Goal: Task Accomplishment & Management: Complete application form

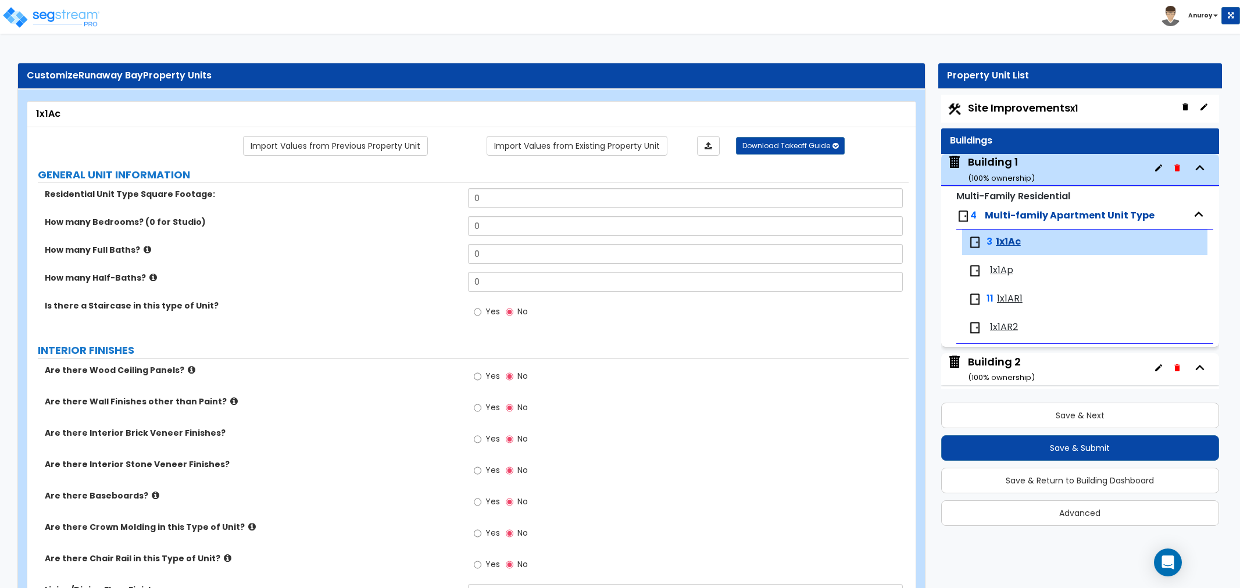
select select "2"
click at [1009, 246] on span "1x1Ac" at bounding box center [1008, 241] width 25 height 13
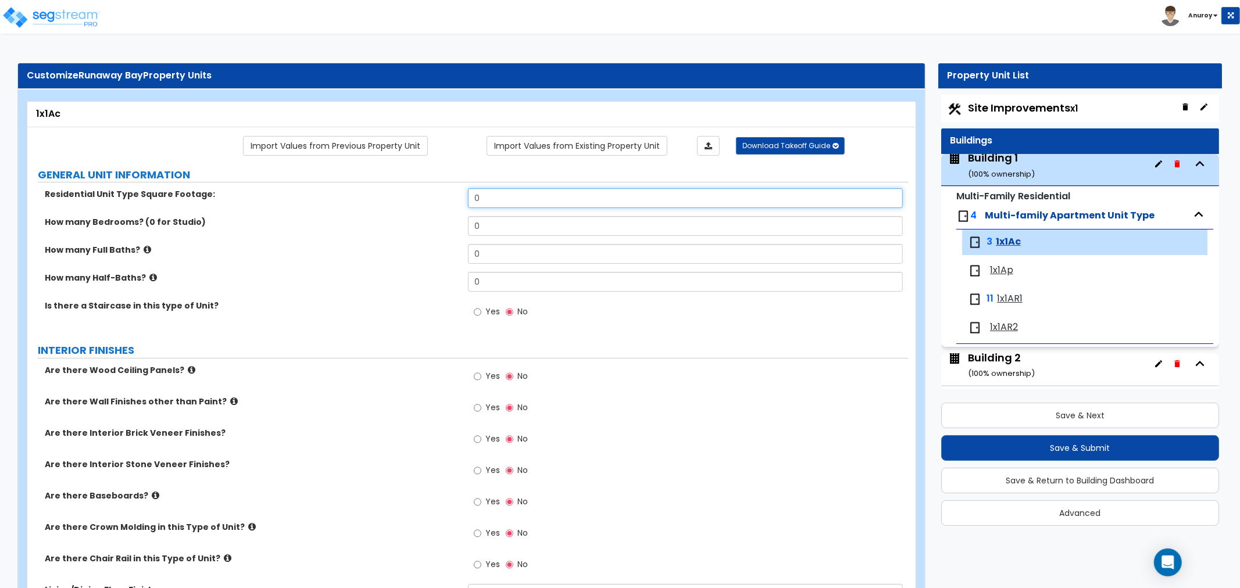
drag, startPoint x: 510, startPoint y: 201, endPoint x: 459, endPoint y: 195, distance: 51.6
click at [459, 195] on div "Residential Unit Type Square Footage: 0" at bounding box center [467, 202] width 881 height 28
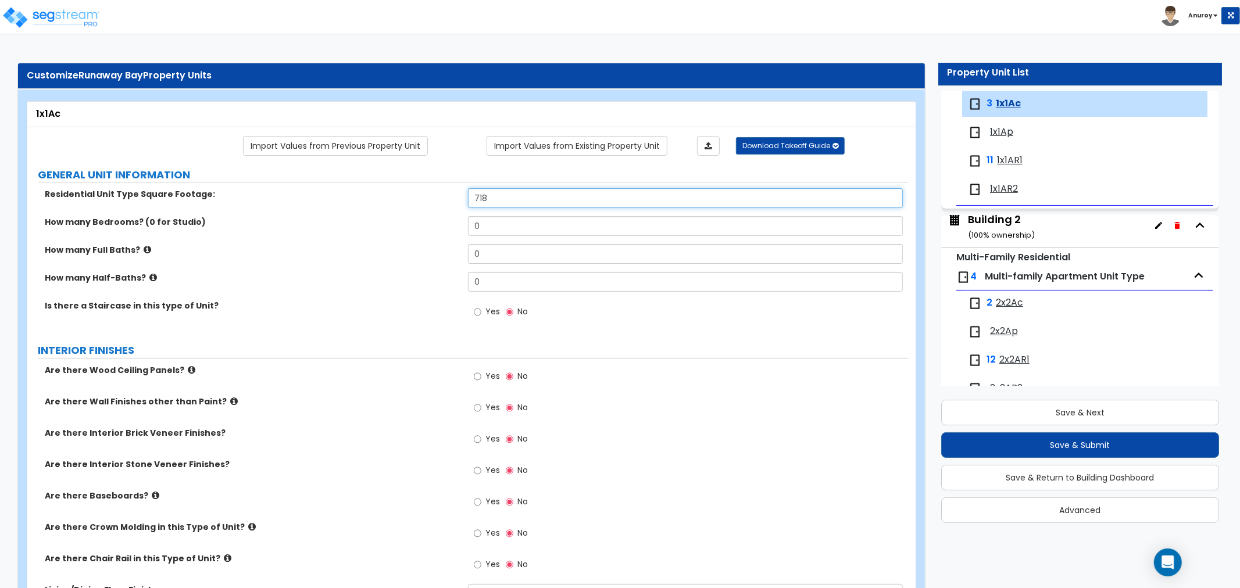
type input "718"
drag, startPoint x: 496, startPoint y: 221, endPoint x: 475, endPoint y: 221, distance: 20.9
click at [475, 221] on input "0" at bounding box center [685, 226] width 435 height 20
type input "1"
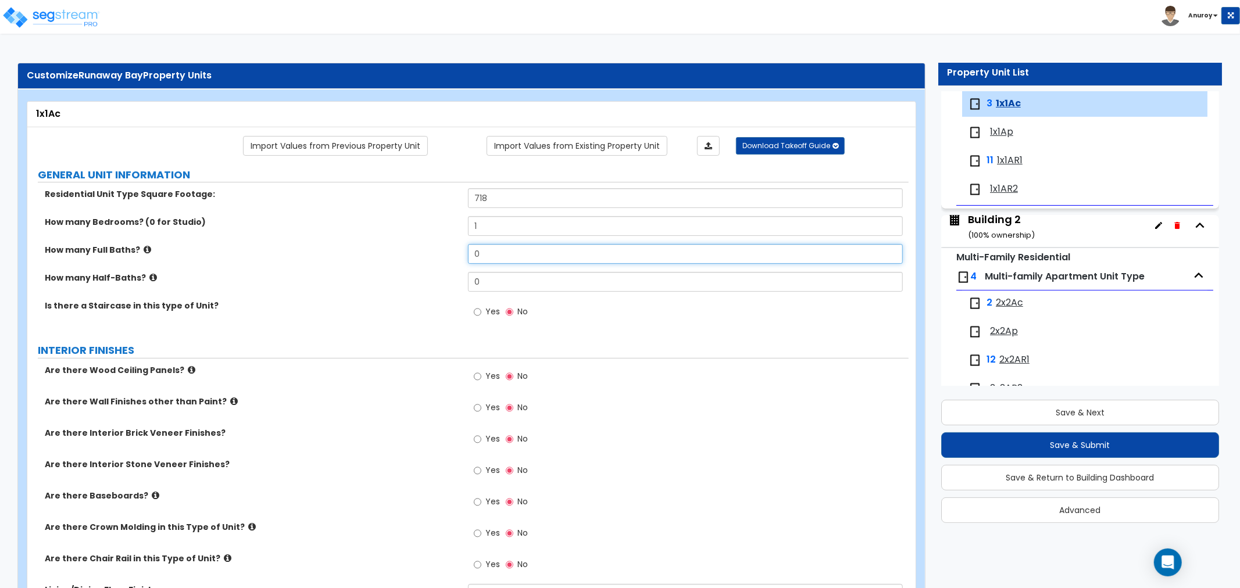
drag, startPoint x: 516, startPoint y: 260, endPoint x: 455, endPoint y: 260, distance: 61.0
click at [455, 260] on div "How many Full Baths? 0" at bounding box center [467, 258] width 881 height 28
type input "1"
click at [502, 285] on input "0" at bounding box center [685, 282] width 435 height 20
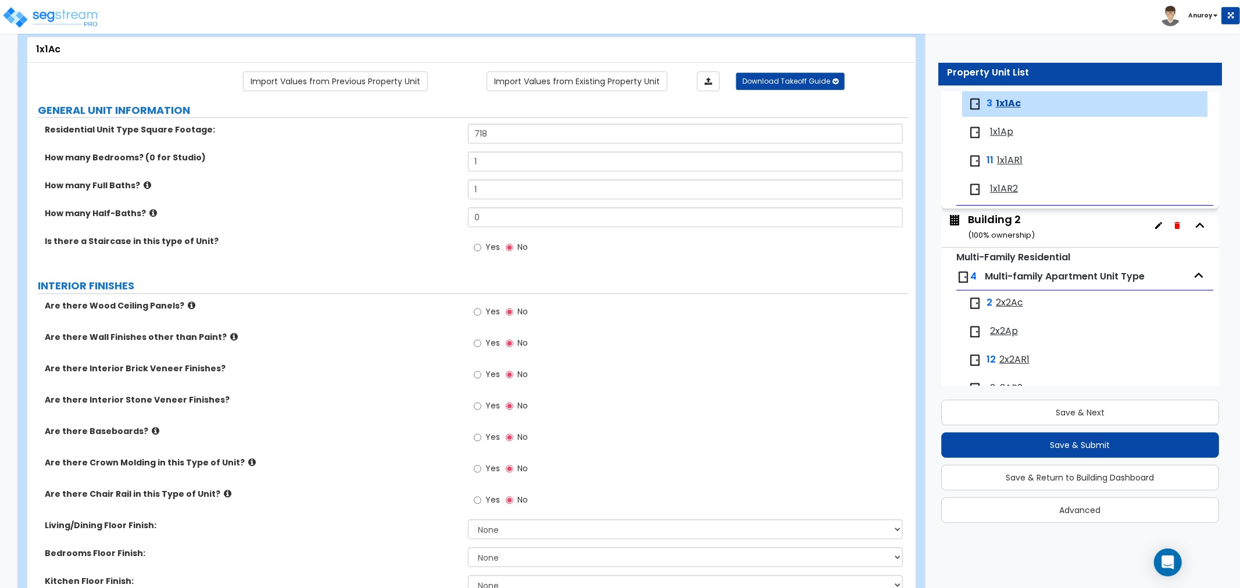
click at [176, 309] on label "Are there Wood Ceiling Panels?" at bounding box center [252, 306] width 414 height 12
click at [188, 306] on icon at bounding box center [192, 305] width 8 height 9
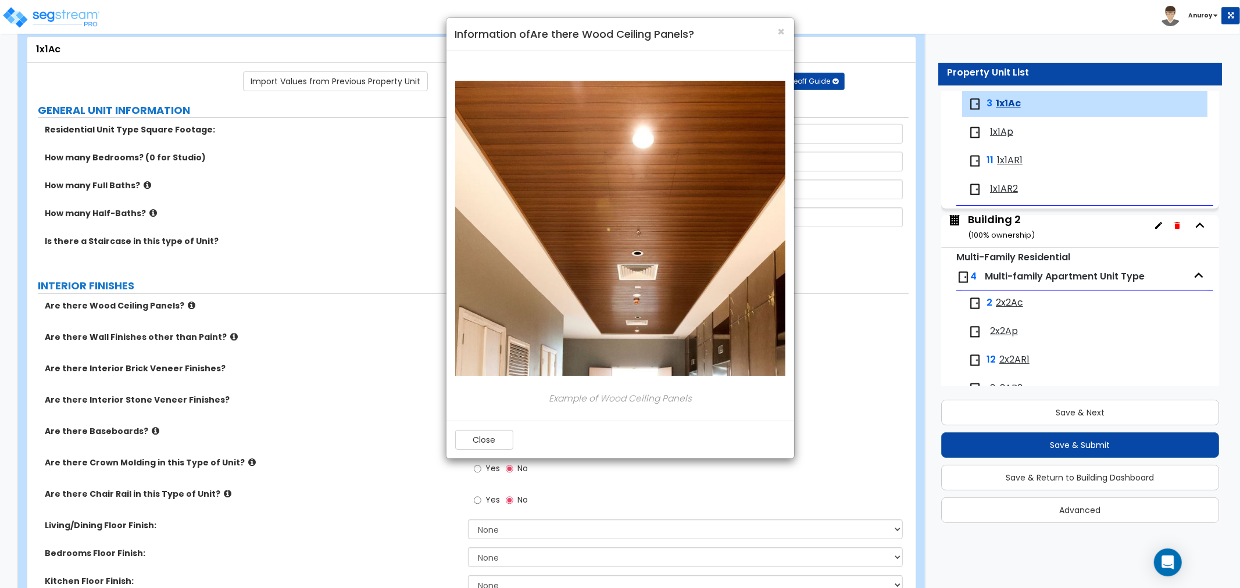
click at [183, 306] on div "× Information of Are there Wood Ceiling Panels? Example of Wood Ceiling Panels …" at bounding box center [620, 294] width 1240 height 588
click at [223, 304] on div "× Information of Are there Wood Ceiling Panels? Example of Wood Ceiling Panels …" at bounding box center [620, 294] width 1240 height 588
click at [224, 338] on div "× Information of Are there Wood Ceiling Panels? Example of Wood Ceiling Panels …" at bounding box center [620, 294] width 1240 height 588
click at [223, 338] on div "× Information of Are there Wood Ceiling Panels? Example of Wood Ceiling Panels …" at bounding box center [620, 294] width 1240 height 588
drag, startPoint x: 248, startPoint y: 316, endPoint x: 277, endPoint y: 298, distance: 33.7
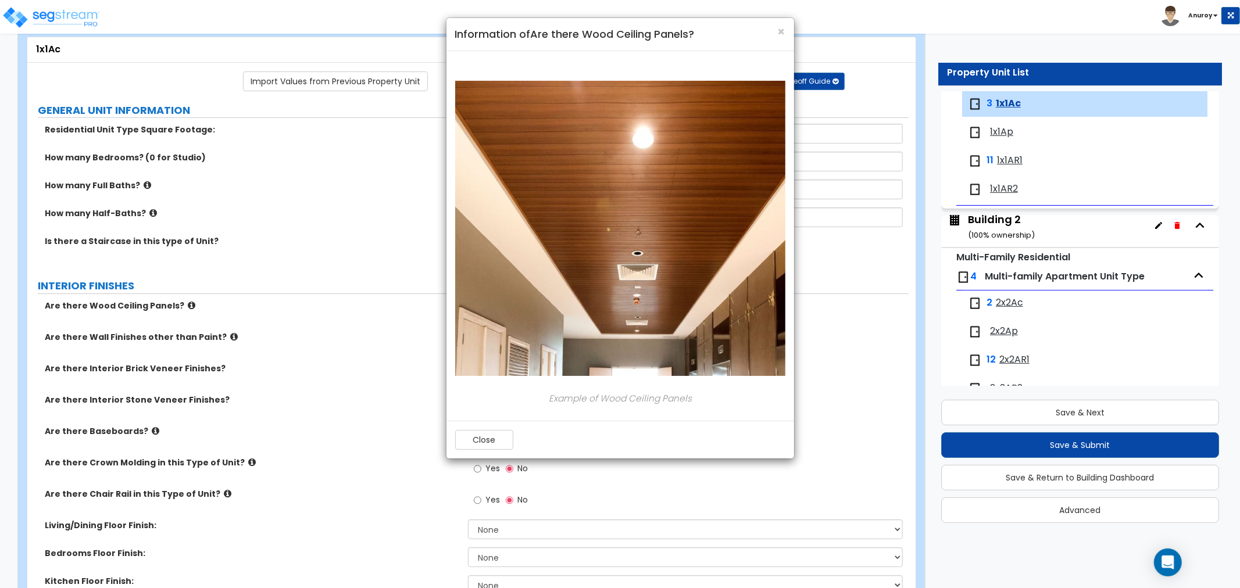
click at [249, 316] on div "× Information of Are there Wood Ceiling Panels? Example of Wood Ceiling Panels …" at bounding box center [620, 294] width 1240 height 588
click at [782, 27] on span "×" at bounding box center [782, 31] width 8 height 17
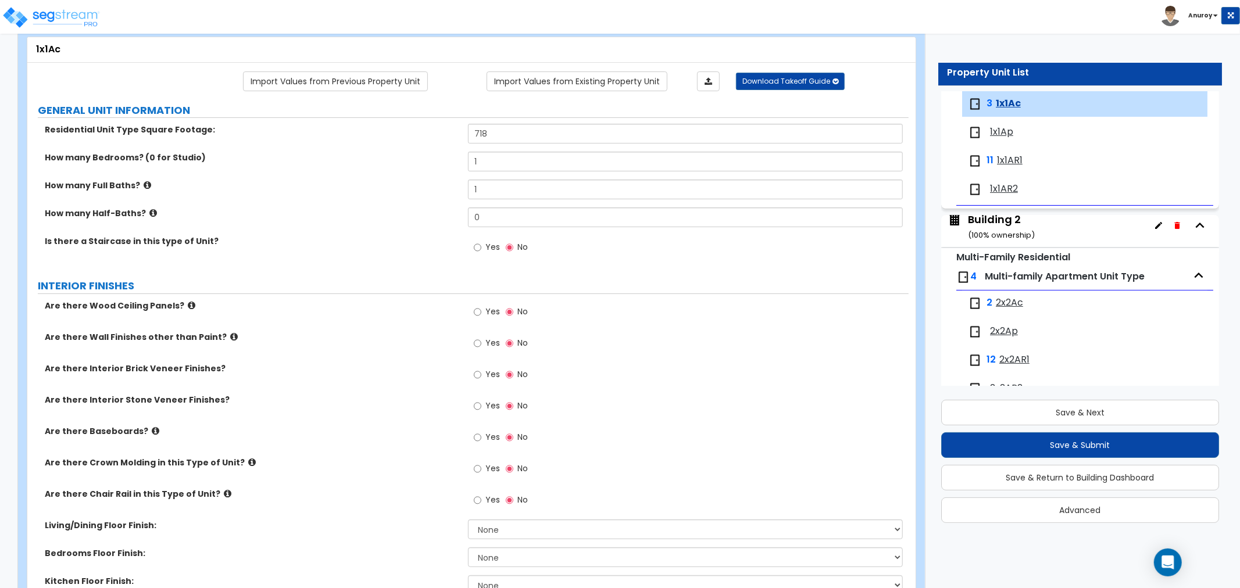
click at [230, 338] on icon at bounding box center [234, 336] width 8 height 9
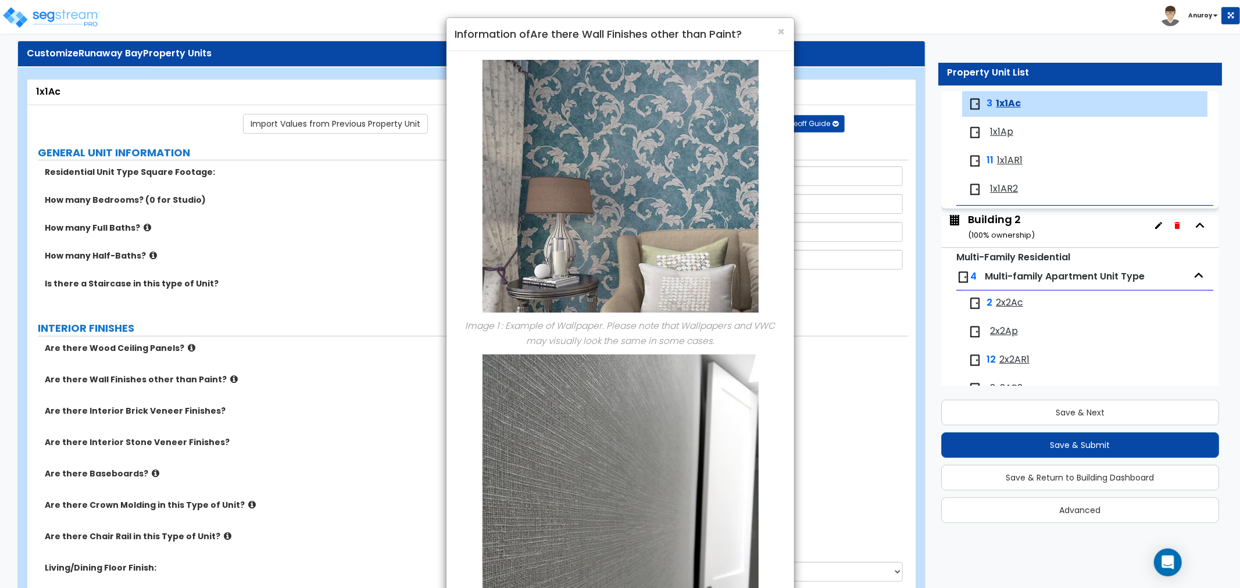
scroll to position [0, 0]
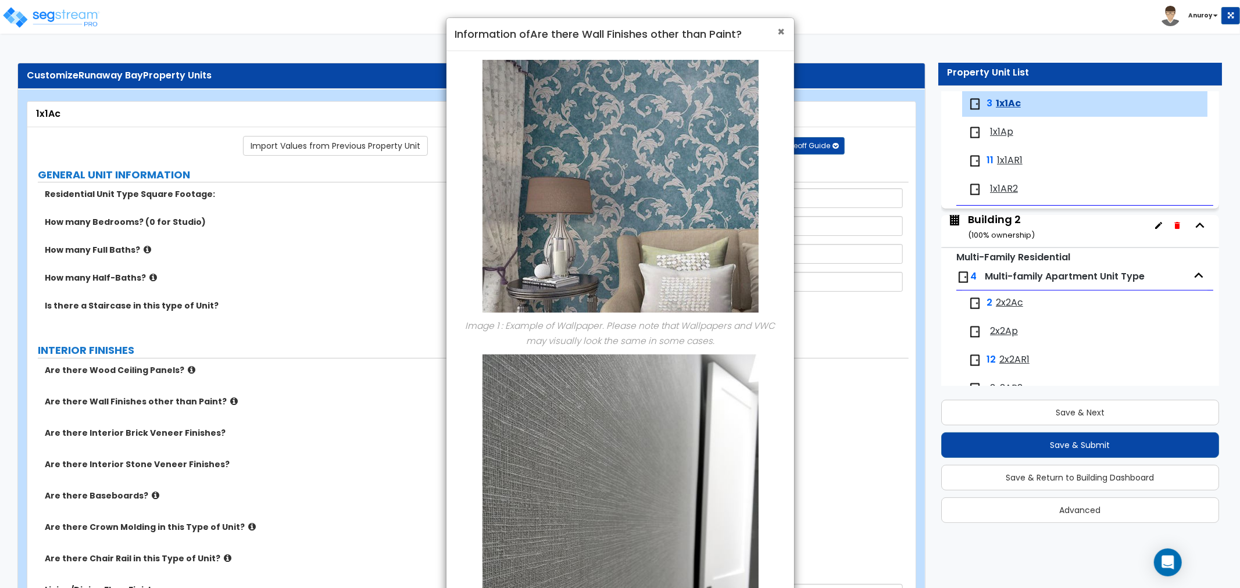
click at [780, 33] on span "×" at bounding box center [782, 31] width 8 height 17
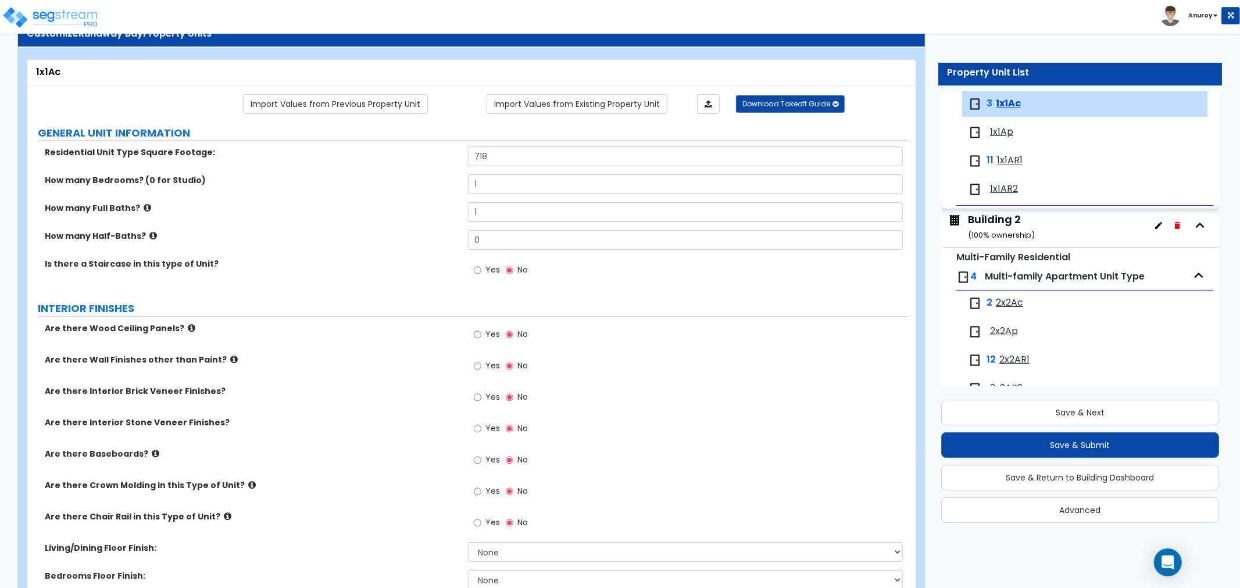
scroll to position [65, 0]
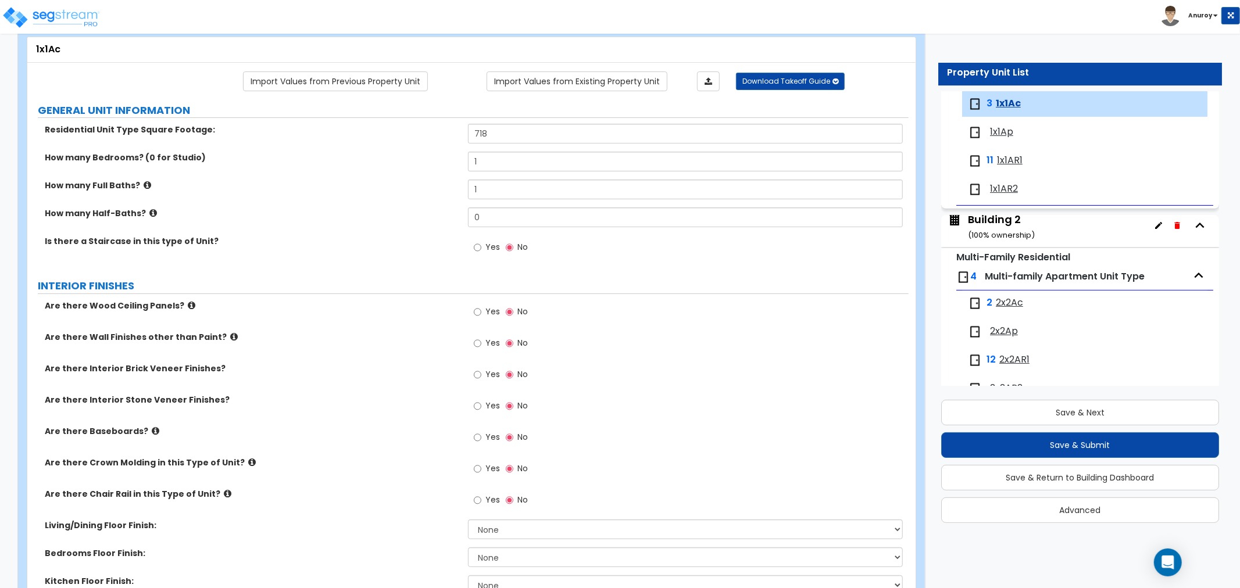
click at [152, 429] on icon at bounding box center [156, 431] width 8 height 9
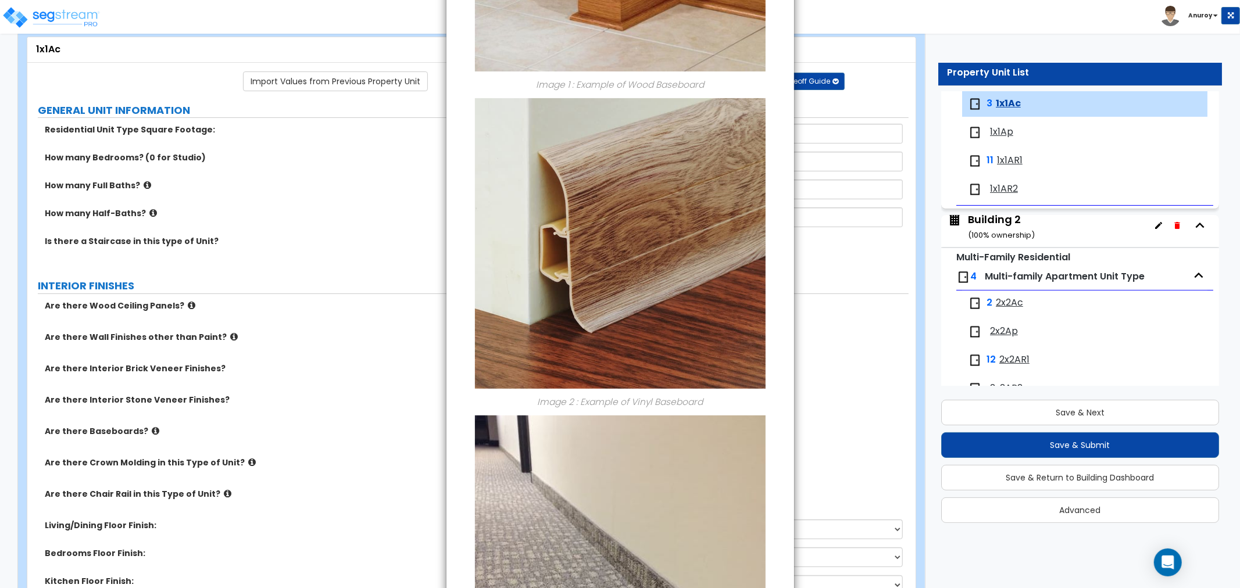
scroll to position [0, 0]
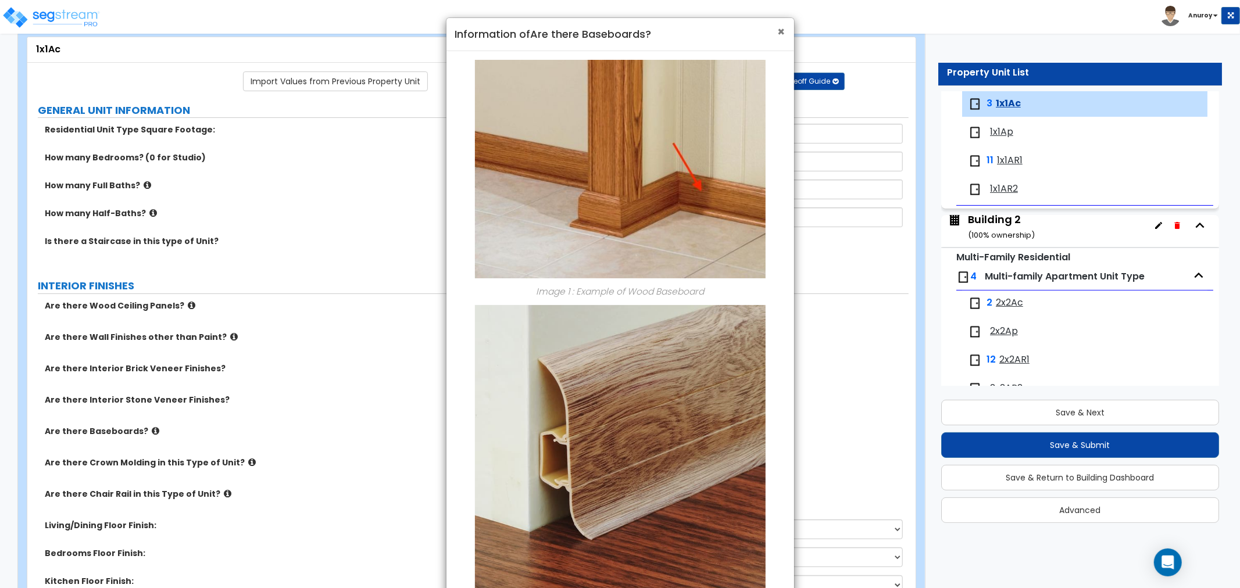
click at [781, 31] on span "×" at bounding box center [782, 31] width 8 height 17
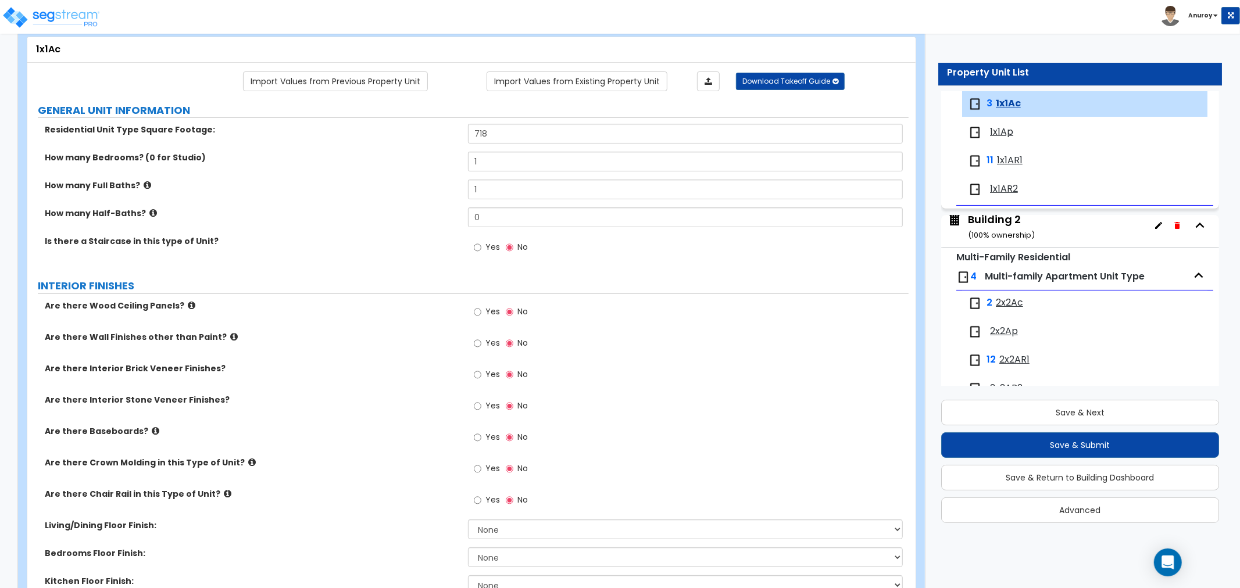
click at [491, 437] on span "Yes" at bounding box center [492, 437] width 15 height 12
click at [481, 437] on input "Yes" at bounding box center [478, 437] width 8 height 13
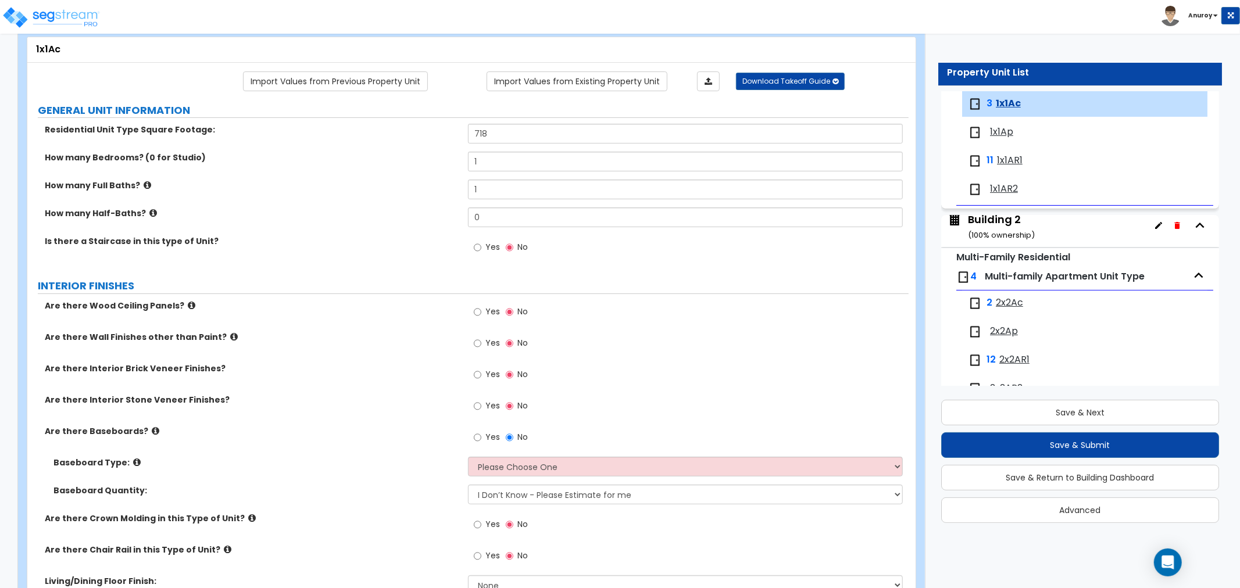
click at [133, 460] on icon at bounding box center [137, 462] width 8 height 9
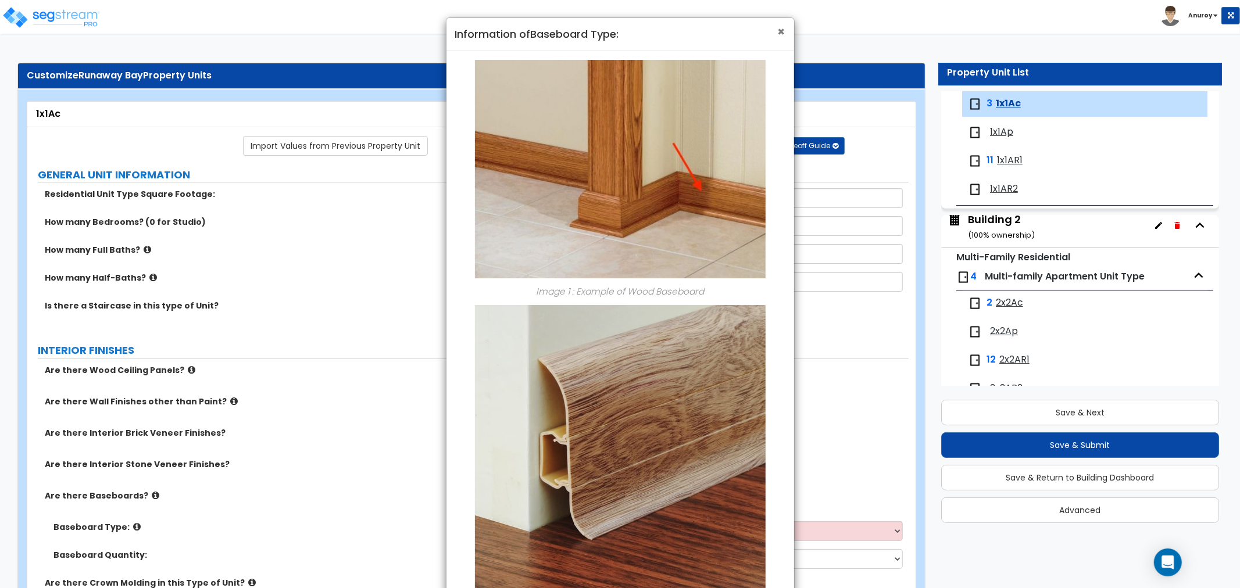
click at [778, 29] on span "×" at bounding box center [782, 31] width 8 height 17
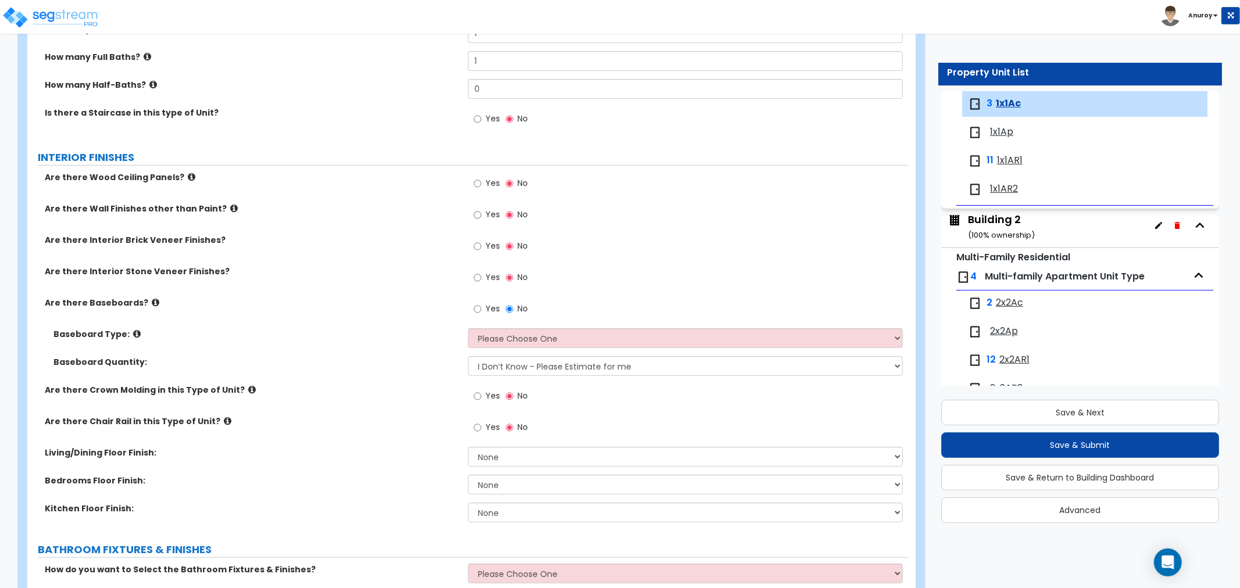
scroll to position [194, 0]
click at [525, 339] on select "Please Choose One Wood Vinyl Carpet Tile" at bounding box center [685, 338] width 435 height 20
select select "1"
click at [468, 328] on select "Please Choose One Wood Vinyl Carpet Tile" at bounding box center [685, 338] width 435 height 20
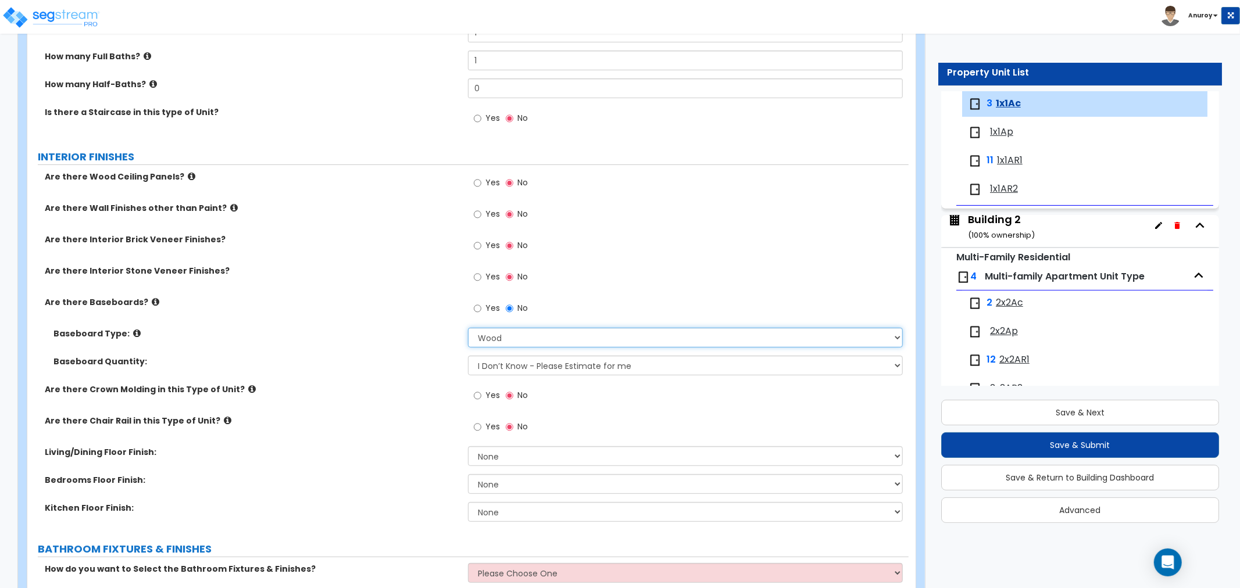
click at [504, 340] on select "Please Choose One Wood Vinyl Carpet Tile" at bounding box center [685, 338] width 435 height 20
click at [468, 328] on select "Please Choose One Wood Vinyl Carpet Tile" at bounding box center [685, 338] width 435 height 20
click at [133, 333] on icon at bounding box center [137, 333] width 8 height 9
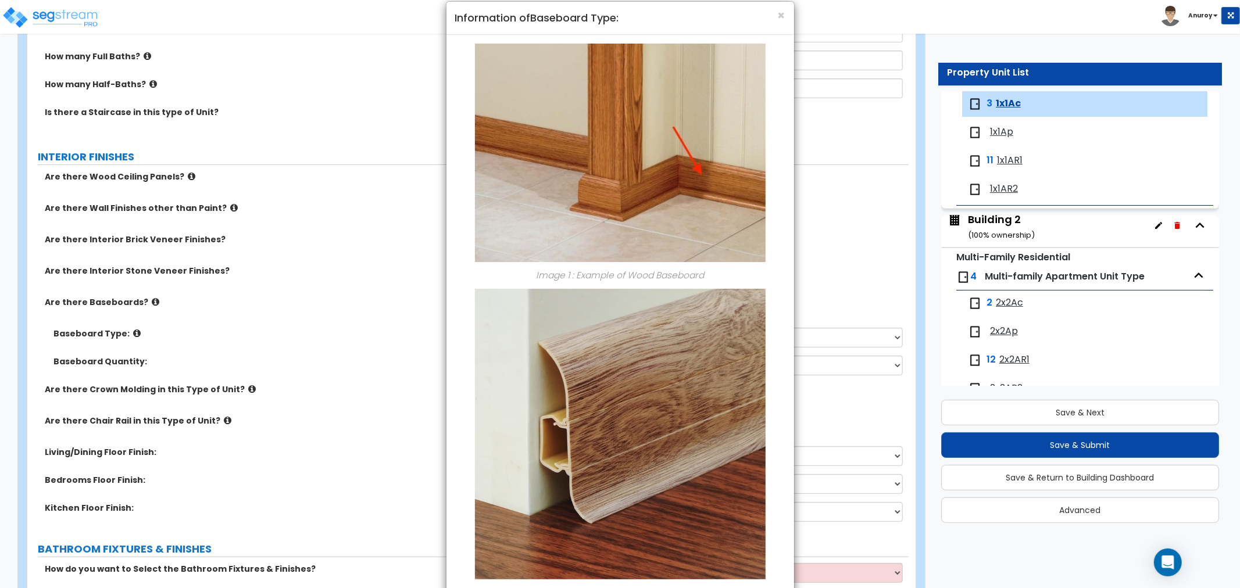
scroll to position [0, 0]
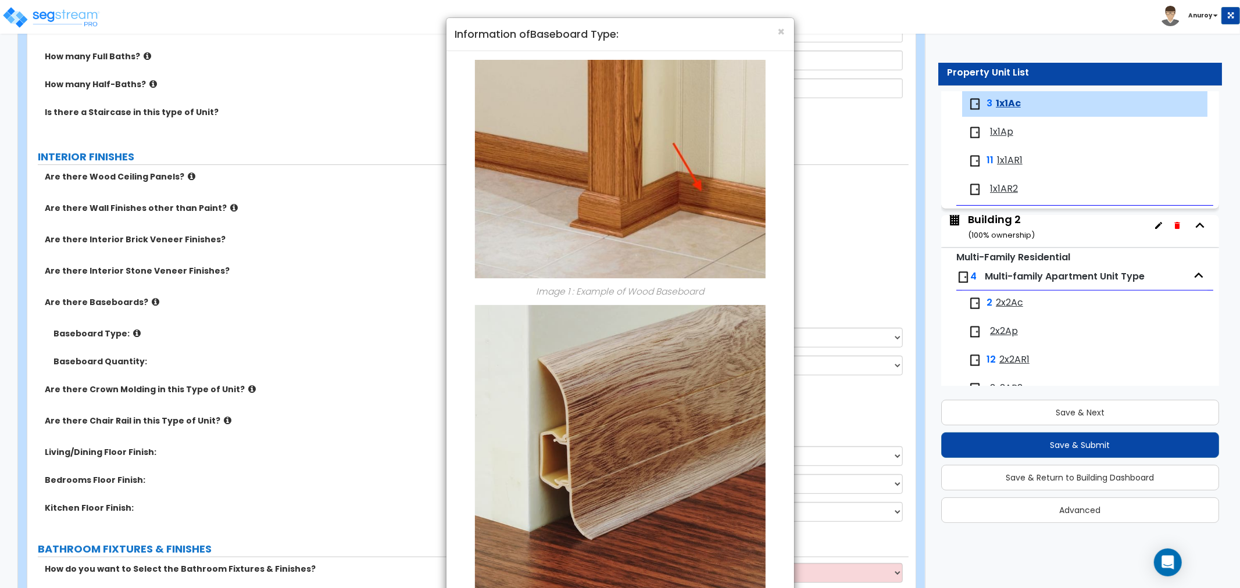
click at [389, 281] on div "× Information of Baseboard Type: Image 1 : Example of Wood Baseboard Image 2 : …" at bounding box center [620, 294] width 1240 height 588
click at [781, 33] on span "×" at bounding box center [782, 31] width 8 height 17
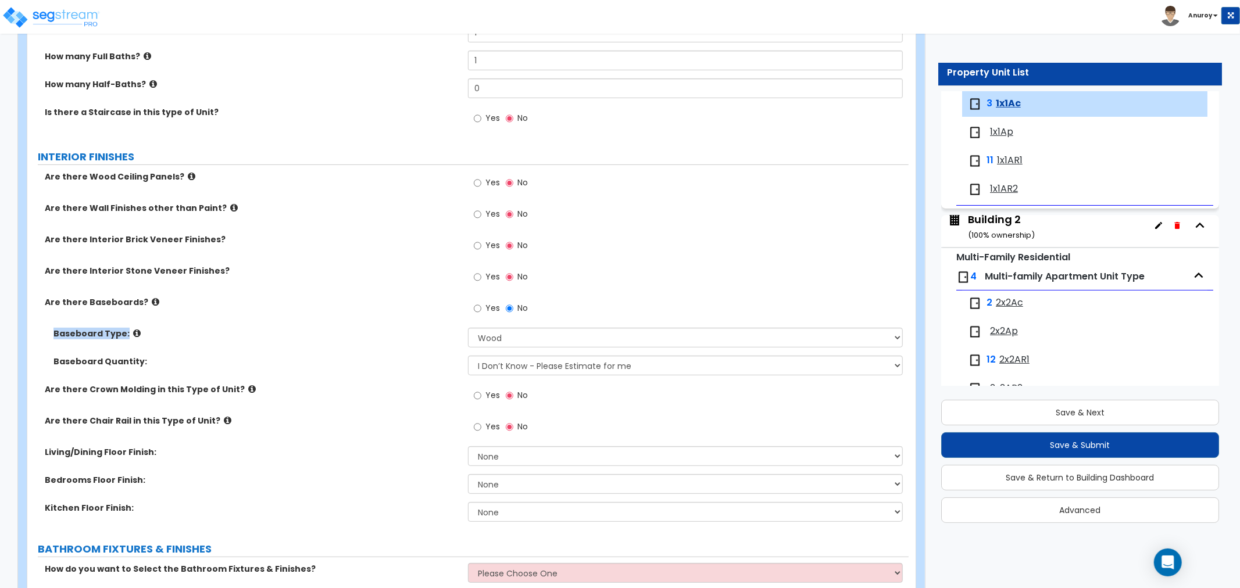
drag, startPoint x: 126, startPoint y: 333, endPoint x: 30, endPoint y: 332, distance: 95.9
click at [30, 332] on div "Baseboard Type:" at bounding box center [247, 334] width 441 height 12
copy label "Baseboard Type:"
drag, startPoint x: 160, startPoint y: 363, endPoint x: 47, endPoint y: 362, distance: 113.4
click at [47, 362] on div "Baseboard Quantity:" at bounding box center [247, 362] width 441 height 12
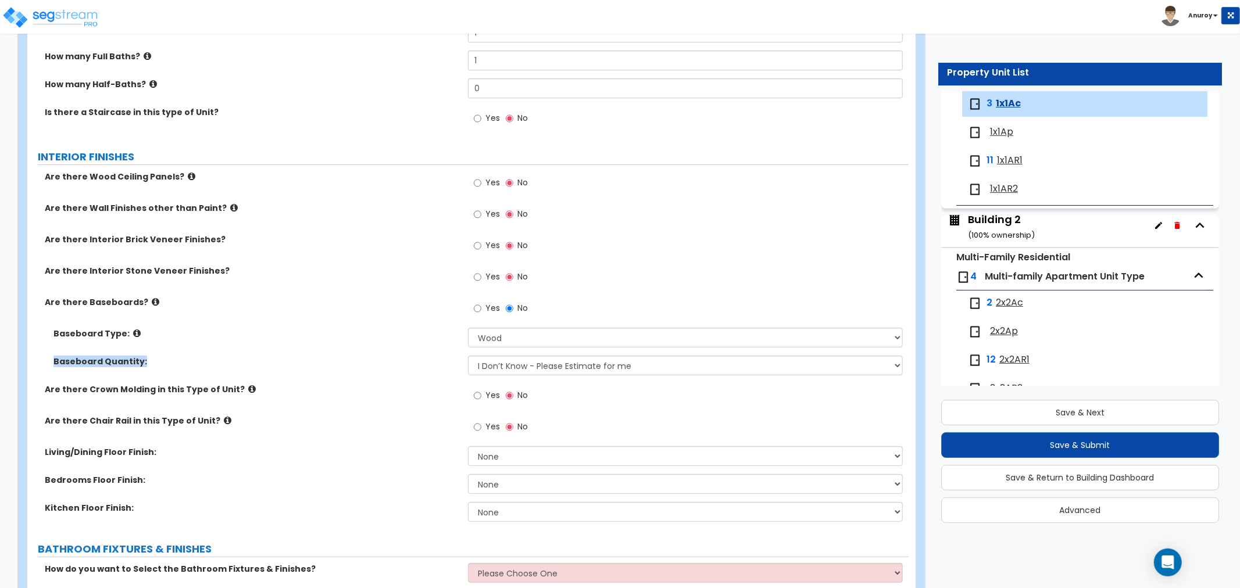
copy label "Baseboard Quantity:"
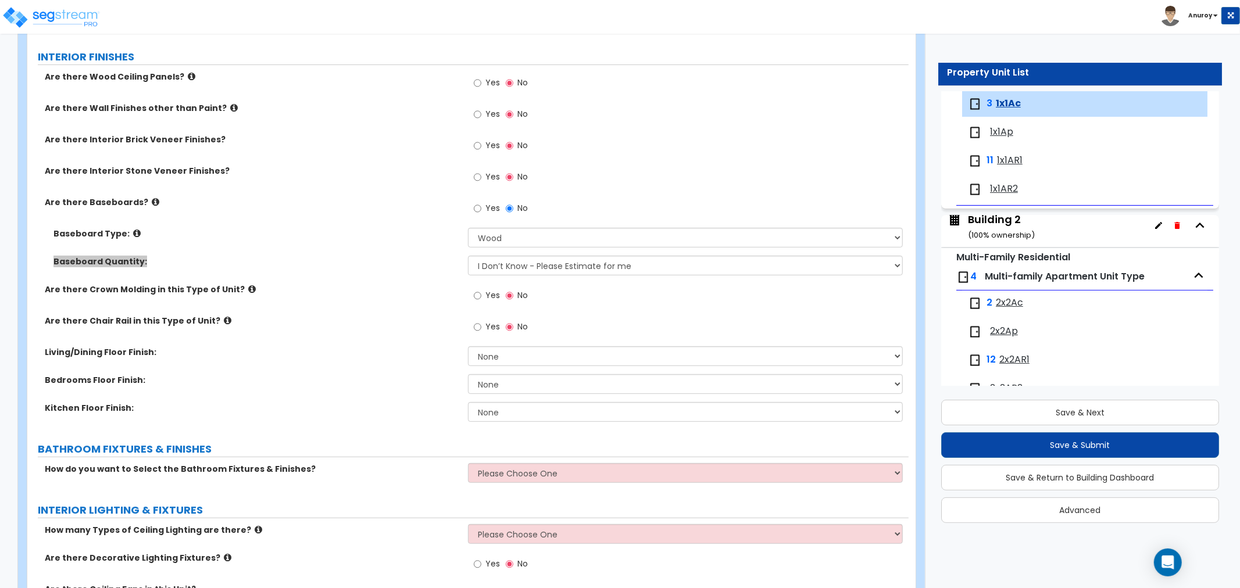
scroll to position [323, 0]
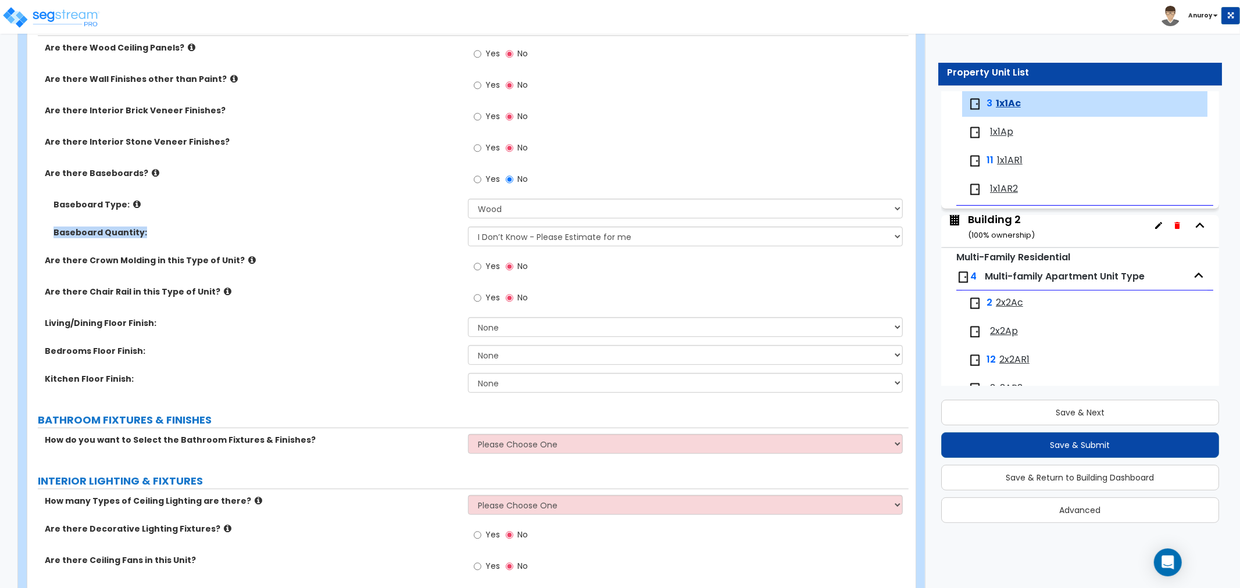
click at [330, 295] on label "Are there Chair Rail in this Type of Unit?" at bounding box center [252, 292] width 414 height 12
click at [248, 258] on icon at bounding box center [252, 260] width 8 height 9
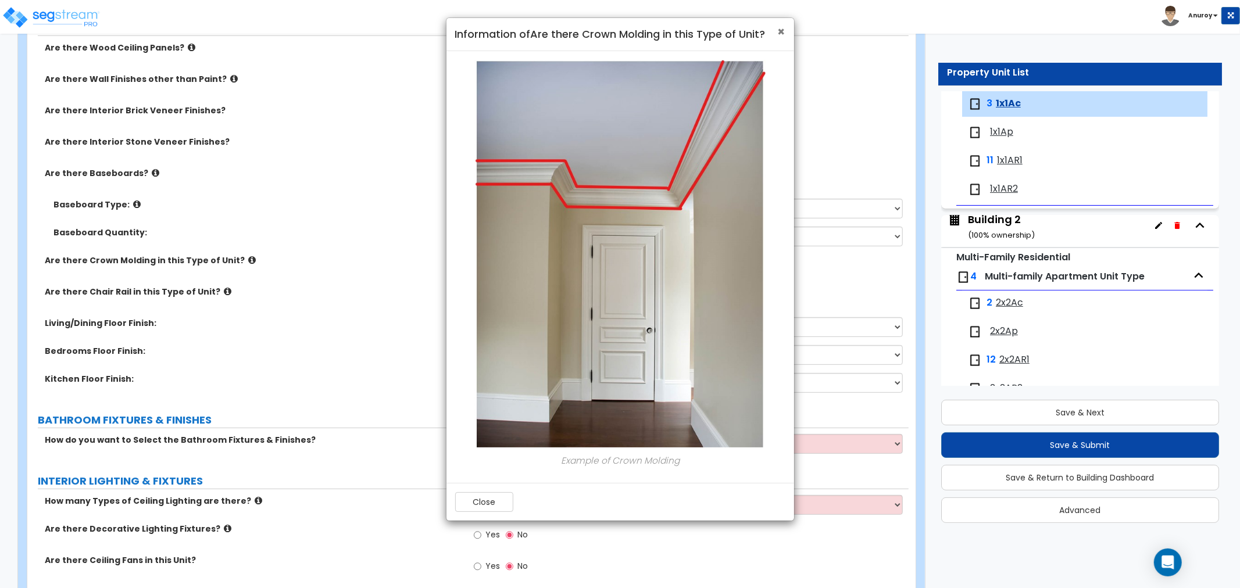
click at [778, 33] on span "×" at bounding box center [782, 31] width 8 height 17
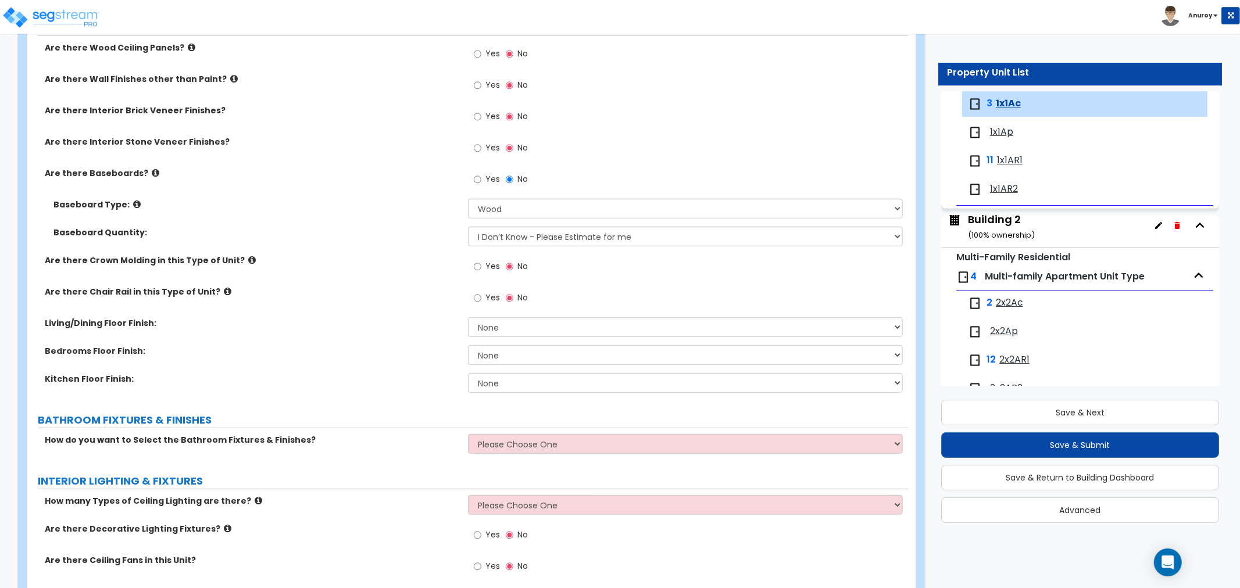
click at [224, 292] on icon at bounding box center [228, 291] width 8 height 9
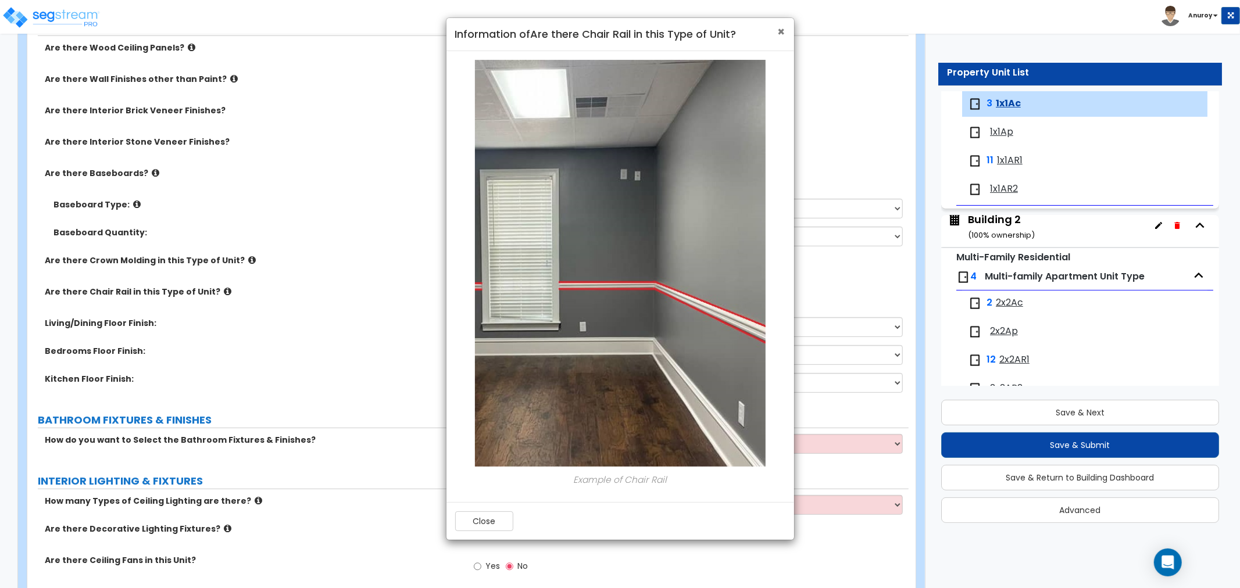
click at [778, 30] on span "×" at bounding box center [782, 31] width 8 height 17
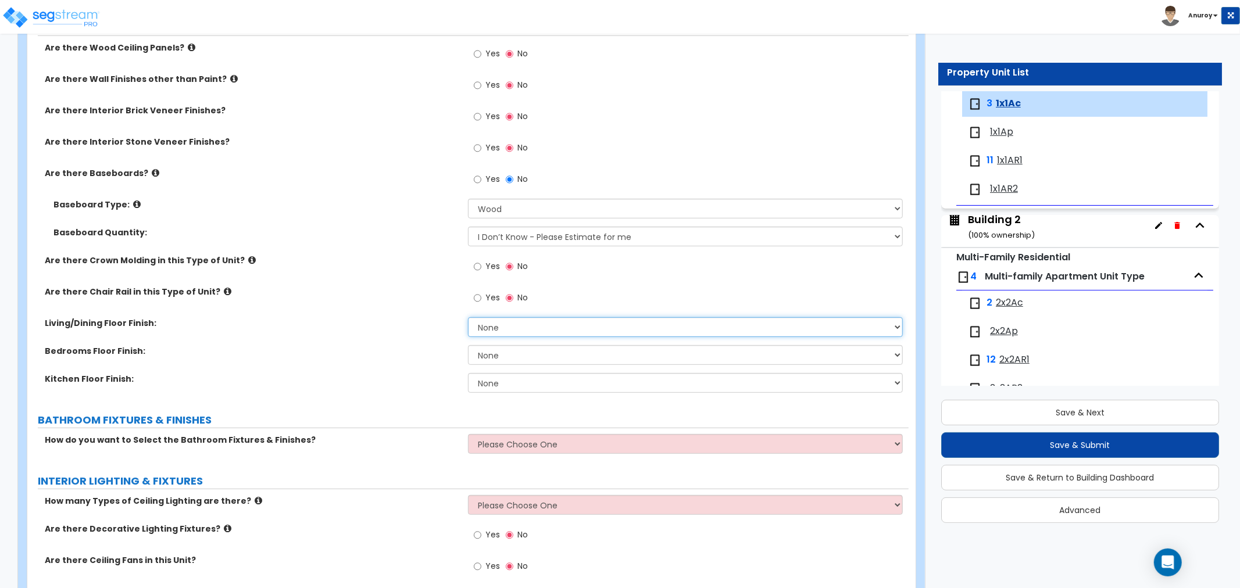
click at [514, 324] on select "None Tile Flooring Hardwood Flooring Resilient Laminate Flooring VCT Flooring S…" at bounding box center [685, 327] width 435 height 20
click at [502, 332] on select "None Tile Flooring Hardwood Flooring Resilient Laminate Flooring VCT Flooring S…" at bounding box center [685, 327] width 435 height 20
select select "4"
click at [468, 317] on select "None Tile Flooring Hardwood Flooring Resilient Laminate Flooring VCT Flooring S…" at bounding box center [685, 327] width 435 height 20
click at [515, 351] on select "None Tile Flooring Hardwood Flooring Resilient Laminate Flooring VCT Flooring S…" at bounding box center [685, 355] width 435 height 20
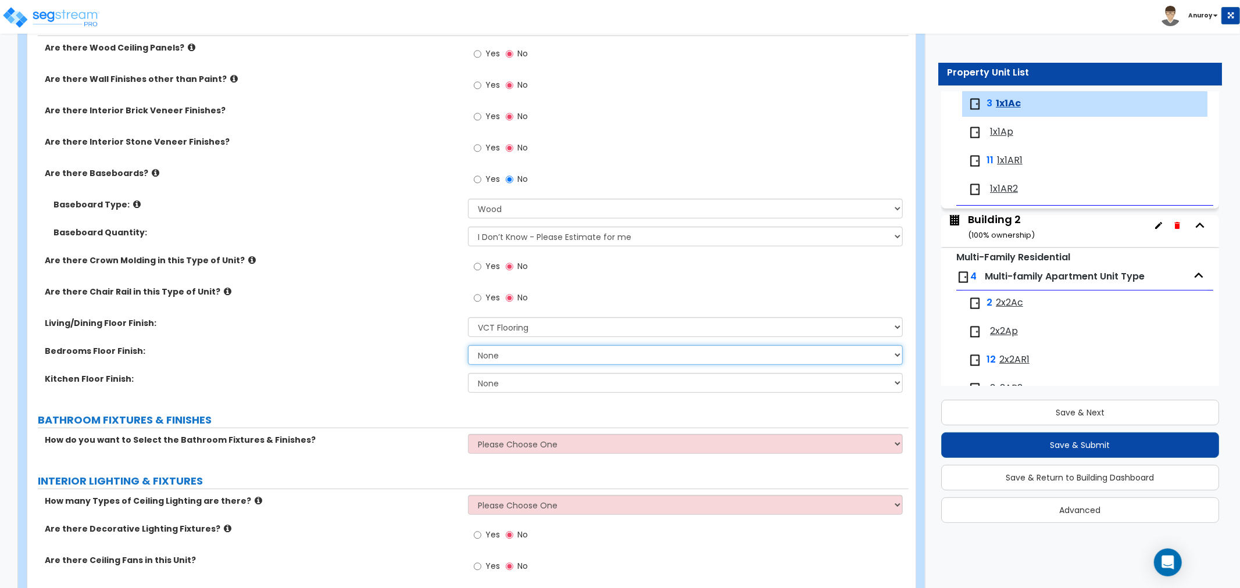
select select "4"
click at [468, 345] on select "None Tile Flooring Hardwood Flooring Resilient Laminate Flooring VCT Flooring S…" at bounding box center [685, 355] width 435 height 20
click at [516, 323] on select "None Tile Flooring Hardwood Flooring Resilient Laminate Flooring VCT Flooring S…" at bounding box center [685, 327] width 435 height 20
click at [471, 320] on select "None Tile Flooring Hardwood Flooring Resilient Laminate Flooring VCT Flooring S…" at bounding box center [685, 327] width 435 height 20
click at [519, 381] on select "None Tile Flooring Hardwood Flooring Resilient Laminate Flooring VCT Flooring S…" at bounding box center [685, 383] width 435 height 20
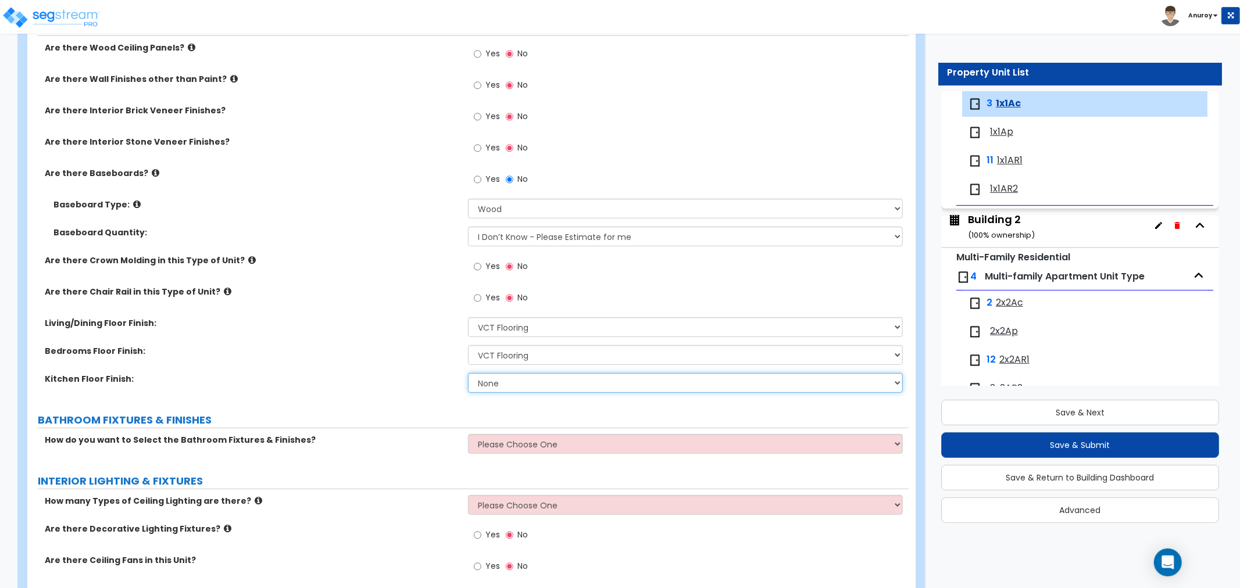
select select "4"
click at [468, 373] on select "None Tile Flooring Hardwood Flooring Resilient Laminate Flooring VCT Flooring S…" at bounding box center [685, 383] width 435 height 20
click at [535, 330] on select "None Tile Flooring Hardwood Flooring Resilient Laminate Flooring VCT Flooring S…" at bounding box center [685, 327] width 435 height 20
click at [432, 350] on label "Bedrooms Floor Finish:" at bounding box center [252, 351] width 414 height 12
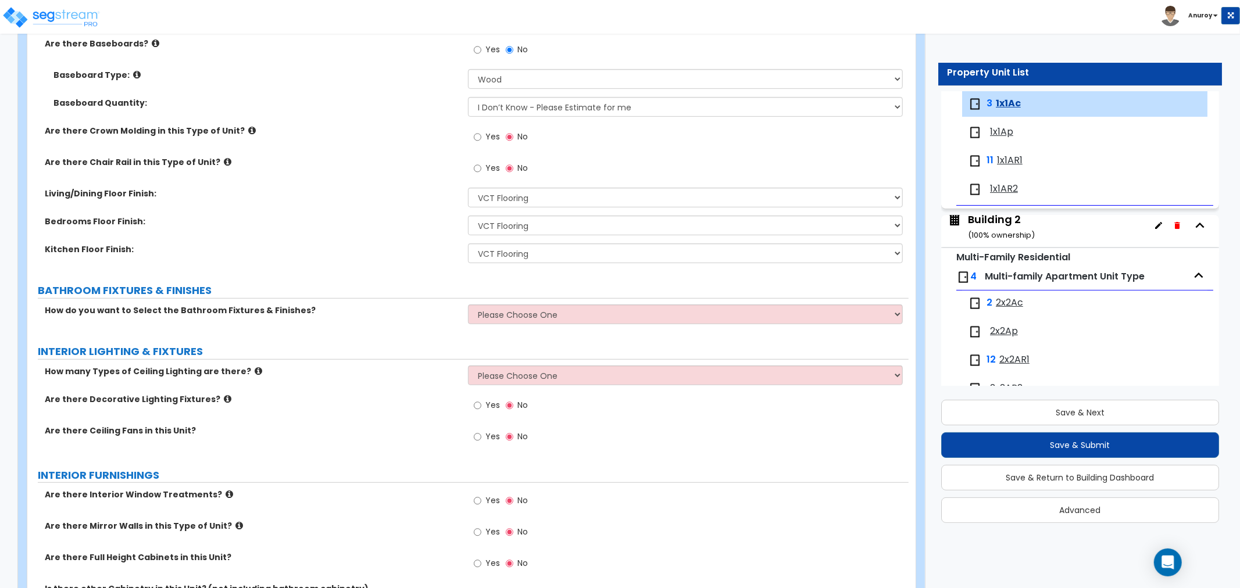
scroll to position [516, 0]
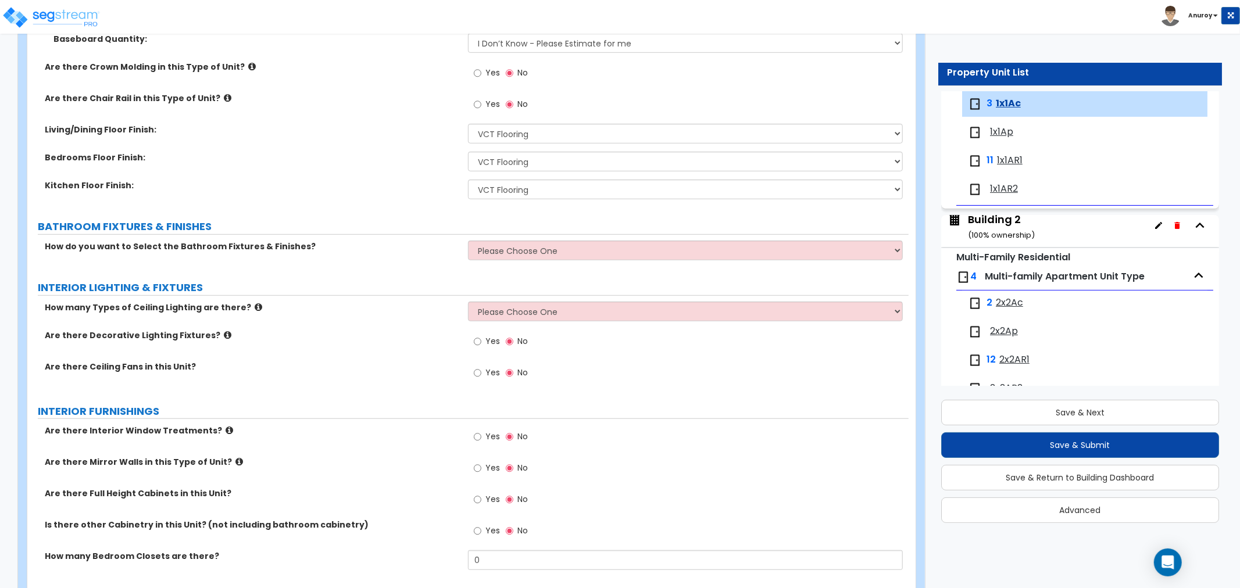
click at [107, 253] on div "How do you want to Select the Bathroom Fixtures & Finishes? Please Choose One S…" at bounding box center [467, 255] width 881 height 28
click at [522, 252] on select "Please Choose One Select the type of Fixtures and Finishes only for one Bath an…" at bounding box center [685, 251] width 435 height 20
select select "1"
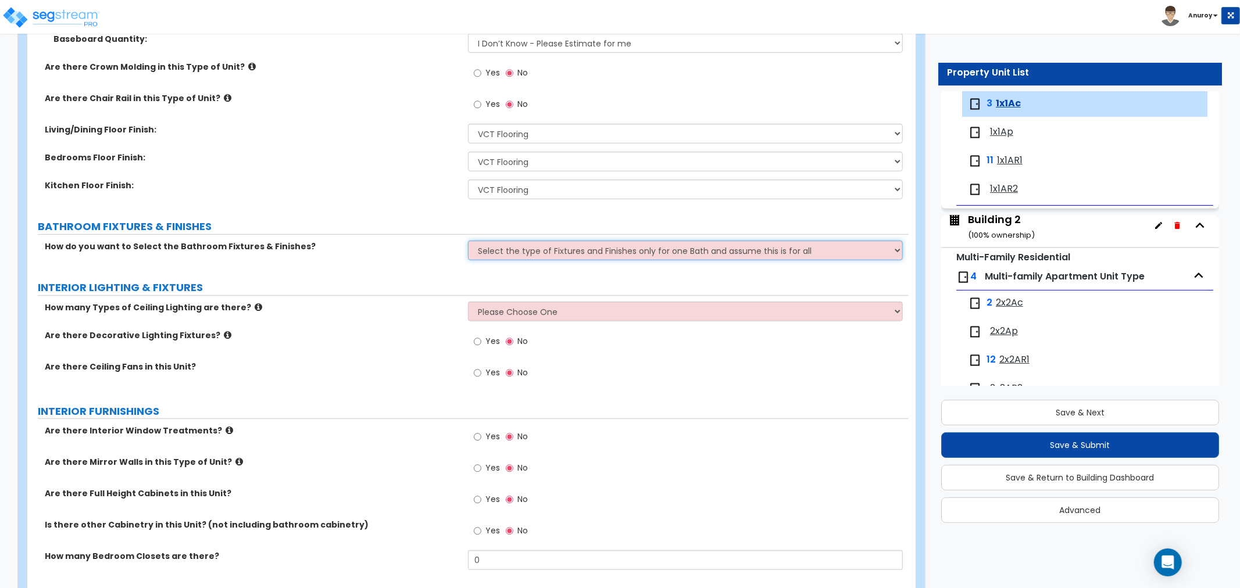
click at [468, 241] on select "Please Choose One Select the type of Fixtures and Finishes only for one Bath an…" at bounding box center [685, 251] width 435 height 20
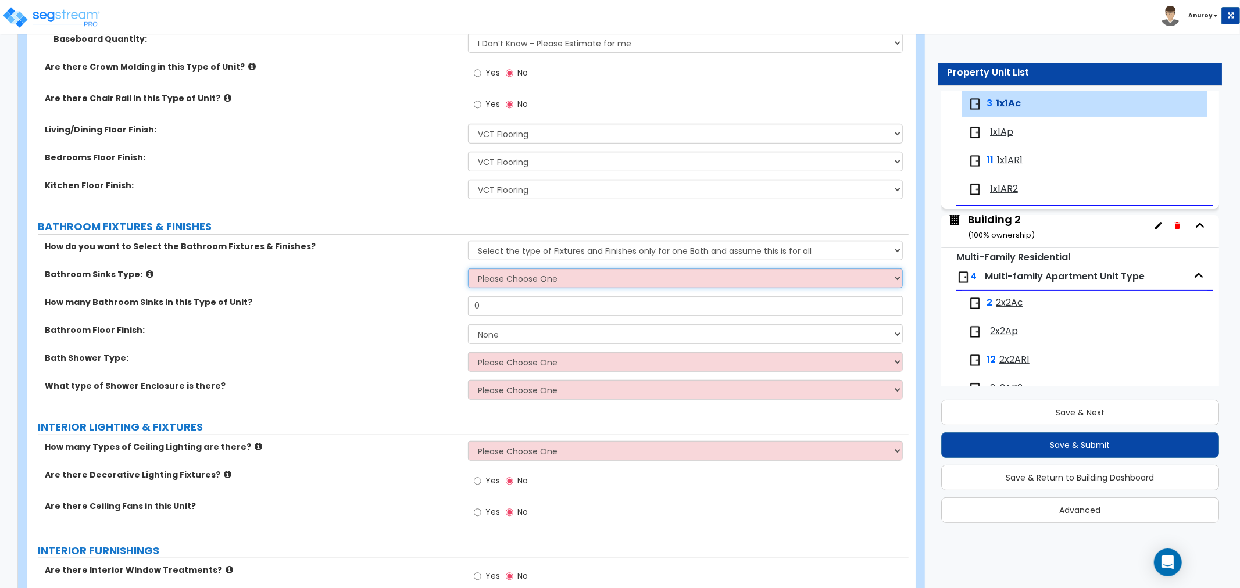
click at [548, 280] on select "Please Choose One Wall-mounted Pedestal-mounted Vanity-mounted" at bounding box center [685, 279] width 435 height 20
select select "3"
click at [468, 269] on select "Please Choose One Wall-mounted Pedestal-mounted Vanity-mounted" at bounding box center [685, 279] width 435 height 20
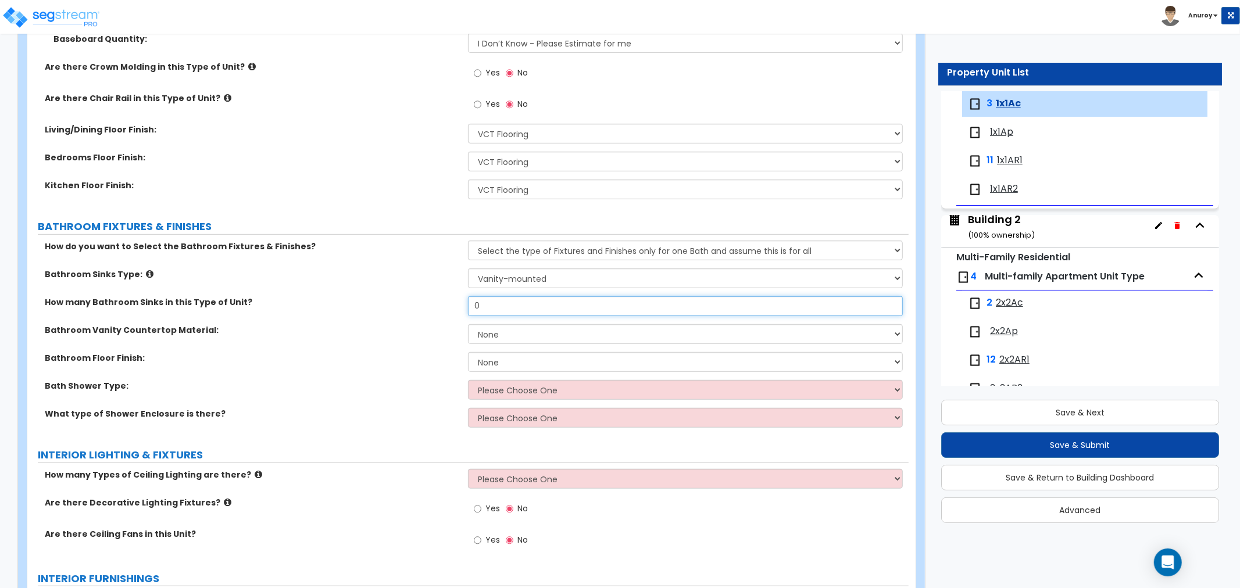
click at [518, 304] on input "0" at bounding box center [685, 306] width 435 height 20
type input "1"
click at [329, 352] on label "Bathroom Floor Finish:" at bounding box center [252, 358] width 414 height 12
click at [194, 324] on div "How do you want to Select the Bathroom Fixtures & Finishes? Please Choose One S…" at bounding box center [468, 338] width 864 height 195
click at [417, 317] on div "How many Bathroom Sinks in this Type of Unit? 1" at bounding box center [467, 310] width 881 height 28
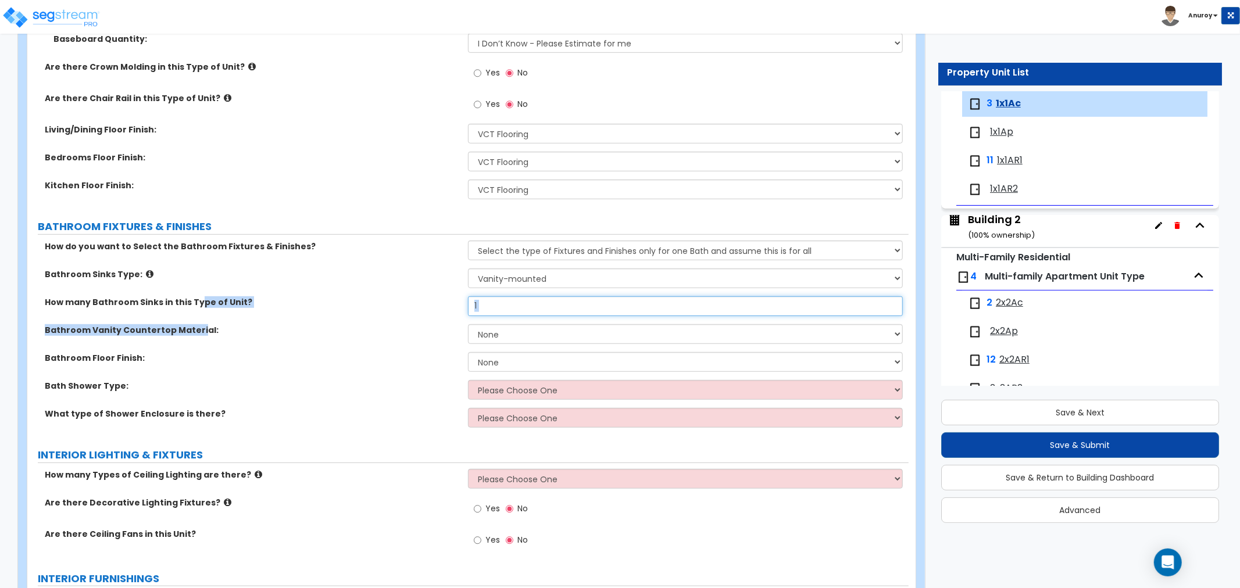
click at [497, 308] on input "1" at bounding box center [685, 306] width 435 height 20
click at [397, 343] on div "Bathroom Vanity Countertop Material: None Plastic Laminate Solid Surface Stone …" at bounding box center [467, 338] width 881 height 28
click at [481, 333] on select "None Plastic Laminate Solid Surface Stone Quartz Marble Tile Wood" at bounding box center [685, 334] width 435 height 20
select select "1"
click at [468, 324] on select "None Plastic Laminate Solid Surface Stone Quartz Marble Tile Wood" at bounding box center [685, 334] width 435 height 20
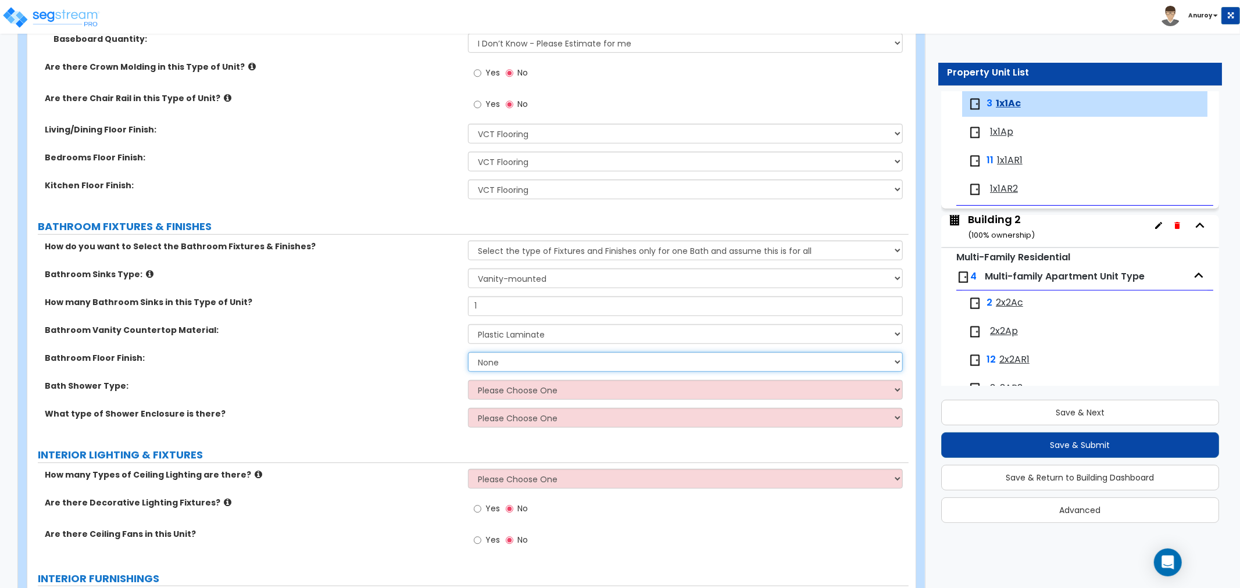
click at [499, 366] on select "None Tile Flooring Hardwood Flooring Resilient Laminate Flooring VCT Flooring S…" at bounding box center [685, 362] width 435 height 20
select select "4"
click at [468, 352] on select "None Tile Flooring Hardwood Flooring Resilient Laminate Flooring VCT Flooring S…" at bounding box center [685, 362] width 435 height 20
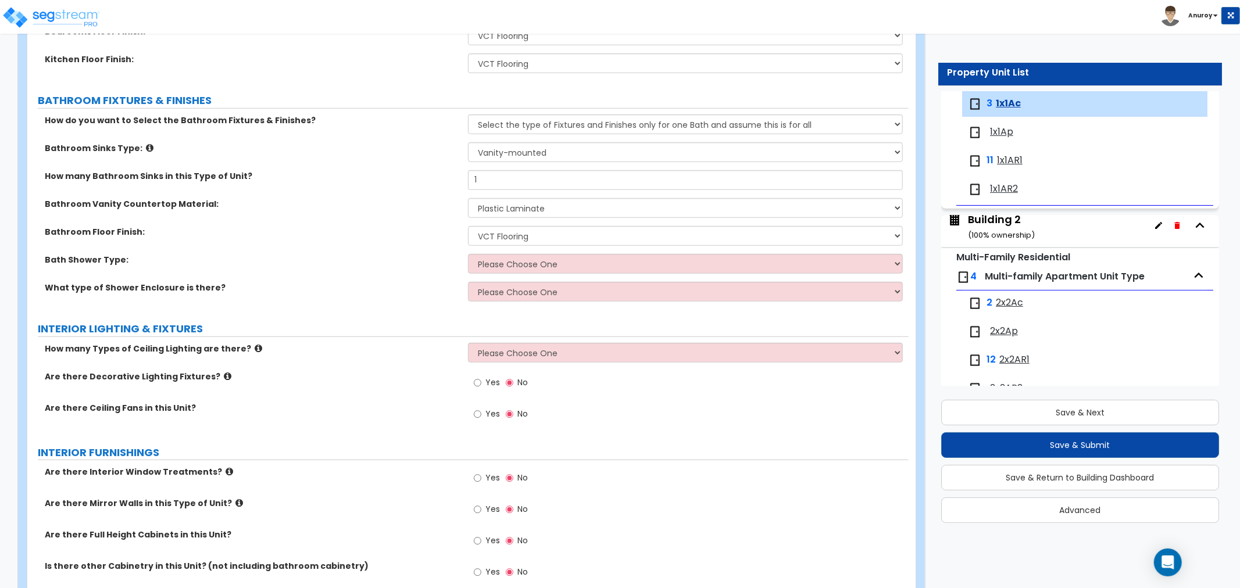
scroll to position [646, 0]
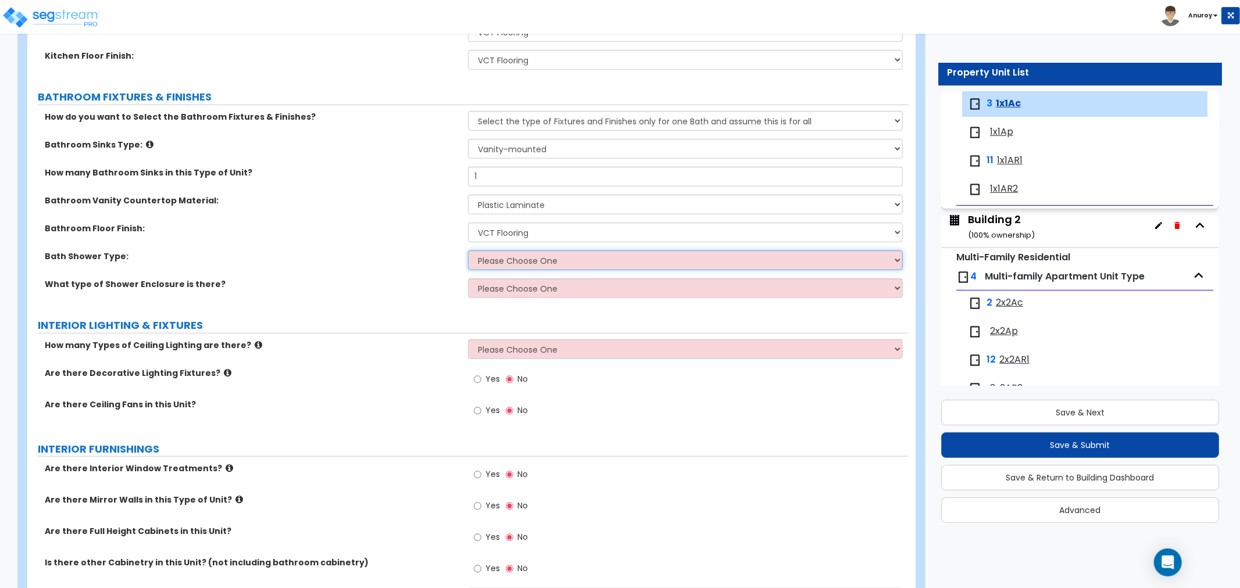
click at [526, 265] on select "Please Choose One Standalone Shower Bathtub - Shower Combination" at bounding box center [685, 261] width 435 height 20
select select "2"
click at [468, 251] on select "Please Choose One Standalone Shower Bathtub - Shower Combination" at bounding box center [685, 261] width 435 height 20
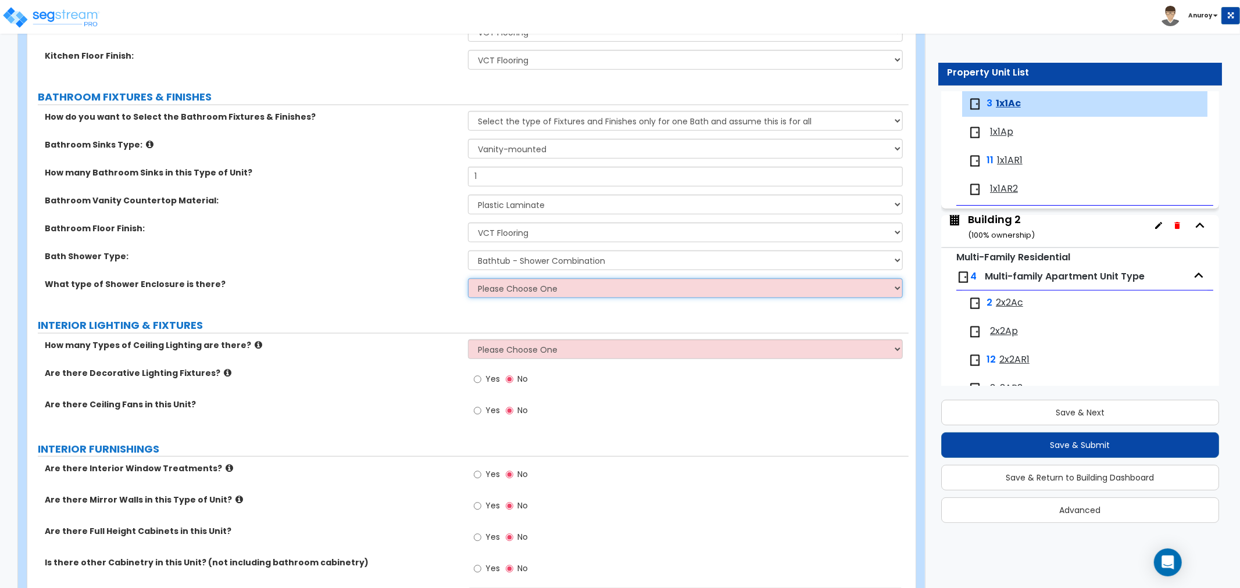
click at [525, 292] on select "Please Choose One Curtain & [PERSON_NAME] Sliding Doors Glass Hinged Doors" at bounding box center [685, 288] width 435 height 20
click at [533, 292] on select "Please Choose One Curtain & [PERSON_NAME] Sliding Doors Glass Hinged Doors" at bounding box center [685, 288] width 435 height 20
select select "1"
click at [468, 278] on select "Please Choose One Curtain & [PERSON_NAME] Sliding Doors Glass Hinged Doors" at bounding box center [685, 288] width 435 height 20
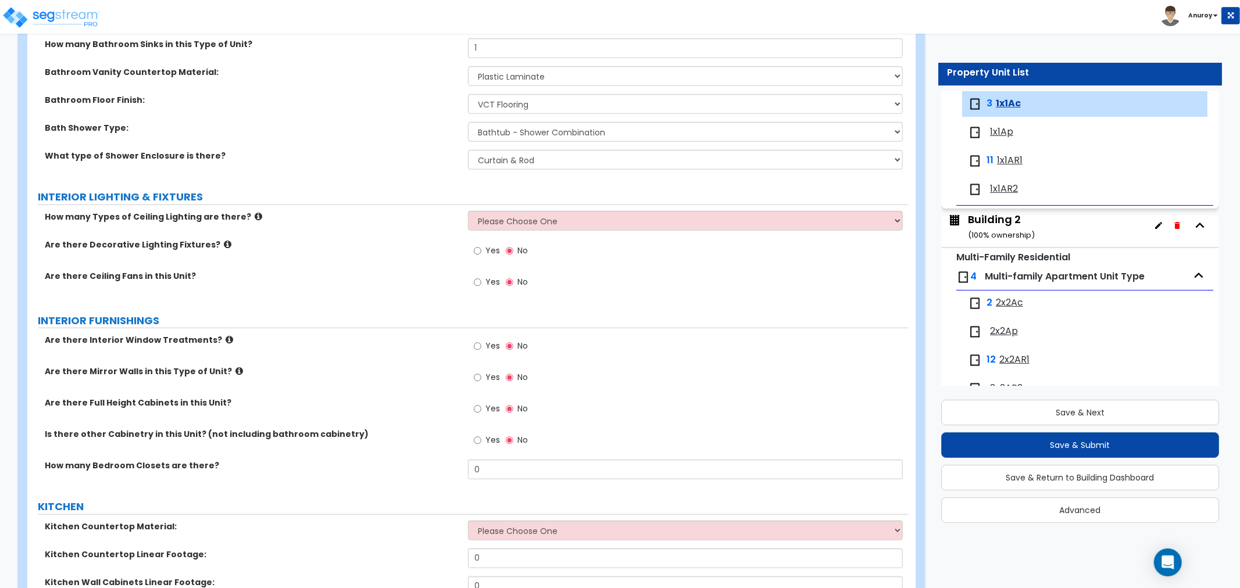
scroll to position [775, 0]
click at [255, 216] on icon at bounding box center [259, 216] width 8 height 9
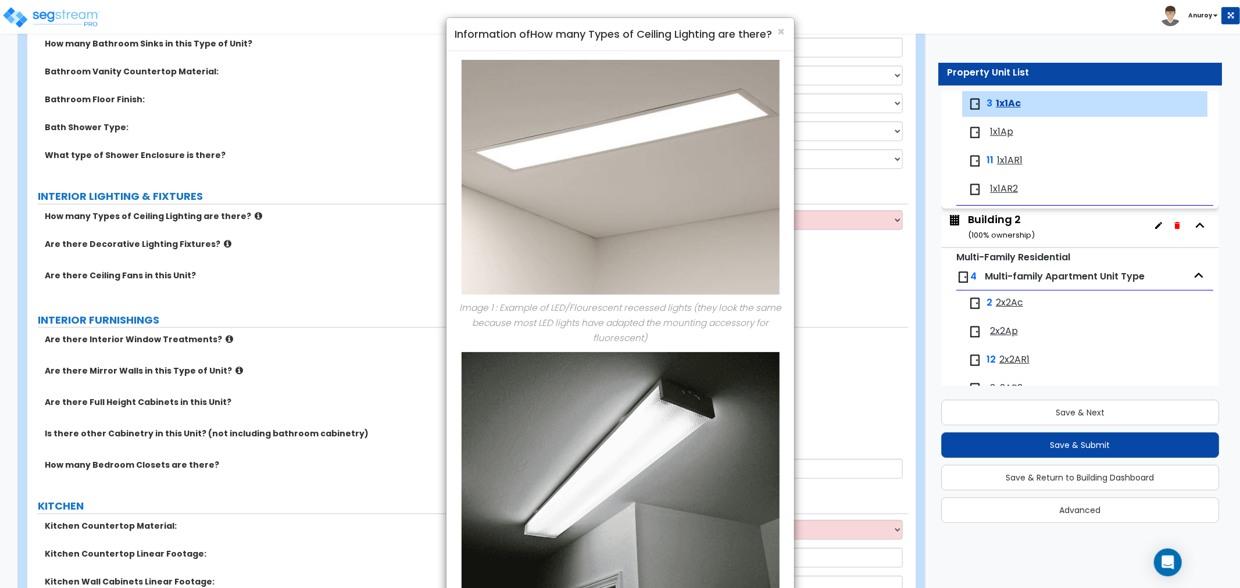
click at [241, 216] on div "× Information of How many Types of Ceiling Lighting are there? Image 1 : Exampl…" at bounding box center [620, 294] width 1240 height 588
click at [781, 30] on span "×" at bounding box center [782, 31] width 8 height 17
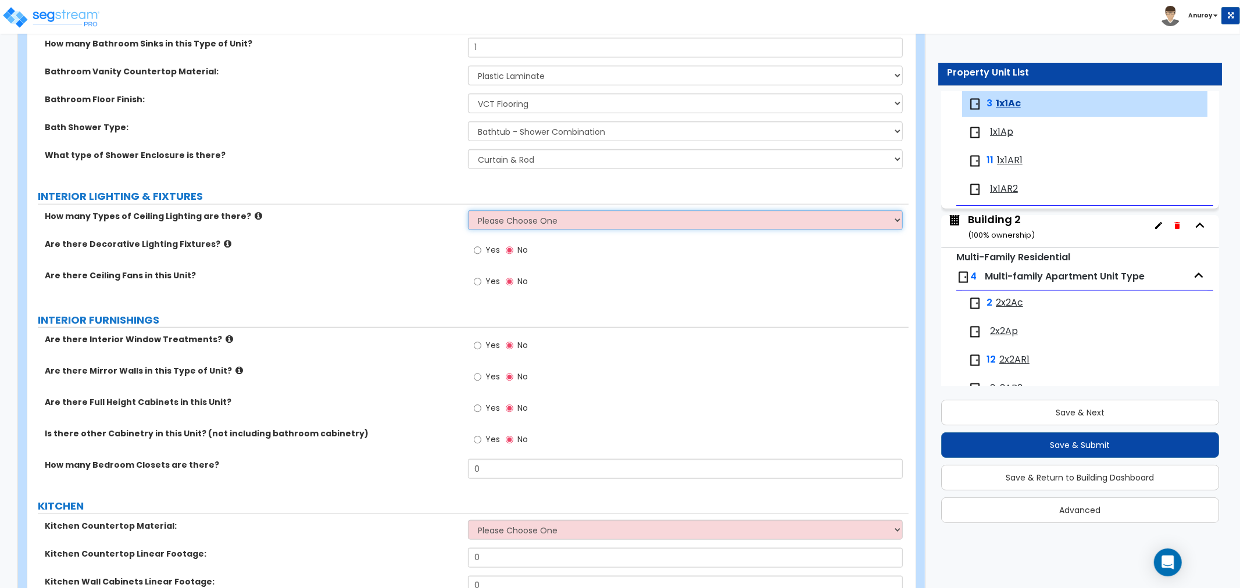
click at [500, 227] on select "Please Choose One 1 2 3" at bounding box center [685, 220] width 435 height 20
click at [468, 210] on select "Please Choose One 1 2 3" at bounding box center [685, 220] width 435 height 20
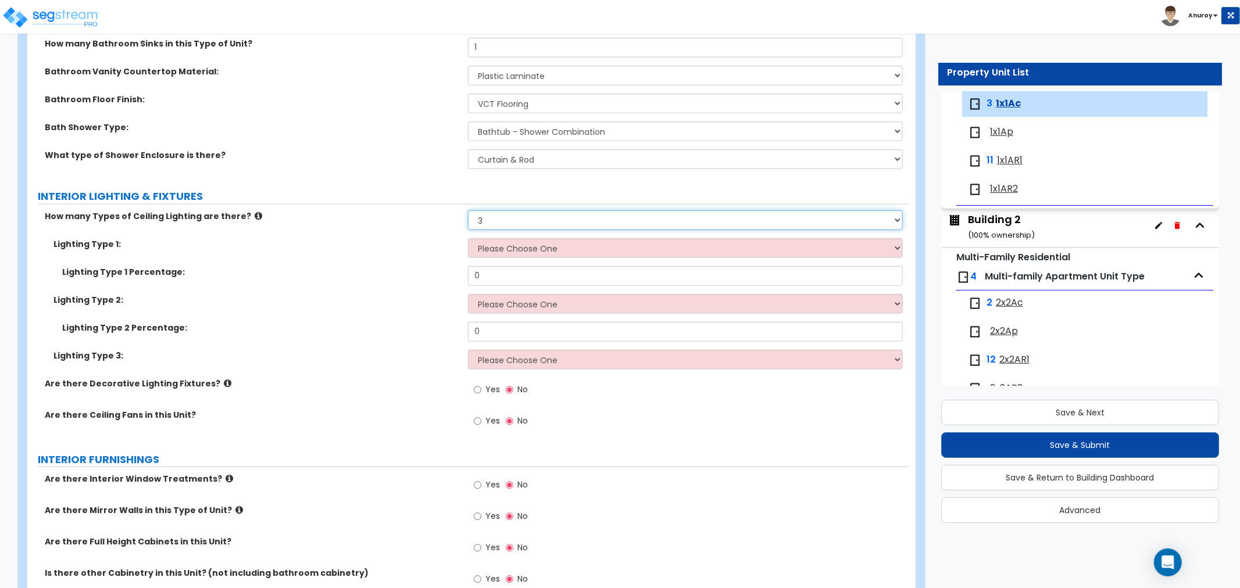
click at [477, 224] on select "Please Choose One 1 2 3" at bounding box center [685, 220] width 435 height 20
click at [483, 221] on select "Please Choose One 1 2 3" at bounding box center [685, 220] width 435 height 20
click at [491, 227] on select "Please Choose One 1 2 3" at bounding box center [685, 220] width 435 height 20
select select "2"
click at [468, 210] on select "Please Choose One 1 2 3" at bounding box center [685, 220] width 435 height 20
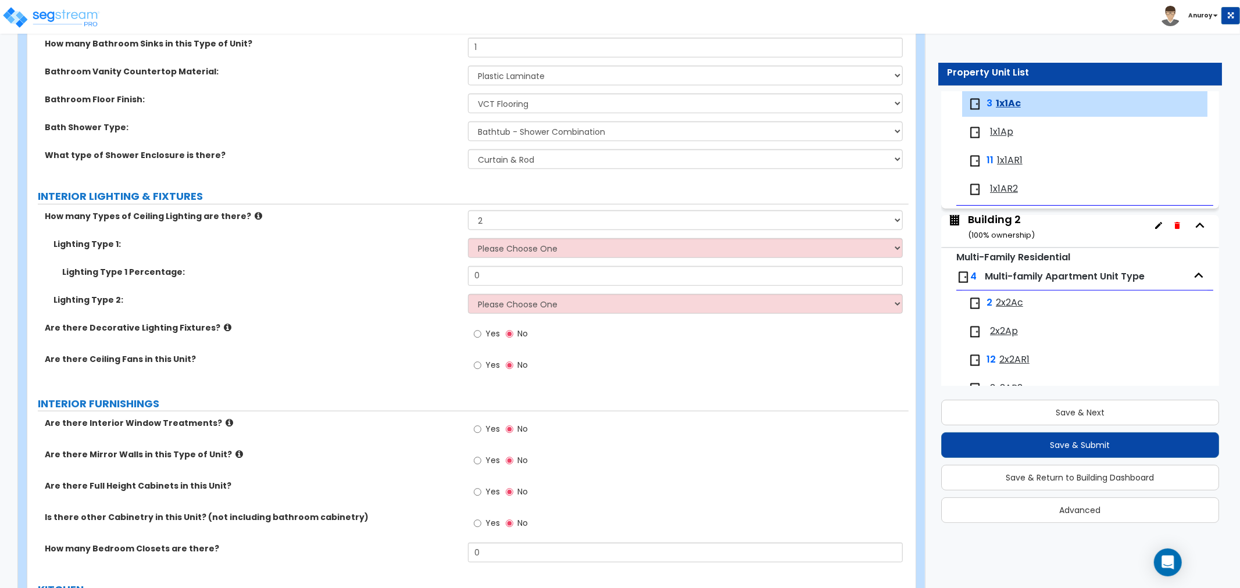
click at [492, 370] on label "Yes" at bounding box center [487, 367] width 26 height 20
click at [481, 370] on input "Yes" at bounding box center [478, 365] width 8 height 13
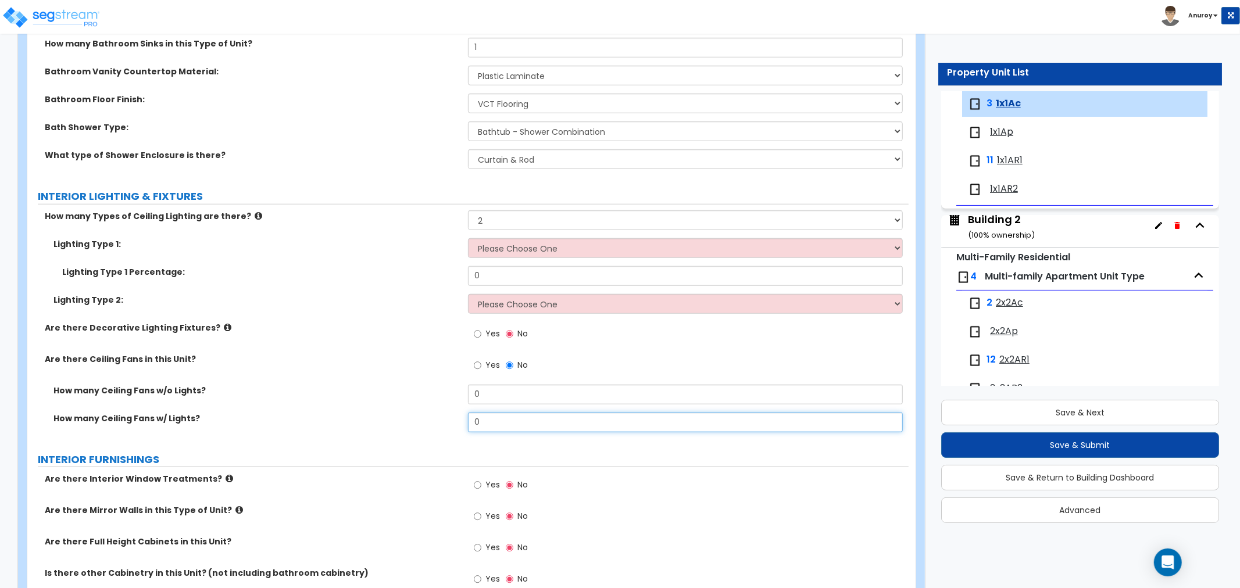
drag, startPoint x: 489, startPoint y: 422, endPoint x: 442, endPoint y: 412, distance: 48.8
click at [439, 416] on div "How many Ceiling Fans w/ Lights? 0" at bounding box center [467, 427] width 881 height 28
type input "1"
click at [224, 327] on icon at bounding box center [228, 327] width 8 height 9
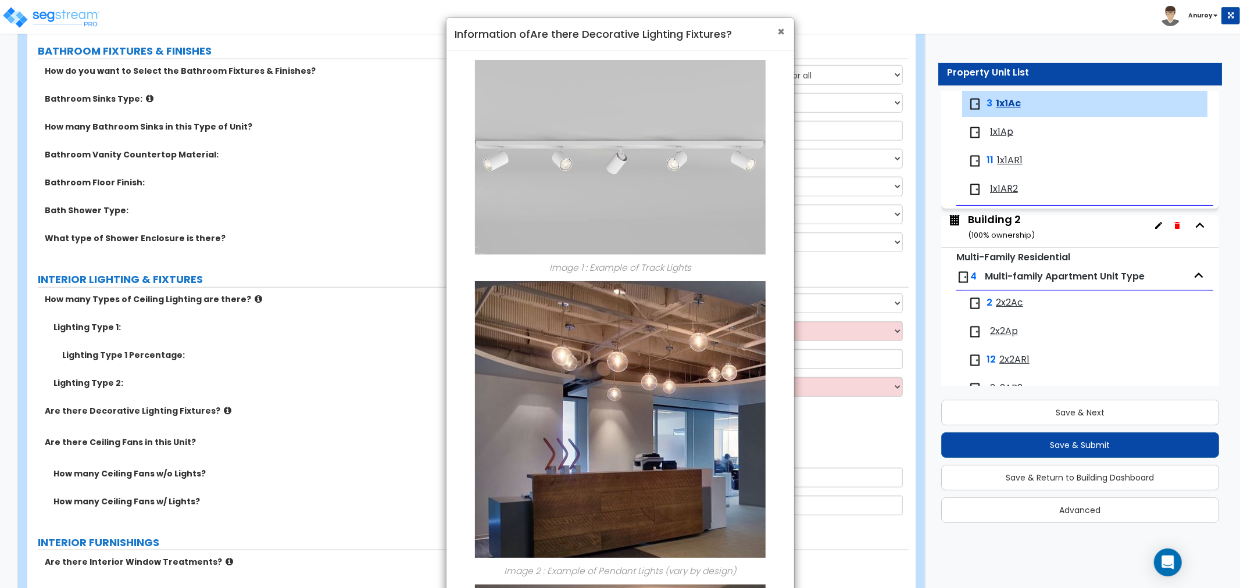
scroll to position [646, 0]
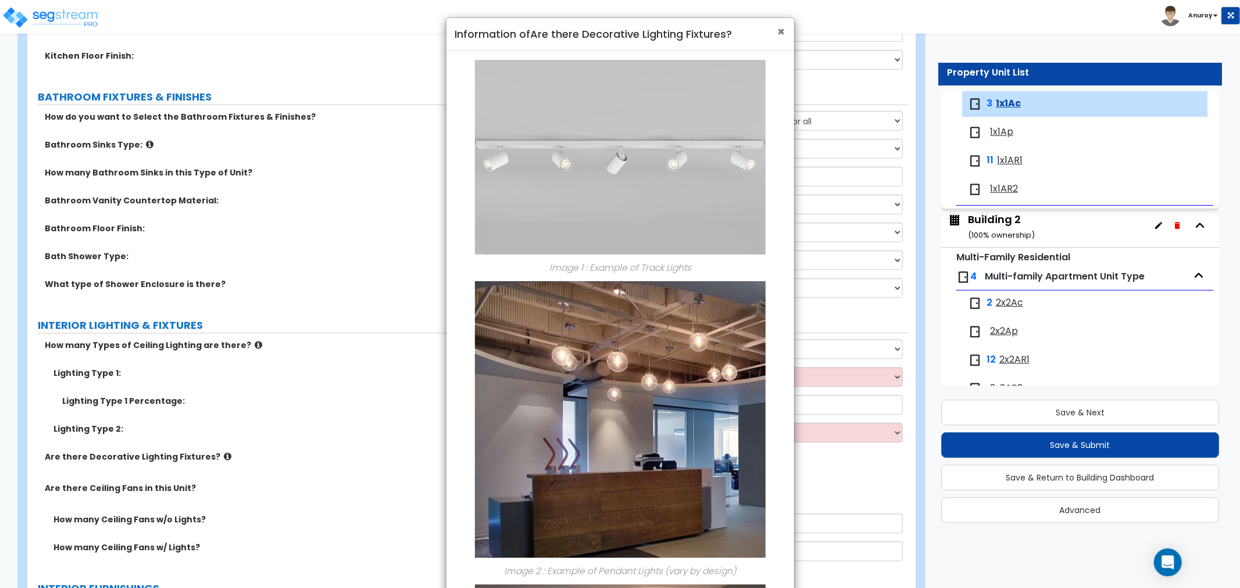
click at [781, 37] on span "×" at bounding box center [782, 31] width 8 height 17
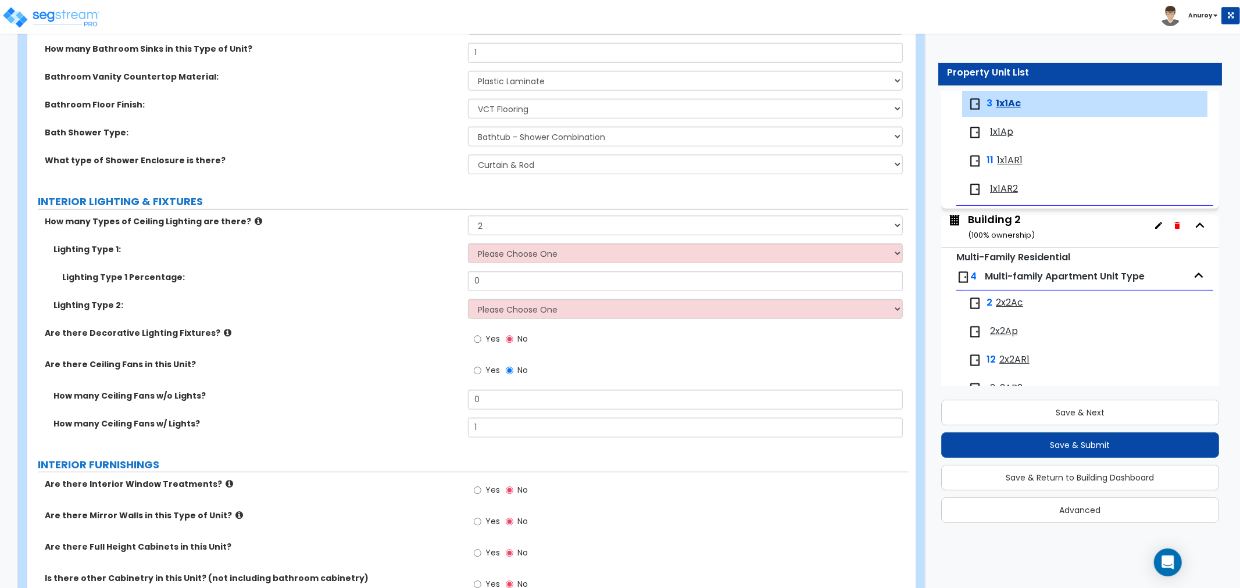
scroll to position [775, 0]
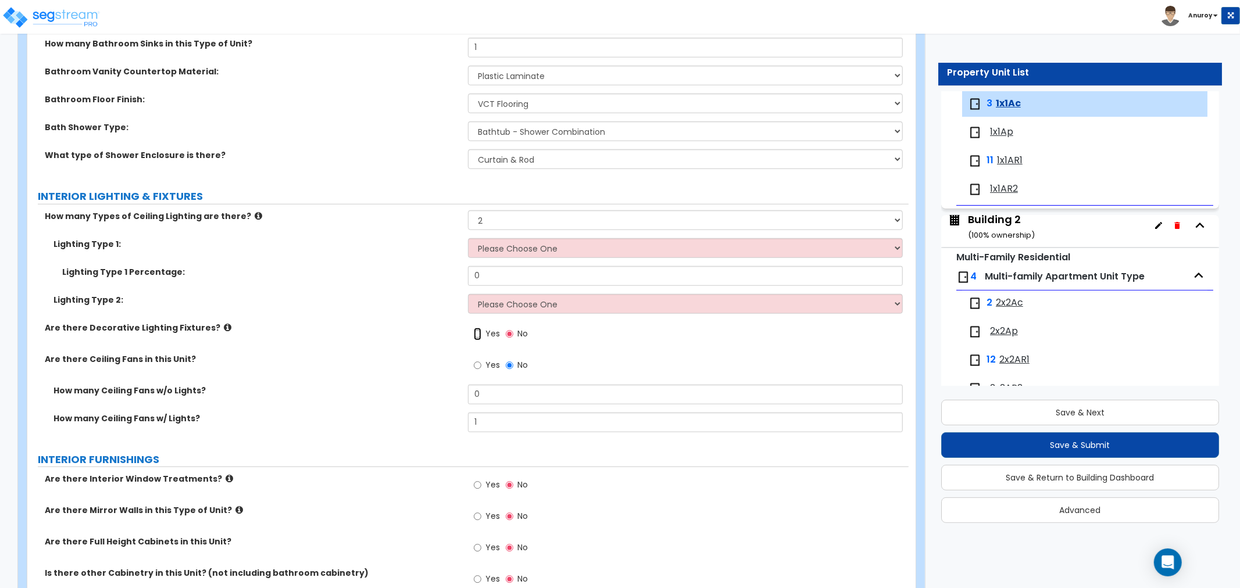
click at [477, 335] on input "Yes" at bounding box center [478, 334] width 8 height 13
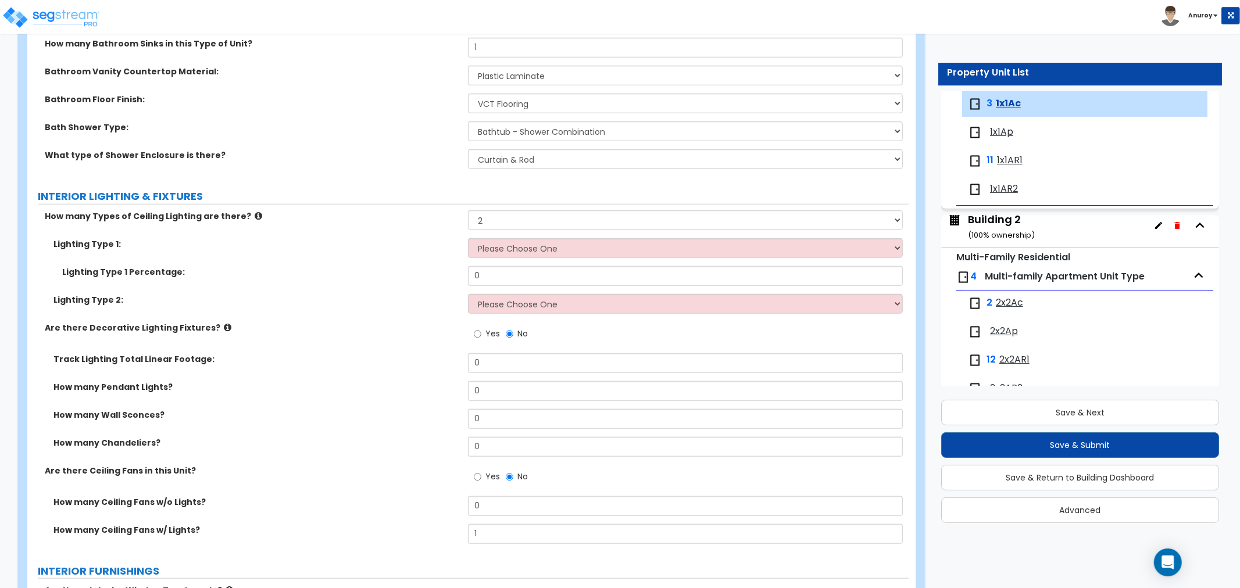
click at [224, 327] on icon at bounding box center [228, 327] width 8 height 9
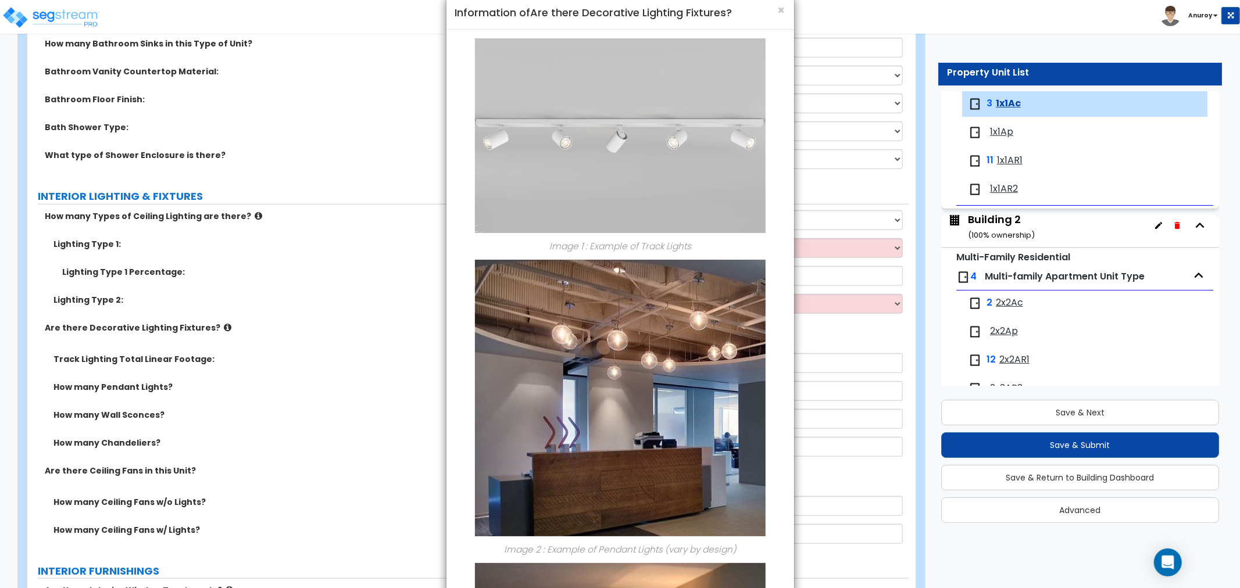
scroll to position [0, 0]
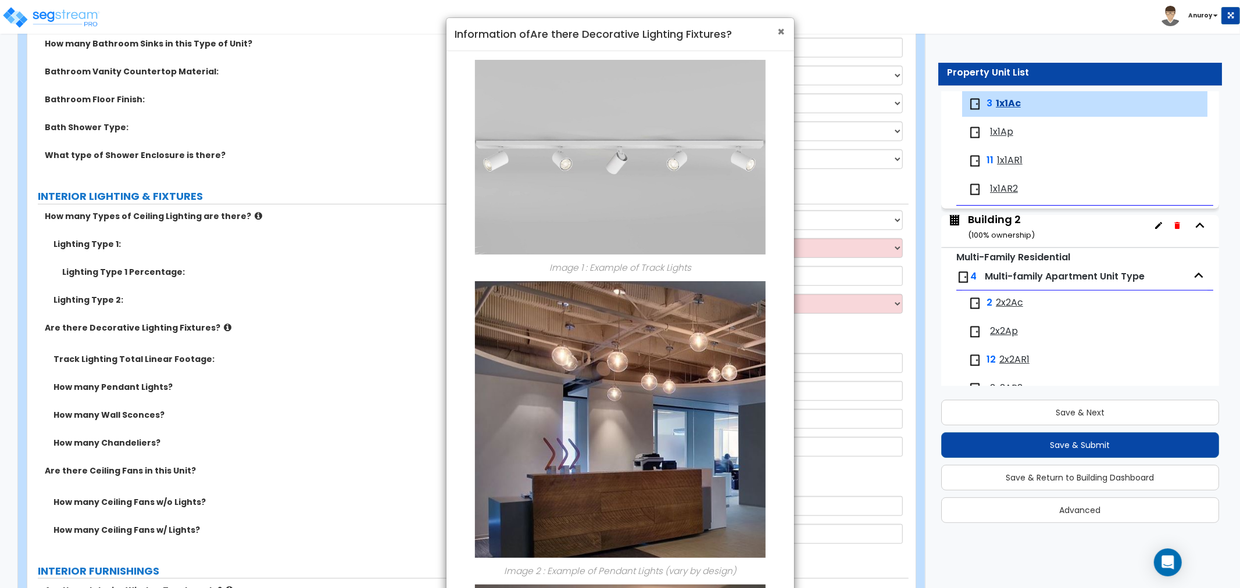
click at [782, 35] on span "×" at bounding box center [782, 31] width 8 height 17
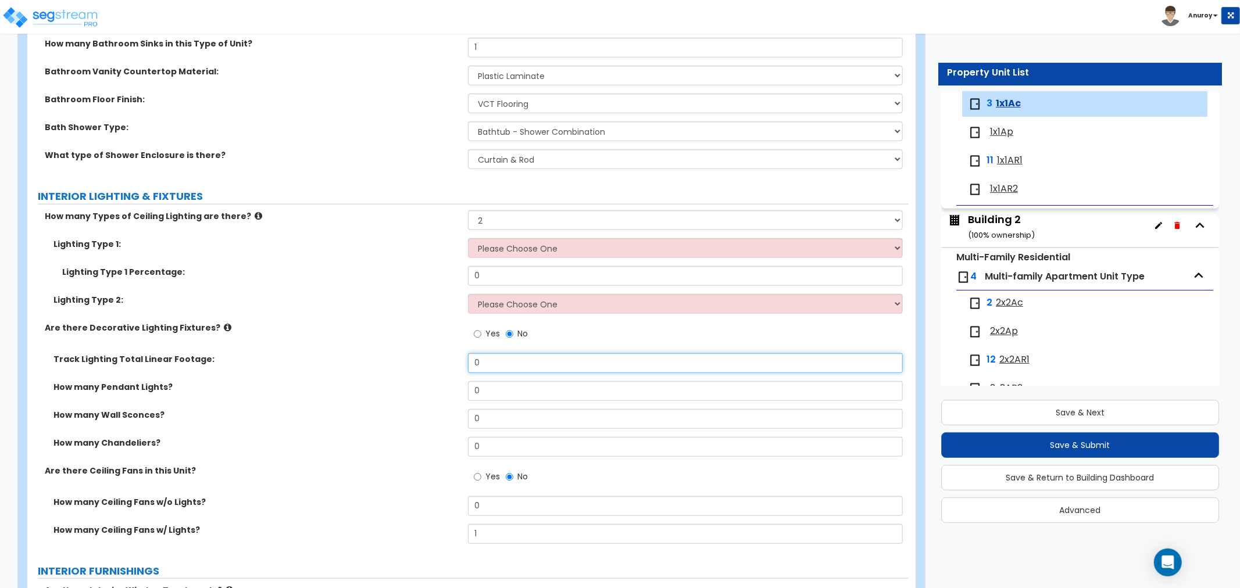
drag, startPoint x: 430, startPoint y: 366, endPoint x: 423, endPoint y: 366, distance: 7.0
click at [423, 366] on div "Track Lighting Total Linear Footage: 0" at bounding box center [467, 367] width 881 height 28
click at [516, 358] on input "0" at bounding box center [685, 363] width 435 height 20
type input "4"
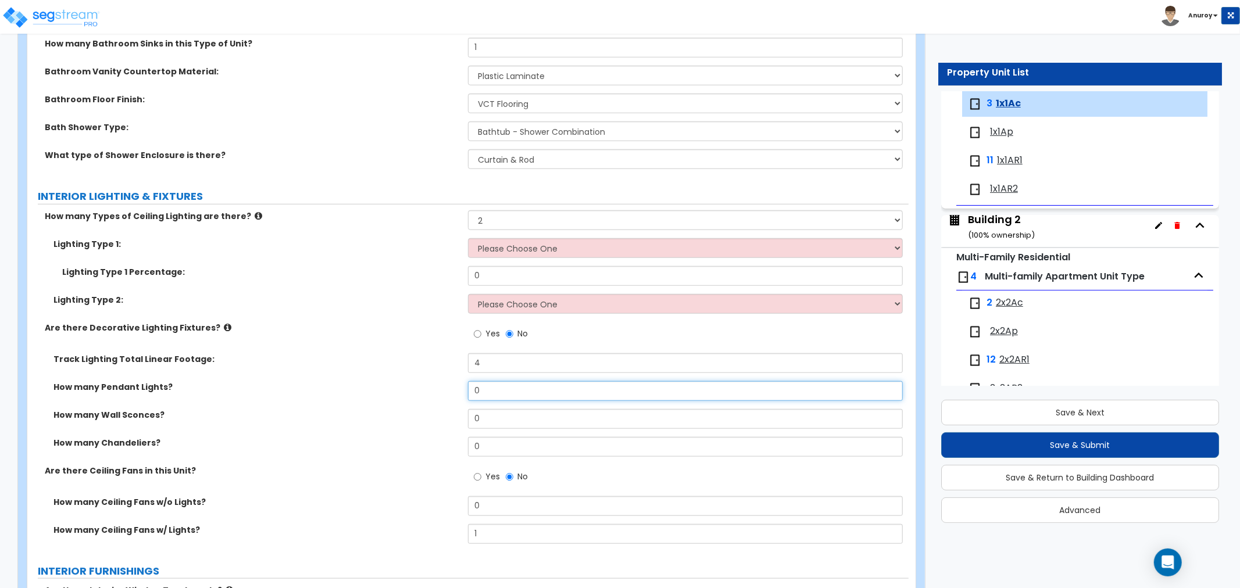
click at [496, 398] on input "0" at bounding box center [685, 391] width 435 height 20
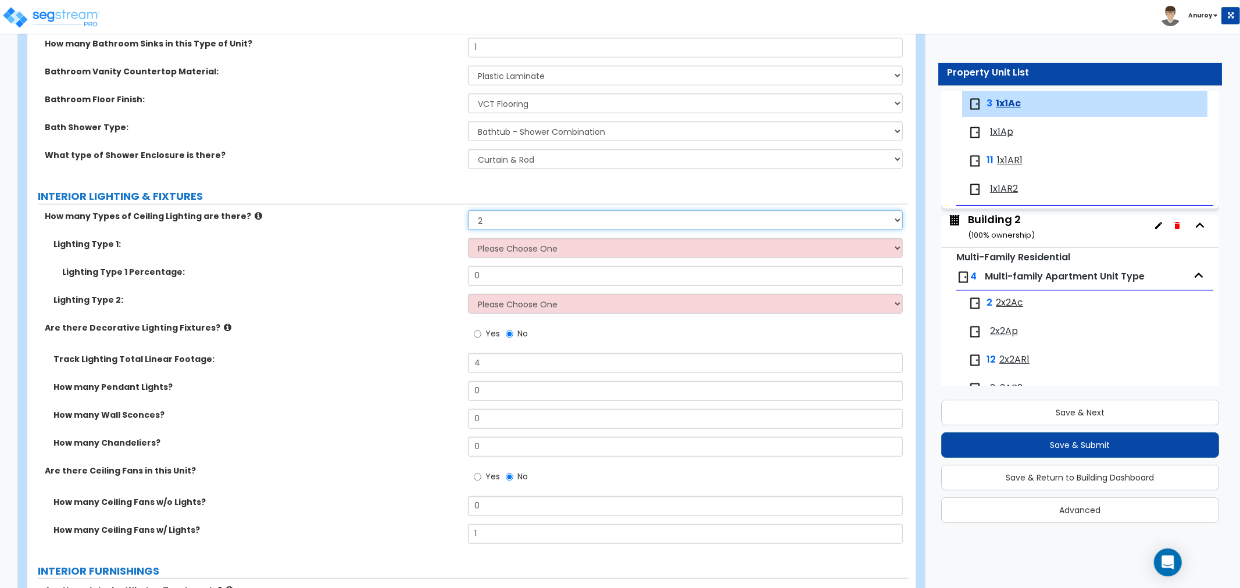
click at [512, 224] on select "Please Choose One 1 2 3" at bounding box center [685, 220] width 435 height 20
click at [468, 210] on select "Please Choose One 1 2 3" at bounding box center [685, 220] width 435 height 20
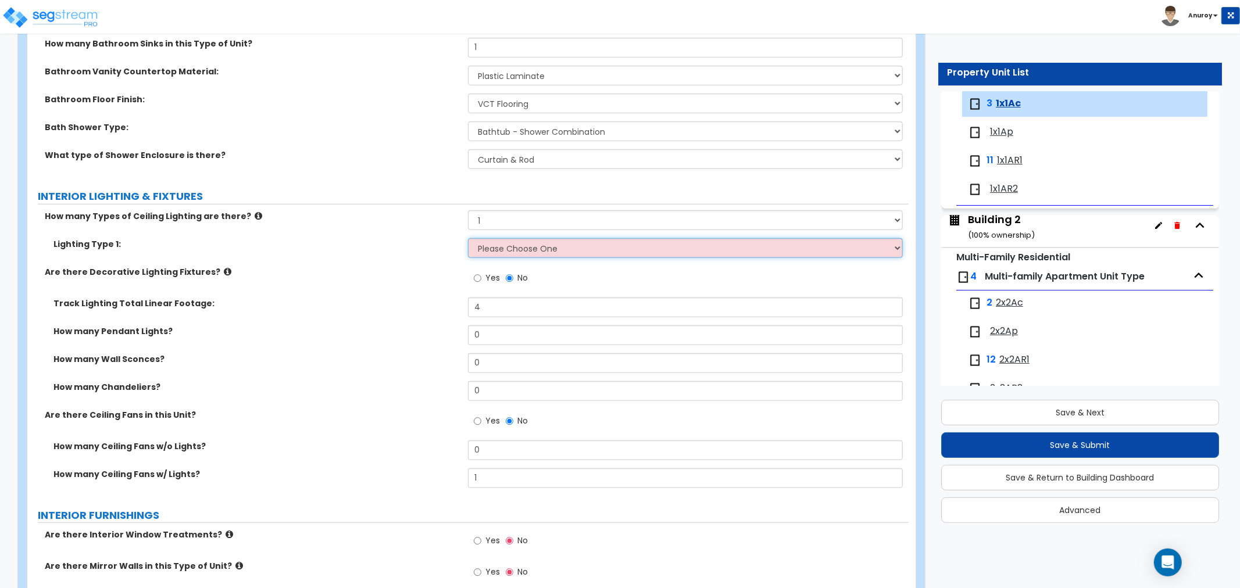
click at [535, 248] on select "Please Choose One LED Surface-Mounted LED Recessed Fluorescent Surface-Mounted …" at bounding box center [685, 248] width 435 height 20
drag, startPoint x: 381, startPoint y: 260, endPoint x: 275, endPoint y: 245, distance: 107.5
click at [373, 262] on div "Lighting Type 1: Please Choose One LED Surface-Mounted LED Recessed Fluorescent…" at bounding box center [467, 252] width 881 height 28
click at [255, 213] on icon at bounding box center [259, 216] width 8 height 9
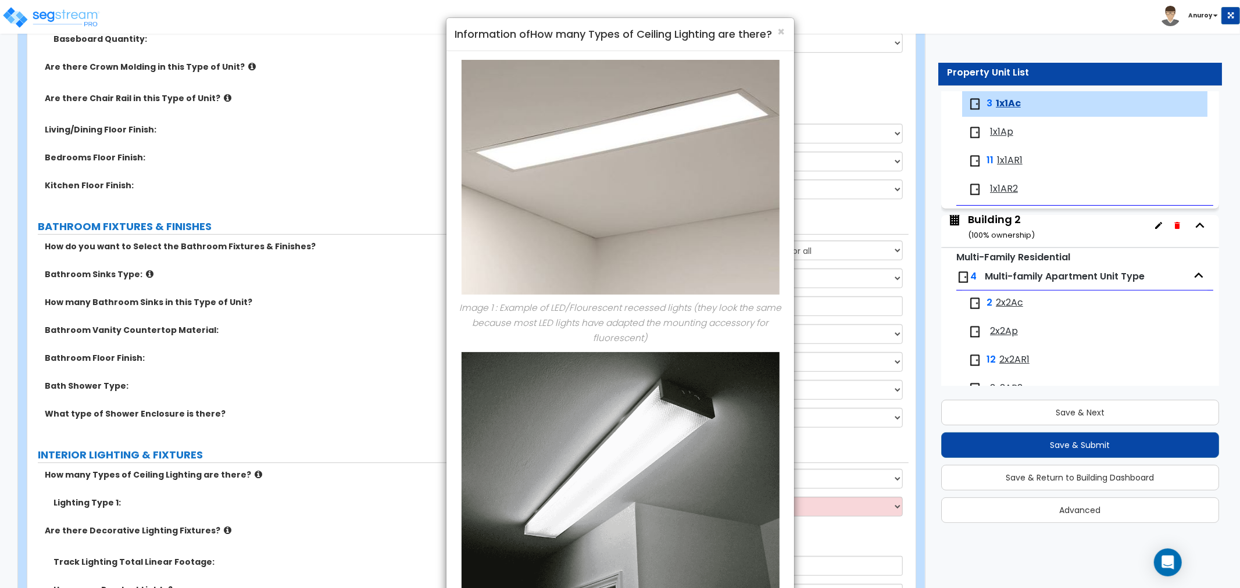
click at [775, 31] on h4 "Information of How many Types of Ceiling Lighting are there?" at bounding box center [620, 34] width 330 height 15
drag, startPoint x: 785, startPoint y: 32, endPoint x: 770, endPoint y: 38, distance: 16.2
click at [785, 33] on span "×" at bounding box center [782, 31] width 8 height 17
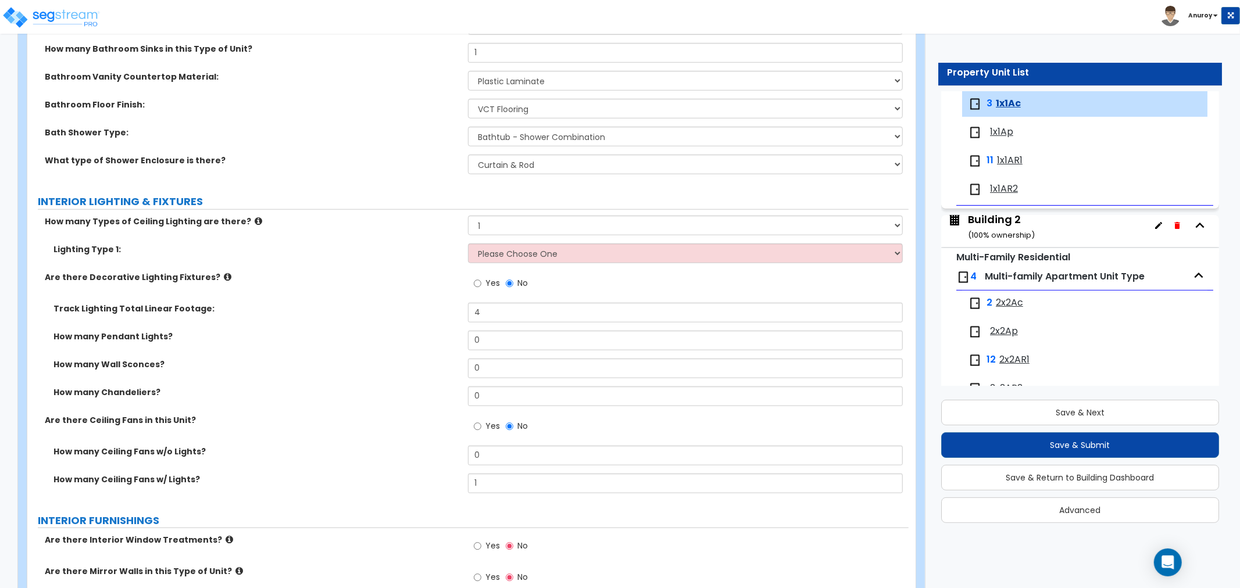
scroll to position [775, 0]
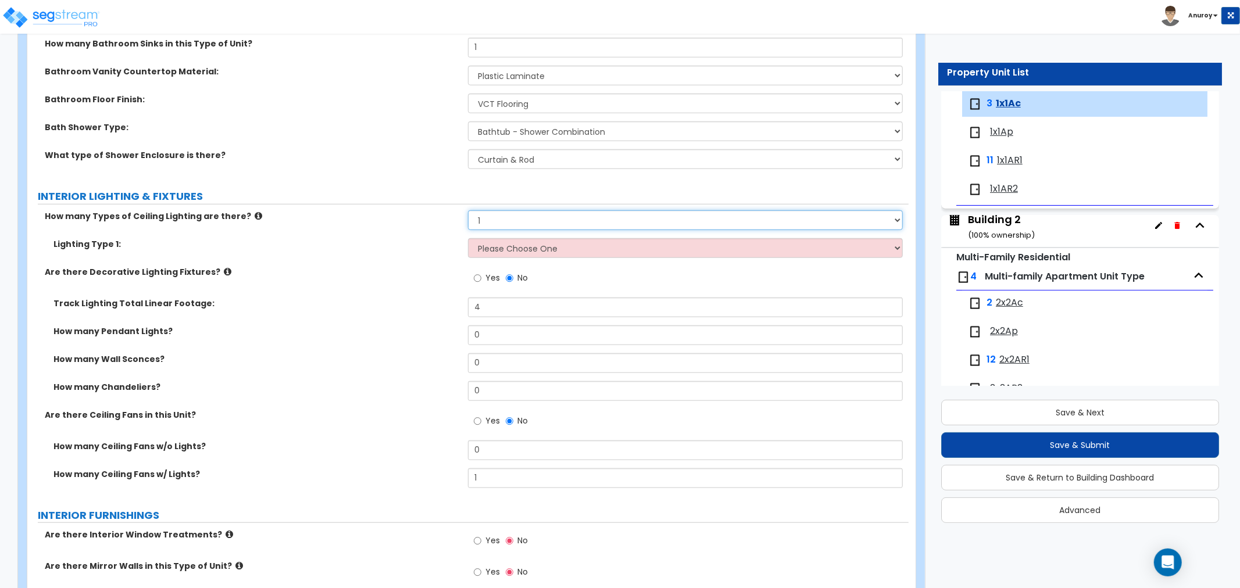
click at [506, 220] on select "Please Choose One 1 2 3" at bounding box center [685, 220] width 435 height 20
select select "2"
click at [468, 210] on select "Please Choose One 1 2 3" at bounding box center [685, 220] width 435 height 20
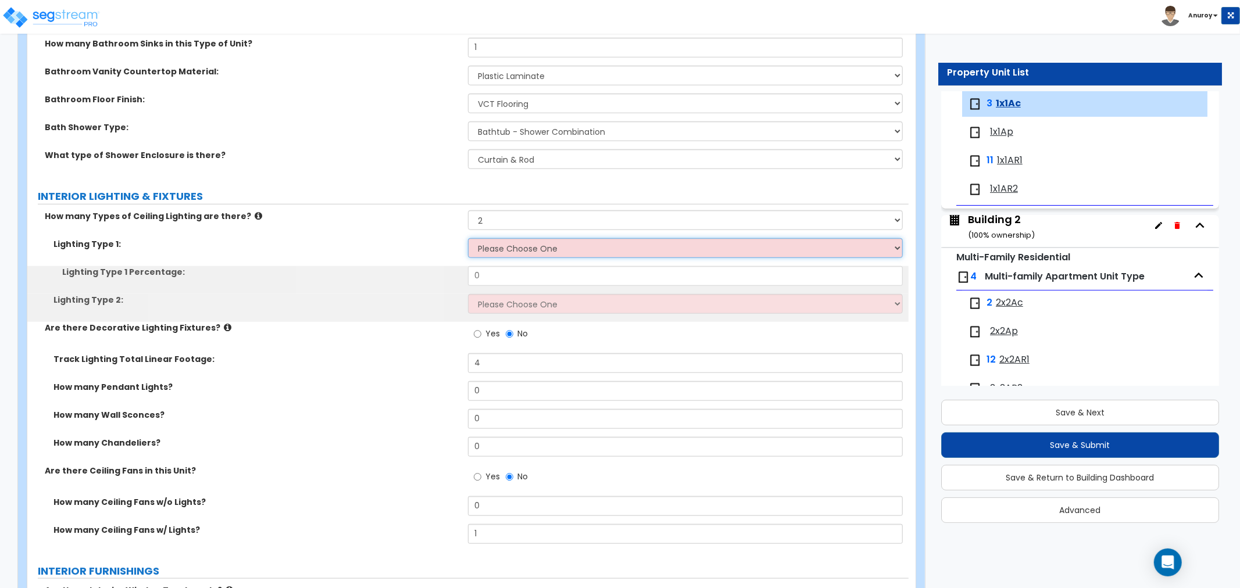
click at [502, 248] on select "Please Choose One LED Surface-Mounted LED Recessed Fluorescent Surface-Mounted …" at bounding box center [685, 248] width 435 height 20
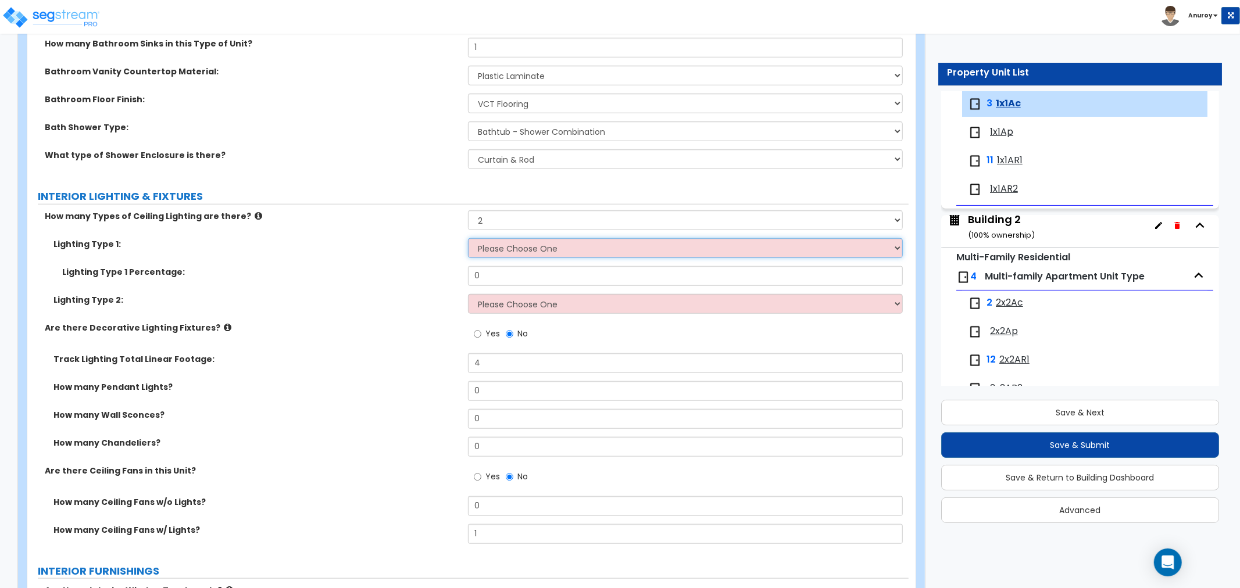
select select "2"
click at [468, 238] on select "Please Choose One LED Surface-Mounted LED Recessed Fluorescent Surface-Mounted …" at bounding box center [685, 248] width 435 height 20
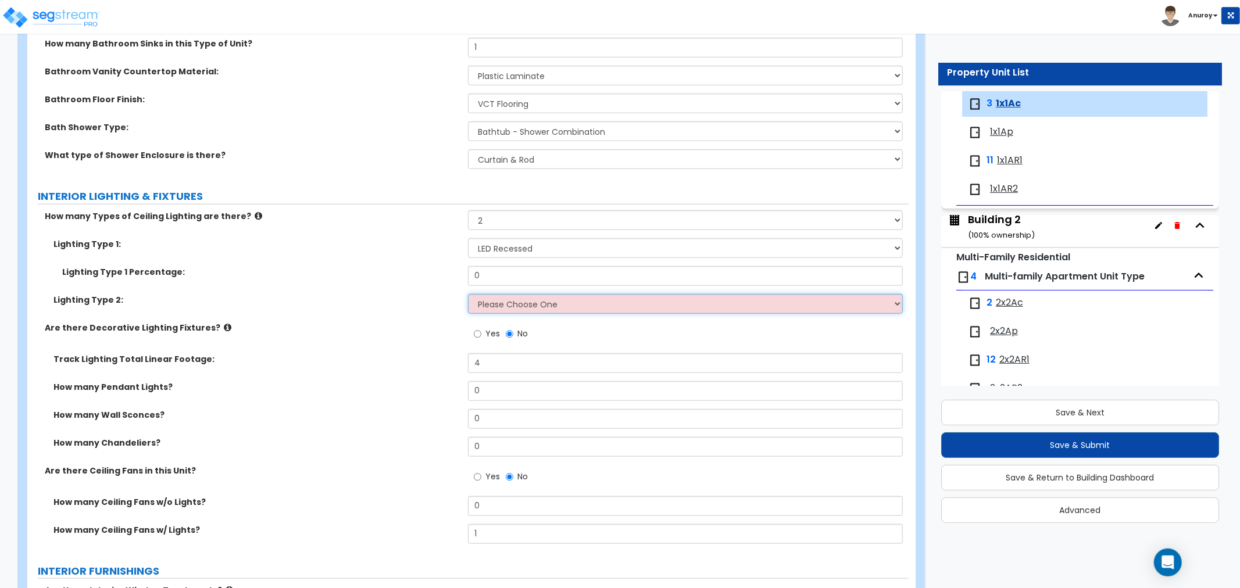
click at [537, 298] on select "Please Choose One LED Surface-Mounted LED Recessed Fluorescent Surface-Mounted …" at bounding box center [685, 304] width 435 height 20
select select "4"
click at [468, 294] on select "Please Choose One LED Surface-Mounted LED Recessed Fluorescent Surface-Mounted …" at bounding box center [685, 304] width 435 height 20
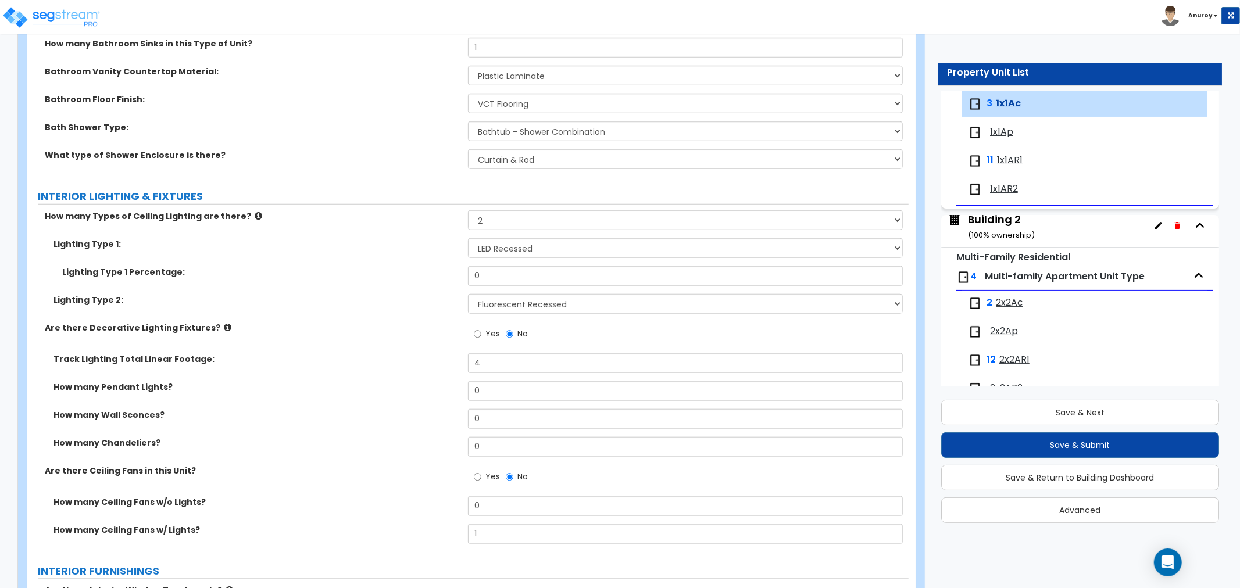
click at [255, 215] on icon at bounding box center [259, 216] width 8 height 9
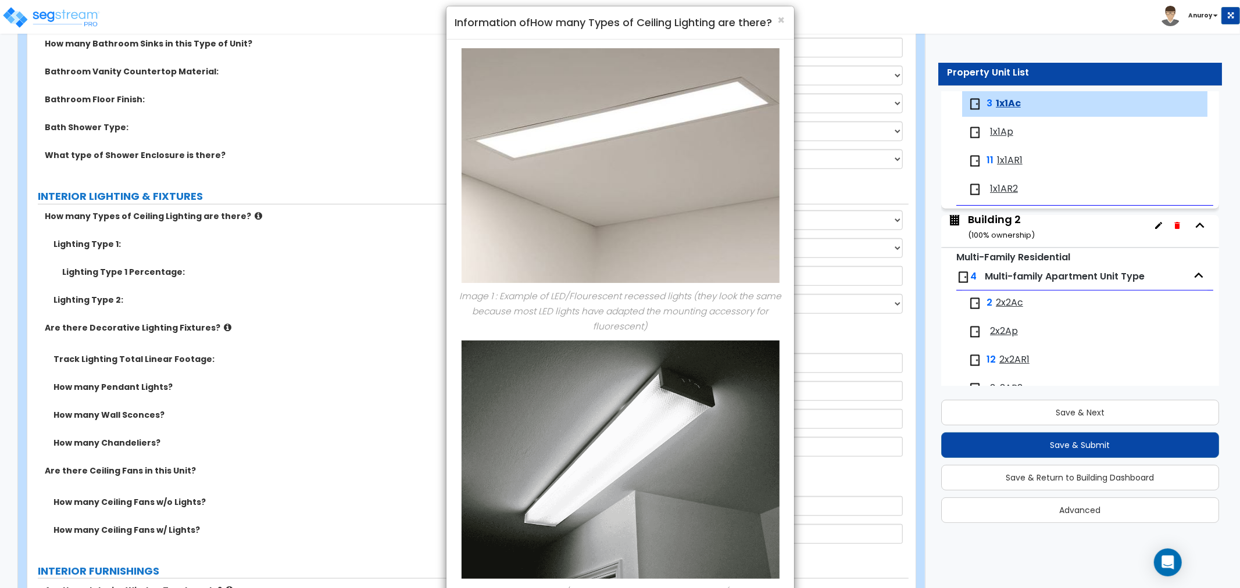
scroll to position [0, 0]
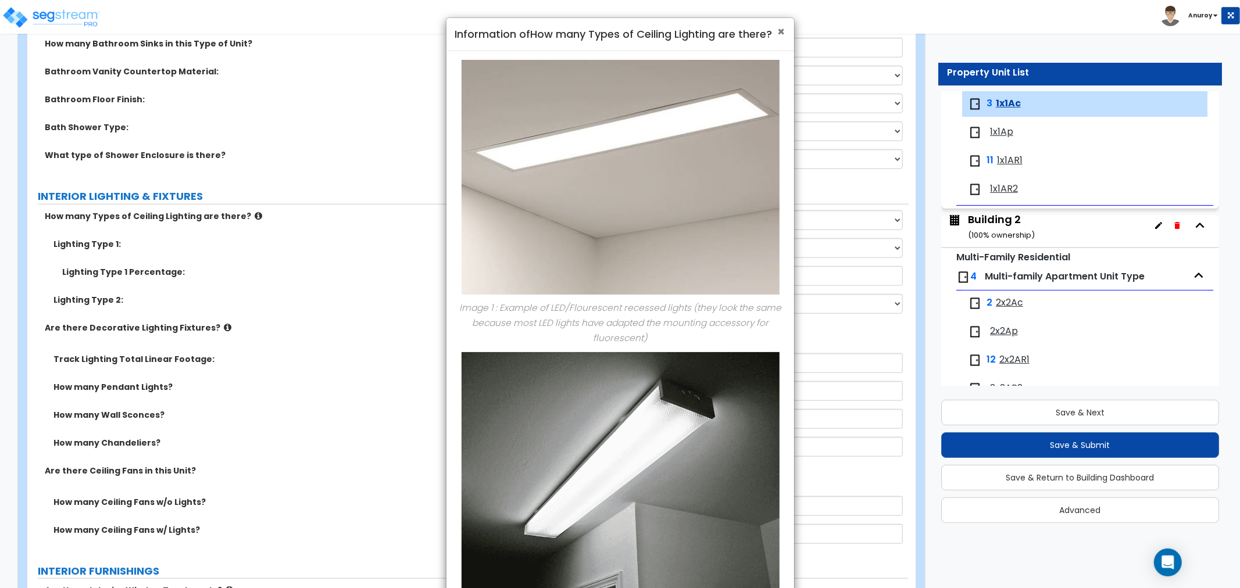
click at [782, 31] on span "×" at bounding box center [782, 31] width 8 height 17
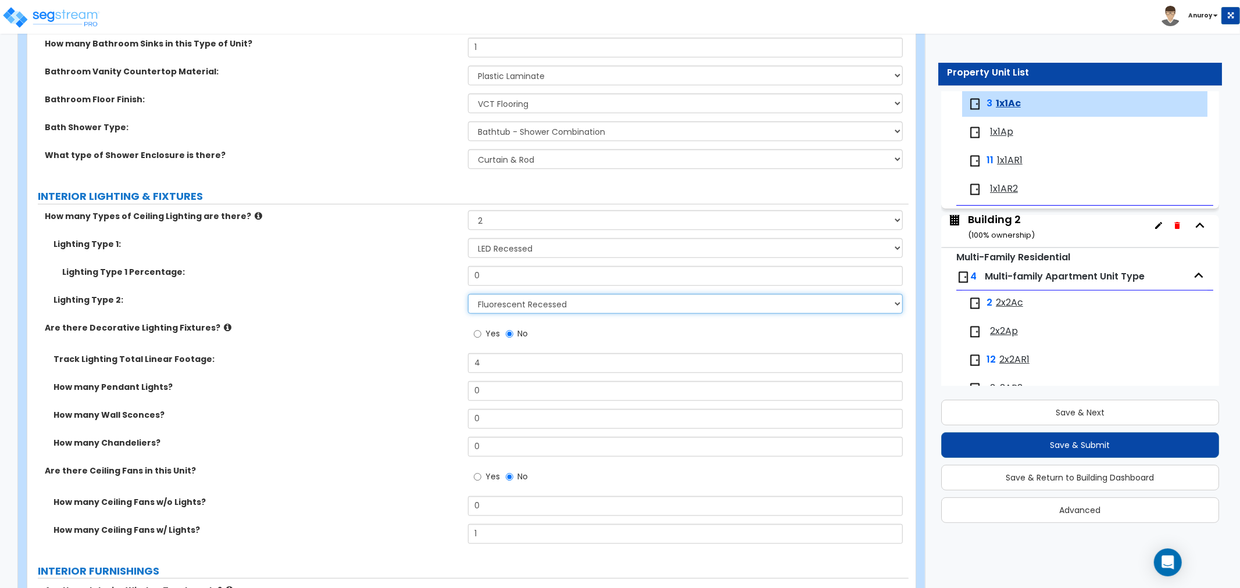
click at [579, 307] on select "Please Choose One LED Surface-Mounted LED Recessed Fluorescent Surface-Mounted …" at bounding box center [685, 304] width 435 height 20
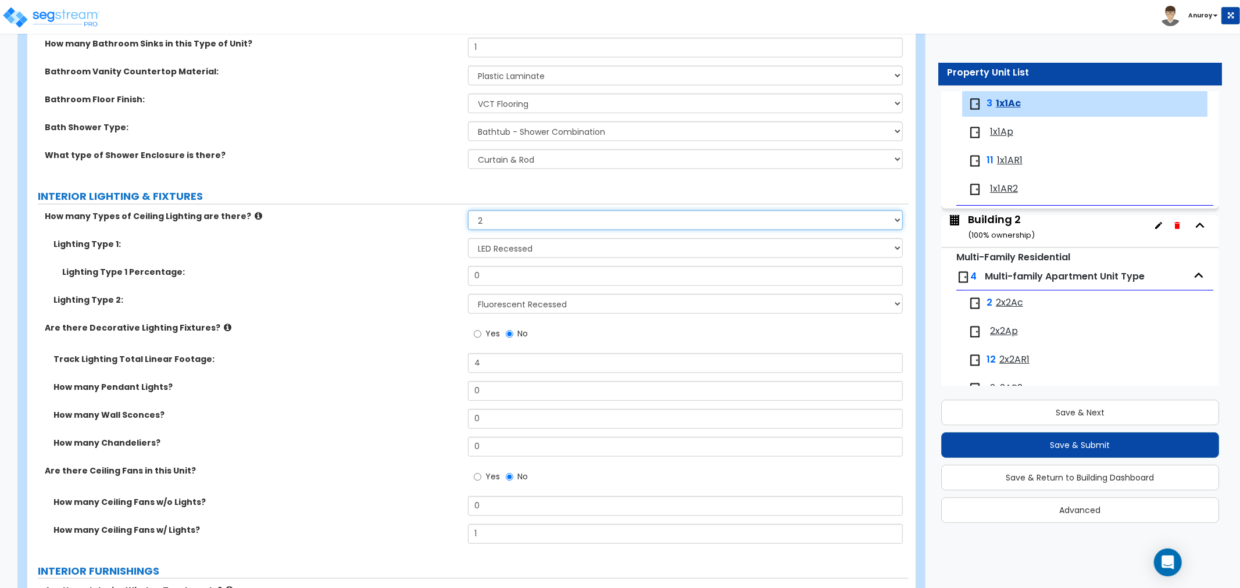
click at [552, 219] on select "Please Choose One 1 2 3" at bounding box center [685, 220] width 435 height 20
select select "1"
click at [468, 210] on select "Please Choose One 1 2 3" at bounding box center [685, 220] width 435 height 20
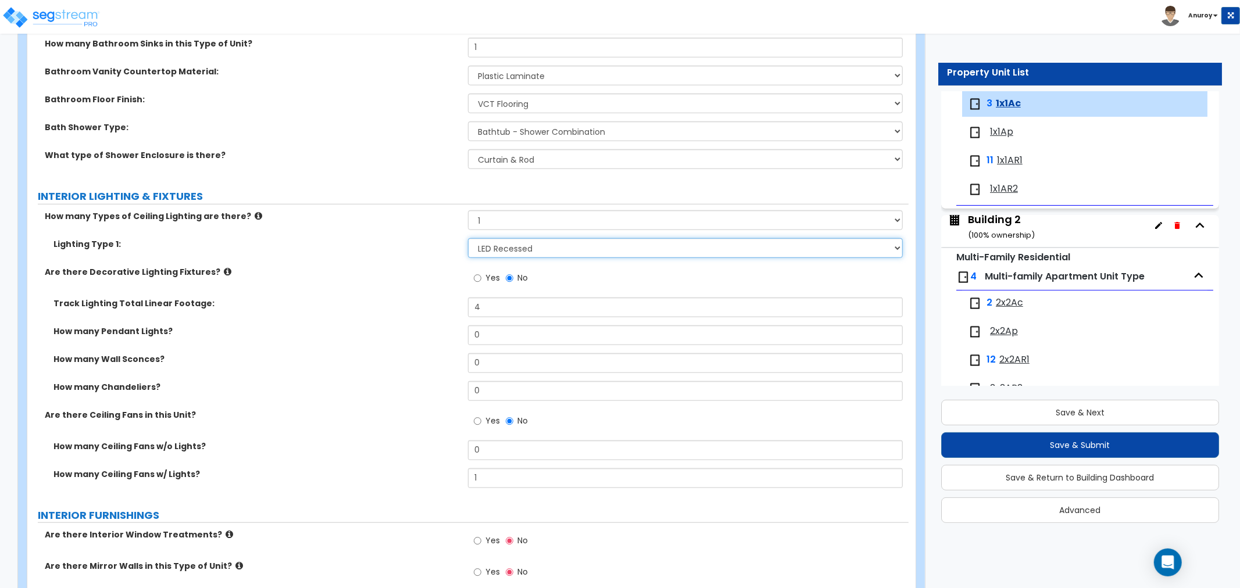
click at [538, 247] on select "Please Choose One LED Surface-Mounted LED Recessed Fluorescent Surface-Mounted …" at bounding box center [685, 248] width 435 height 20
click at [468, 238] on select "Please Choose One LED Surface-Mounted LED Recessed Fluorescent Surface-Mounted …" at bounding box center [685, 248] width 435 height 20
click at [542, 248] on select "Please Choose One LED Surface-Mounted LED Recessed Fluorescent Surface-Mounted …" at bounding box center [685, 248] width 435 height 20
select select "1"
click at [468, 238] on select "Please Choose One LED Surface-Mounted LED Recessed Fluorescent Surface-Mounted …" at bounding box center [685, 248] width 435 height 20
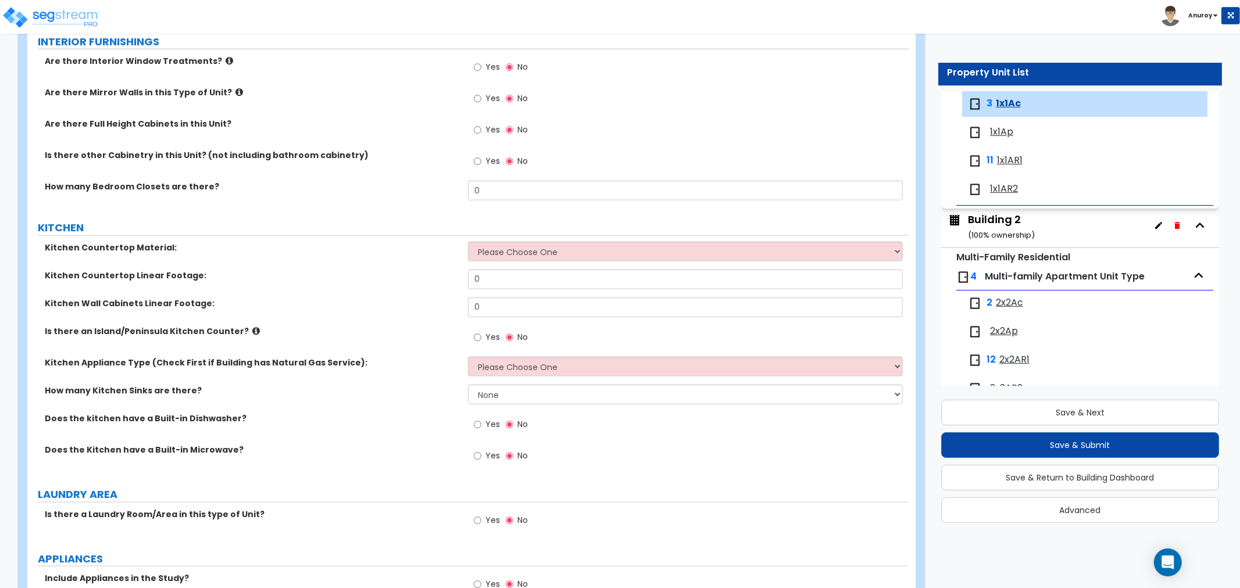
scroll to position [1227, 0]
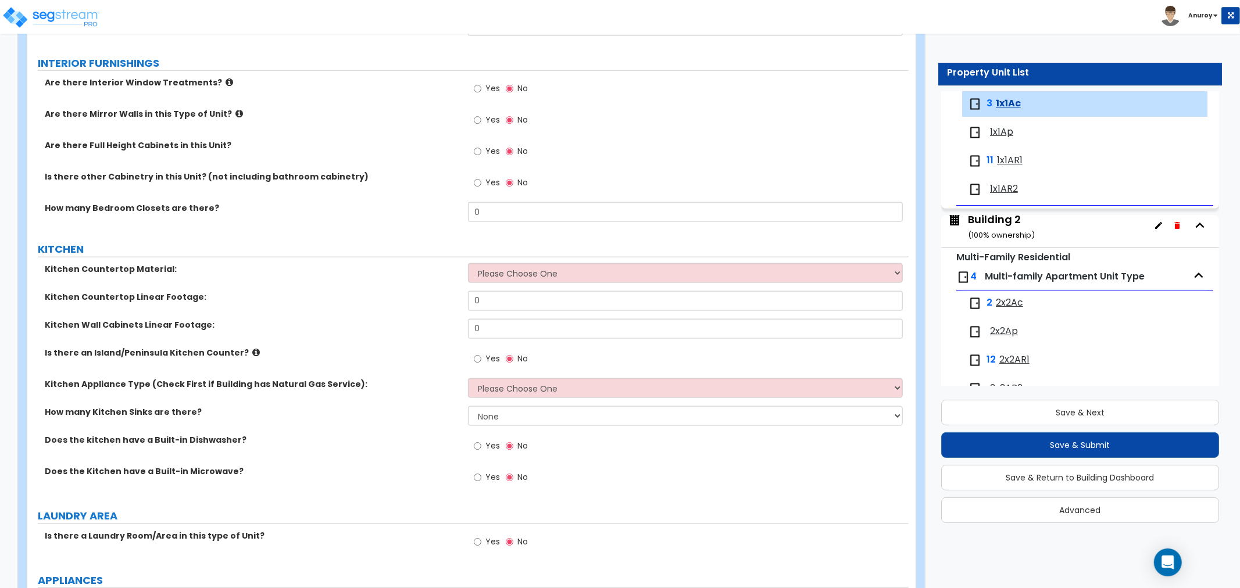
click at [226, 78] on icon at bounding box center [230, 82] width 8 height 9
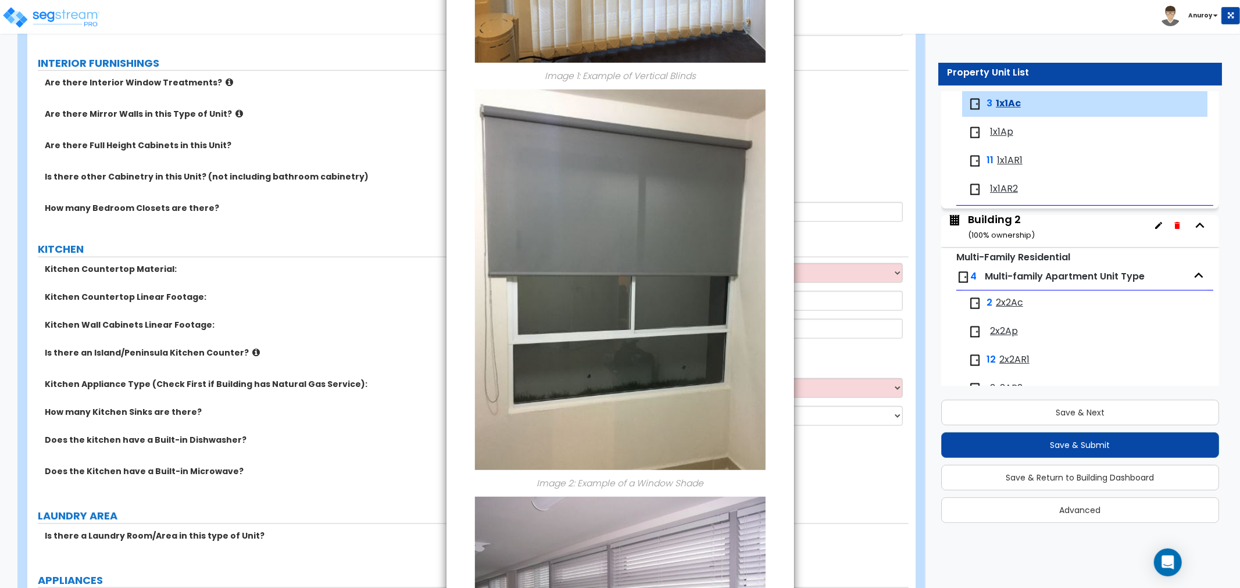
scroll to position [0, 0]
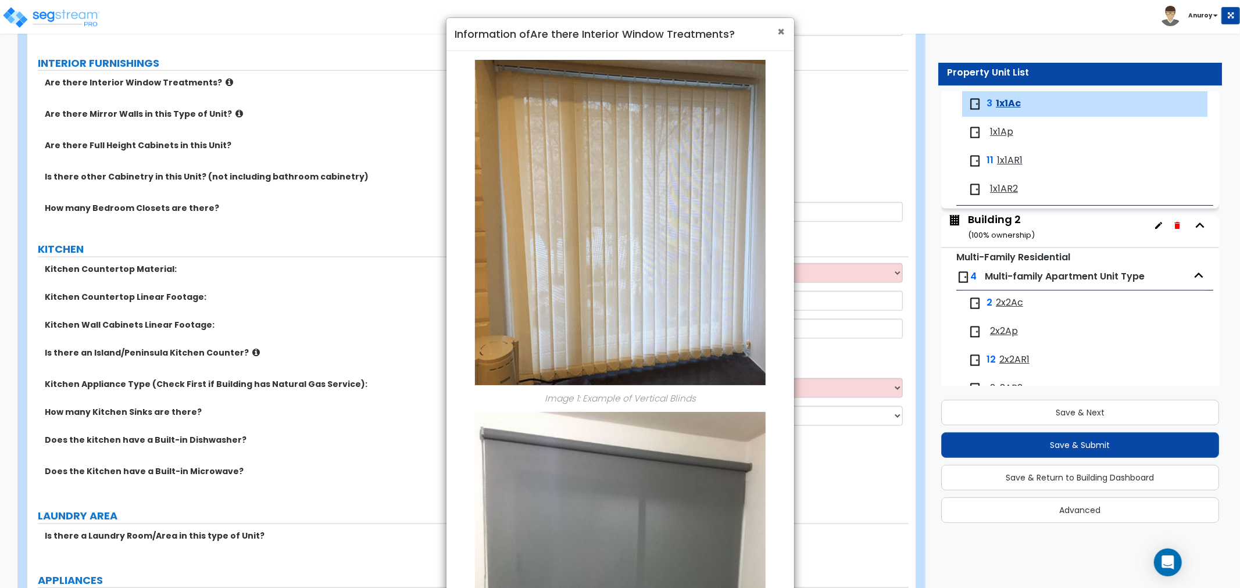
drag, startPoint x: 780, startPoint y: 30, endPoint x: 391, endPoint y: 235, distance: 439.4
click at [775, 32] on div "× Information of Are there Interior Window Treatments?" at bounding box center [620, 34] width 348 height 33
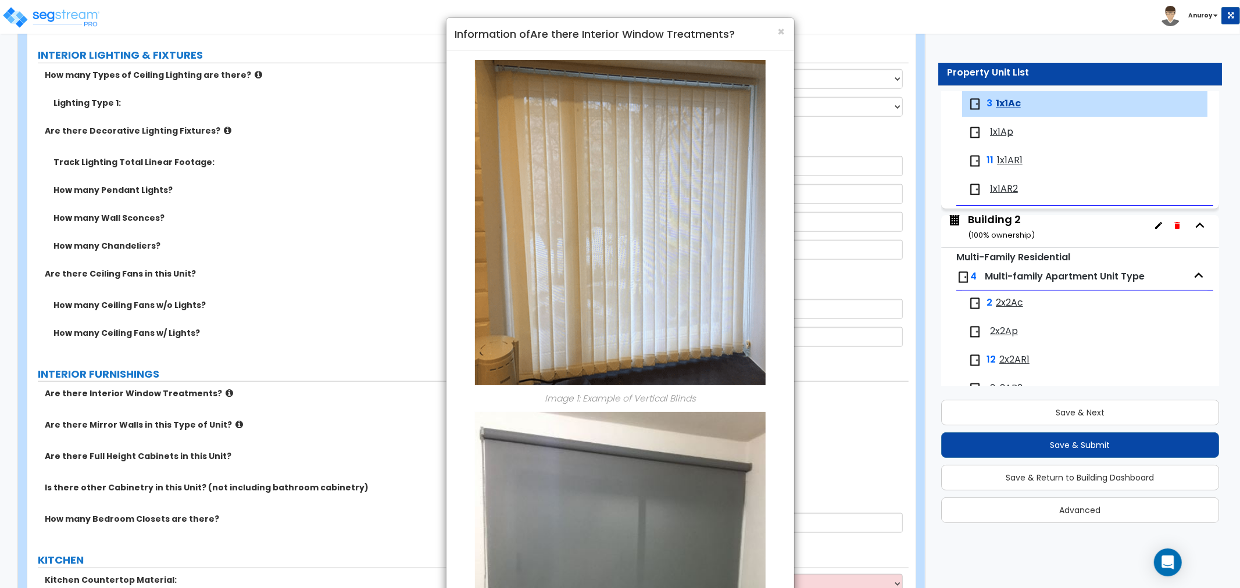
scroll to position [839, 0]
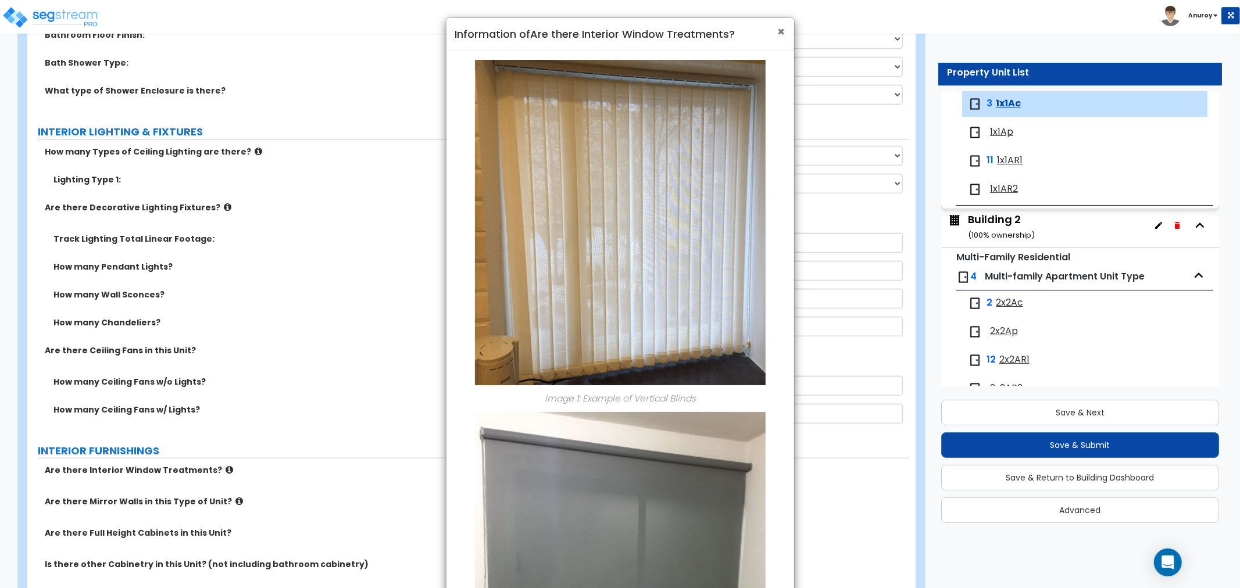
drag, startPoint x: 780, startPoint y: 31, endPoint x: 756, endPoint y: 42, distance: 26.8
click at [780, 31] on span "×" at bounding box center [782, 31] width 8 height 17
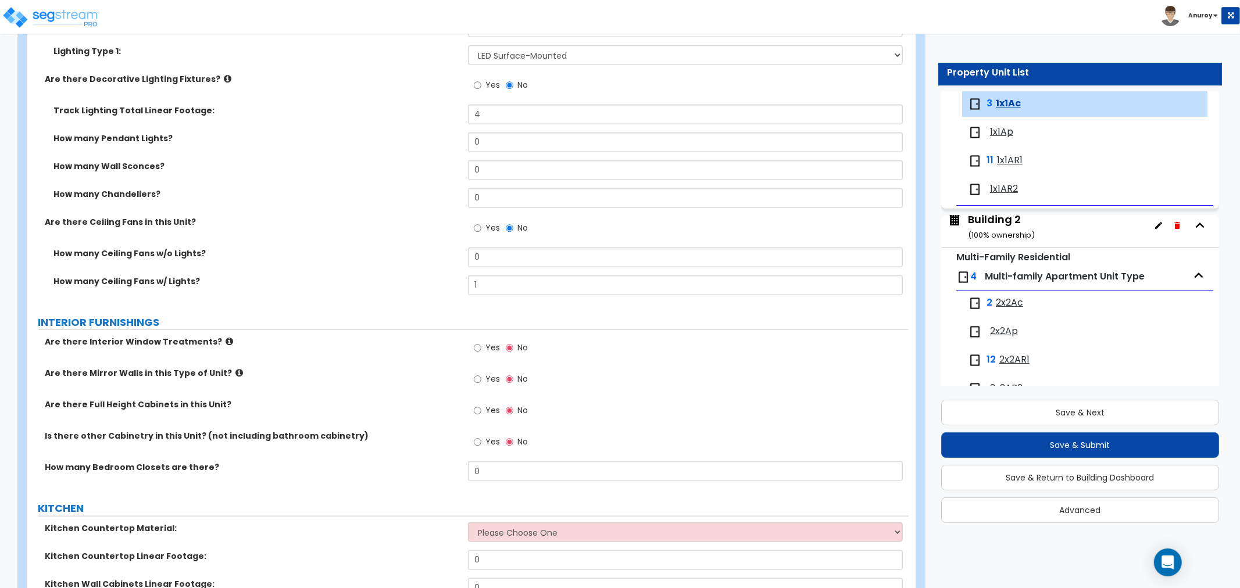
scroll to position [1097, 0]
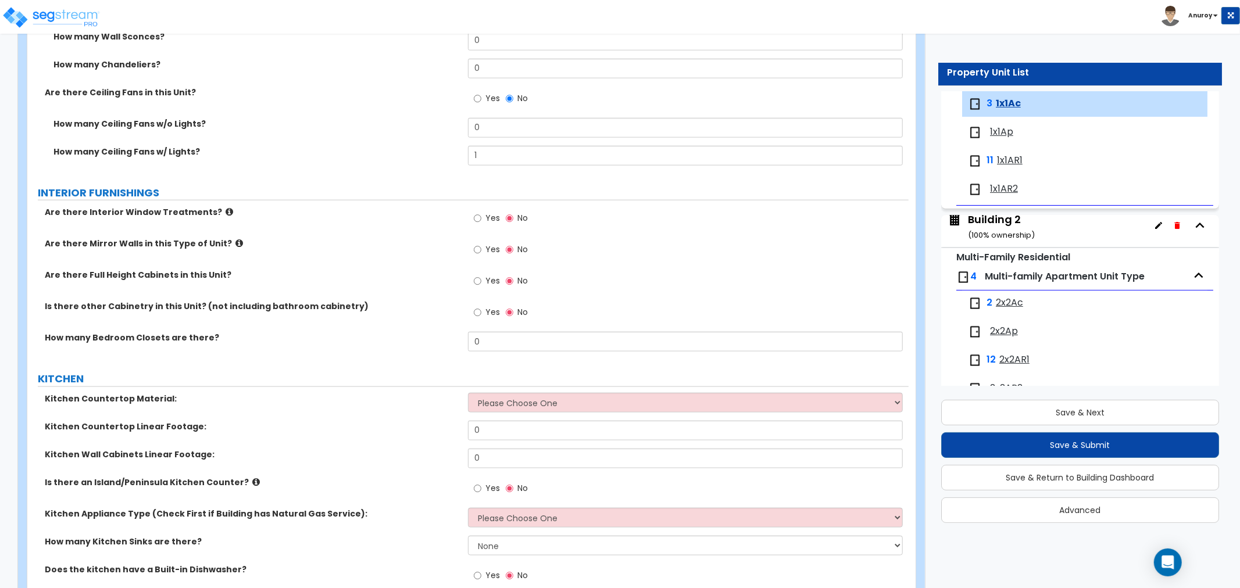
click at [491, 217] on span "Yes" at bounding box center [492, 218] width 15 height 12
click at [481, 217] on input "Yes" at bounding box center [478, 218] width 8 height 13
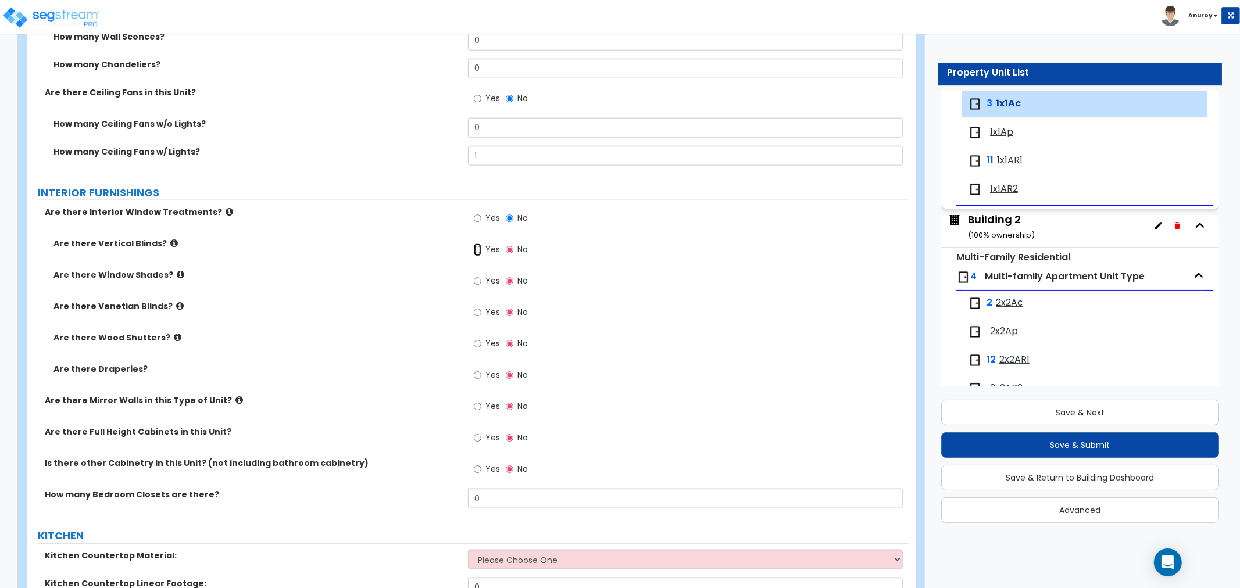
click at [478, 251] on input "Yes" at bounding box center [478, 250] width 8 height 13
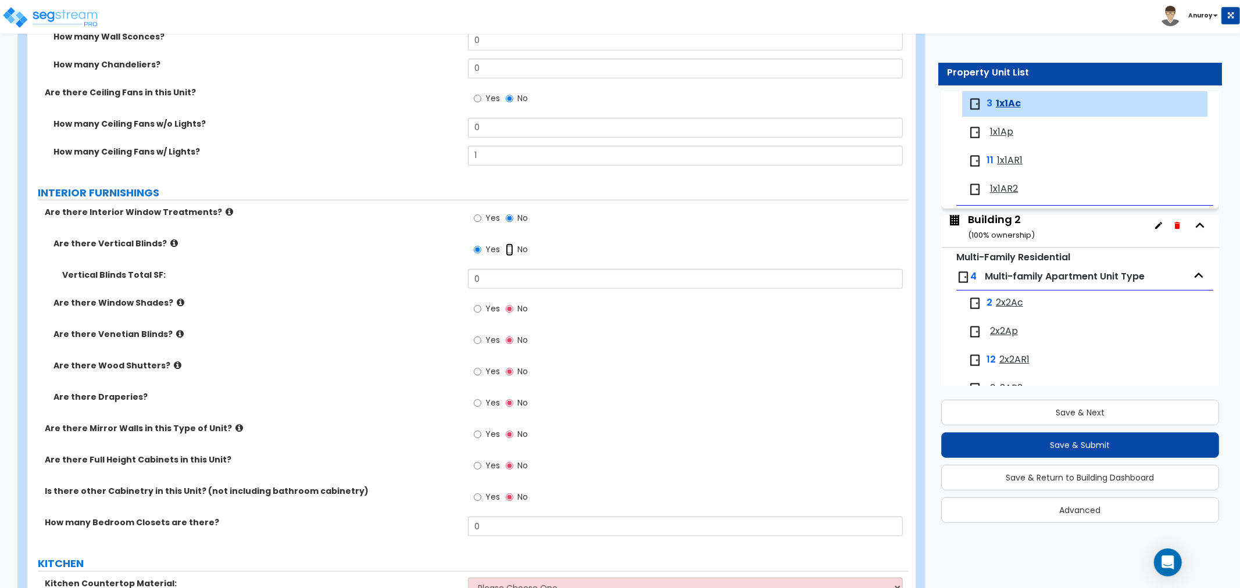
click at [512, 251] on input "No" at bounding box center [510, 250] width 8 height 13
radio input "false"
radio input "true"
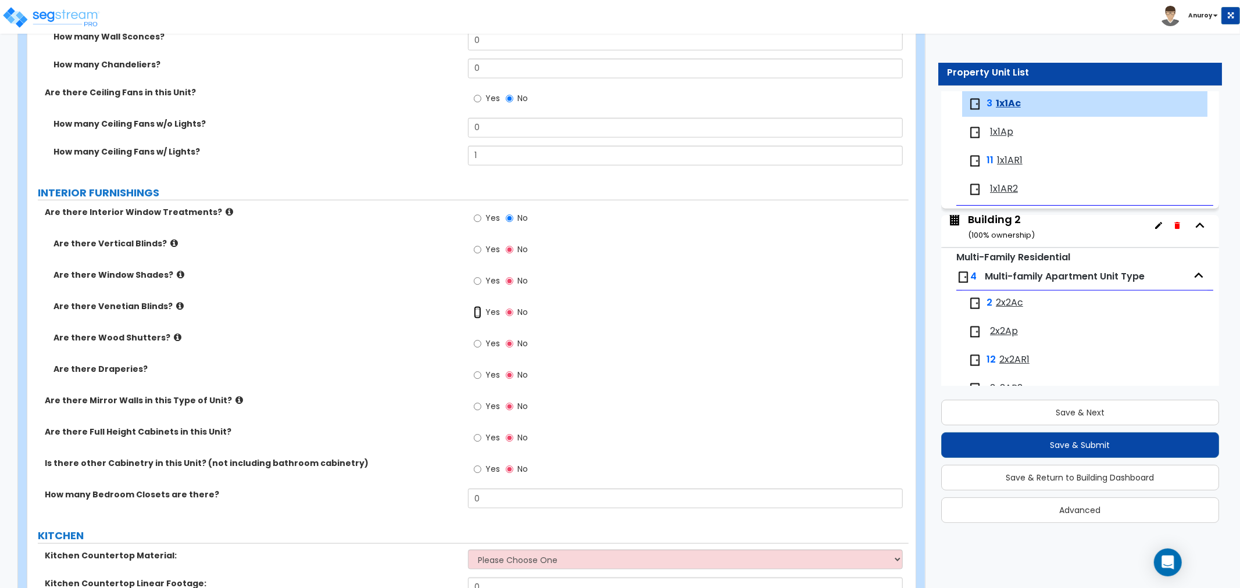
click at [477, 310] on input "Yes" at bounding box center [478, 312] width 8 height 13
radio input "true"
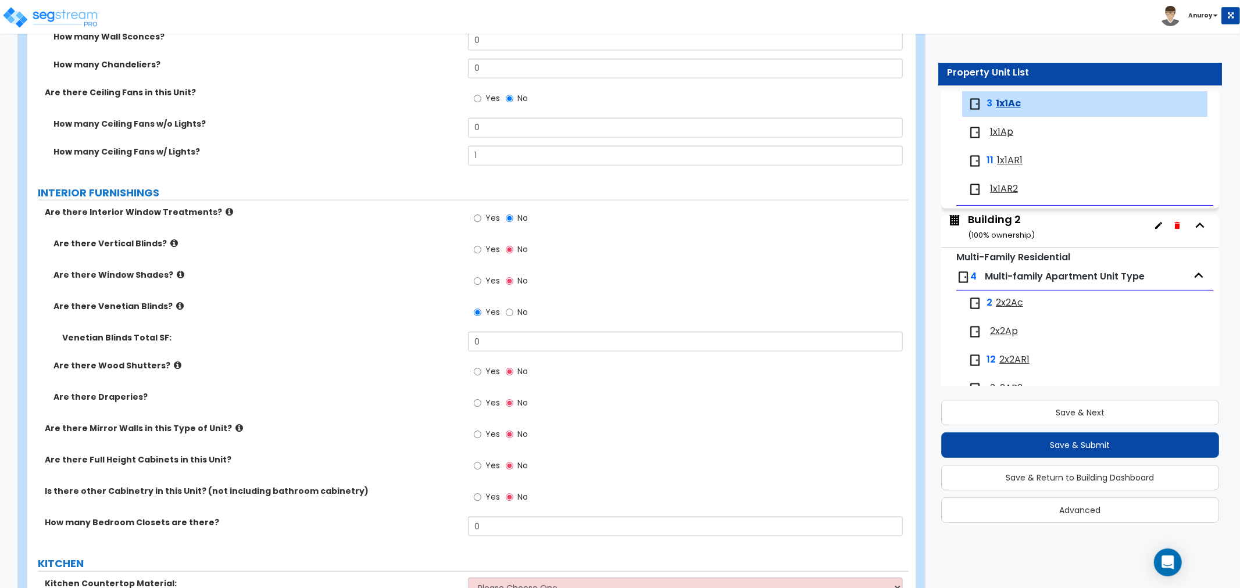
click at [235, 427] on icon at bounding box center [239, 428] width 8 height 9
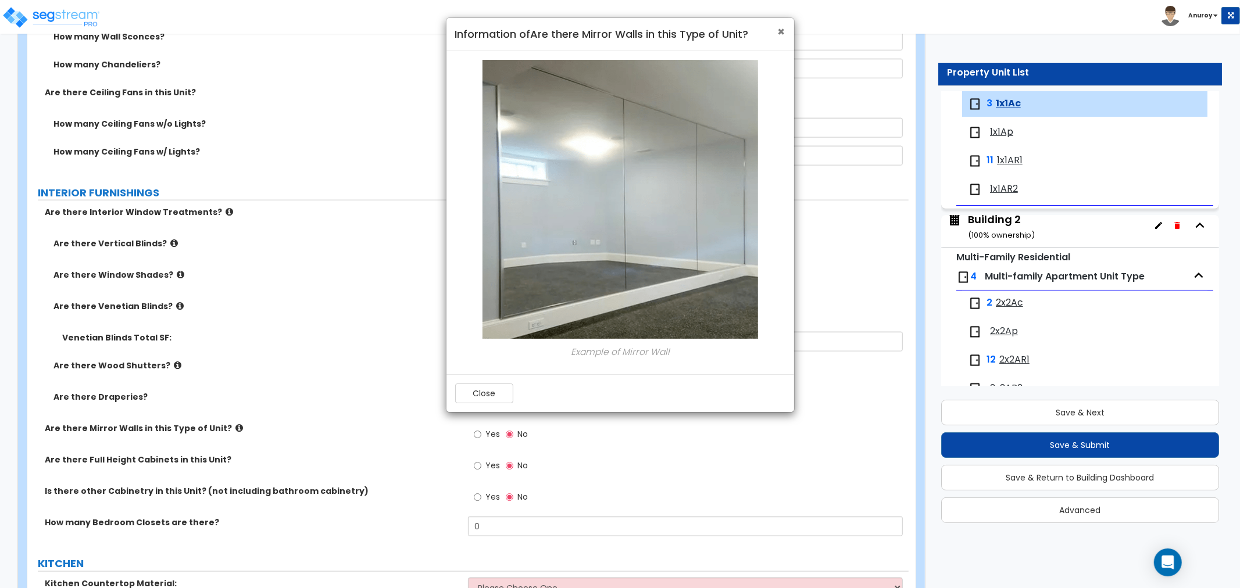
click at [781, 37] on span "×" at bounding box center [782, 31] width 8 height 17
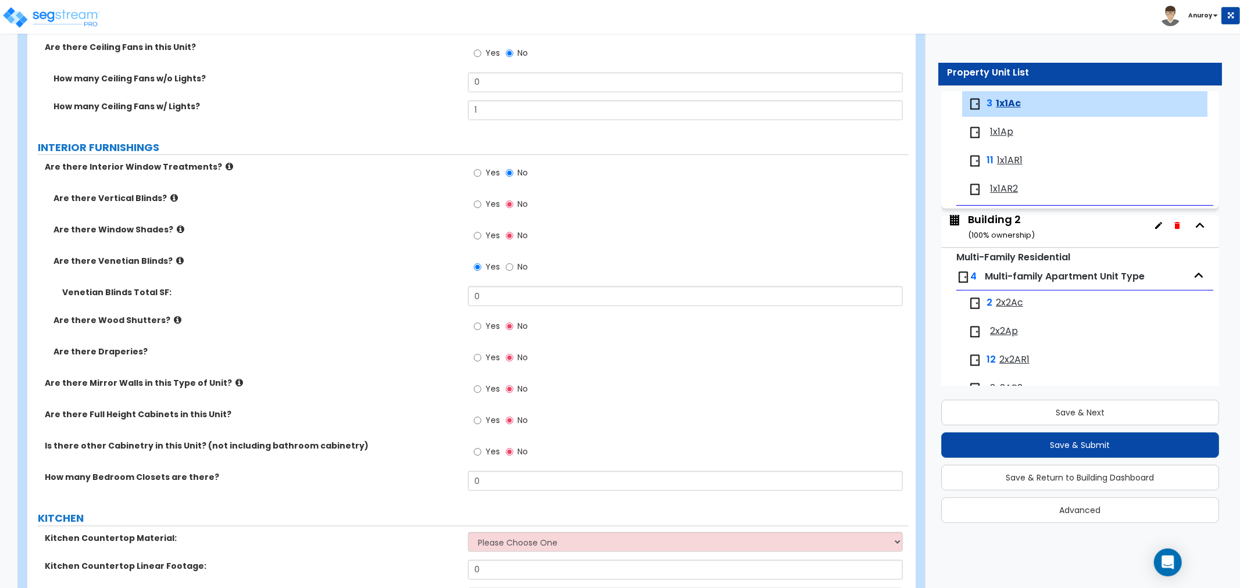
scroll to position [1163, 0]
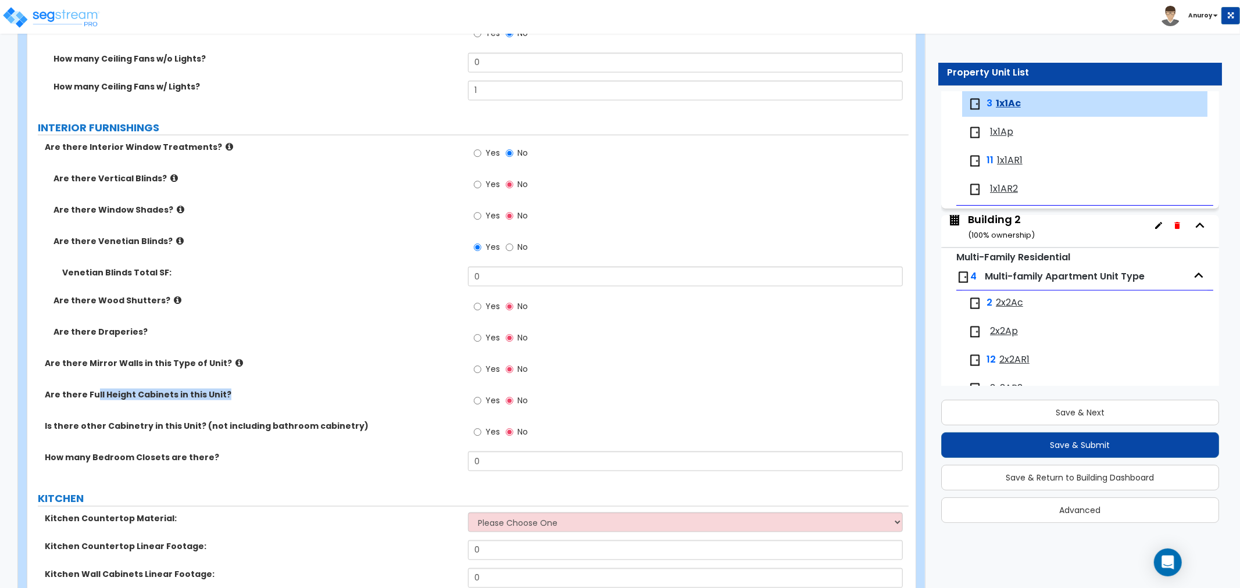
drag, startPoint x: 95, startPoint y: 396, endPoint x: 227, endPoint y: 394, distance: 132.6
click at [224, 394] on label "Are there Full Height Cabinets in this Unit?" at bounding box center [252, 395] width 414 height 12
click at [226, 393] on label "Are there Full Height Cabinets in this Unit?" at bounding box center [252, 395] width 414 height 12
drag, startPoint x: 77, startPoint y: 420, endPoint x: 83, endPoint y: 420, distance: 6.4
click at [80, 420] on div "Are there Interior Window Treatments? Yes No Are there Vertical Blinds? Yes No …" at bounding box center [468, 310] width 864 height 338
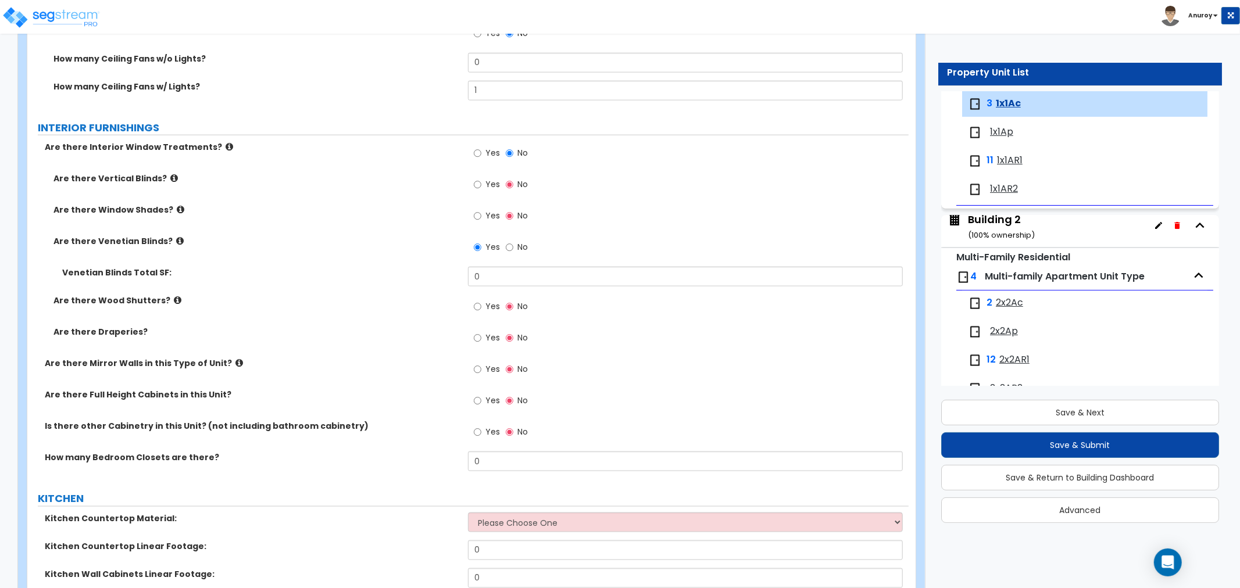
click at [135, 424] on label "Is there other Cabinetry in this Unit? (not including bathroom cabinetry)" at bounding box center [252, 426] width 414 height 12
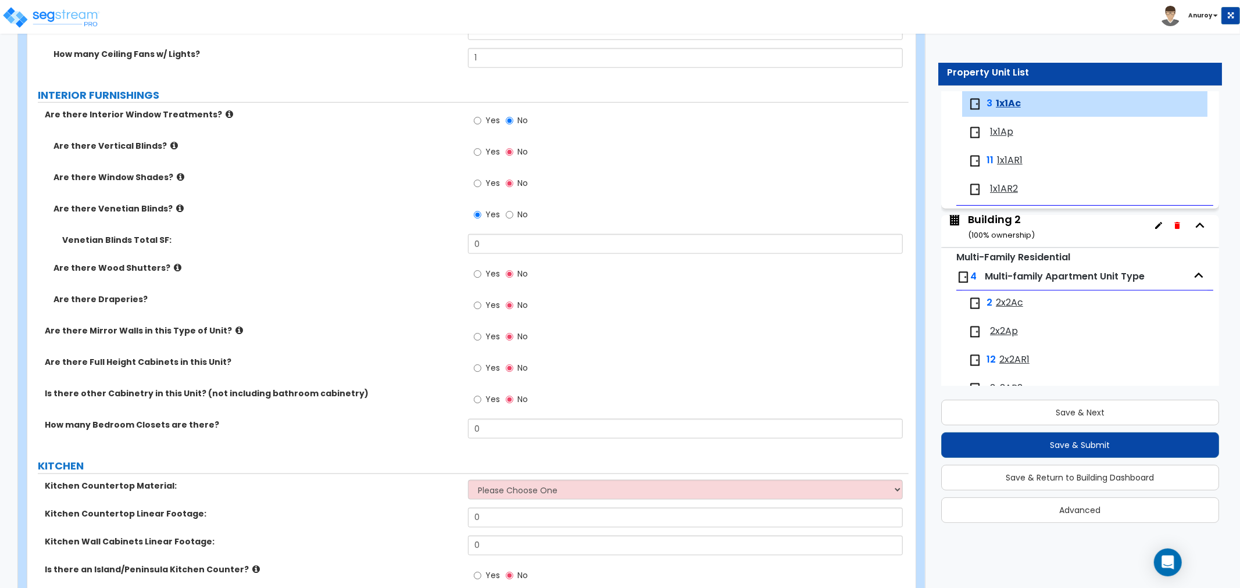
scroll to position [1227, 0]
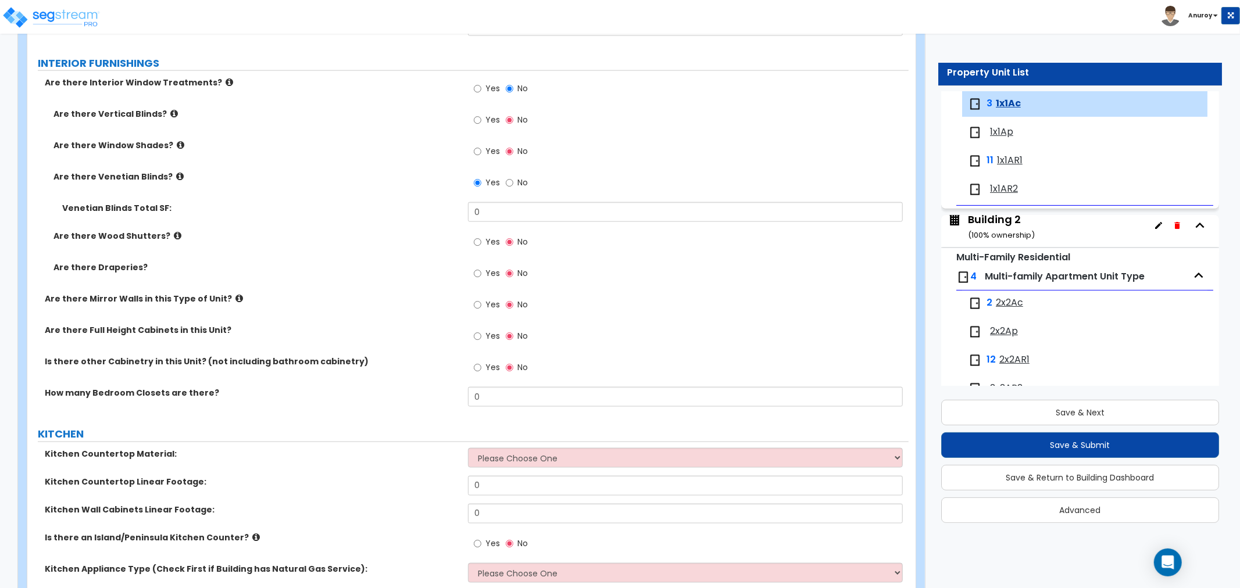
drag, startPoint x: 181, startPoint y: 326, endPoint x: 112, endPoint y: 330, distance: 69.9
click at [181, 326] on label "Are there Full Height Cabinets in this Unit?" at bounding box center [252, 330] width 414 height 12
drag, startPoint x: 109, startPoint y: 331, endPoint x: 208, endPoint y: 332, distance: 98.2
click at [199, 330] on label "Are there Full Height Cabinets in this Unit?" at bounding box center [252, 330] width 414 height 12
click at [152, 331] on label "Are there Full Height Cabinets in this Unit?" at bounding box center [252, 330] width 414 height 12
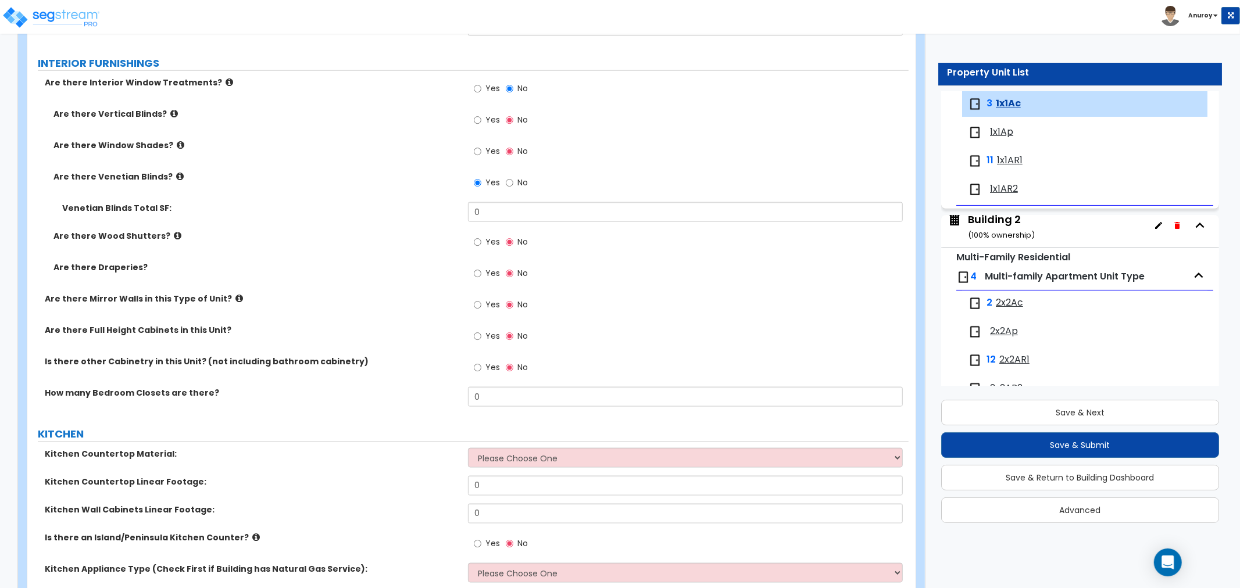
click at [85, 330] on label "Are there Full Height Cabinets in this Unit?" at bounding box center [252, 330] width 414 height 12
drag, startPoint x: 83, startPoint y: 330, endPoint x: 171, endPoint y: 334, distance: 89.0
click at [171, 334] on label "Are there Full Height Cabinets in this Unit?" at bounding box center [252, 330] width 414 height 12
copy label "Full Height Cabinets"
click at [220, 334] on label "Are there Full Height Cabinets in this Unit?" at bounding box center [252, 330] width 414 height 12
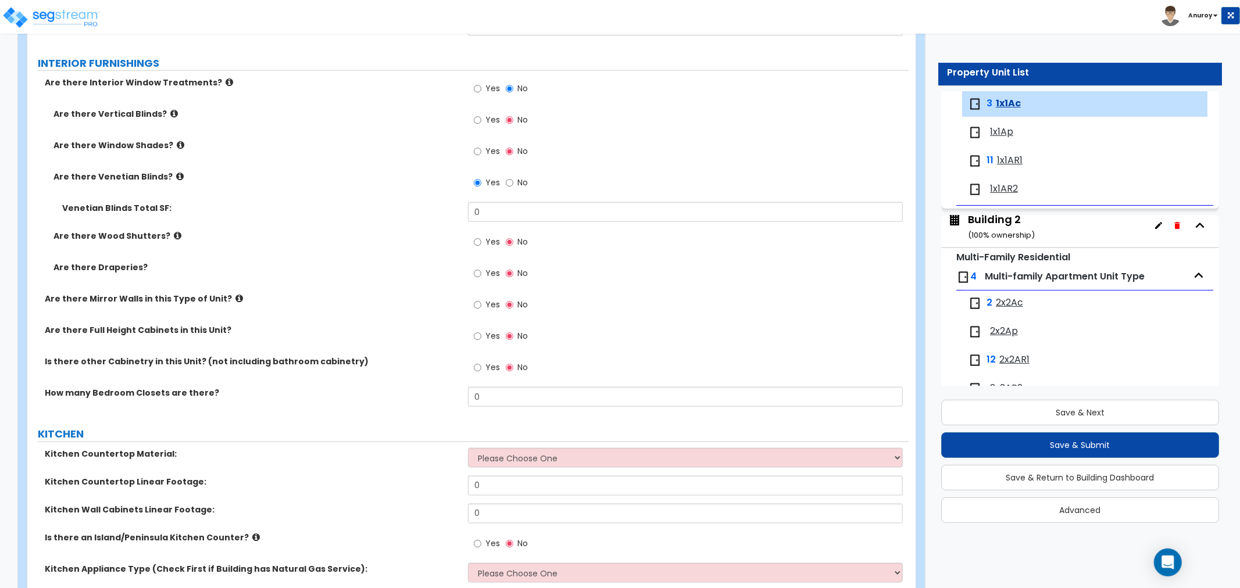
click at [488, 335] on span "Yes" at bounding box center [492, 336] width 15 height 12
click at [481, 335] on input "Yes" at bounding box center [478, 336] width 8 height 13
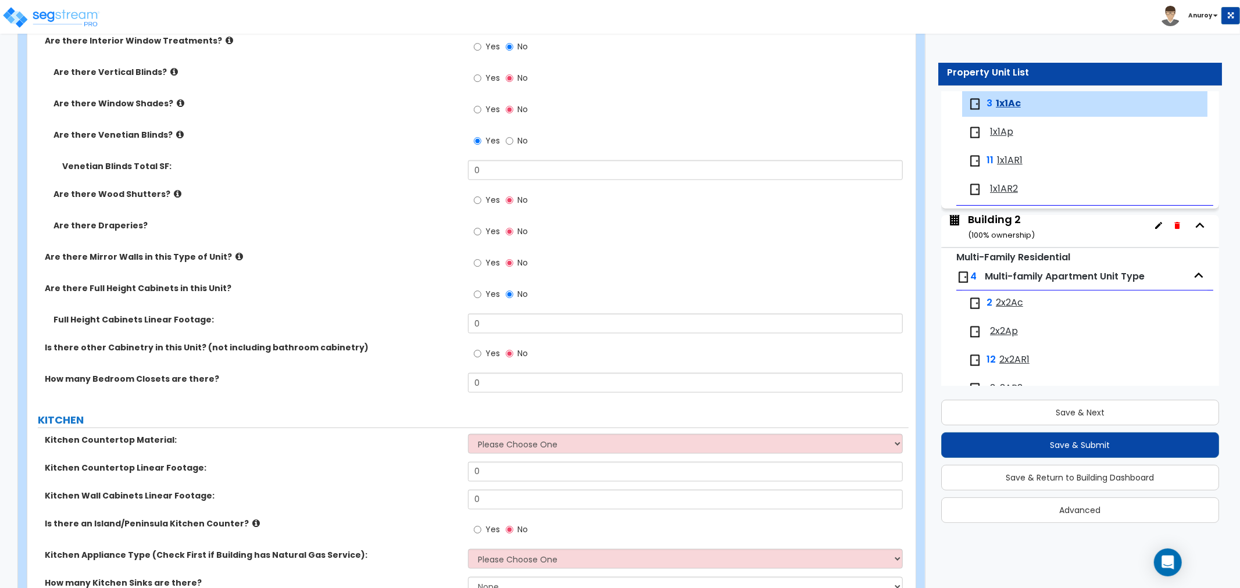
scroll to position [1292, 0]
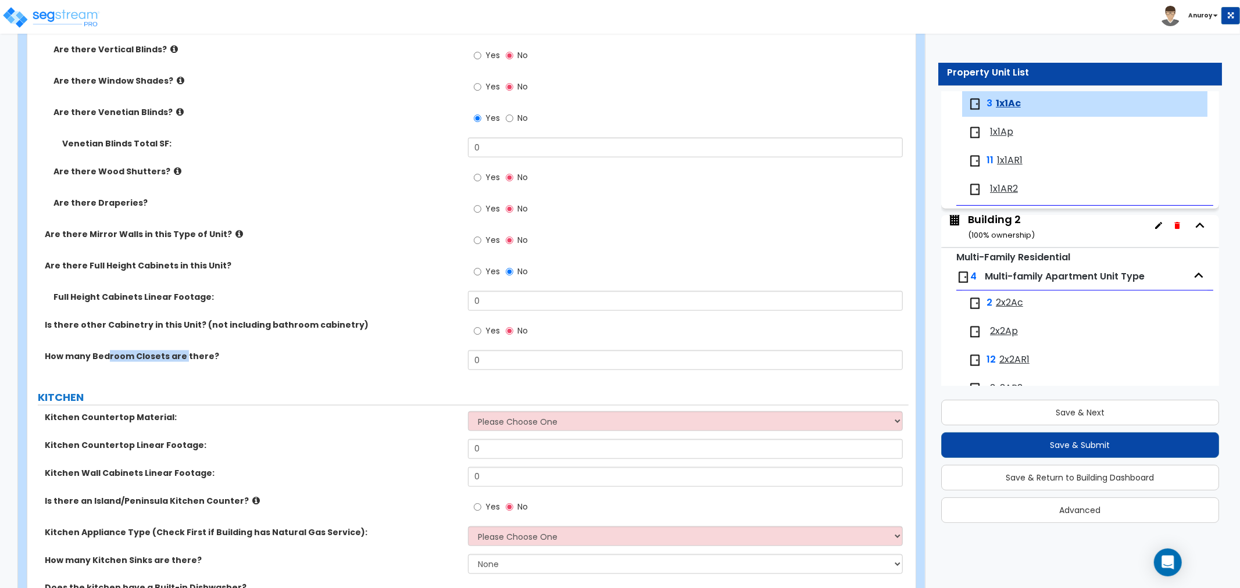
drag, startPoint x: 105, startPoint y: 357, endPoint x: 201, endPoint y: 356, distance: 96.5
click at [182, 361] on label "How many Bedroom Closets are there?" at bounding box center [252, 357] width 414 height 12
drag, startPoint x: 224, startPoint y: 355, endPoint x: 374, endPoint y: 362, distance: 150.2
click at [225, 355] on label "How many Bedroom Closets are there?" at bounding box center [252, 357] width 414 height 12
drag, startPoint x: 470, startPoint y: 356, endPoint x: 456, endPoint y: 356, distance: 14.0
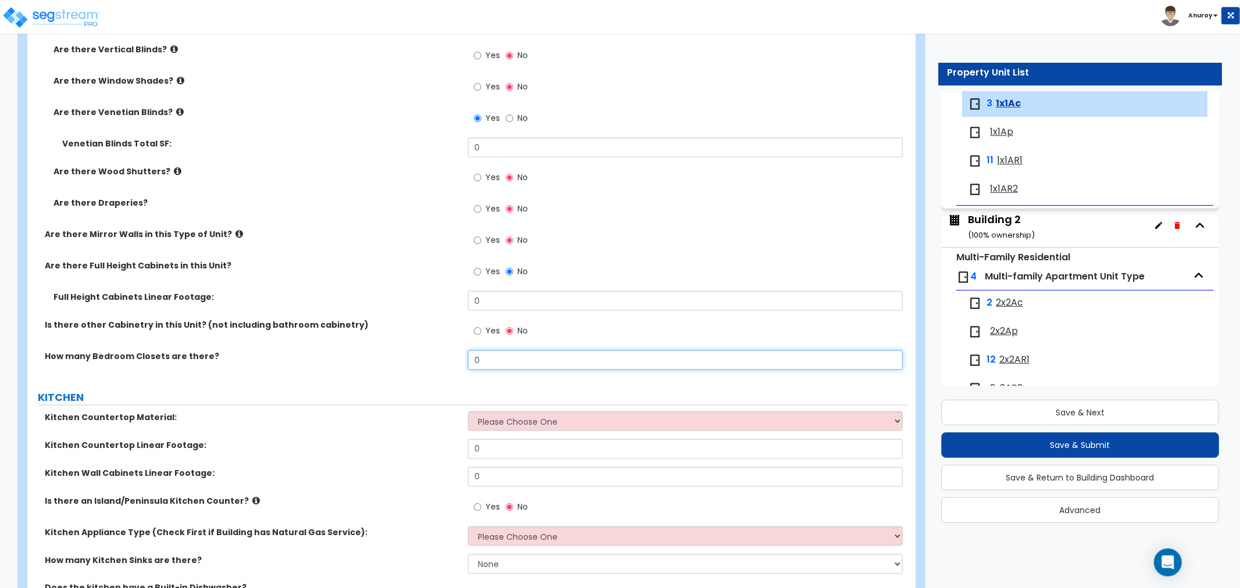
click at [460, 356] on div "How many Bedroom Closets are there? 0" at bounding box center [467, 365] width 881 height 28
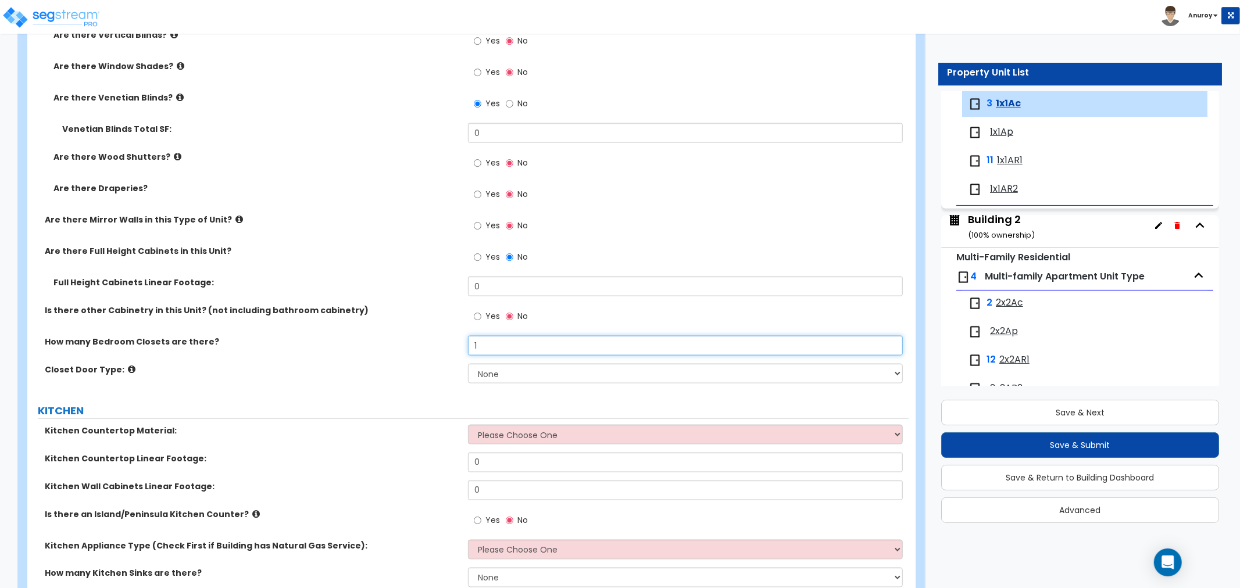
scroll to position [1356, 0]
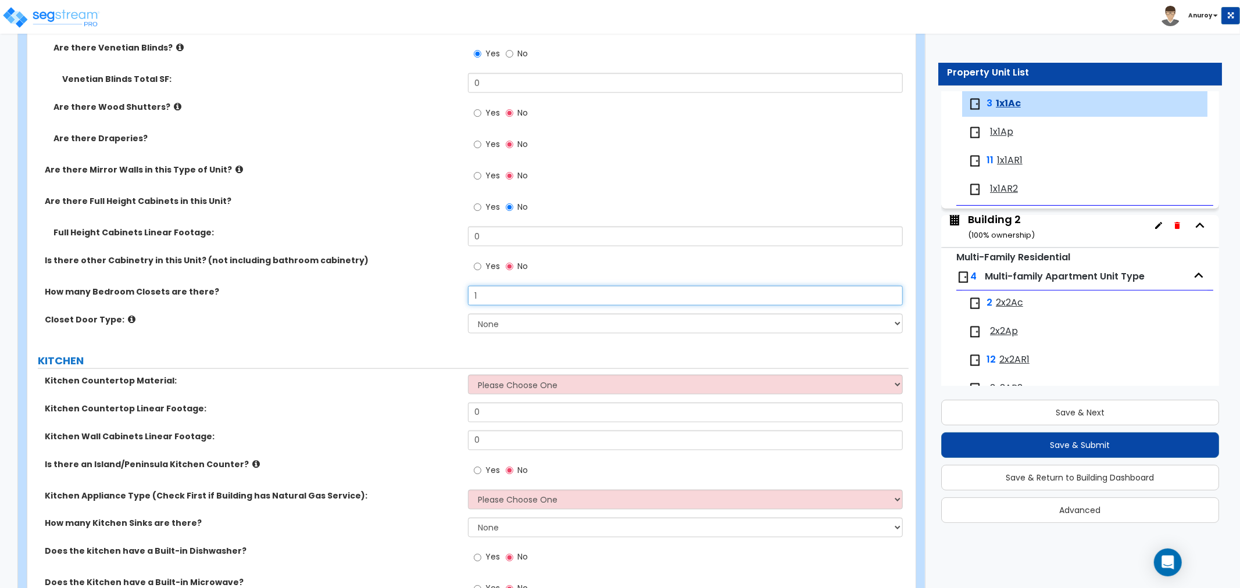
type input "1"
click at [128, 320] on icon at bounding box center [132, 319] width 8 height 9
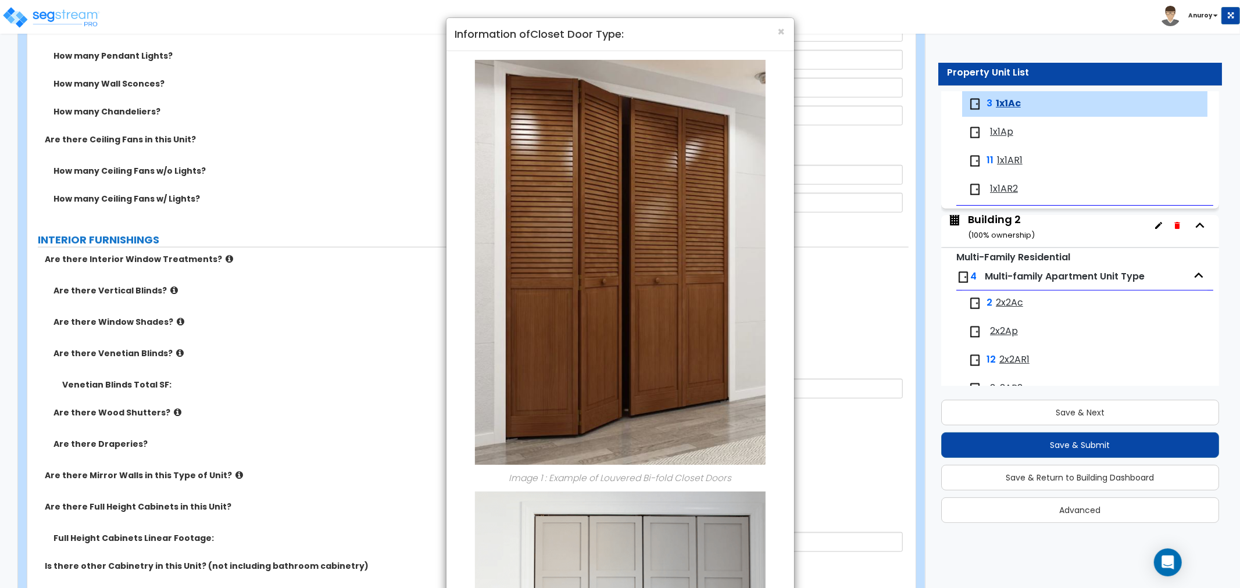
scroll to position [968, 0]
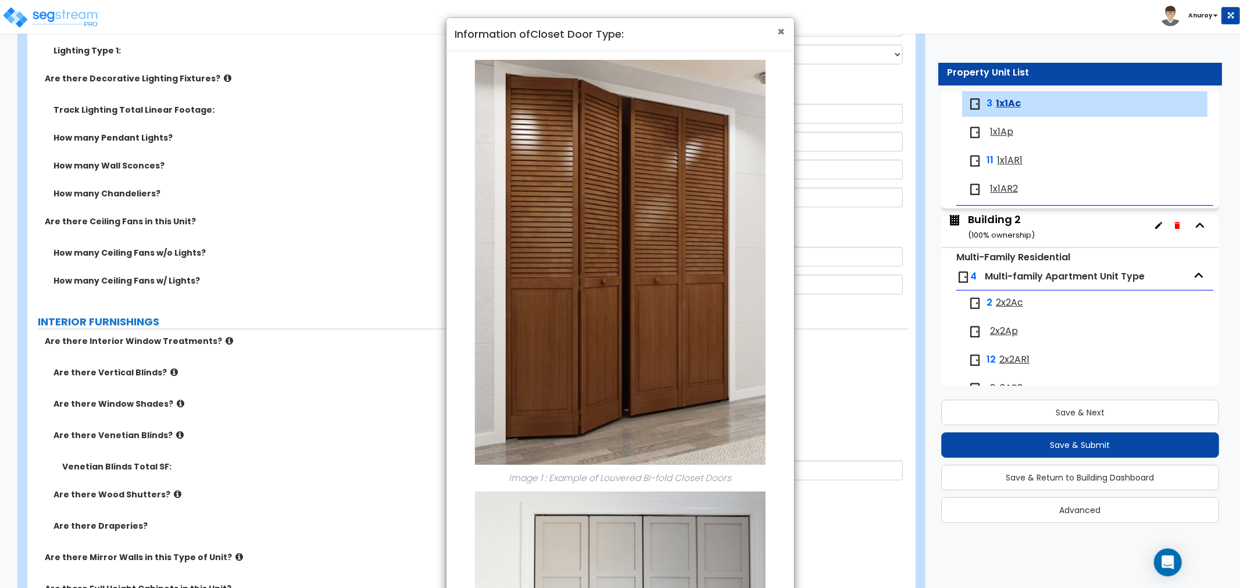
click at [782, 32] on span "×" at bounding box center [782, 31] width 8 height 17
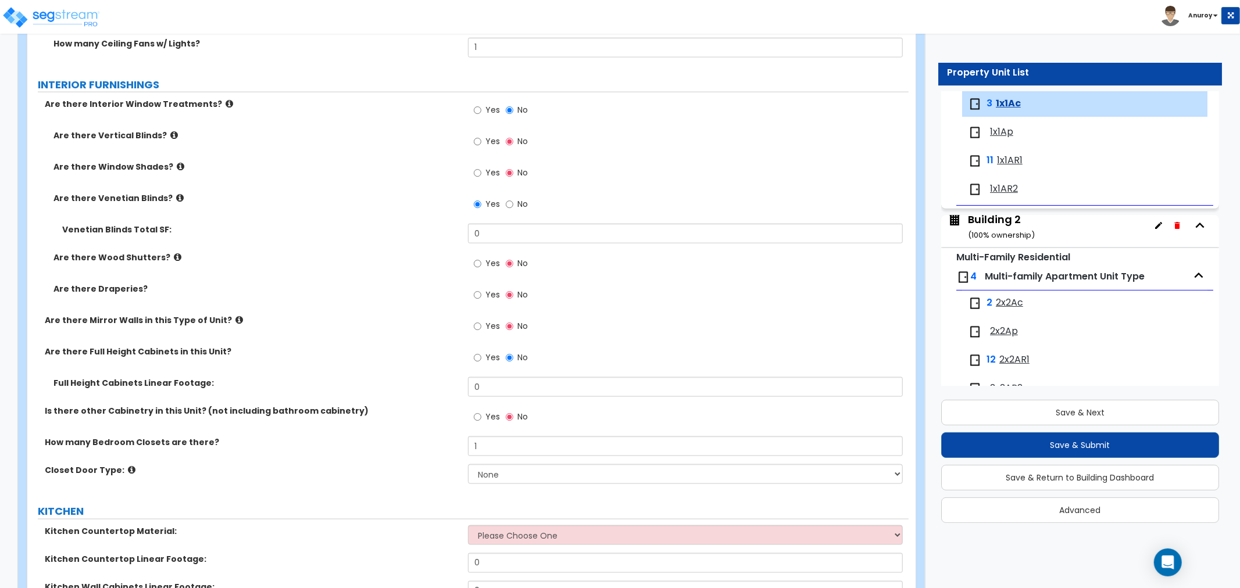
scroll to position [1227, 0]
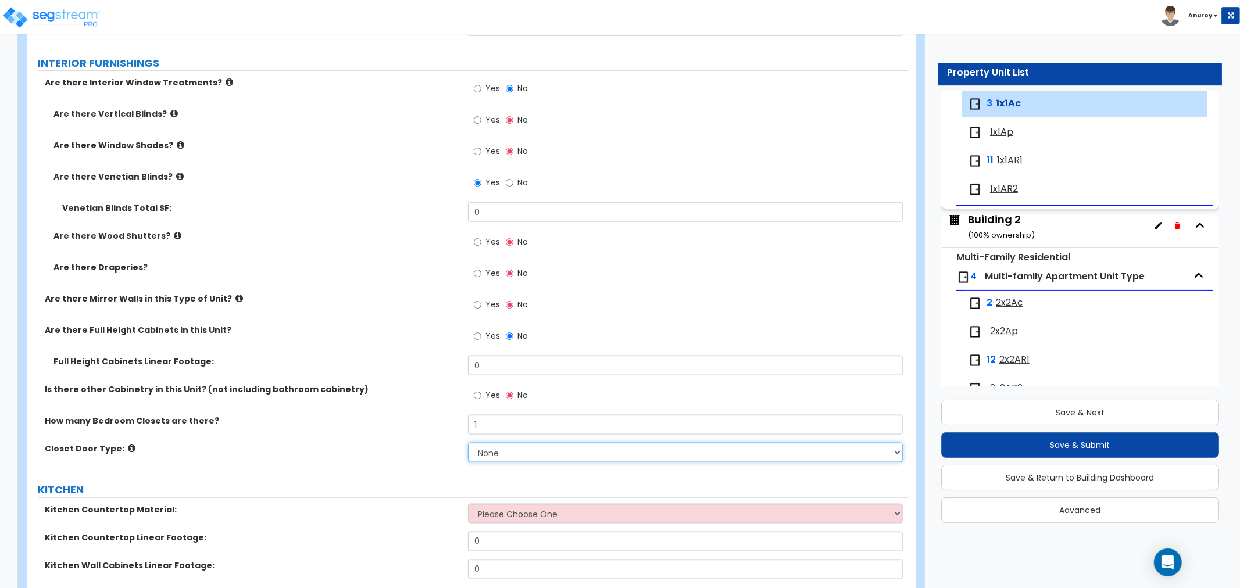
click at [500, 448] on select "None Bi-fold Louvered Doors Bi-fold Panel Doors Sliding Doors Hinged Wood Door" at bounding box center [685, 453] width 435 height 20
select select "3"
click at [468, 443] on select "None Bi-fold Louvered Doors Bi-fold Panel Doors Sliding Doors Hinged Wood Door" at bounding box center [685, 453] width 435 height 20
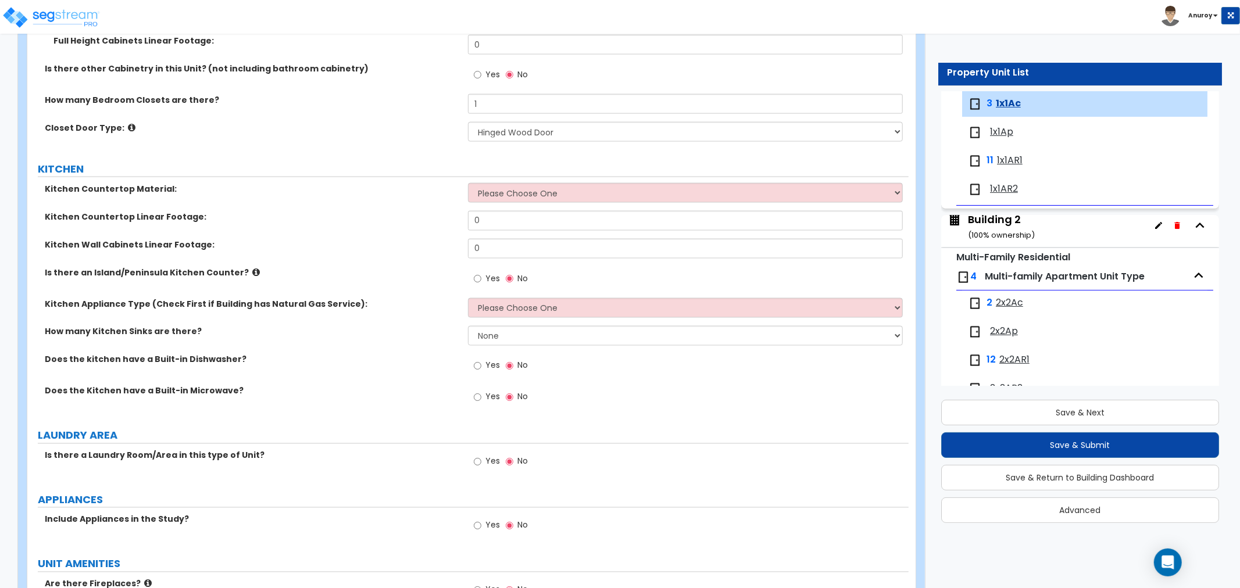
scroll to position [1550, 0]
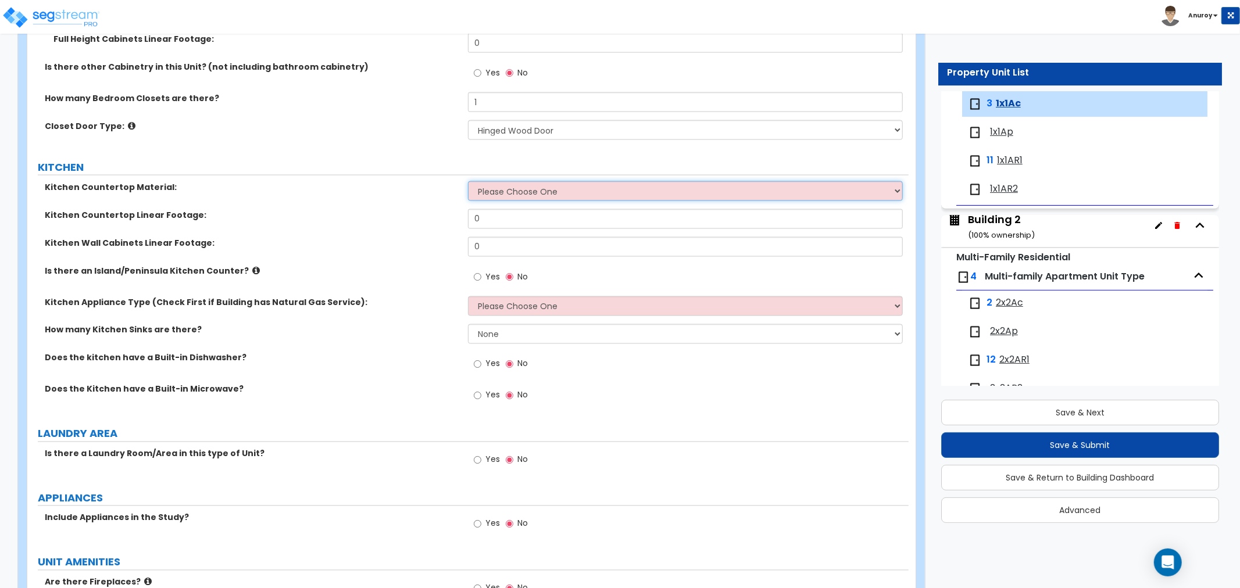
click at [624, 196] on select "Please Choose One Plastic Laminate Solid Surface Stone Quartz Marble Tile Wood …" at bounding box center [685, 191] width 435 height 20
select select "1"
click at [468, 181] on select "Please Choose One Plastic Laminate Solid Surface Stone Quartz Marble Tile Wood …" at bounding box center [685, 191] width 435 height 20
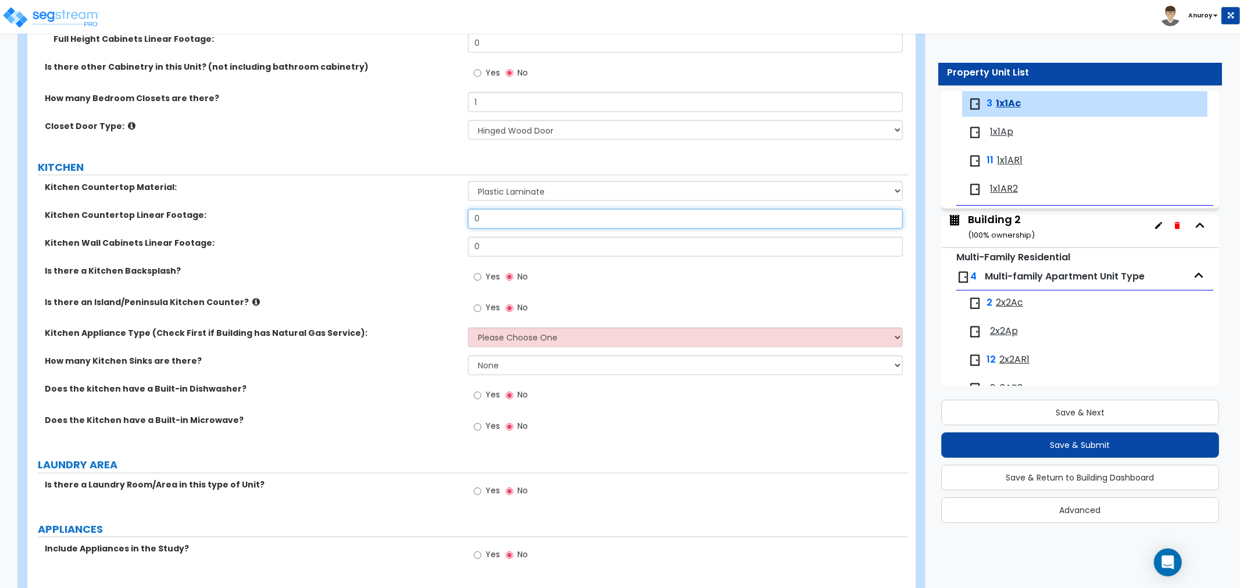
click at [500, 227] on input "0" at bounding box center [685, 219] width 435 height 20
drag, startPoint x: 487, startPoint y: 221, endPoint x: 439, endPoint y: 226, distance: 48.5
click at [439, 225] on div "Kitchen Countertop Linear Footage: 0" at bounding box center [467, 223] width 881 height 28
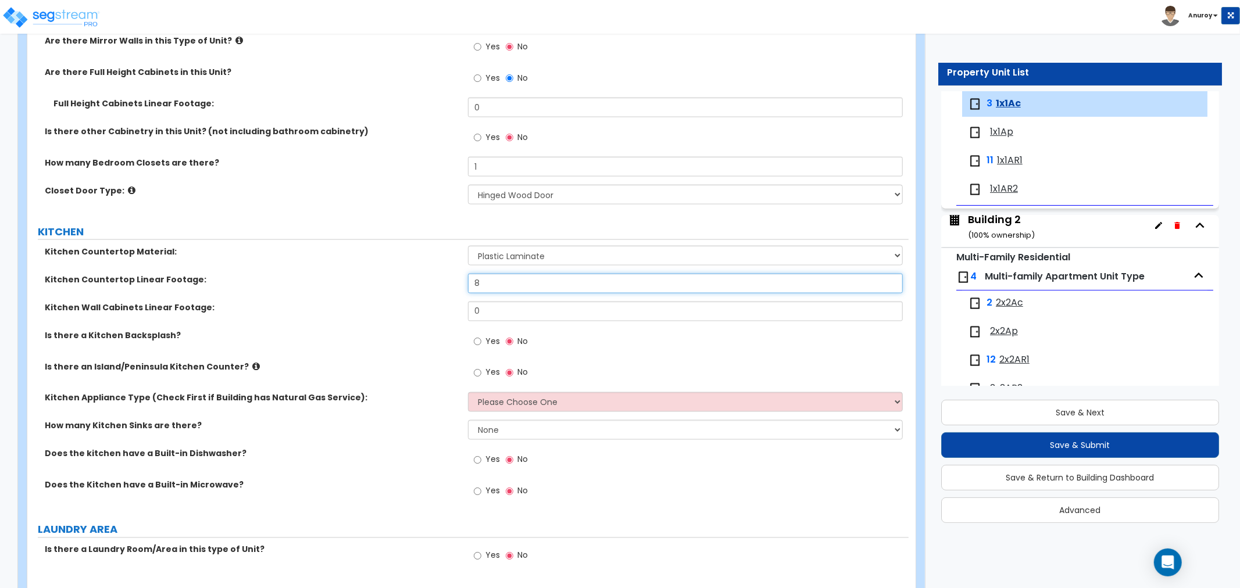
type input "8"
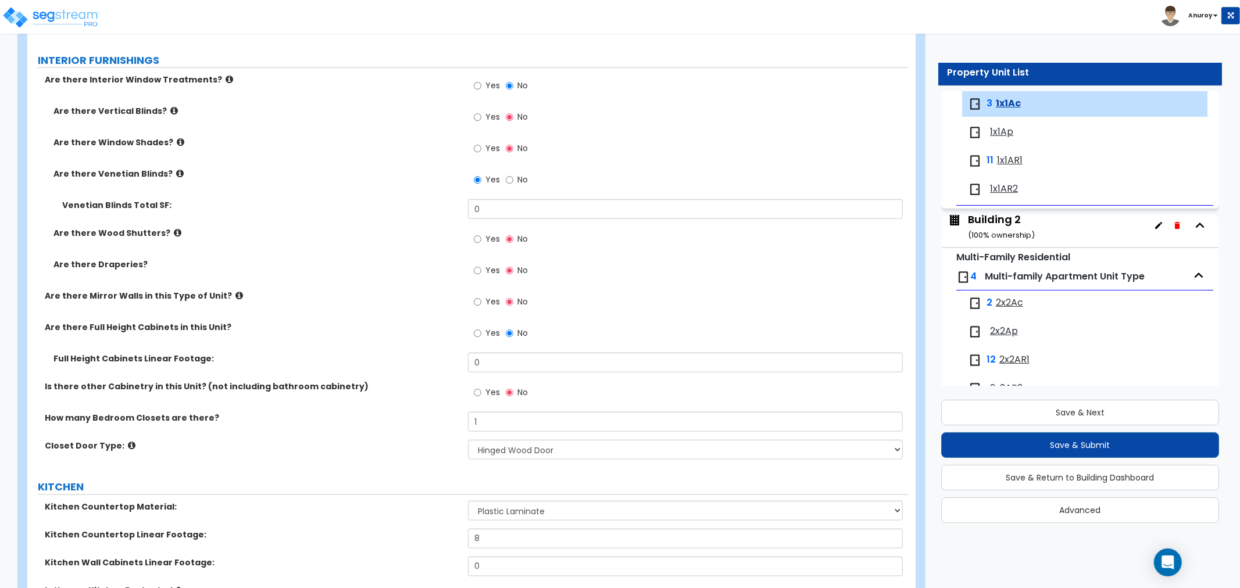
scroll to position [1227, 0]
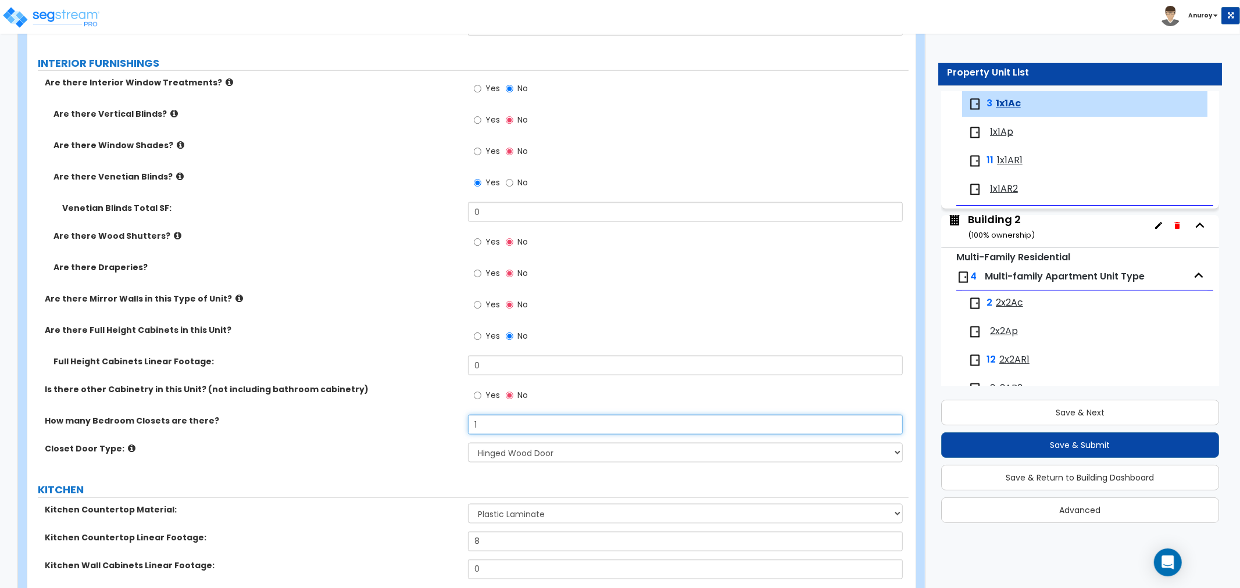
drag, startPoint x: 518, startPoint y: 427, endPoint x: 420, endPoint y: 414, distance: 99.0
click at [421, 422] on div "How many Bedroom Closets are there? 1" at bounding box center [467, 429] width 881 height 28
click at [399, 427] on div "How many Bedroom Closets are there? 2" at bounding box center [467, 429] width 881 height 28
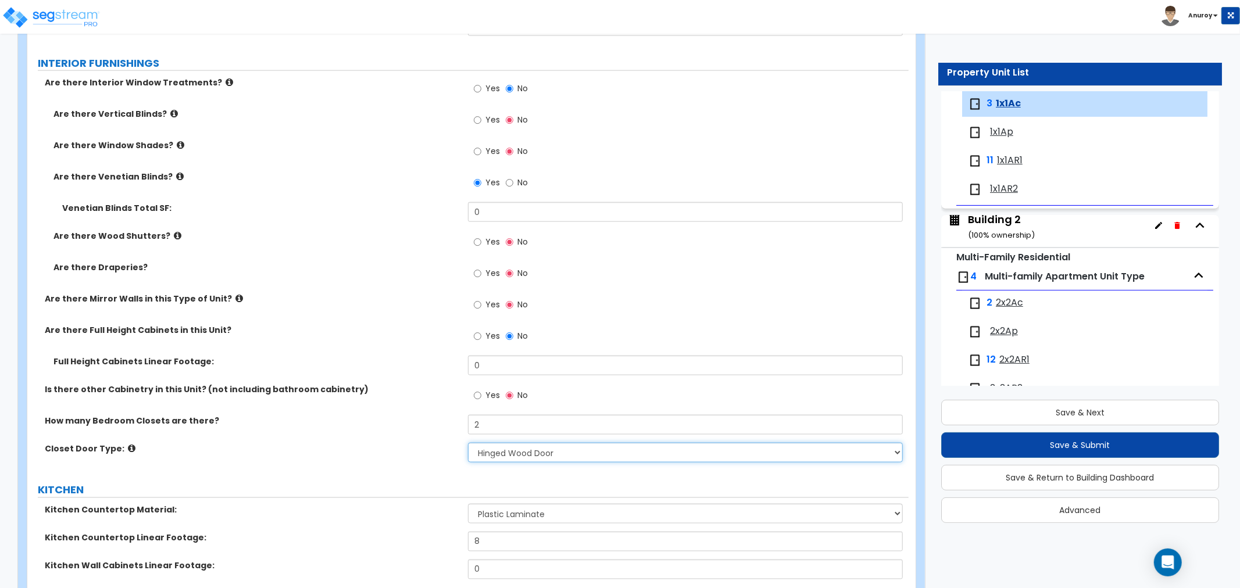
click at [546, 452] on select "None Bi-fold Louvered Doors Bi-fold Panel Doors Sliding Doors Hinged Wood Door" at bounding box center [685, 453] width 435 height 20
click at [468, 443] on select "None Bi-fold Louvered Doors Bi-fold Panel Doors Sliding Doors Hinged Wood Door" at bounding box center [685, 453] width 435 height 20
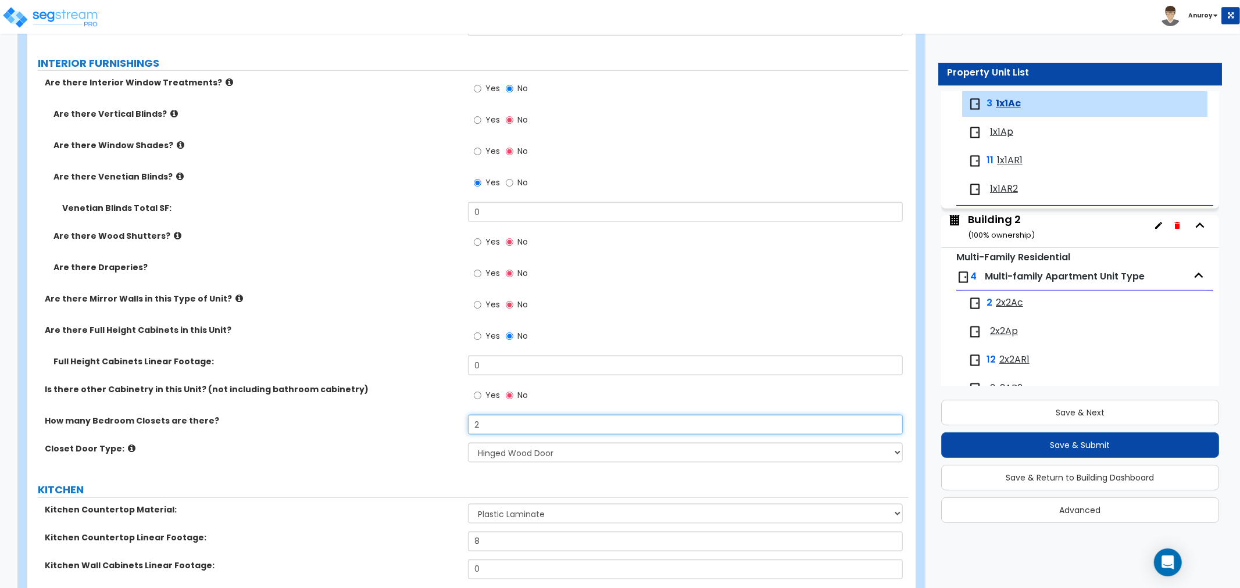
drag, startPoint x: 495, startPoint y: 424, endPoint x: 445, endPoint y: 423, distance: 50.0
click at [450, 424] on div "How many Bedroom Closets are there? 2" at bounding box center [467, 429] width 881 height 28
type input "1"
click at [445, 421] on label "How many Bedroom Closets are there?" at bounding box center [252, 421] width 414 height 12
click at [512, 335] on input "No" at bounding box center [510, 336] width 8 height 13
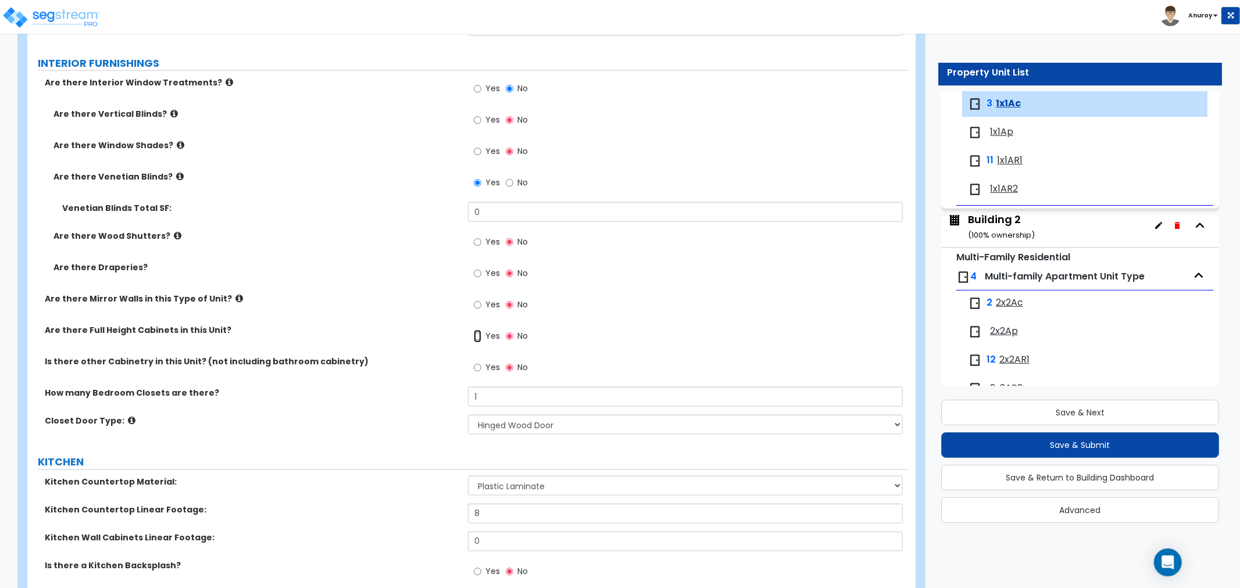
click at [480, 336] on input "Yes" at bounding box center [478, 336] width 8 height 13
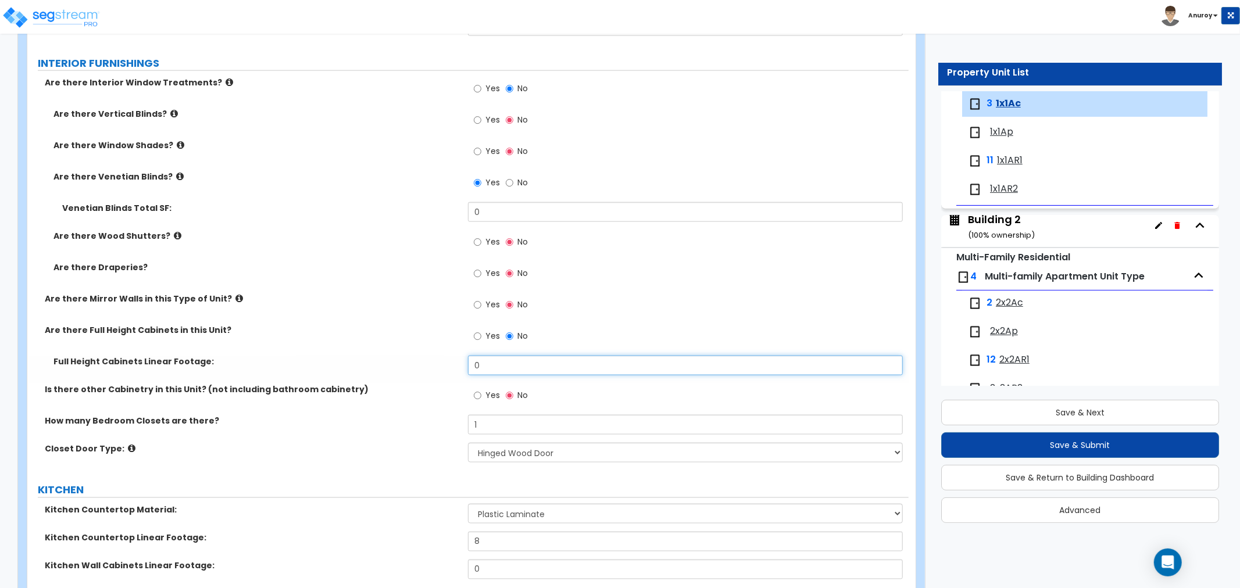
drag, startPoint x: 487, startPoint y: 365, endPoint x: 452, endPoint y: 362, distance: 35.6
click at [452, 362] on div "Full Height Cabinets Linear Footage: 0" at bounding box center [467, 370] width 881 height 28
type input "12"
click at [450, 356] on label "Full Height Cabinets Linear Footage:" at bounding box center [256, 362] width 406 height 12
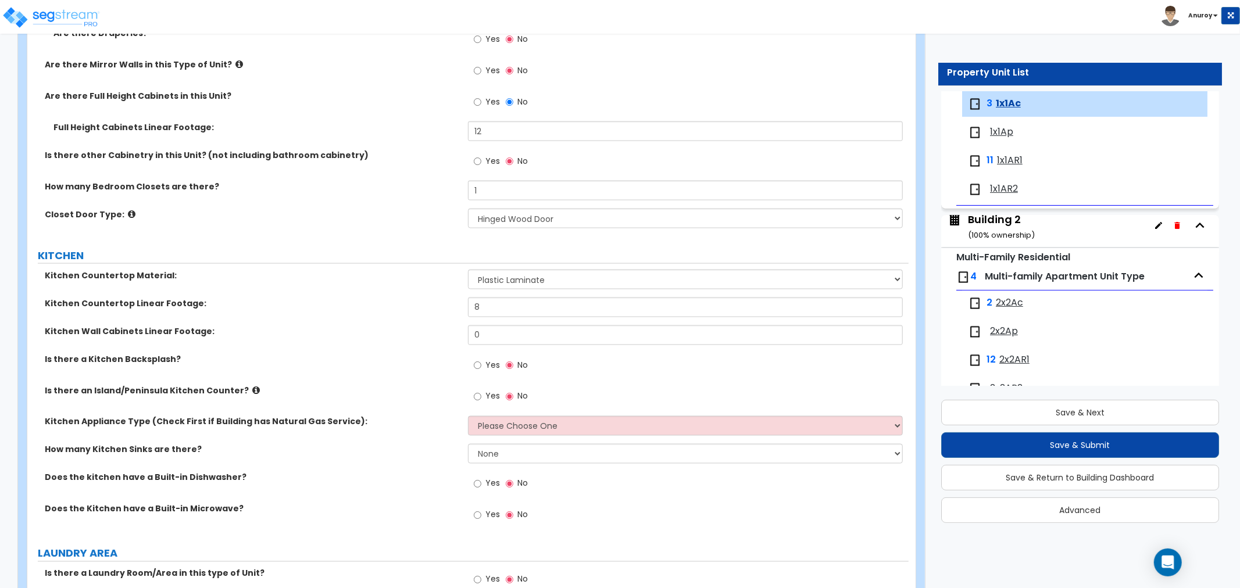
scroll to position [1485, 0]
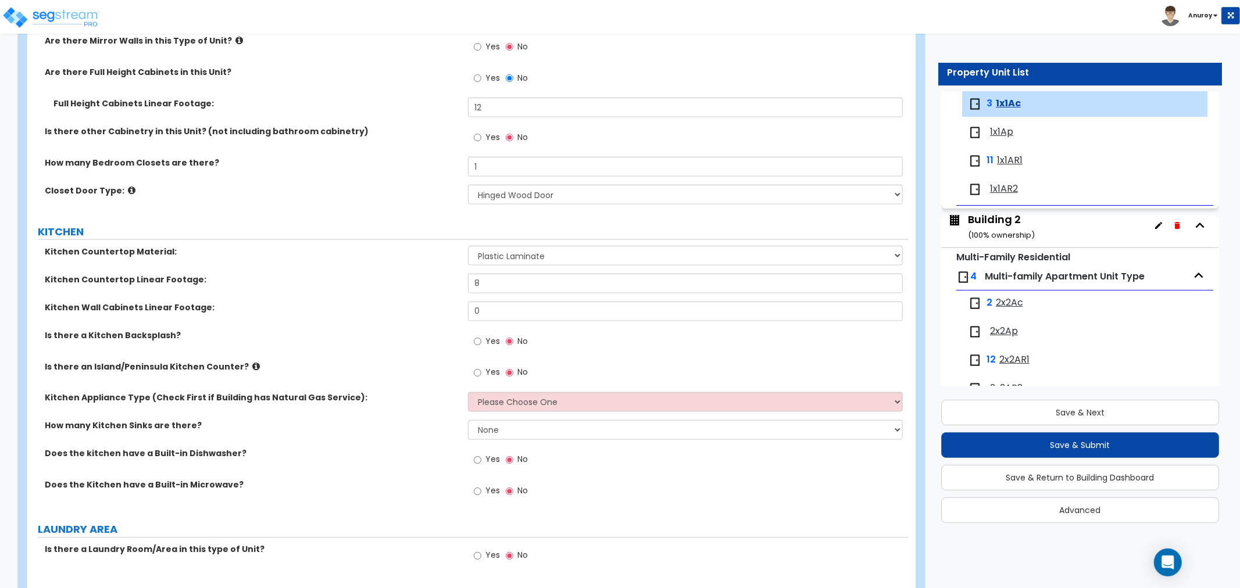
click at [252, 363] on icon at bounding box center [256, 366] width 8 height 9
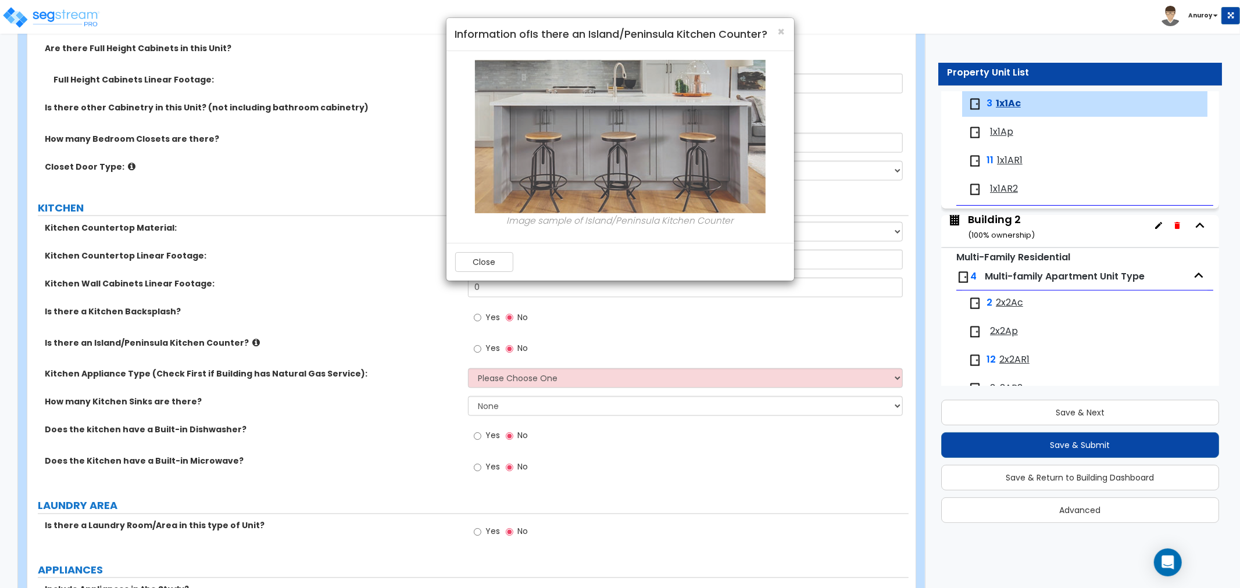
scroll to position [1550, 0]
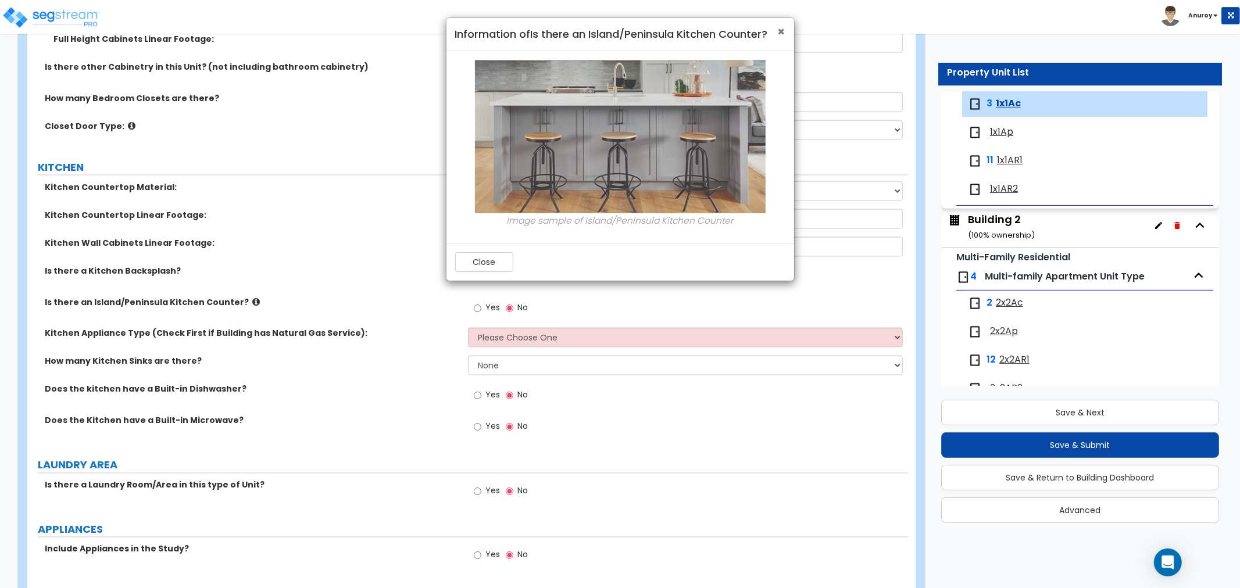
click at [779, 30] on span "×" at bounding box center [782, 31] width 8 height 17
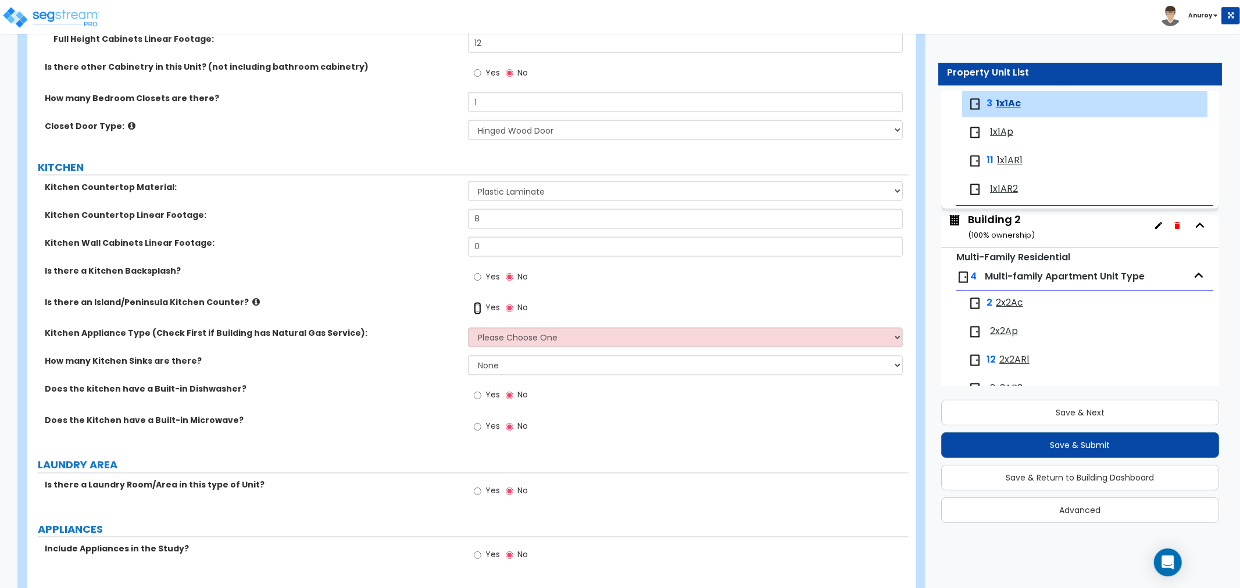
click at [477, 306] on input "Yes" at bounding box center [478, 308] width 8 height 13
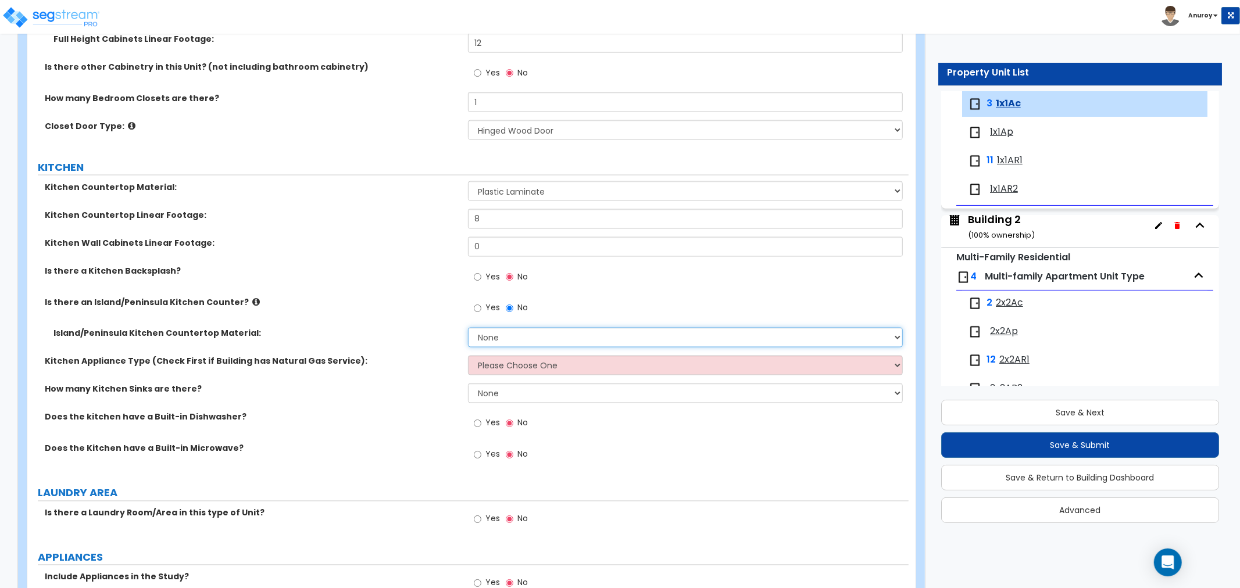
click at [495, 329] on select "None Plastic Laminate Solid Surface Stone Quartz Marble Tile Wood Stainless Ste…" at bounding box center [685, 338] width 435 height 20
select select "1"
click at [468, 328] on select "None Plastic Laminate Solid Surface Stone Quartz Marble Tile Wood Stainless Ste…" at bounding box center [685, 338] width 435 height 20
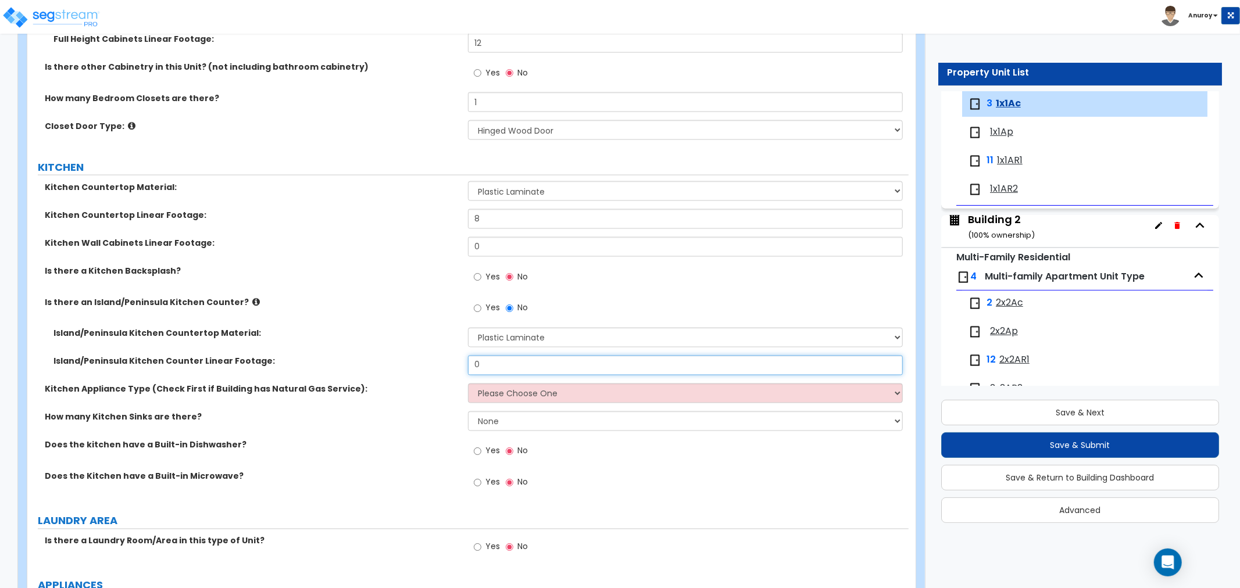
click at [498, 356] on input "0" at bounding box center [685, 366] width 435 height 20
drag, startPoint x: 403, startPoint y: 310, endPoint x: 210, endPoint y: 259, distance: 199.5
click at [402, 310] on div "Is there an Island/Peninsula Kitchen Counter? Yes No" at bounding box center [467, 311] width 881 height 31
drag, startPoint x: 96, startPoint y: 245, endPoint x: 125, endPoint y: 253, distance: 29.5
click at [96, 246] on label "Kitchen Wall Cabinets Linear Footage:" at bounding box center [252, 243] width 414 height 12
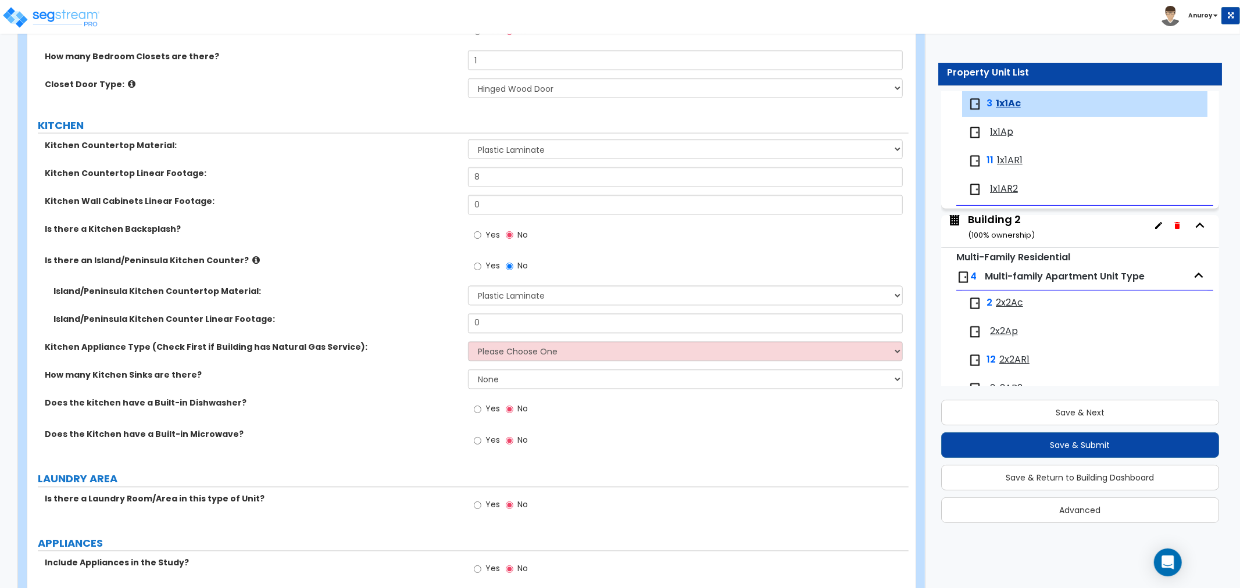
scroll to position [1614, 0]
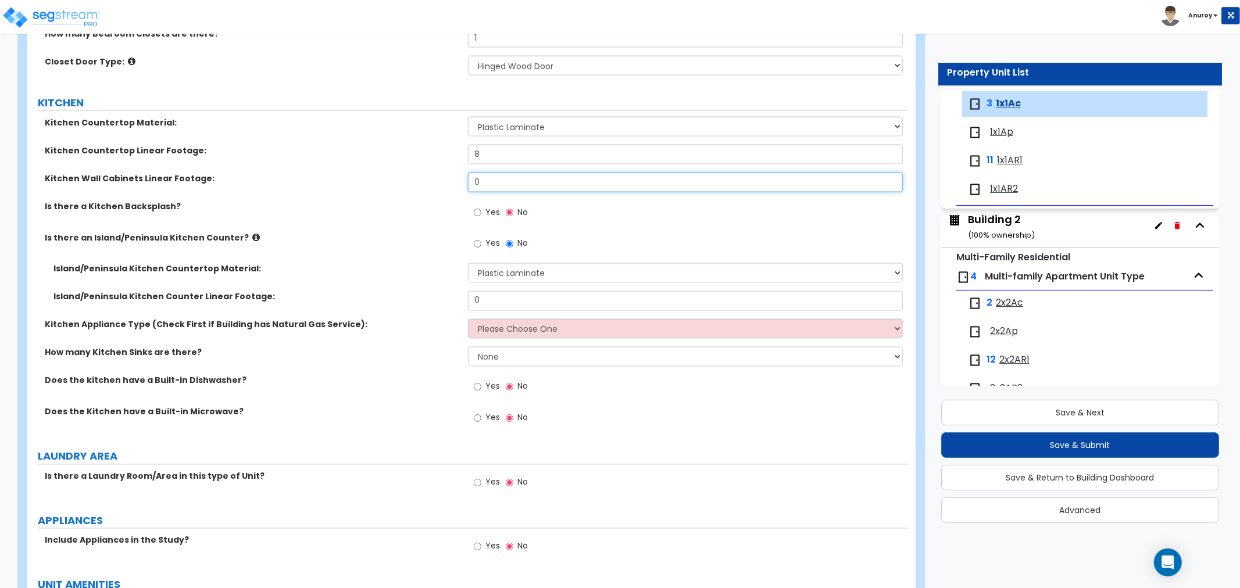
drag, startPoint x: 543, startPoint y: 179, endPoint x: 367, endPoint y: 183, distance: 176.2
click at [367, 183] on div "Kitchen Wall Cabinets Linear Footage: 0" at bounding box center [467, 187] width 881 height 28
type input "1"
type input "8"
click at [510, 245] on input "No" at bounding box center [510, 244] width 8 height 13
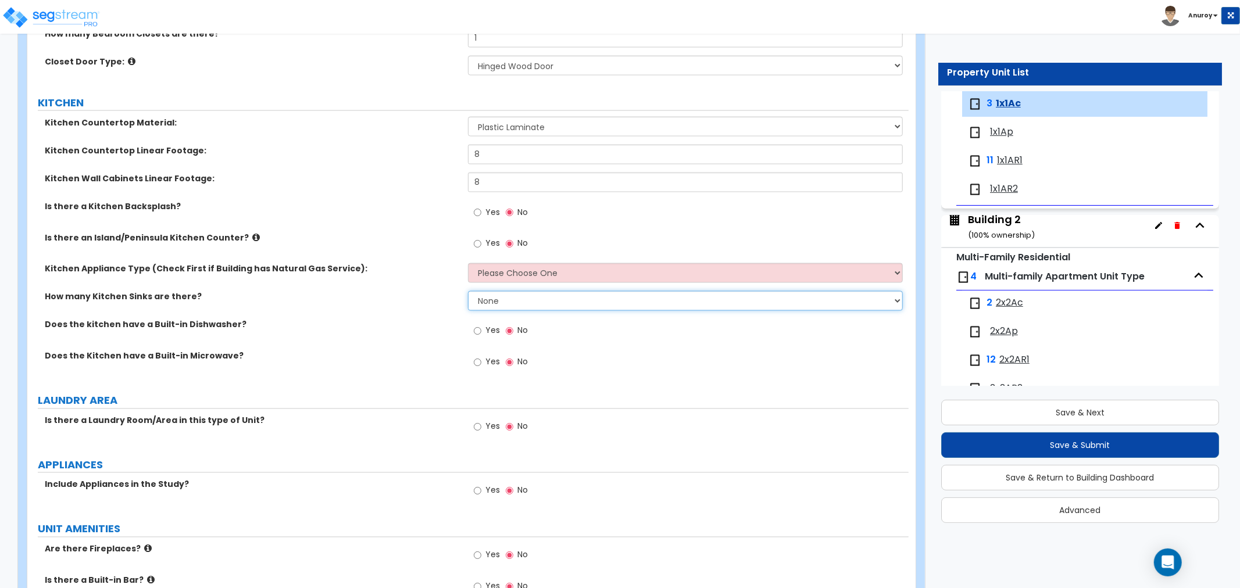
click at [478, 301] on select "None 1 2 3" at bounding box center [685, 301] width 435 height 20
select select "1"
click at [468, 291] on select "None 1 2 3" at bounding box center [685, 301] width 435 height 20
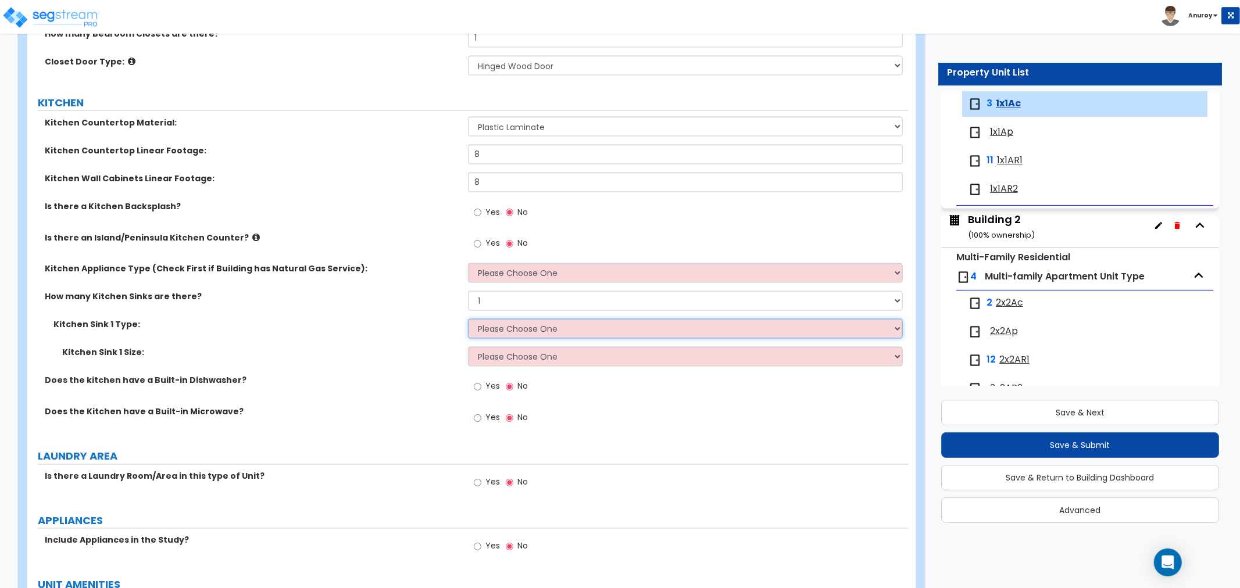
click at [498, 334] on select "Please Choose One Stainless Steel Porcelain Enamel Cast Iron Granite Composite" at bounding box center [685, 329] width 435 height 20
select select "1"
click at [468, 319] on select "Please Choose One Stainless Steel Porcelain Enamel Cast Iron Granite Composite" at bounding box center [685, 329] width 435 height 20
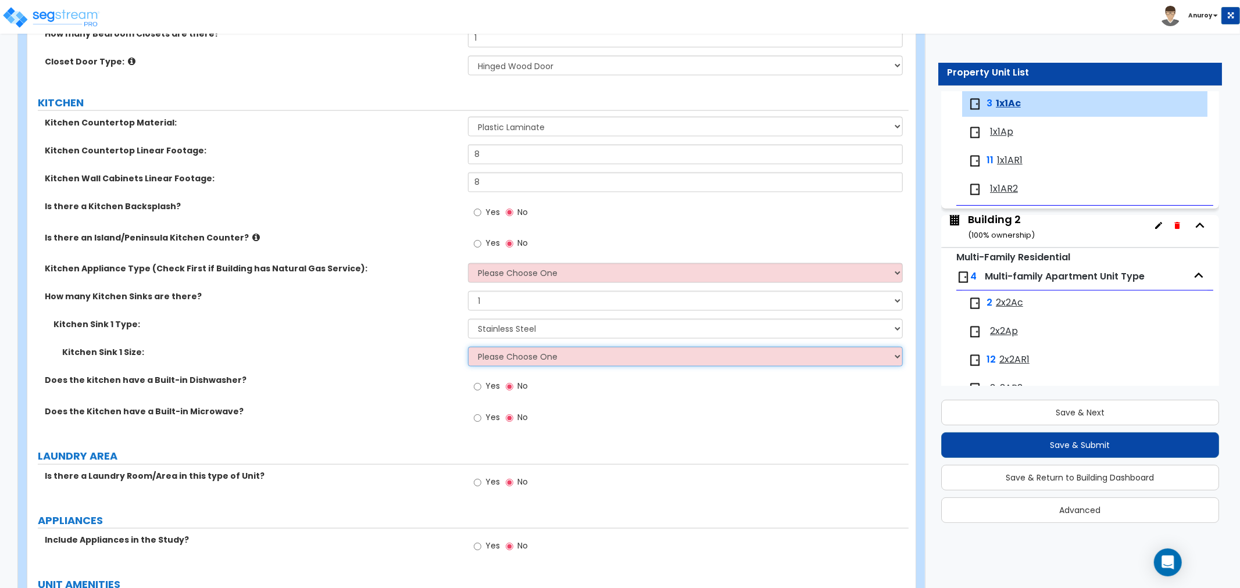
click at [514, 357] on select "Please Choose One Single Sink Double Sink" at bounding box center [685, 357] width 435 height 20
select select "2"
click at [468, 347] on select "Please Choose One Single Sink Double Sink" at bounding box center [685, 357] width 435 height 20
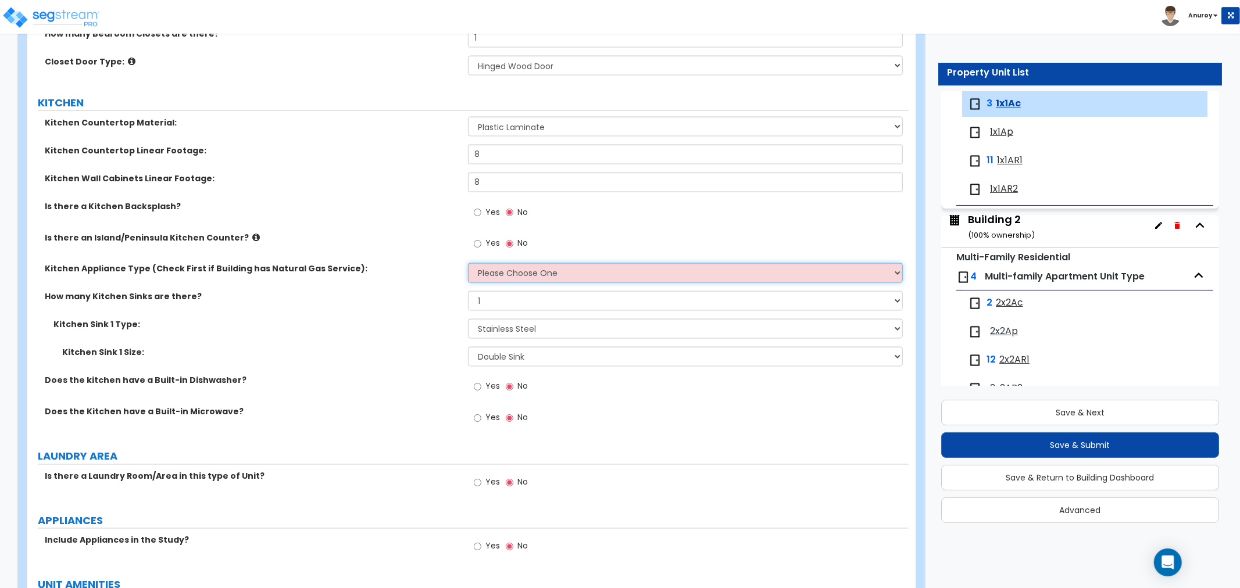
click at [518, 279] on select "Please Choose One Gas Electric" at bounding box center [685, 273] width 435 height 20
select select "2"
click at [468, 263] on select "Please Choose One Gas Electric" at bounding box center [685, 273] width 435 height 20
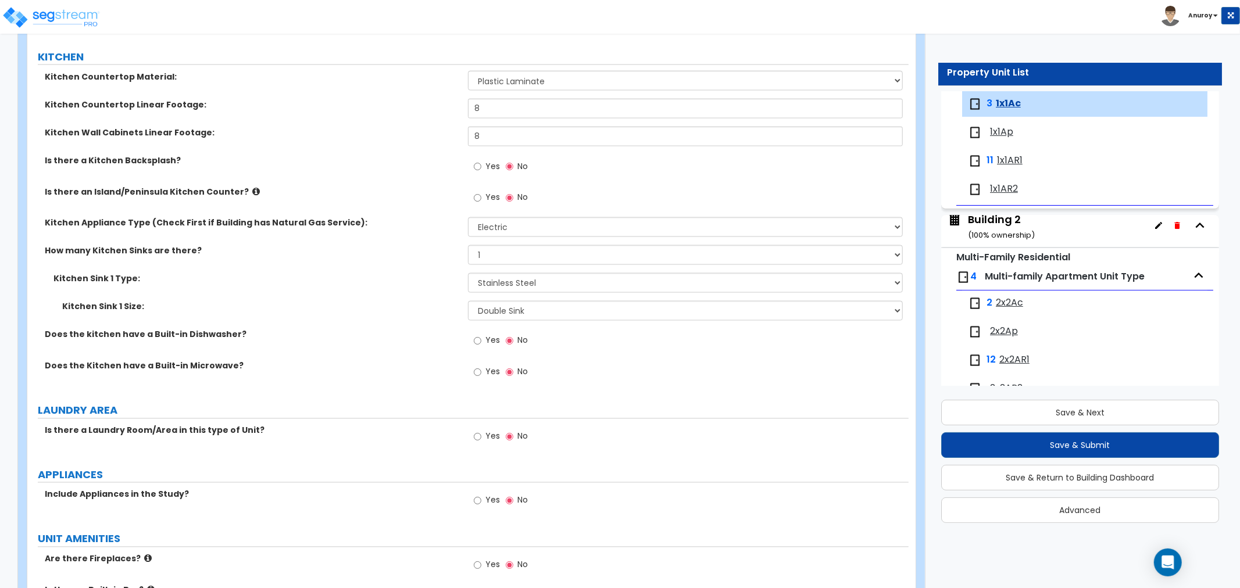
scroll to position [1679, 0]
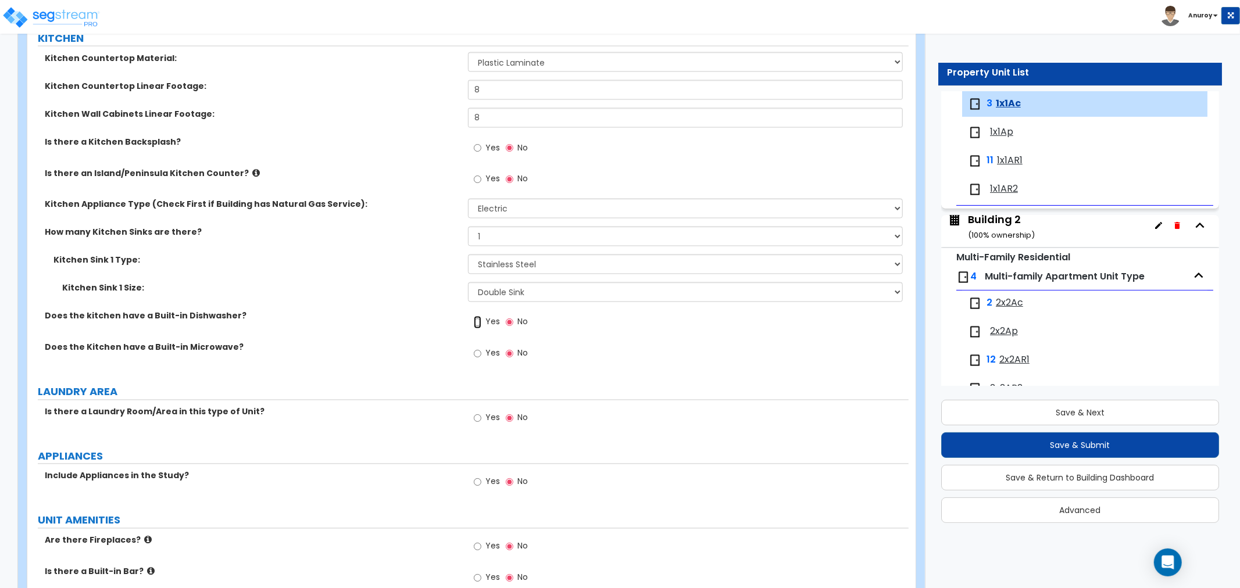
click at [480, 321] on input "Yes" at bounding box center [478, 322] width 8 height 13
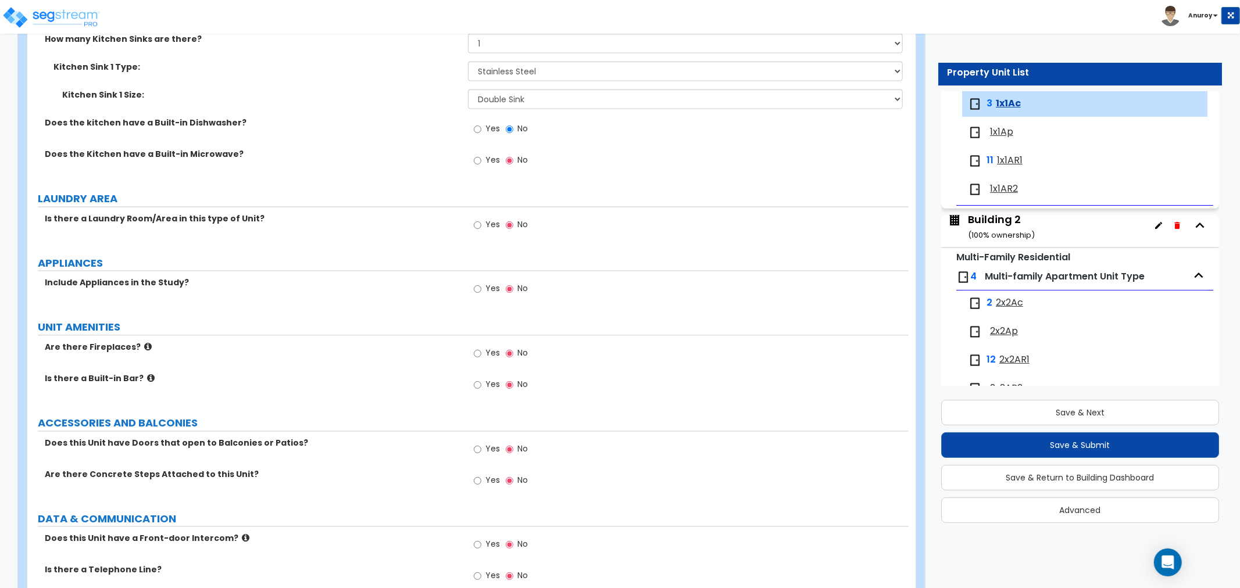
scroll to position [1873, 0]
click at [491, 224] on span "Yes" at bounding box center [492, 224] width 15 height 12
click at [481, 224] on input "Yes" at bounding box center [478, 224] width 8 height 13
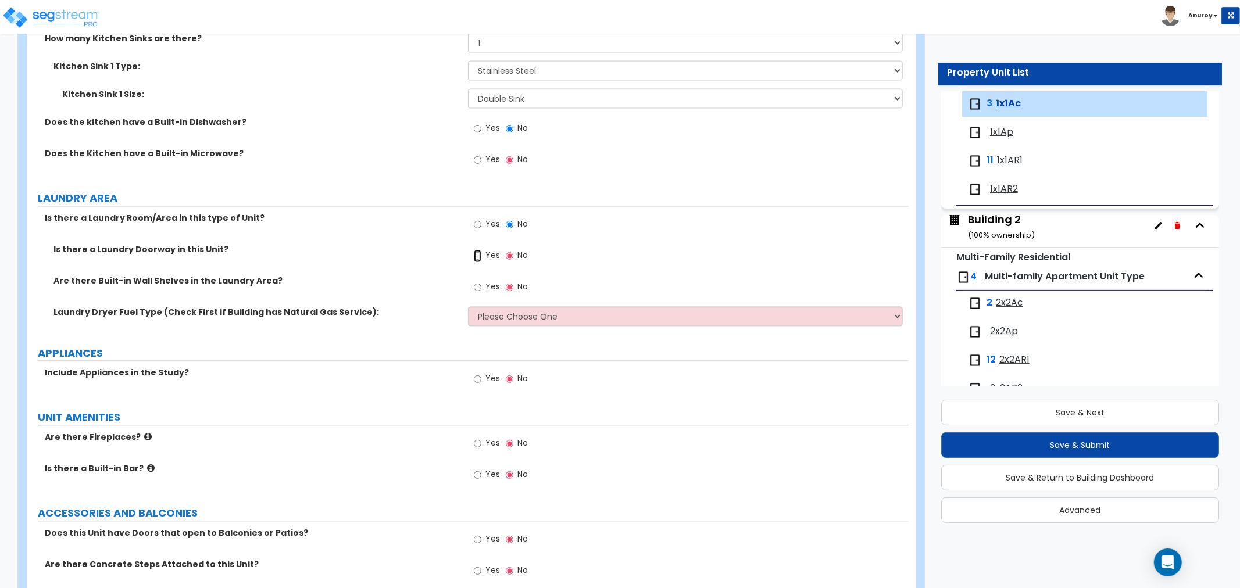
click at [477, 254] on input "Yes" at bounding box center [478, 255] width 8 height 13
radio input "true"
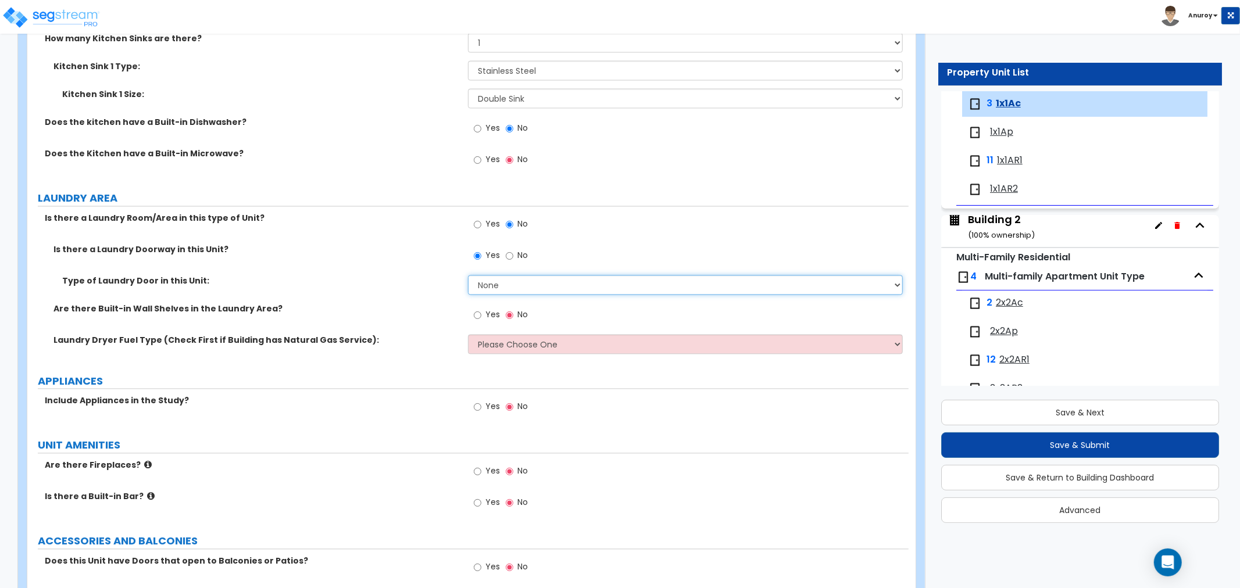
click at [491, 285] on select "None Bi-Fold Louvered Paneled Wood Passage" at bounding box center [685, 285] width 435 height 20
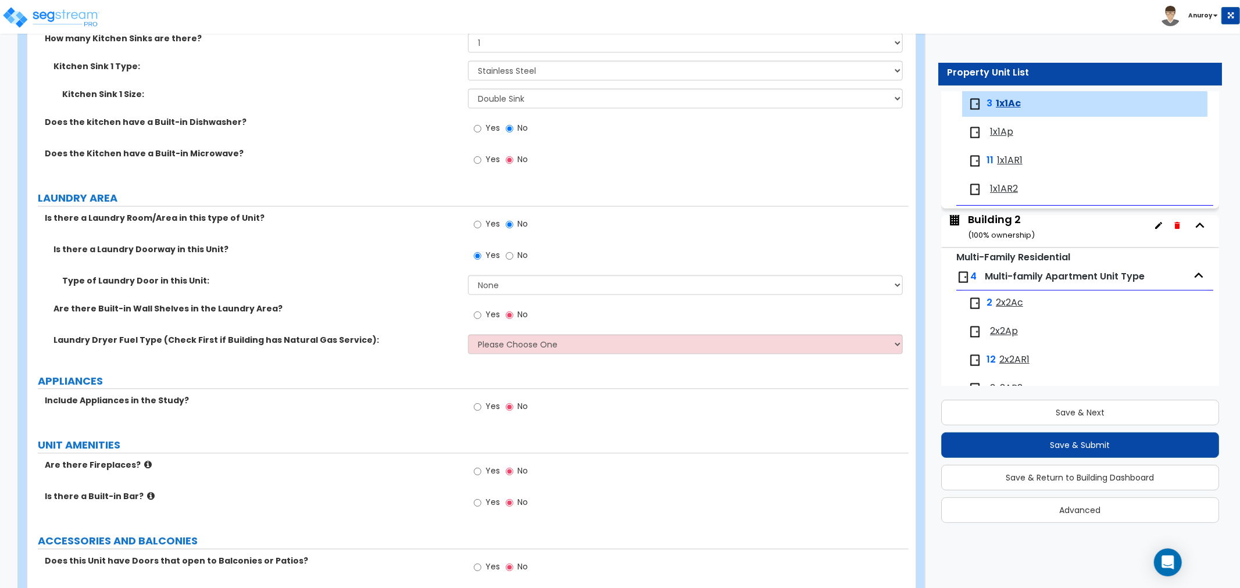
click at [346, 309] on label "Are there Built-in Wall Shelves in the Laundry Area?" at bounding box center [256, 309] width 406 height 12
drag, startPoint x: 89, startPoint y: 306, endPoint x: 205, endPoint y: 310, distance: 116.3
click at [205, 310] on label "Are there Built-in Wall Shelves in the Laundry Area?" at bounding box center [256, 309] width 406 height 12
click at [212, 307] on label "Are there Built-in Wall Shelves in the Laundry Area?" at bounding box center [256, 309] width 406 height 12
drag, startPoint x: 128, startPoint y: 339, endPoint x: 309, endPoint y: 337, distance: 180.8
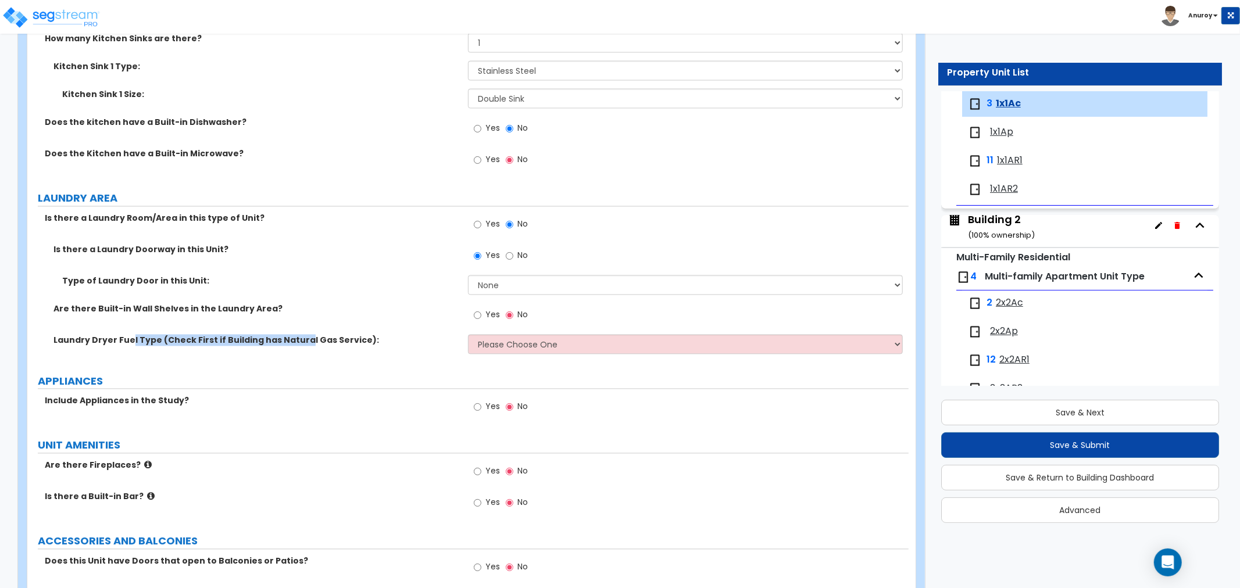
click at [301, 337] on label "Laundry Dryer Fuel Type (Check First if Building has Natural Gas Service):" at bounding box center [256, 340] width 406 height 12
drag, startPoint x: 495, startPoint y: 339, endPoint x: 501, endPoint y: 341, distance: 6.8
click at [495, 339] on select "Please Choose One Gas Electric" at bounding box center [685, 344] width 435 height 20
select select "2"
click at [468, 334] on select "Please Choose One Gas Electric" at bounding box center [685, 344] width 435 height 20
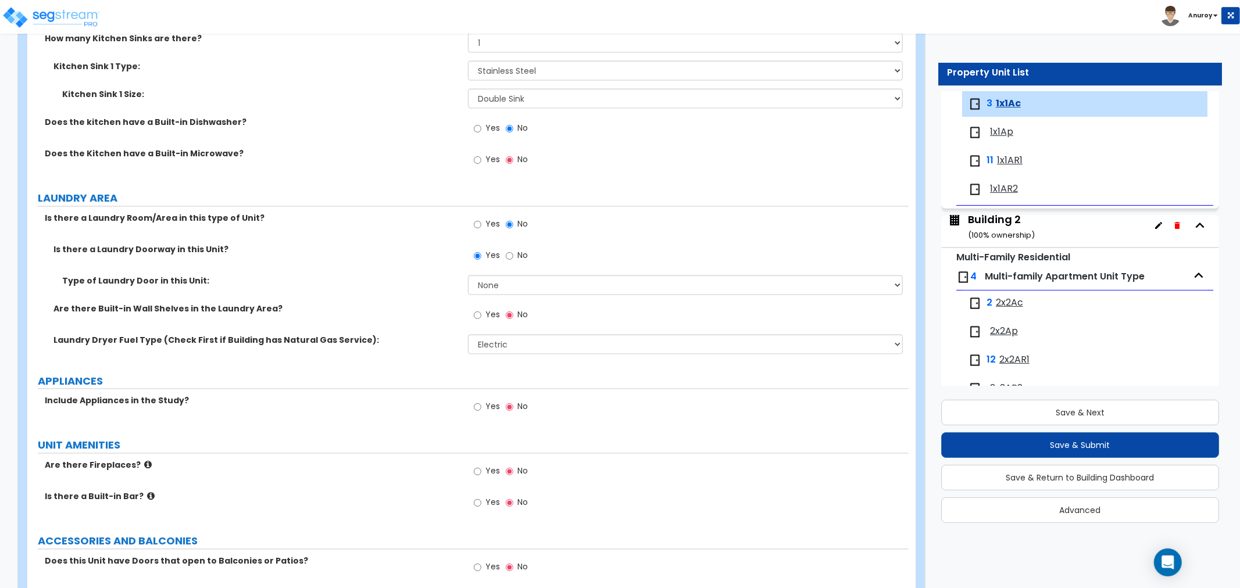
click at [493, 317] on span "Yes" at bounding box center [492, 315] width 15 height 12
click at [481, 317] on input "Yes" at bounding box center [478, 315] width 8 height 13
radio input "true"
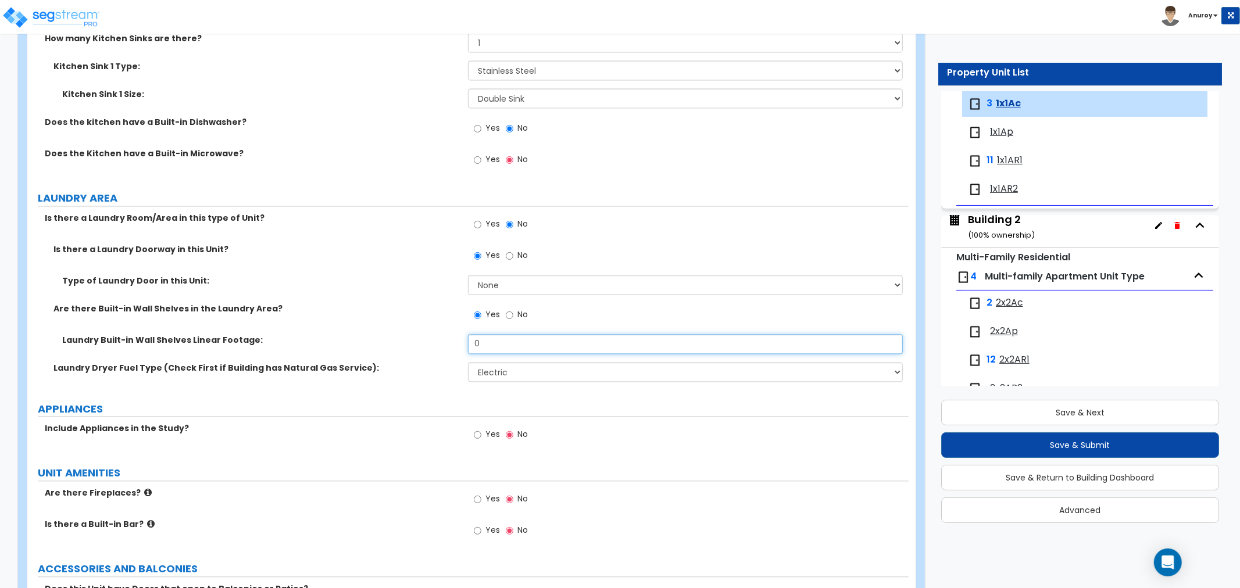
click at [498, 337] on input "0" at bounding box center [685, 344] width 435 height 20
drag, startPoint x: 493, startPoint y: 344, endPoint x: 435, endPoint y: 342, distance: 58.2
click at [435, 342] on div "Laundry Built-in Wall Shelves Linear Footage: 0" at bounding box center [467, 348] width 881 height 28
type input "6"
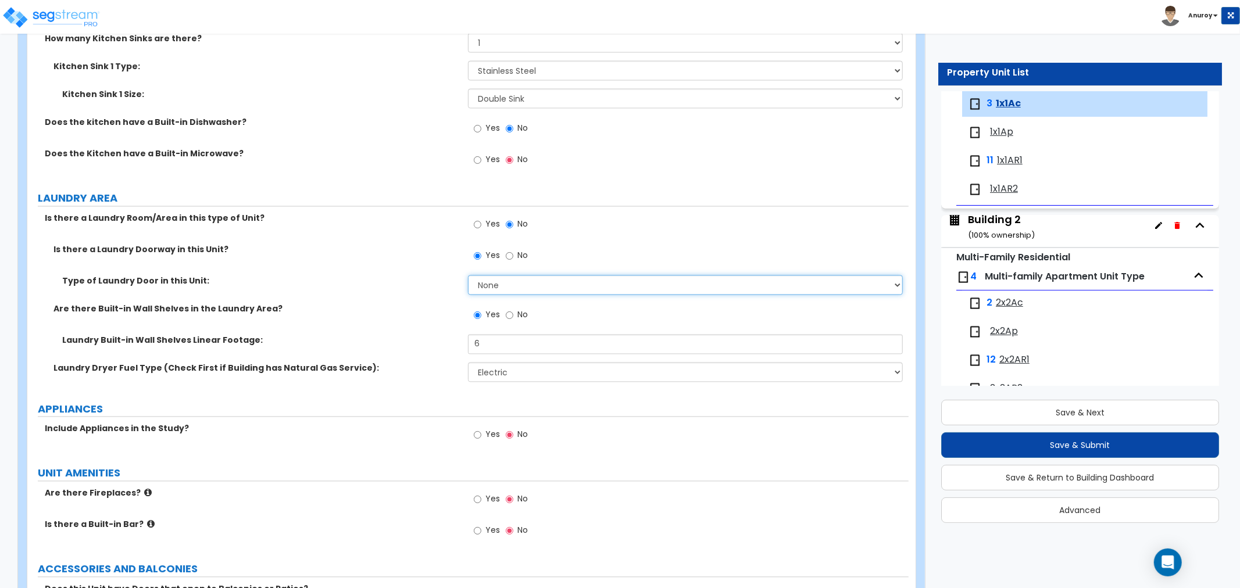
drag, startPoint x: 471, startPoint y: 286, endPoint x: 489, endPoint y: 293, distance: 19.3
click at [472, 286] on select "None Bi-Fold Louvered Paneled Wood Passage" at bounding box center [685, 285] width 435 height 20
click at [468, 275] on select "None Bi-Fold Louvered Paneled Wood Passage" at bounding box center [685, 285] width 435 height 20
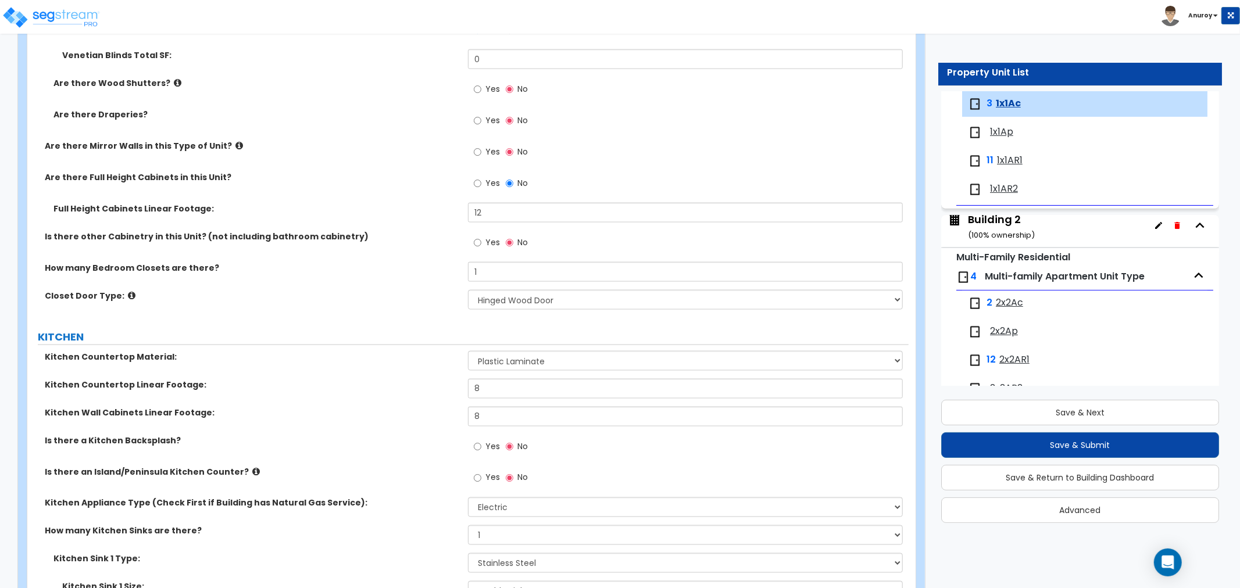
scroll to position [1356, 0]
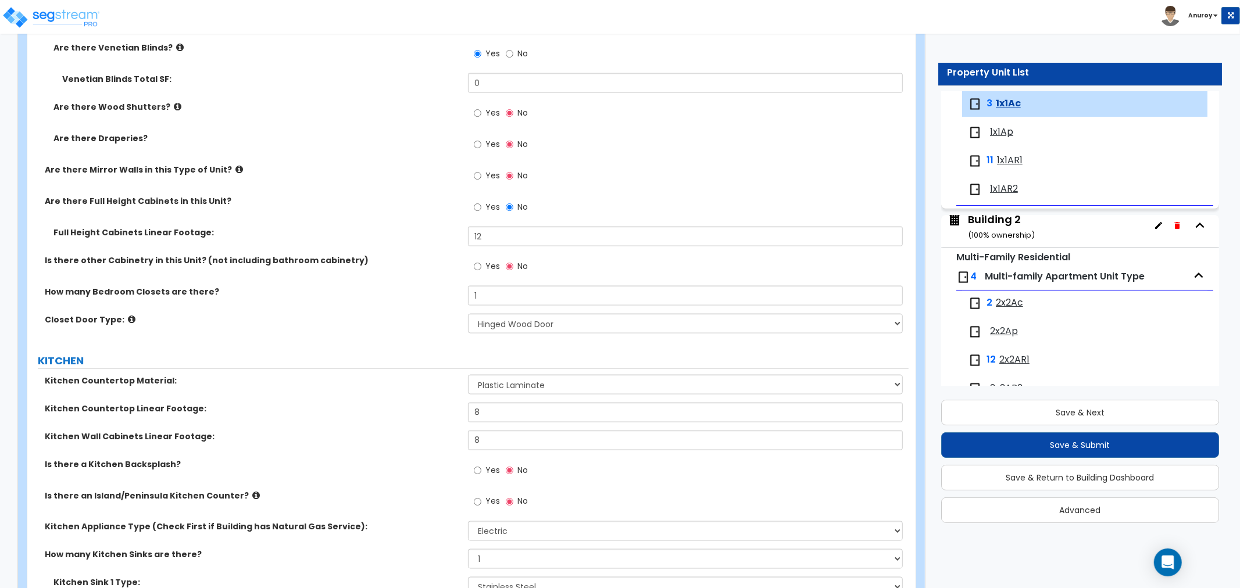
click at [128, 319] on icon at bounding box center [132, 319] width 8 height 9
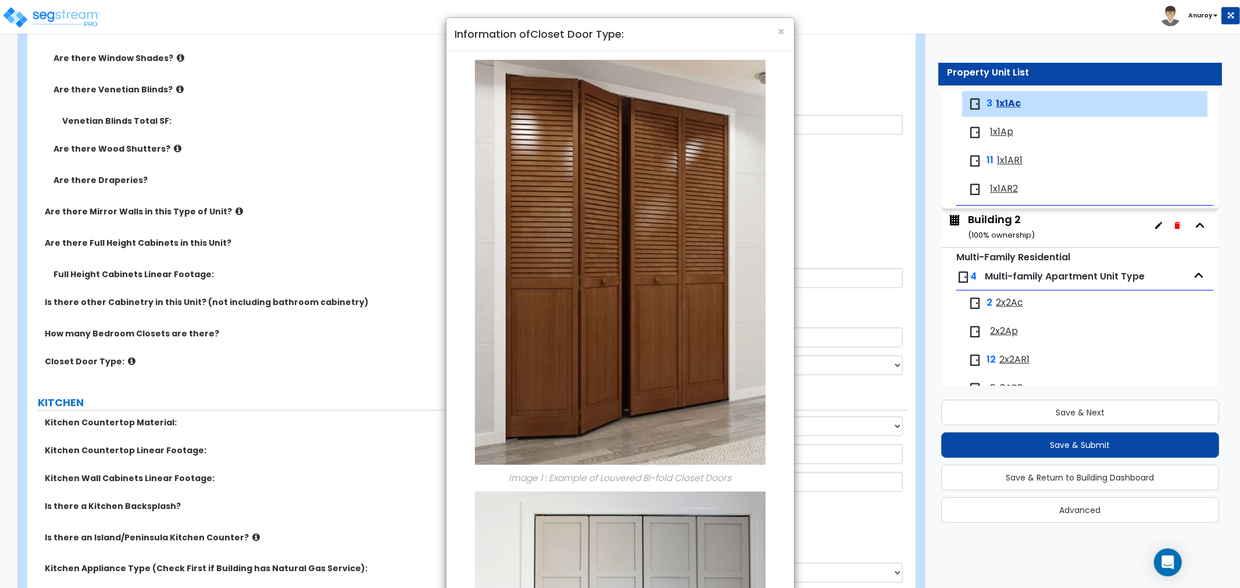
scroll to position [1292, 0]
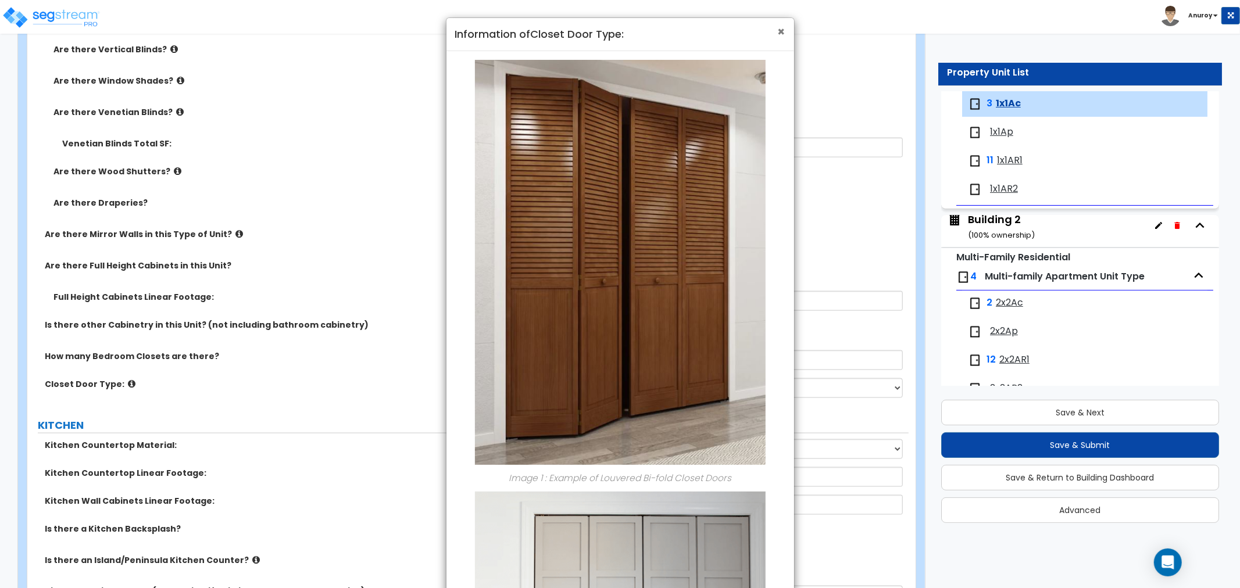
drag, startPoint x: 779, startPoint y: 33, endPoint x: 763, endPoint y: 39, distance: 16.7
click at [779, 33] on span "×" at bounding box center [782, 31] width 8 height 17
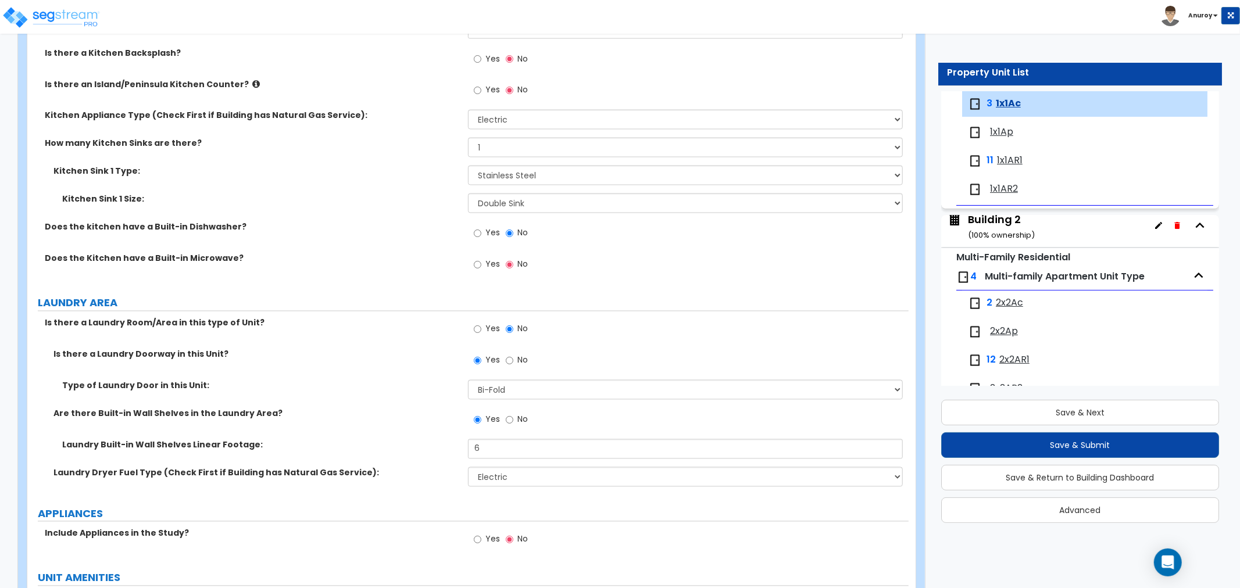
scroll to position [1937, 0]
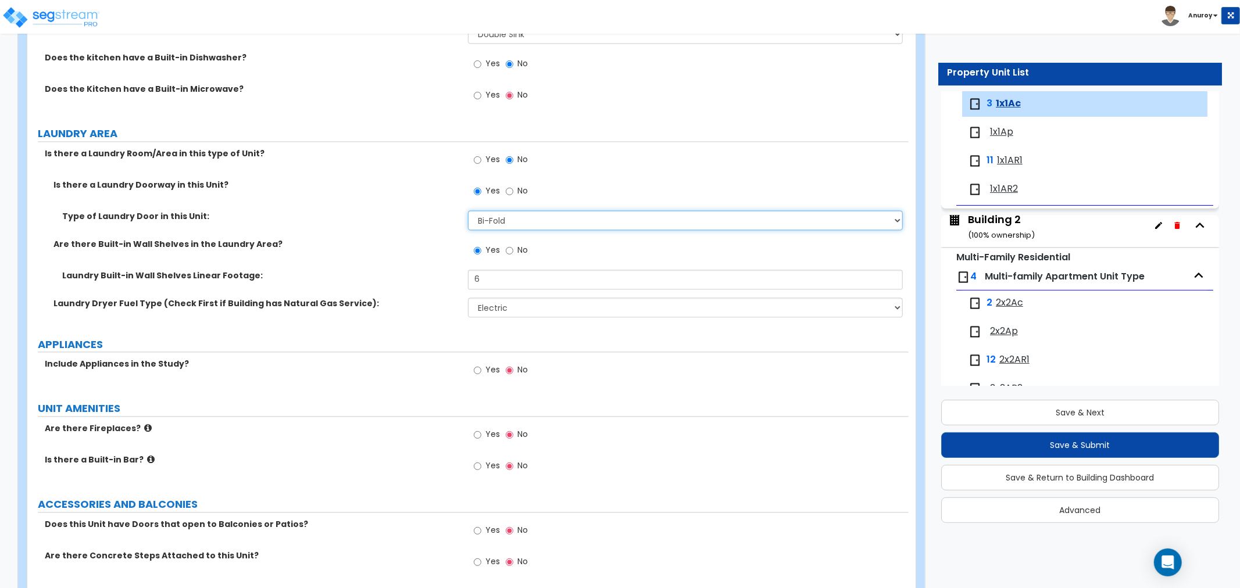
click at [502, 224] on select "None Bi-Fold Louvered Paneled Wood Passage" at bounding box center [685, 220] width 435 height 20
click at [275, 220] on label "Type of Laundry Door in this Unit:" at bounding box center [260, 216] width 397 height 12
click at [549, 210] on select "None Bi-Fold Louvered Paneled Wood Passage" at bounding box center [685, 220] width 435 height 20
click at [513, 221] on select "None Bi-Fold Louvered Paneled Wood Passage" at bounding box center [685, 220] width 435 height 20
select select "2"
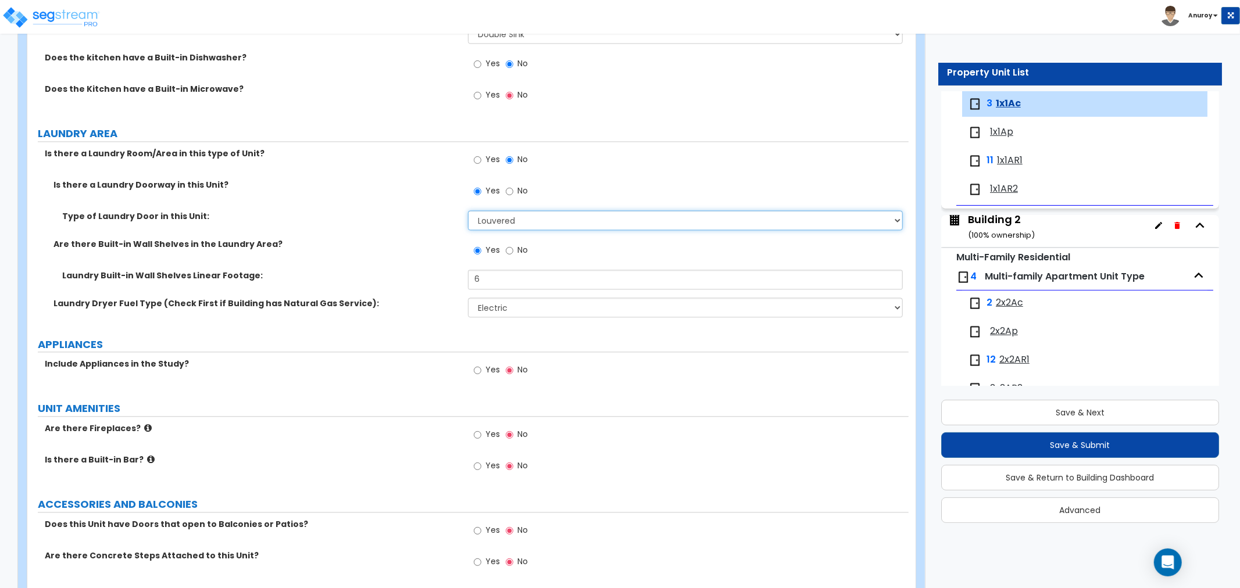
click at [468, 210] on select "None Bi-Fold Louvered Paneled Wood Passage" at bounding box center [685, 220] width 435 height 20
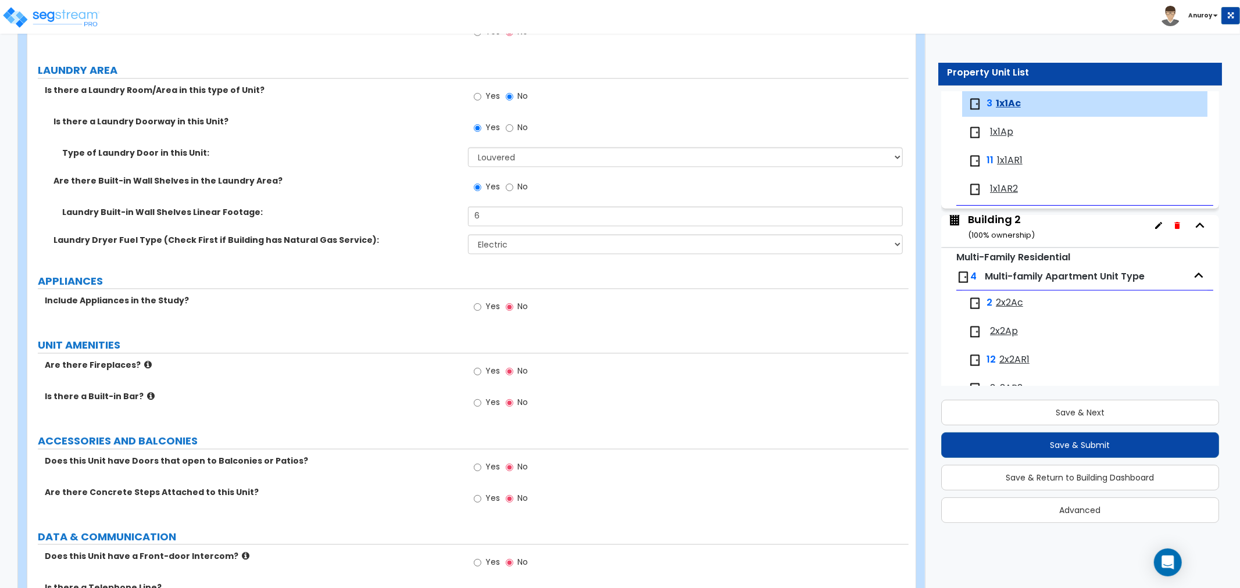
scroll to position [2002, 0]
drag, startPoint x: 137, startPoint y: 297, endPoint x: 125, endPoint y: 297, distance: 11.6
click at [137, 297] on label "Include Appliances in the Study?" at bounding box center [252, 300] width 414 height 12
click at [478, 307] on input "Yes" at bounding box center [478, 305] width 8 height 13
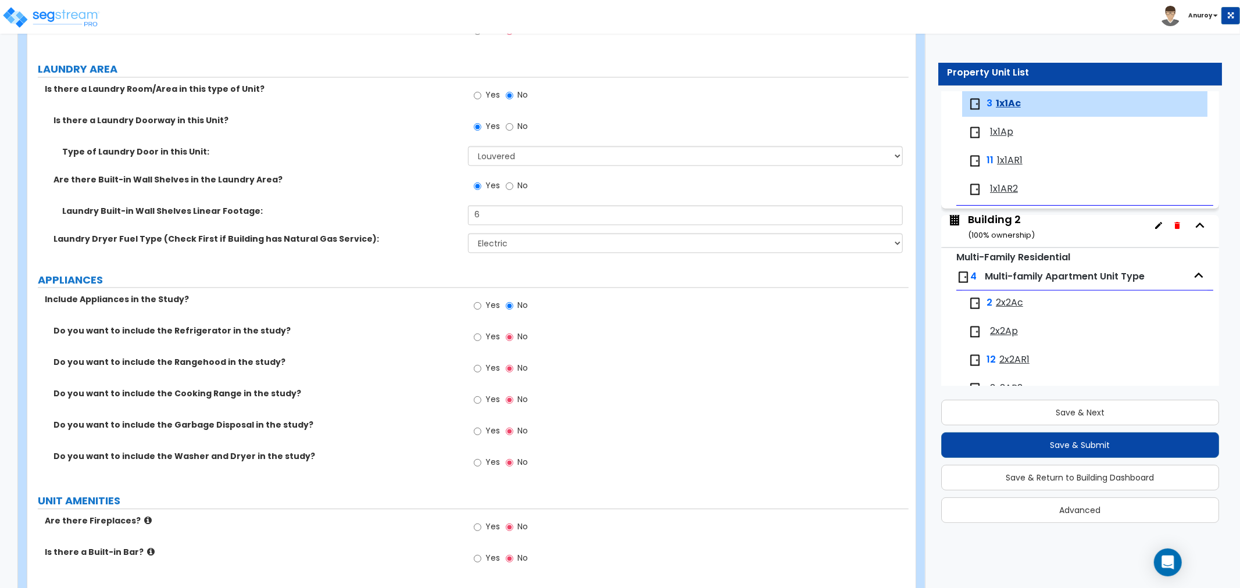
click at [491, 338] on span "Yes" at bounding box center [492, 337] width 15 height 12
click at [481, 338] on input "Yes" at bounding box center [478, 337] width 8 height 13
radio input "true"
click at [487, 362] on span "Yes" at bounding box center [492, 368] width 15 height 12
click at [481, 362] on input "Yes" at bounding box center [478, 368] width 8 height 13
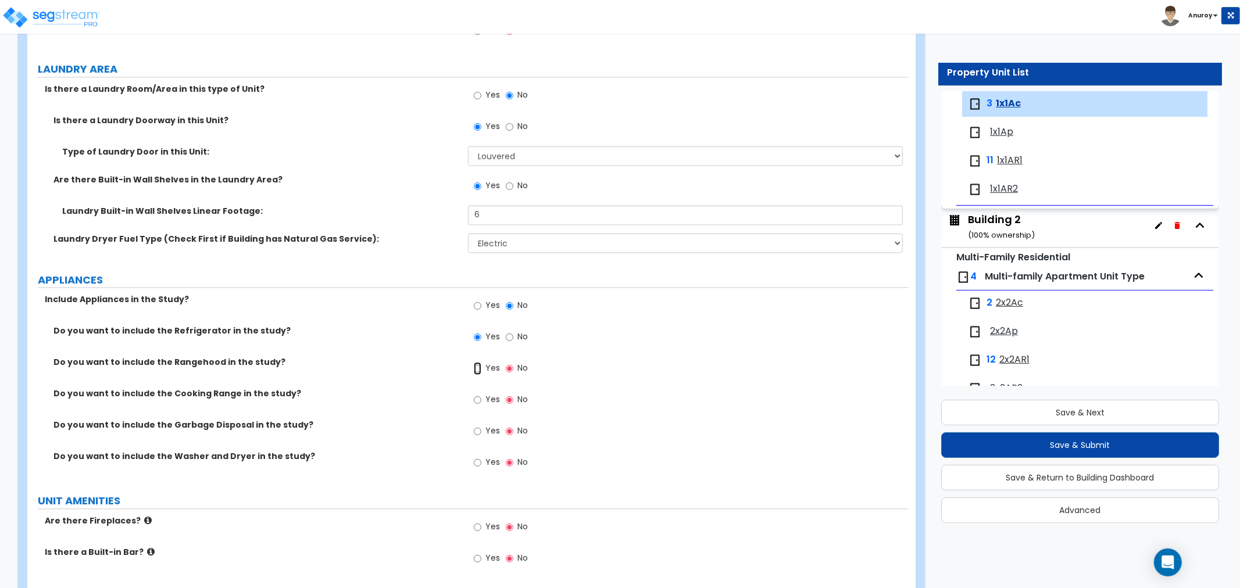
radio input "true"
click at [486, 403] on span "Yes" at bounding box center [492, 400] width 15 height 12
click at [481, 403] on input "Yes" at bounding box center [478, 400] width 8 height 13
radio input "true"
click at [484, 433] on label "Yes" at bounding box center [487, 433] width 26 height 20
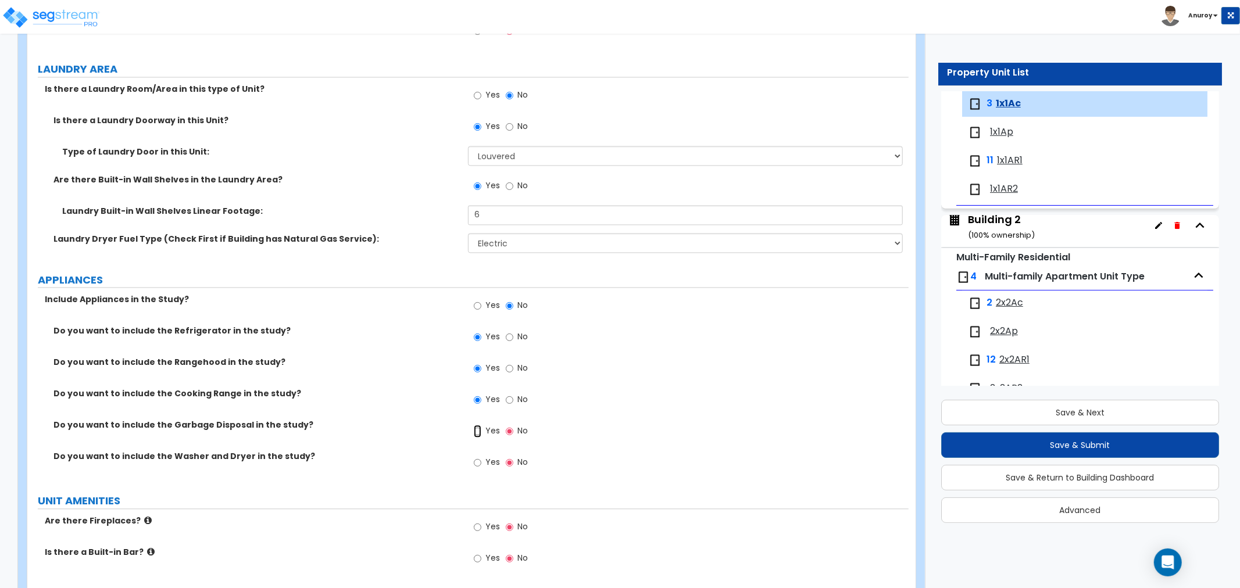
click at [481, 433] on input "Yes" at bounding box center [478, 431] width 8 height 13
radio input "true"
click at [487, 465] on span "Yes" at bounding box center [492, 462] width 15 height 12
click at [481, 465] on input "Yes" at bounding box center [478, 462] width 8 height 13
drag, startPoint x: 153, startPoint y: 459, endPoint x: 305, endPoint y: 460, distance: 151.1
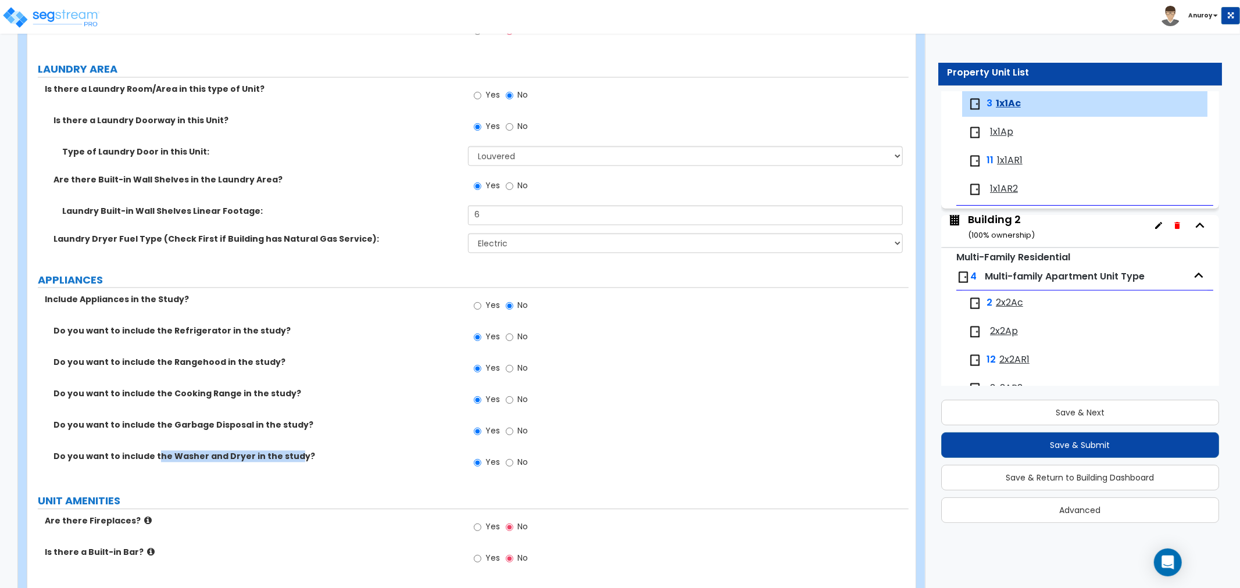
click at [295, 461] on label "Do you want to include the Washer and Dryer in the study?" at bounding box center [256, 456] width 406 height 12
click at [514, 462] on label "No" at bounding box center [517, 464] width 22 height 20
click at [513, 462] on input "No" at bounding box center [510, 462] width 8 height 13
radio input "false"
radio input "true"
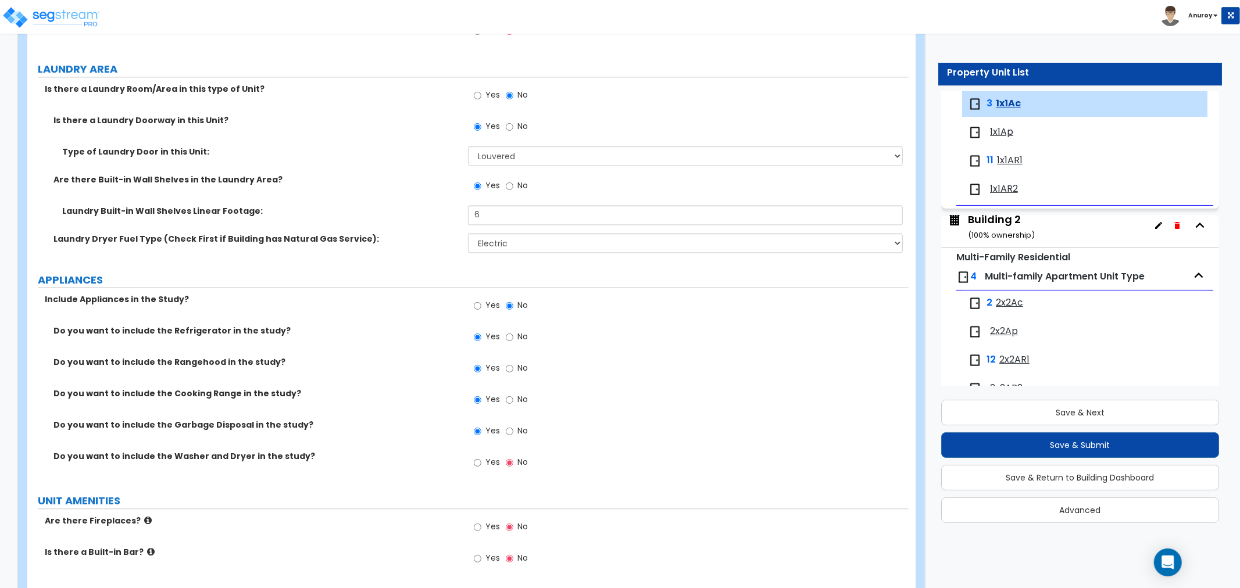
click at [389, 467] on div "Do you want to include the Washer and Dryer in the study? Yes No" at bounding box center [467, 465] width 881 height 31
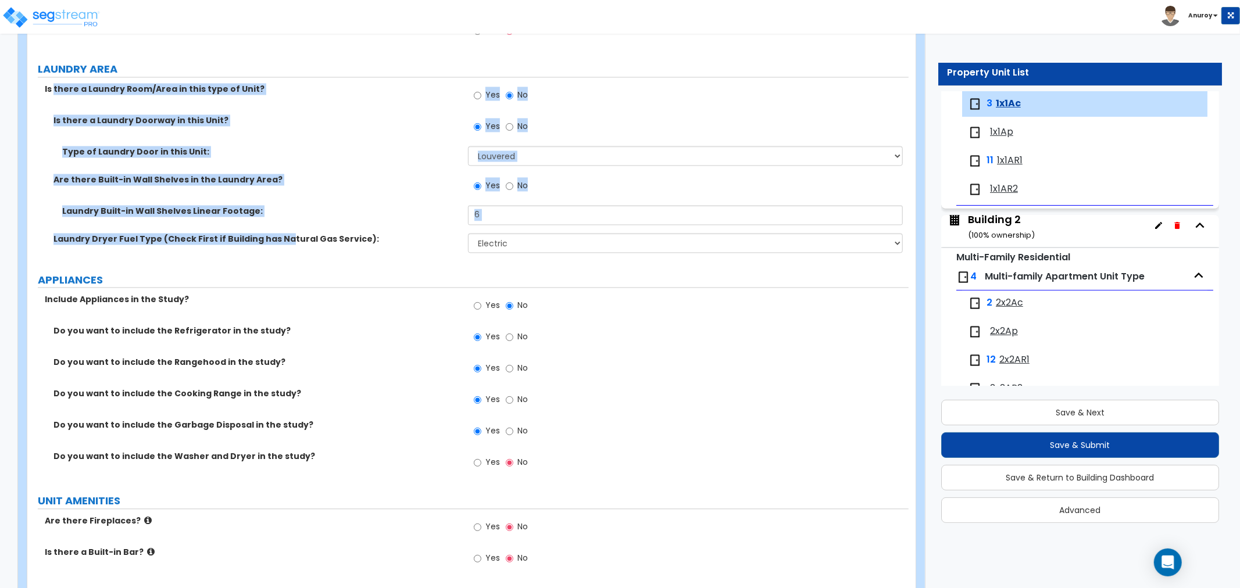
drag, startPoint x: 55, startPoint y: 83, endPoint x: 280, endPoint y: 251, distance: 280.8
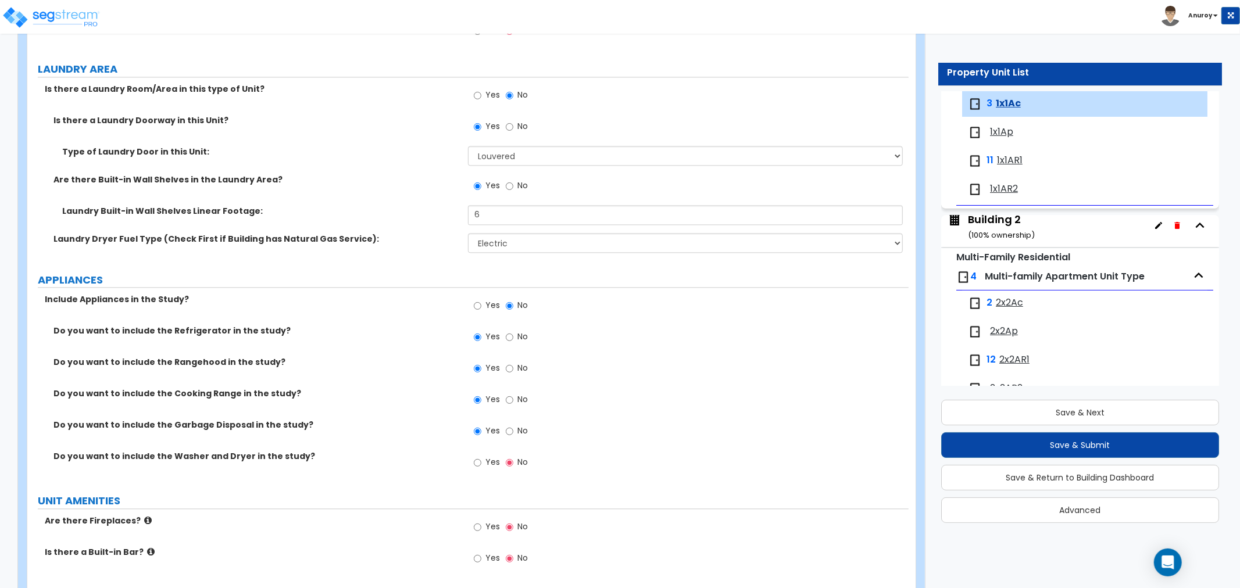
click at [306, 252] on div "Laundry Dryer Fuel Type (Check First if Building has Natural Gas Service): Plea…" at bounding box center [467, 247] width 881 height 28
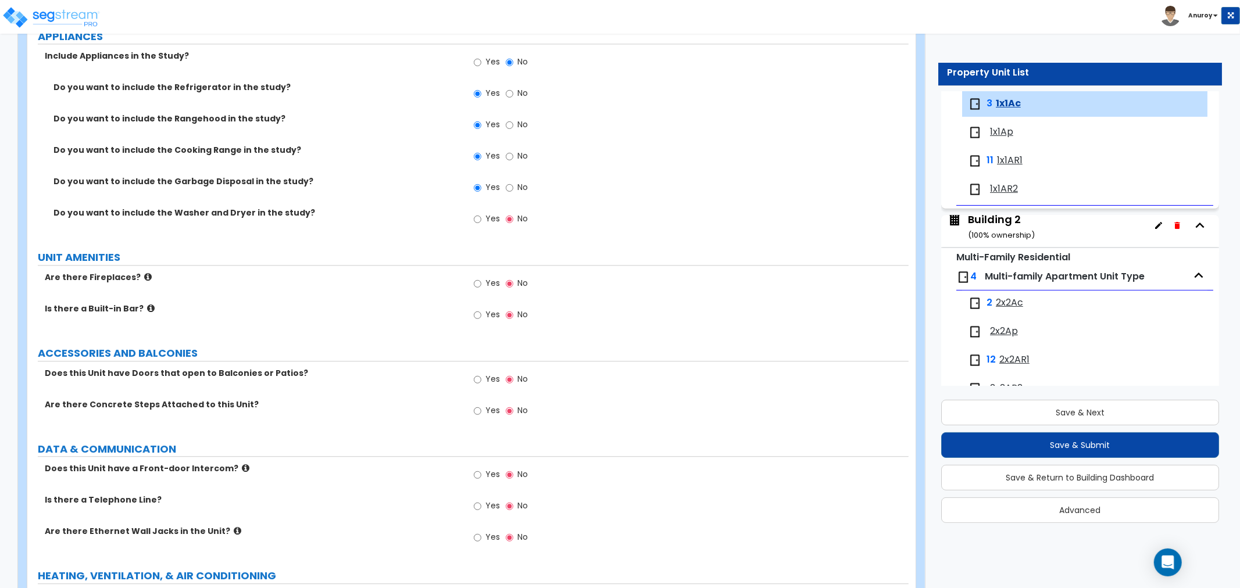
scroll to position [2260, 0]
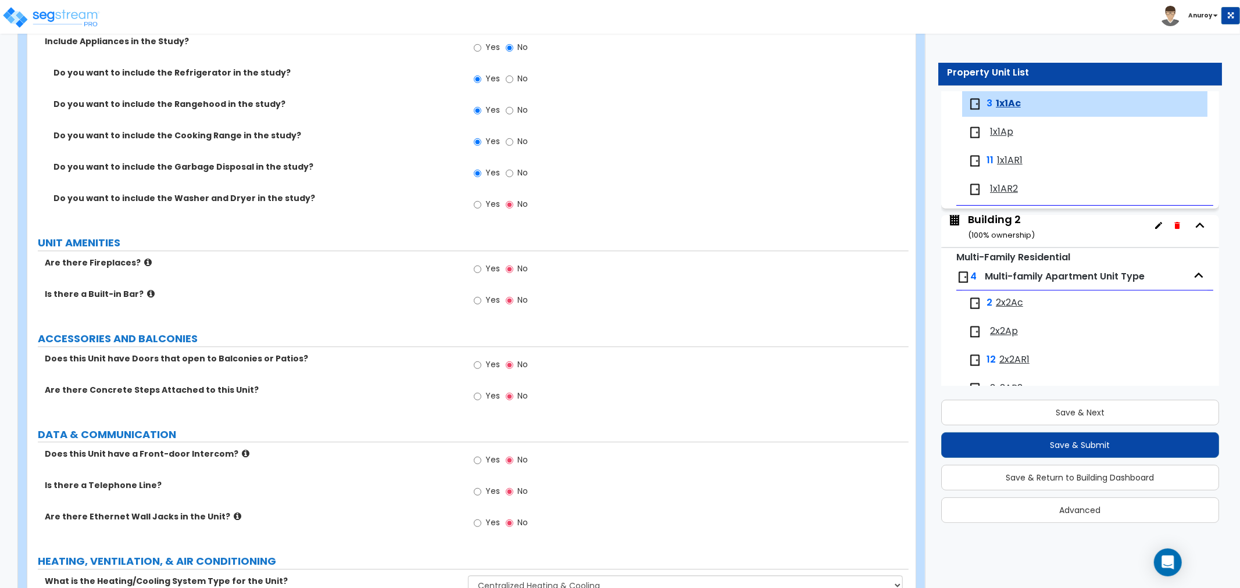
click at [144, 260] on icon at bounding box center [148, 262] width 8 height 9
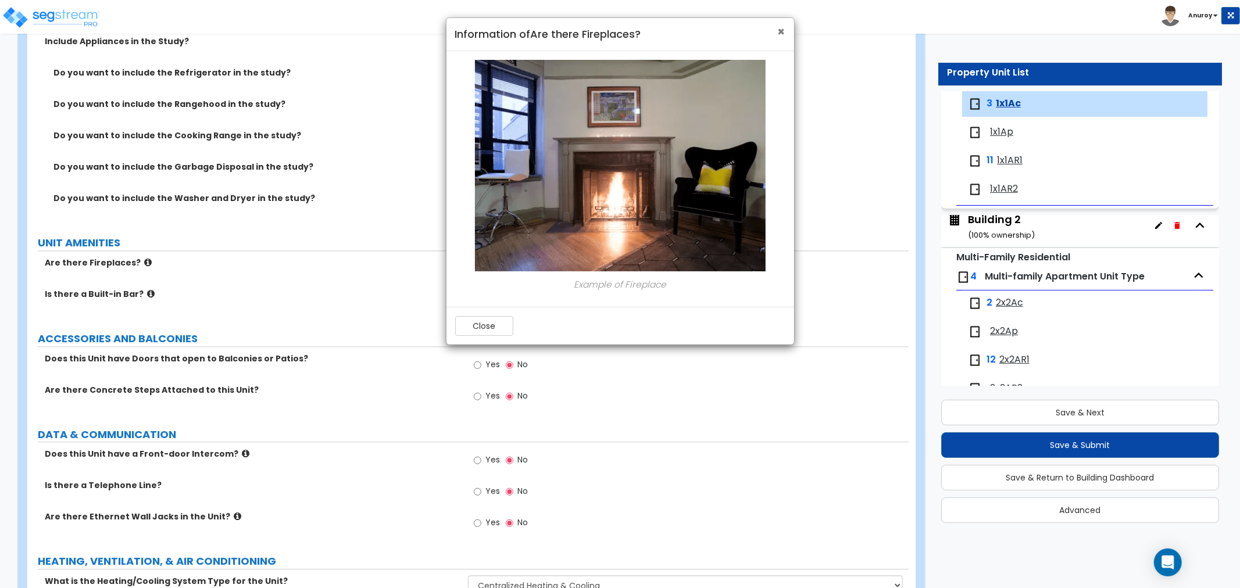
click at [779, 35] on span "×" at bounding box center [782, 31] width 8 height 17
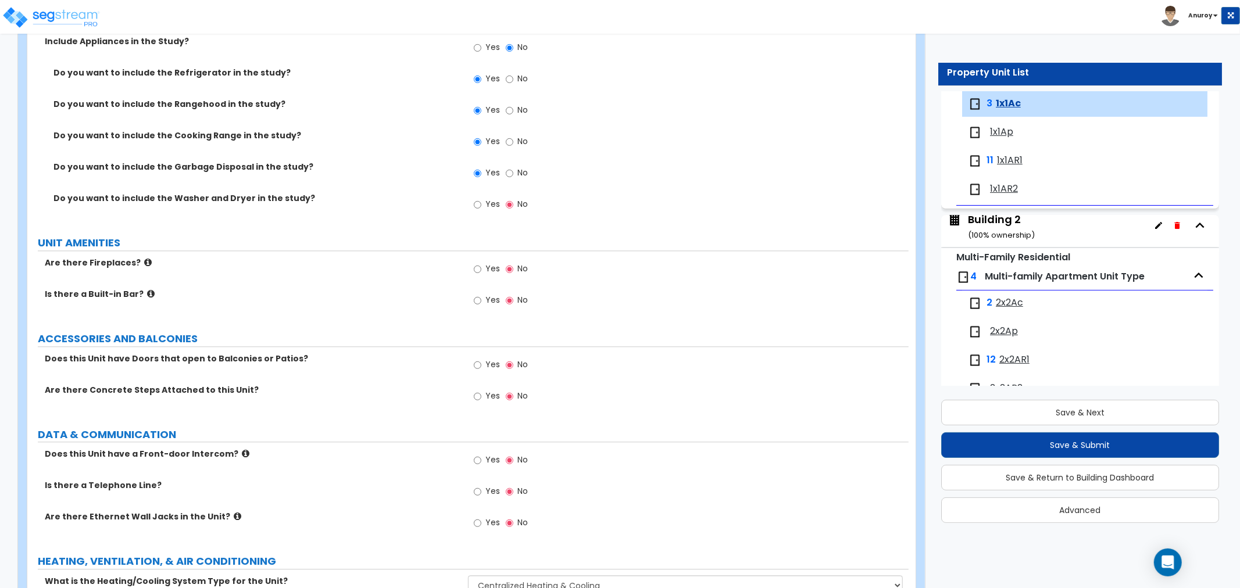
click at [147, 295] on icon at bounding box center [151, 293] width 8 height 9
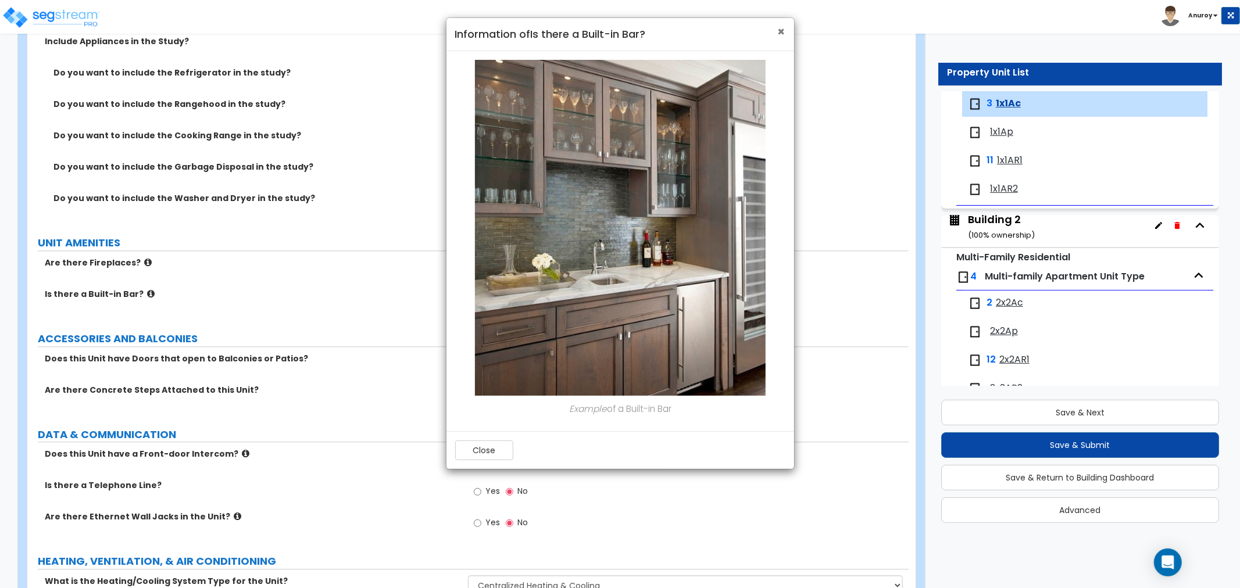
click at [779, 31] on span "×" at bounding box center [782, 31] width 8 height 17
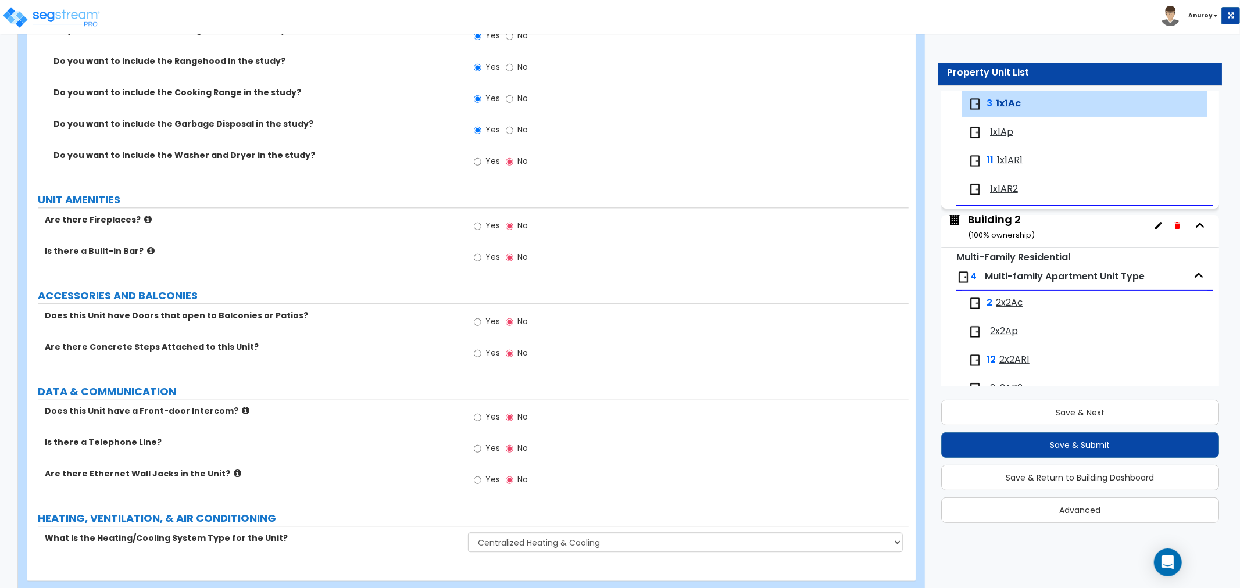
scroll to position [2328, 0]
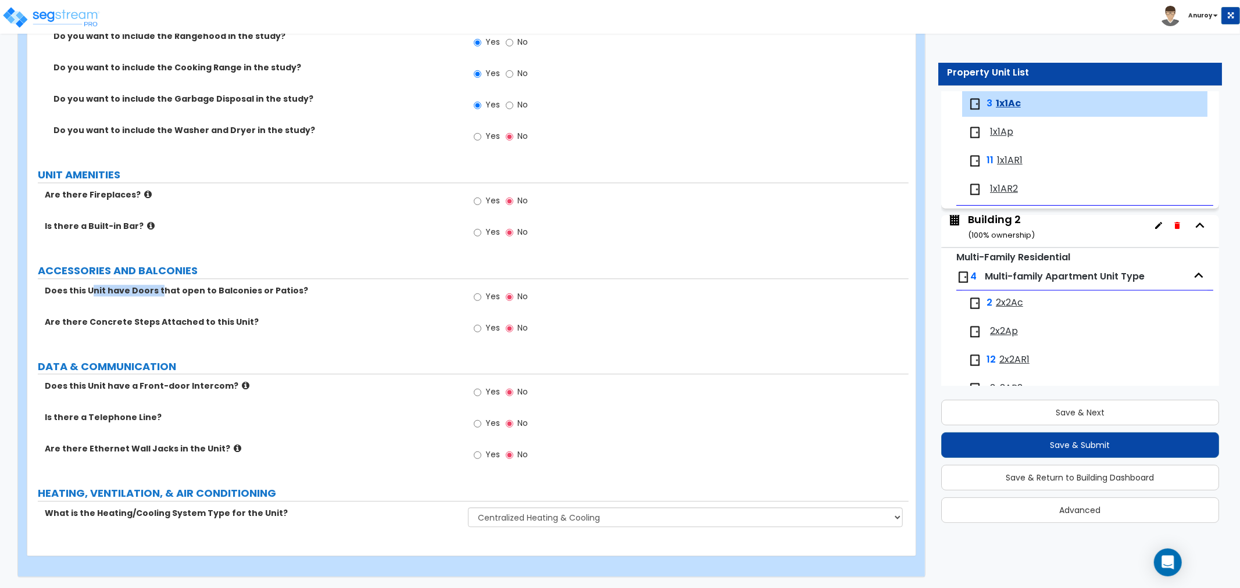
drag, startPoint x: 90, startPoint y: 297, endPoint x: 158, endPoint y: 298, distance: 68.6
click at [158, 298] on div "Does this Unit have Doors that open to Balconies or Patios? Yes No" at bounding box center [467, 300] width 881 height 31
click at [155, 304] on div "Does this Unit have Doors that open to Balconies or Patios? Yes No" at bounding box center [467, 300] width 881 height 31
drag, startPoint x: 169, startPoint y: 420, endPoint x: 79, endPoint y: 417, distance: 89.6
click at [74, 416] on label "Is there a Telephone Line?" at bounding box center [252, 418] width 414 height 12
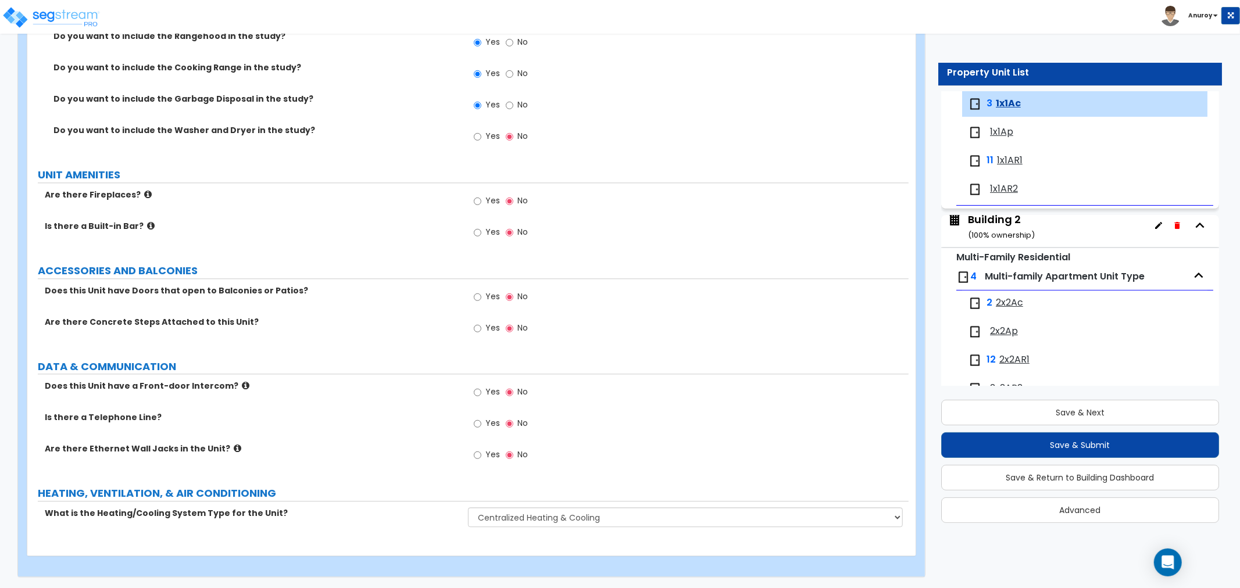
click at [142, 444] on label "Are there Ethernet Wall Jacks in the Unit?" at bounding box center [252, 449] width 414 height 12
click at [234, 445] on icon at bounding box center [238, 448] width 8 height 9
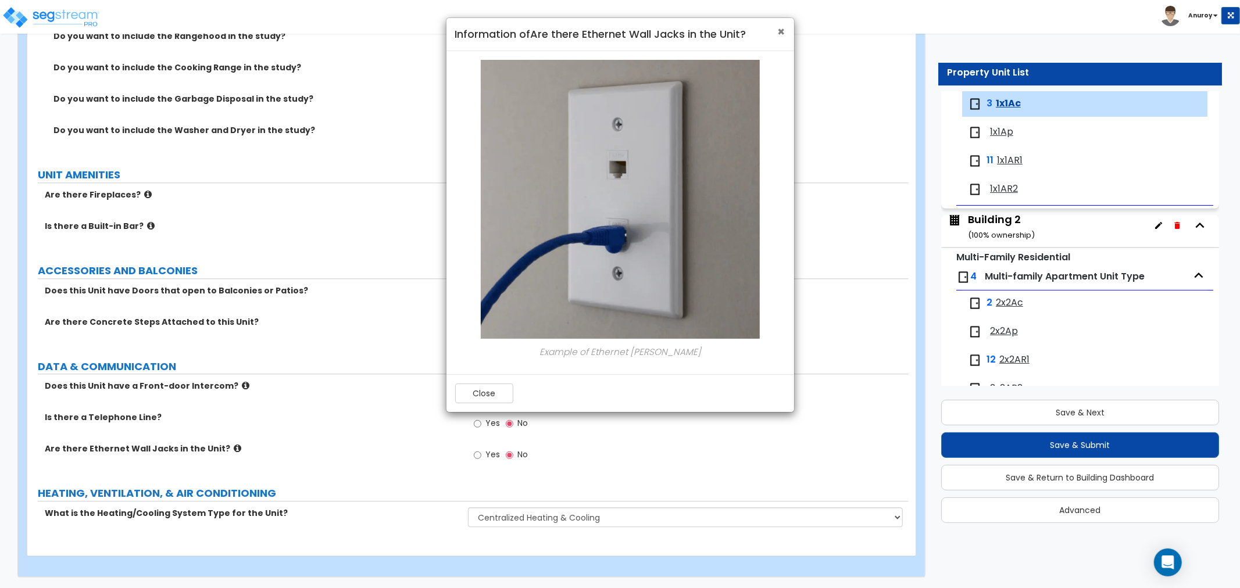
click at [779, 31] on span "×" at bounding box center [782, 31] width 8 height 17
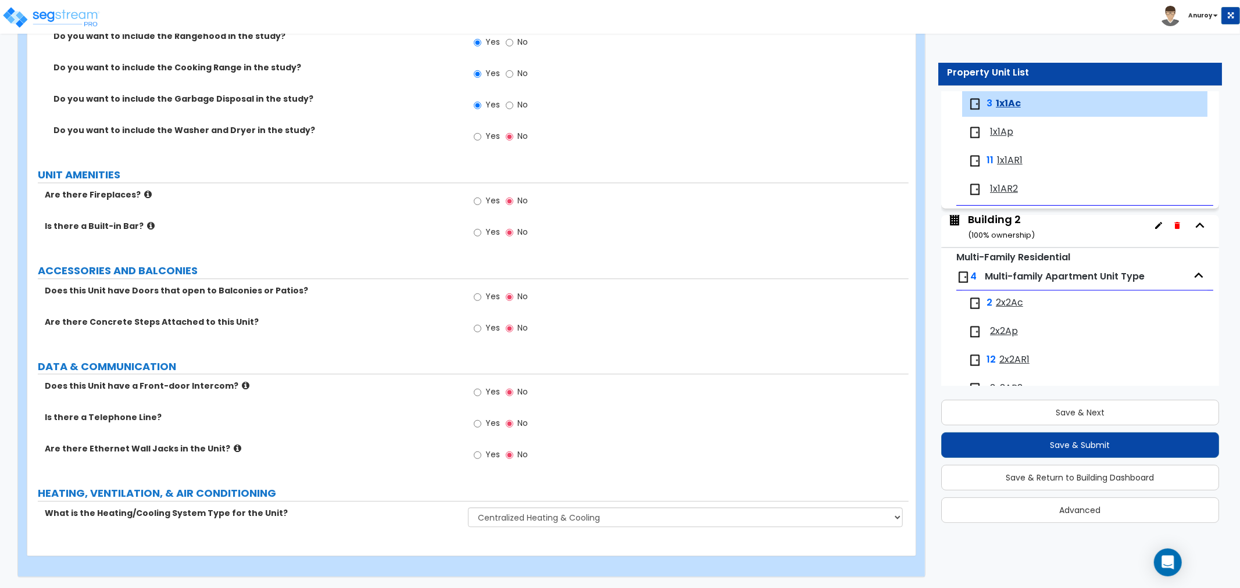
click at [158, 322] on label "Are there Concrete Steps Attached to this Unit?" at bounding box center [252, 322] width 414 height 12
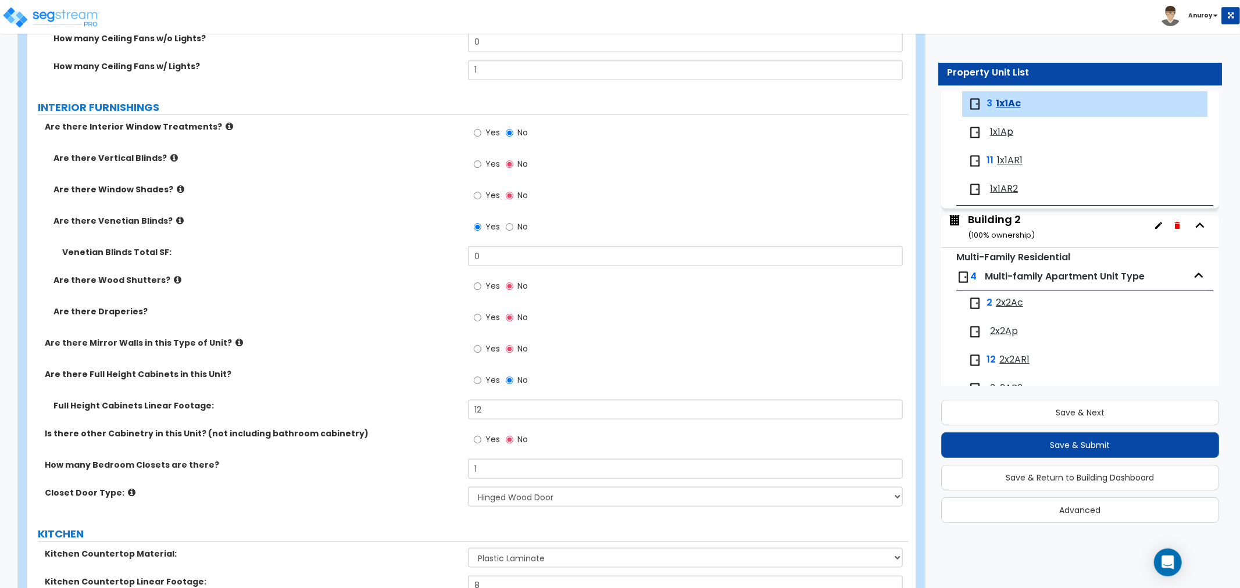
scroll to position [1227, 0]
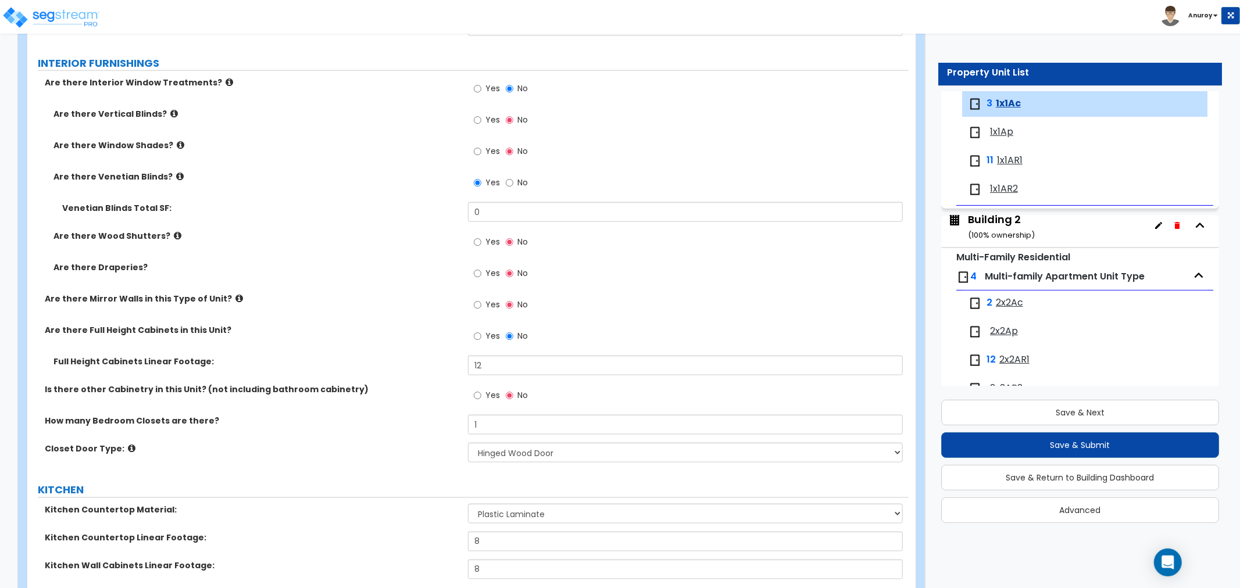
click at [515, 337] on label "No" at bounding box center [517, 338] width 22 height 20
click at [513, 337] on input "No" at bounding box center [510, 336] width 8 height 13
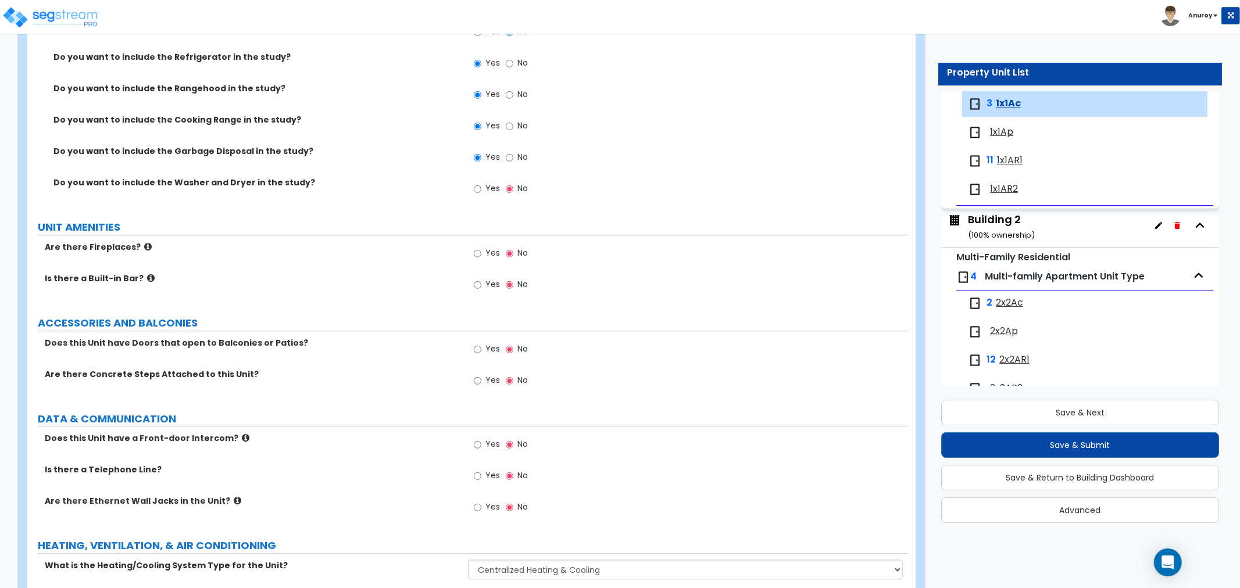
scroll to position [2300, 0]
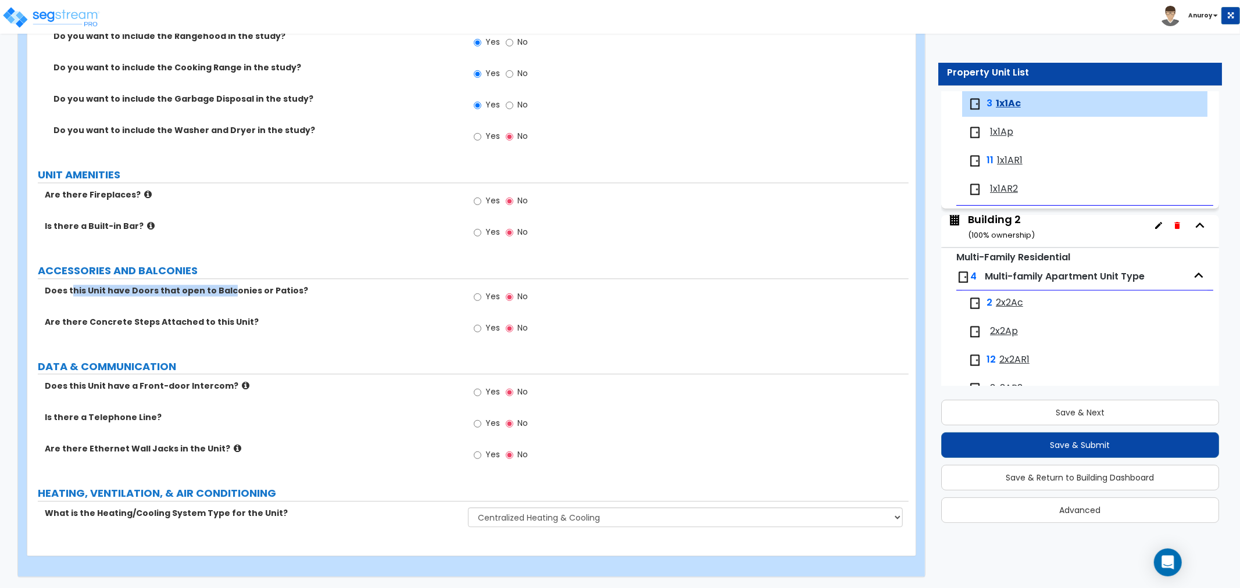
drag, startPoint x: 184, startPoint y: 292, endPoint x: 66, endPoint y: 292, distance: 118.0
click at [66, 292] on label "Does this Unit have Doors that open to Balconies or Patios?" at bounding box center [252, 291] width 414 height 12
click at [108, 288] on label "Does this Unit have Doors that open to Balconies or Patios?" at bounding box center [252, 291] width 414 height 12
click at [256, 286] on label "Does this Unit have Doors that open to Balconies or Patios?" at bounding box center [252, 291] width 414 height 12
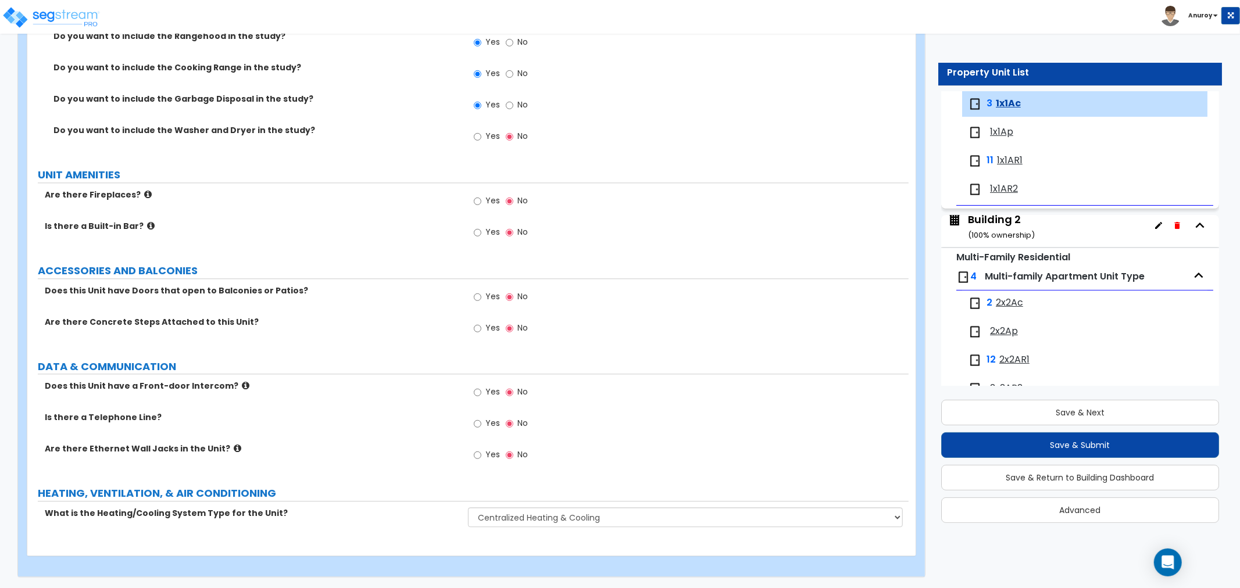
click at [298, 289] on label "Does this Unit have Doors that open to Balconies or Patios?" at bounding box center [252, 291] width 414 height 12
click at [493, 455] on span "Yes" at bounding box center [492, 455] width 15 height 12
click at [481, 455] on input "Yes" at bounding box center [478, 455] width 8 height 13
click at [477, 423] on input "Yes" at bounding box center [478, 423] width 8 height 13
click at [242, 386] on icon at bounding box center [246, 385] width 8 height 9
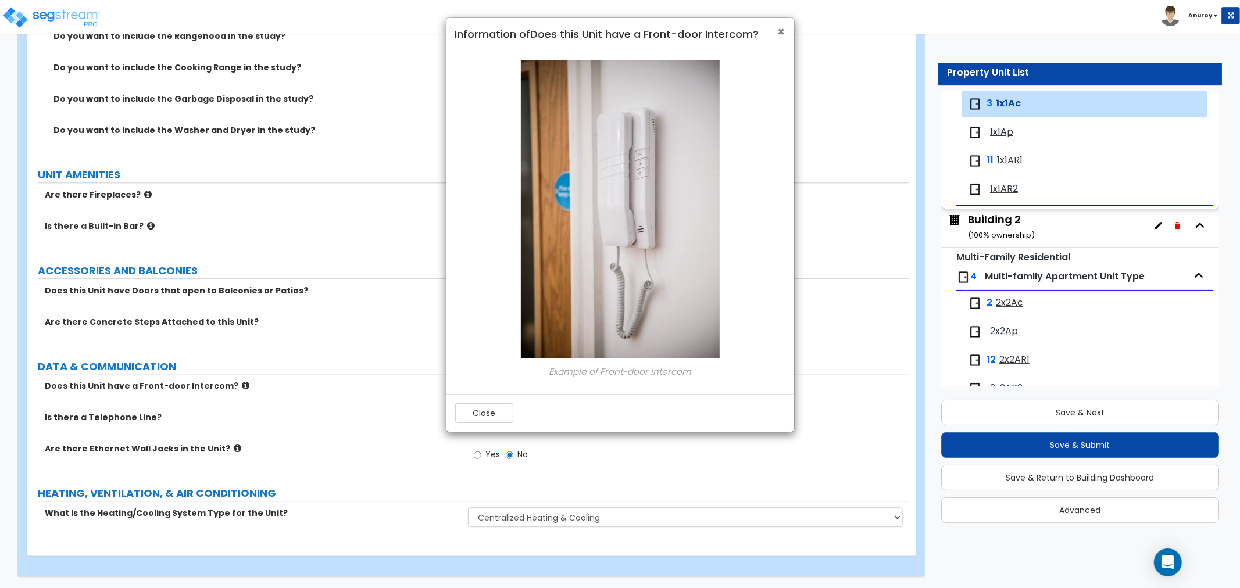
click at [779, 33] on span "×" at bounding box center [782, 31] width 8 height 17
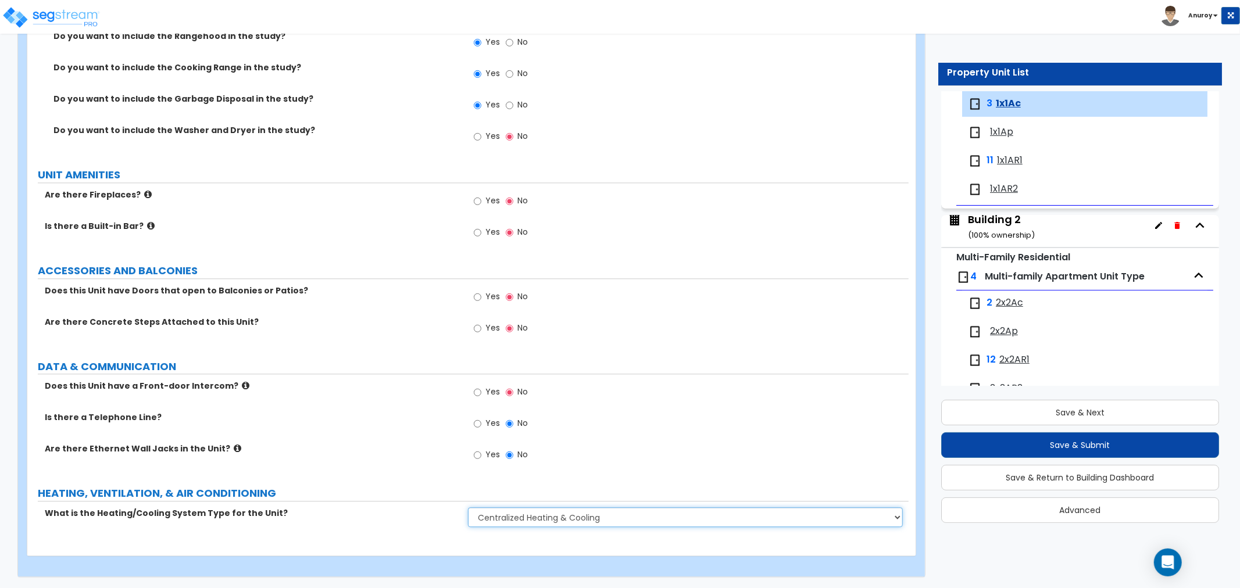
click at [534, 520] on select "None Heat Only Centralized Heating & Cooling Thru Wall Air Conditioners Mini Sp…" at bounding box center [685, 517] width 435 height 20
click at [468, 507] on select "None Heat Only Centralized Heating & Cooling Thru Wall Air Conditioners Mini Sp…" at bounding box center [685, 517] width 435 height 20
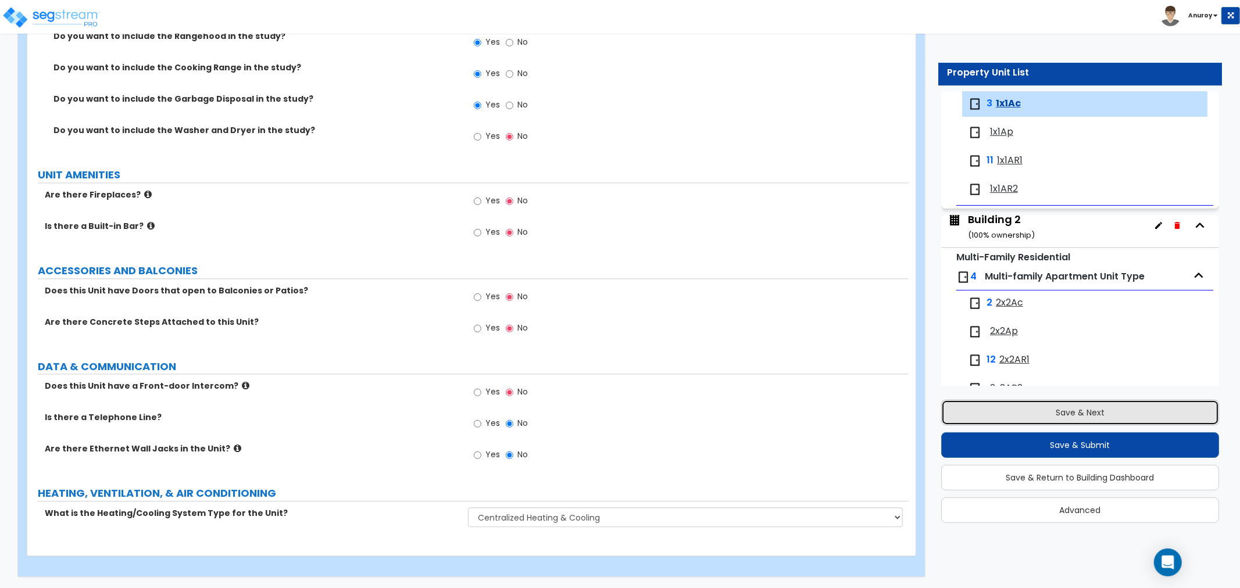
click at [1037, 417] on button "Save & Next" at bounding box center [1080, 413] width 278 height 26
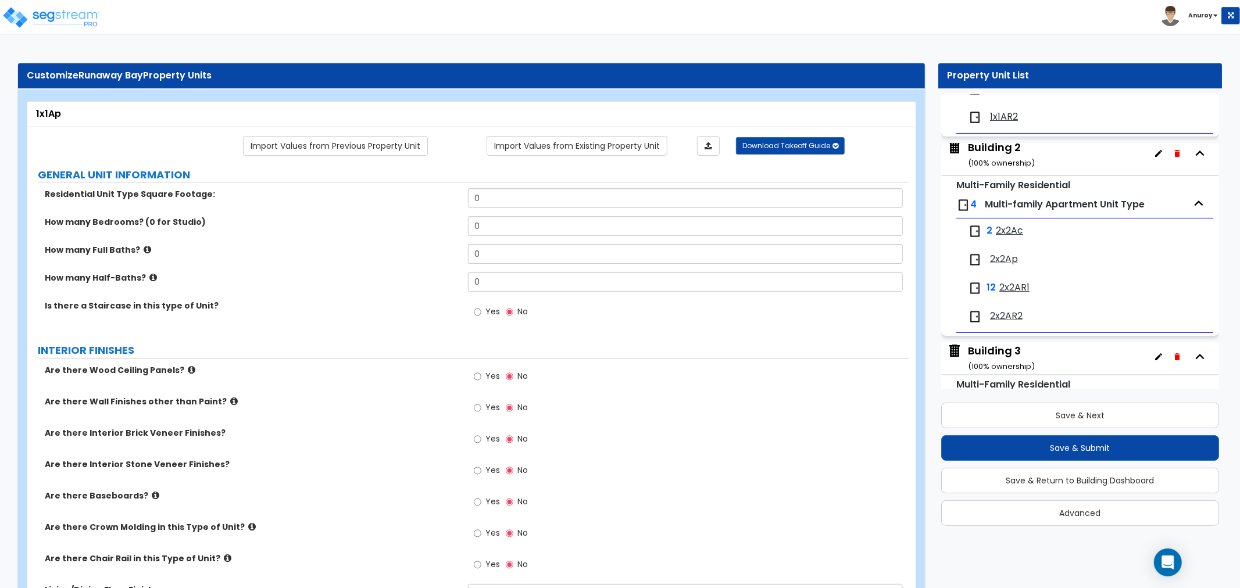
scroll to position [0, 0]
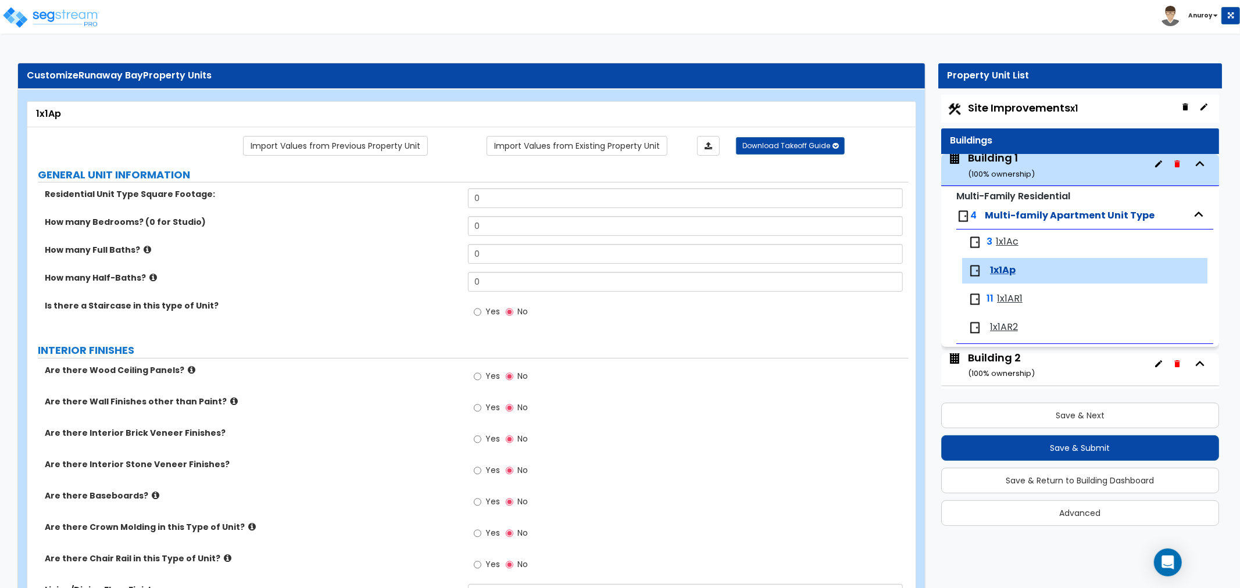
click at [981, 112] on span "Site Improvements x1" at bounding box center [1023, 108] width 110 height 15
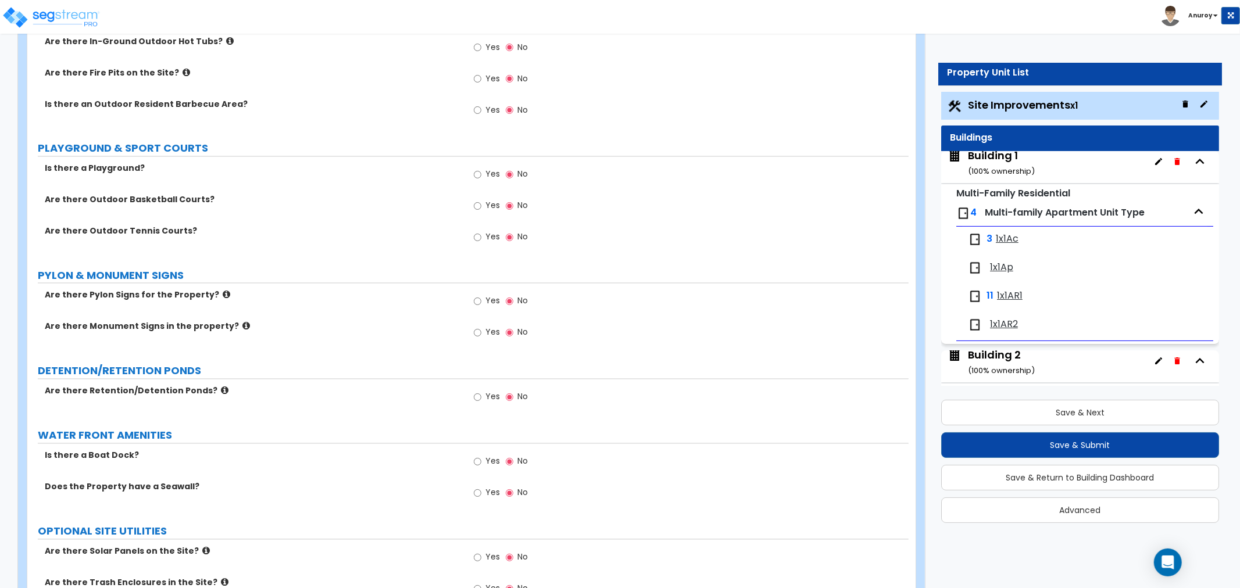
scroll to position [1875, 0]
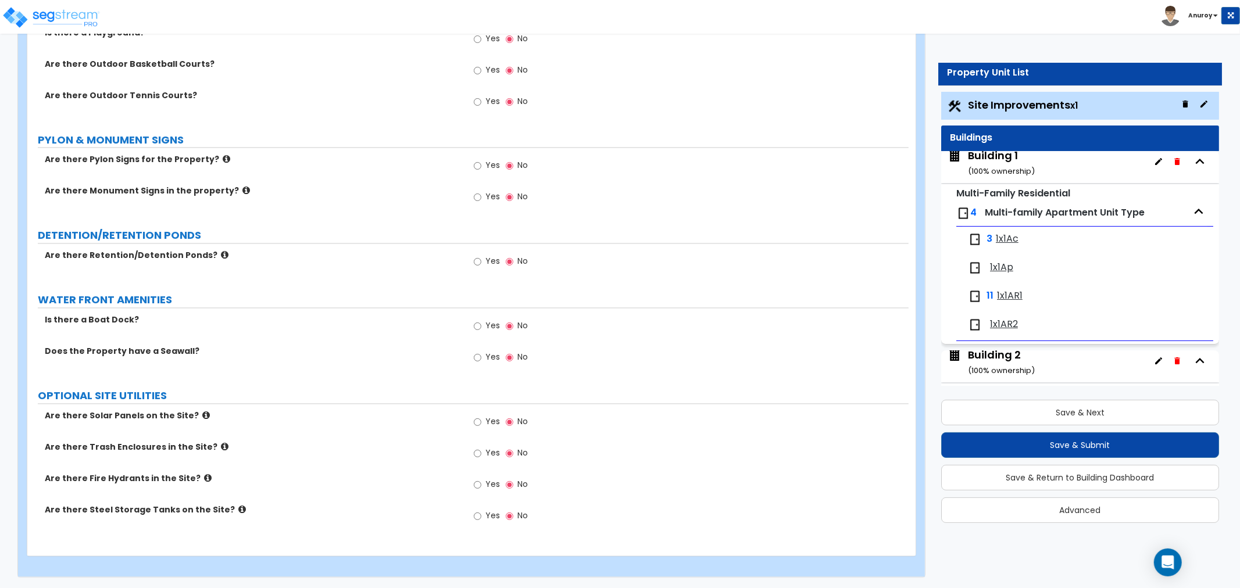
click at [202, 417] on icon at bounding box center [206, 415] width 8 height 9
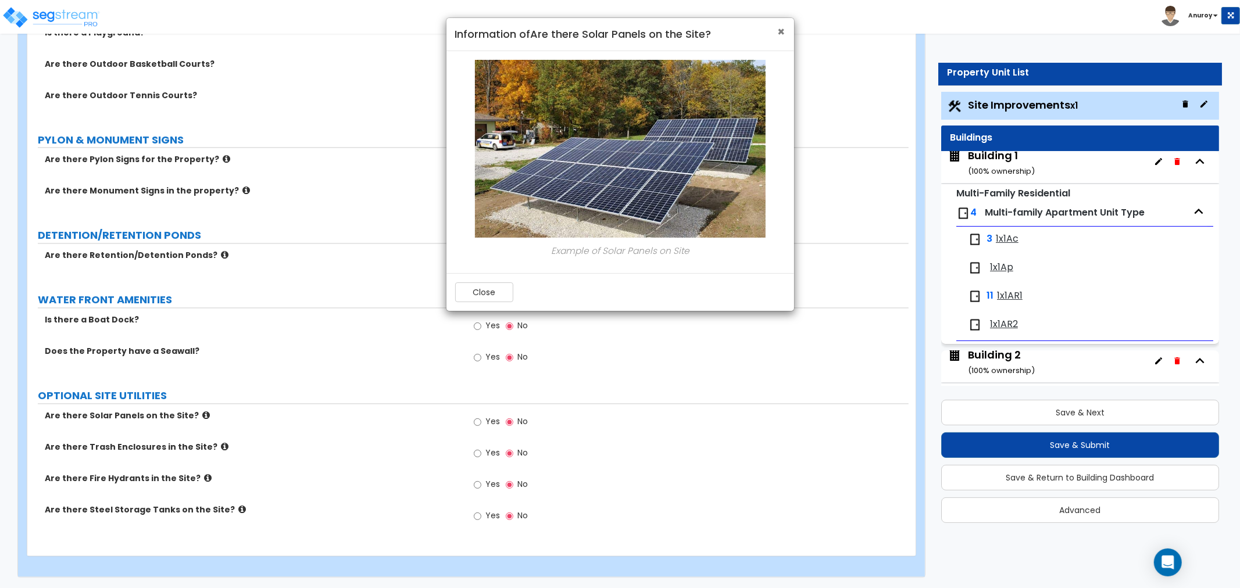
click at [781, 35] on span "×" at bounding box center [782, 31] width 8 height 17
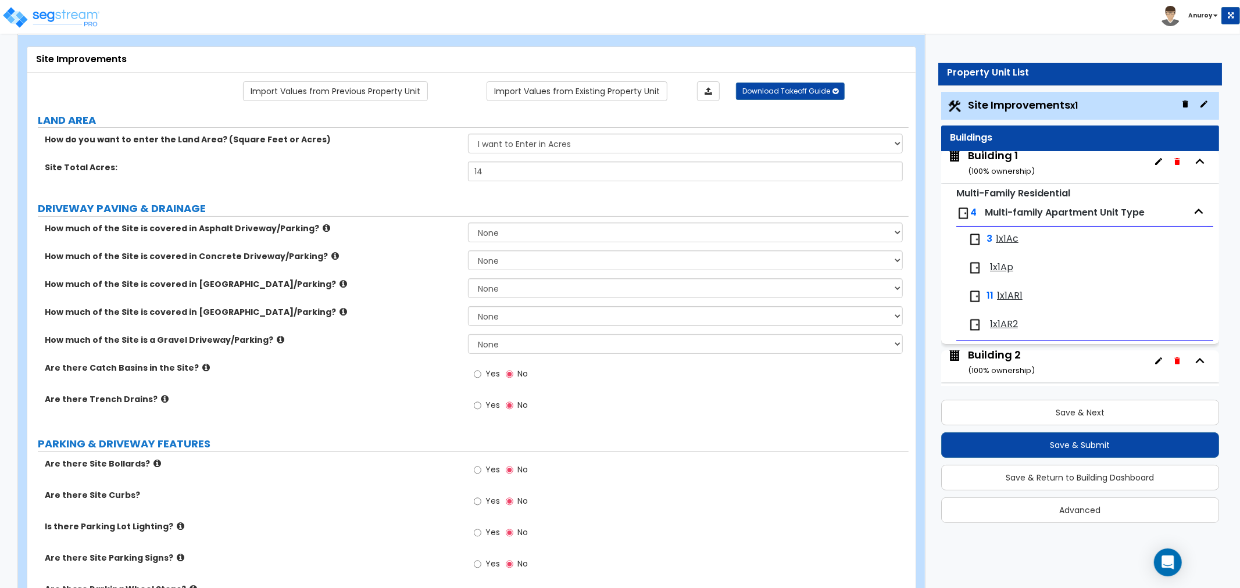
scroll to position [129, 0]
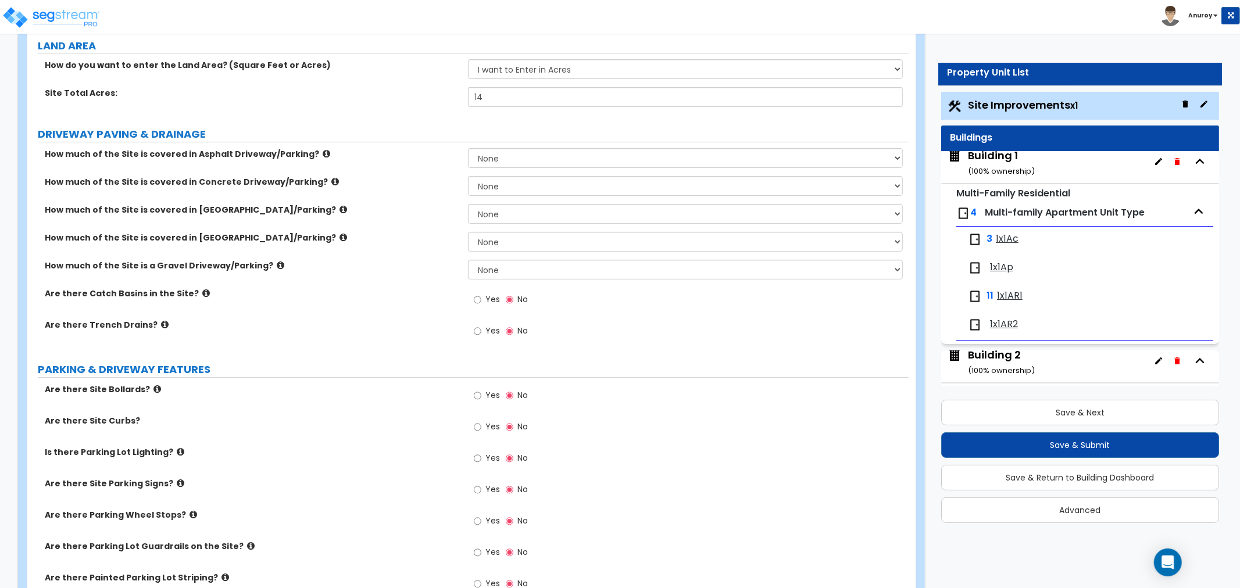
click at [202, 292] on icon at bounding box center [206, 293] width 8 height 9
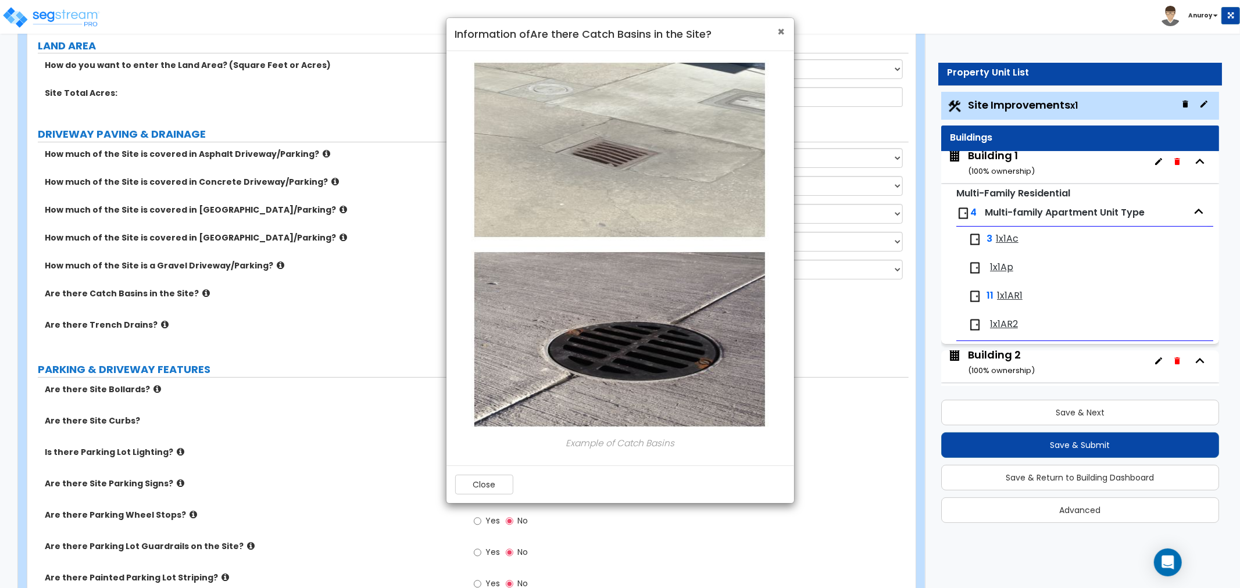
click at [780, 27] on span "×" at bounding box center [782, 31] width 8 height 17
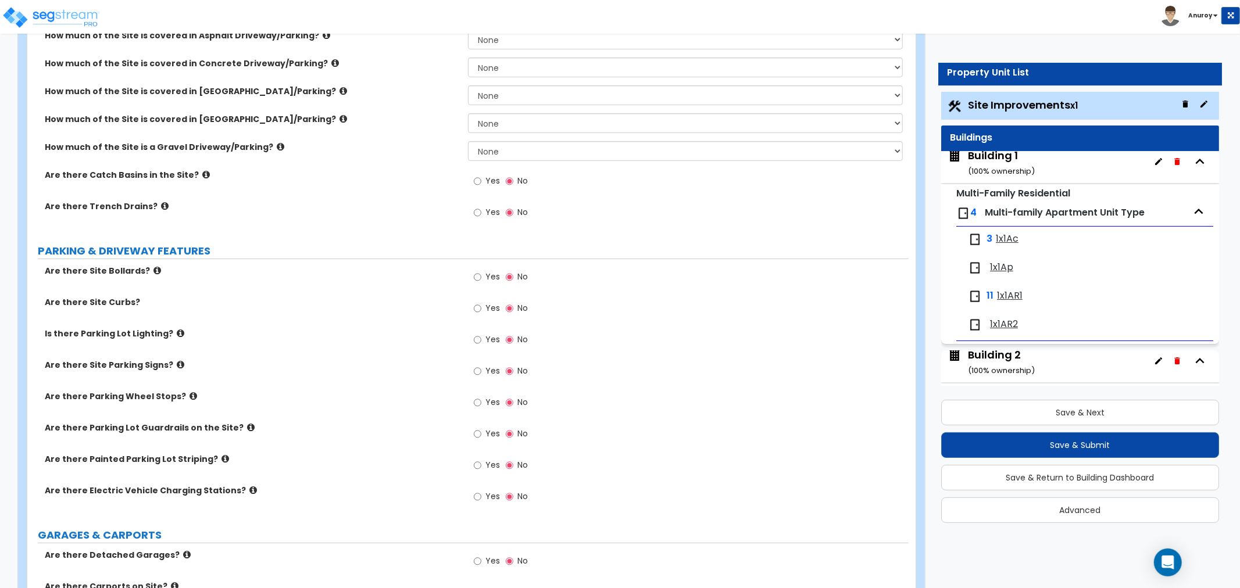
scroll to position [258, 0]
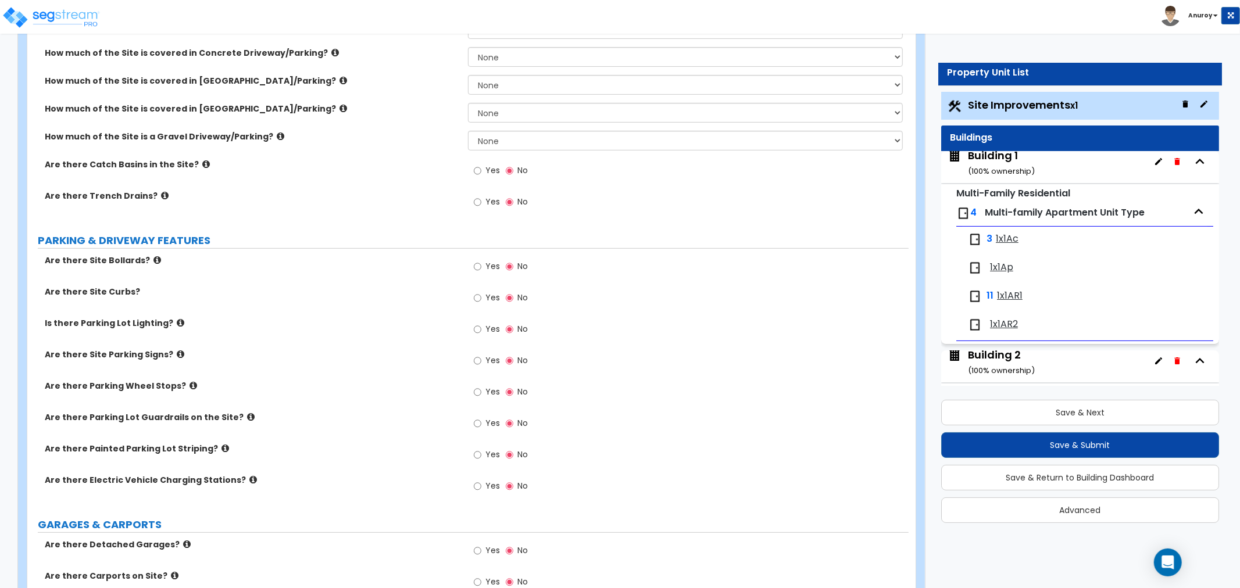
click at [153, 259] on icon at bounding box center [157, 260] width 8 height 9
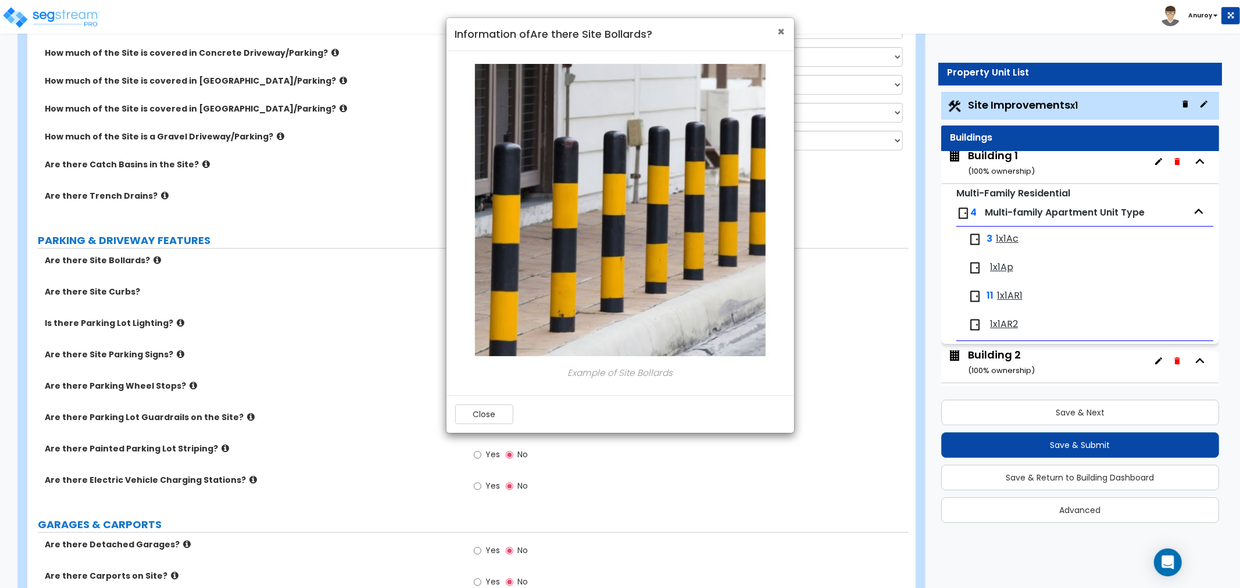
click at [778, 34] on span "×" at bounding box center [782, 31] width 8 height 17
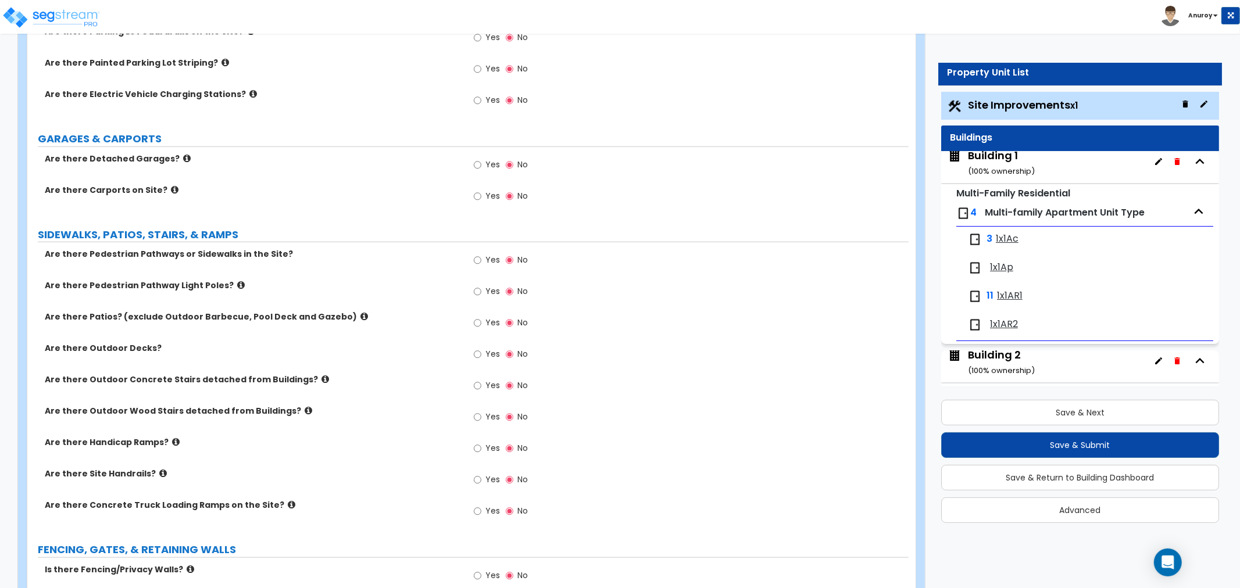
scroll to position [646, 0]
click at [237, 281] on icon at bounding box center [241, 283] width 8 height 9
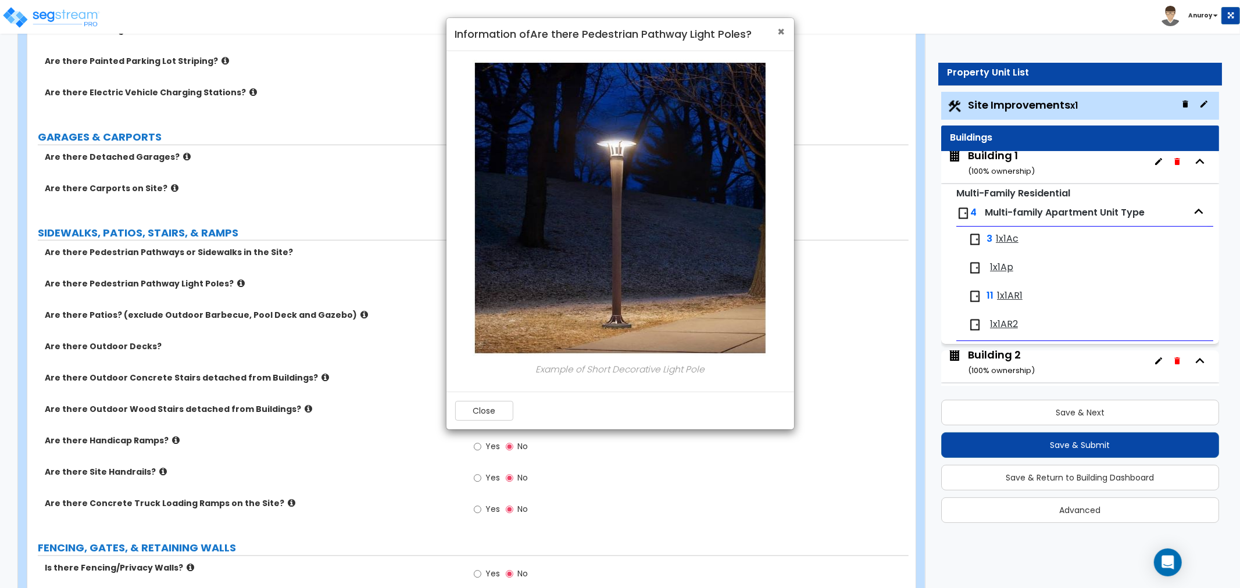
click at [781, 32] on span "×" at bounding box center [782, 31] width 8 height 17
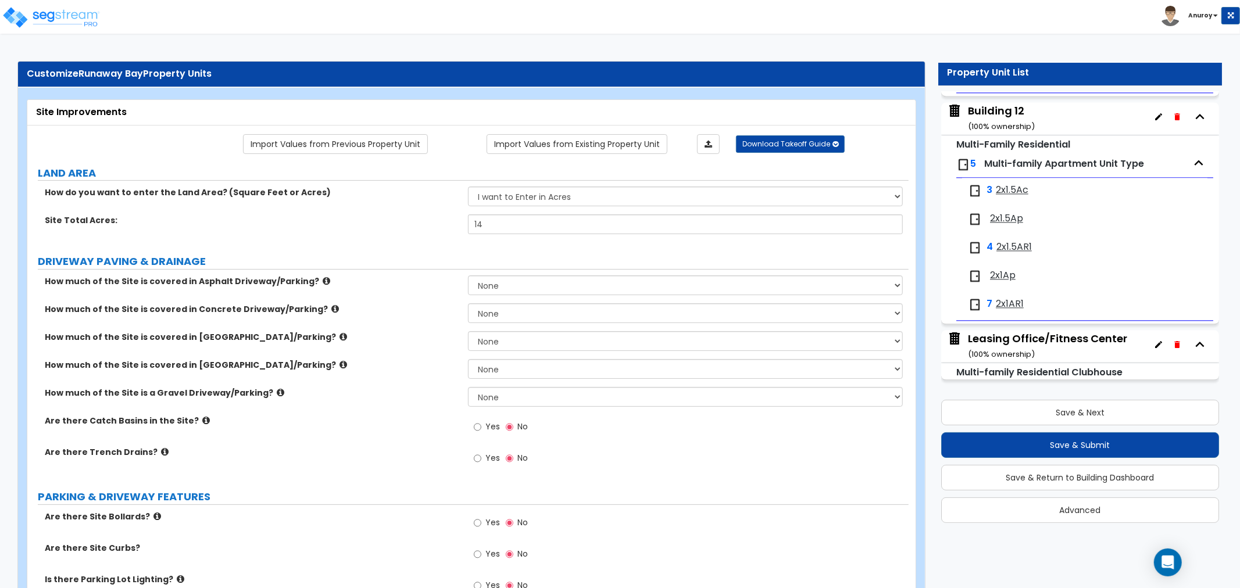
scroll to position [0, 0]
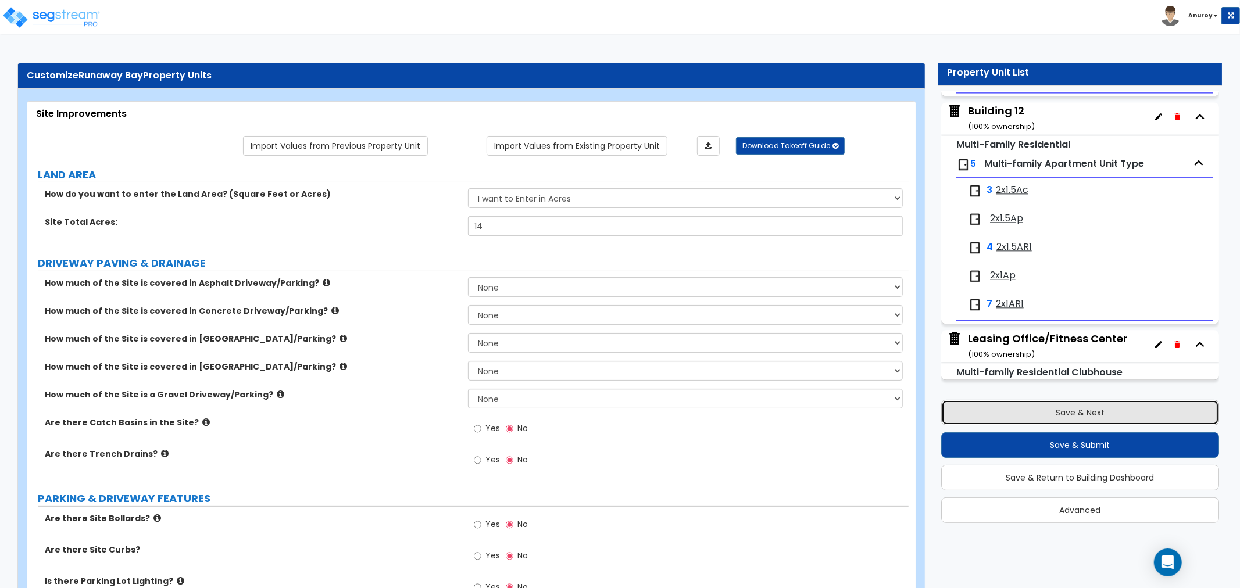
click at [1071, 416] on button "Save & Next" at bounding box center [1080, 413] width 278 height 26
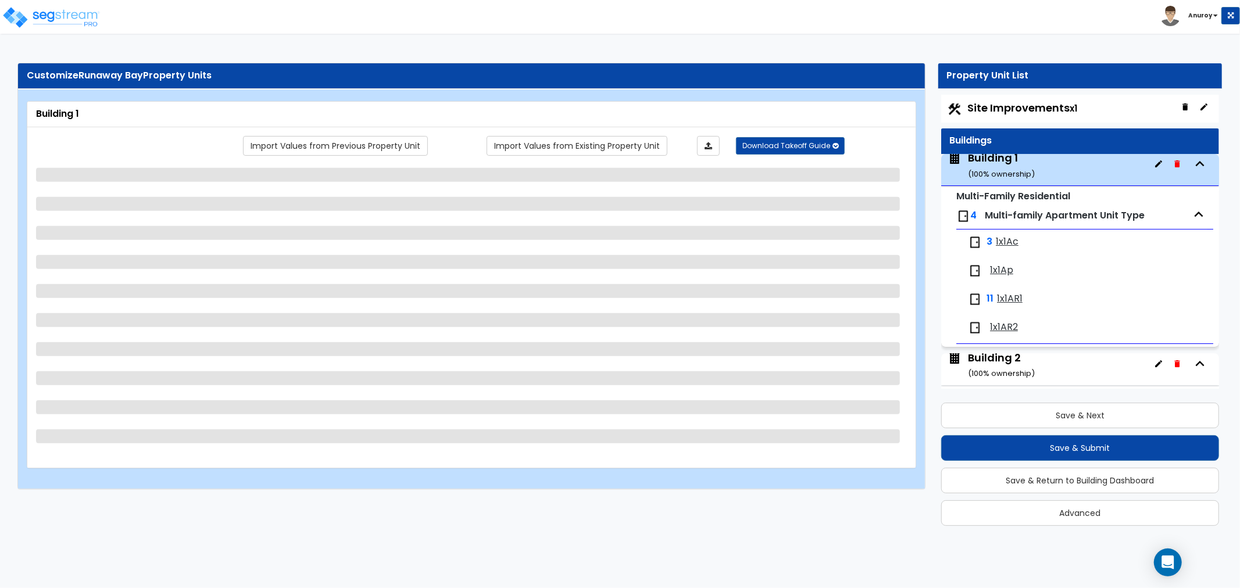
select select "2"
select select "7"
select select "1"
select select "7"
select select "1"
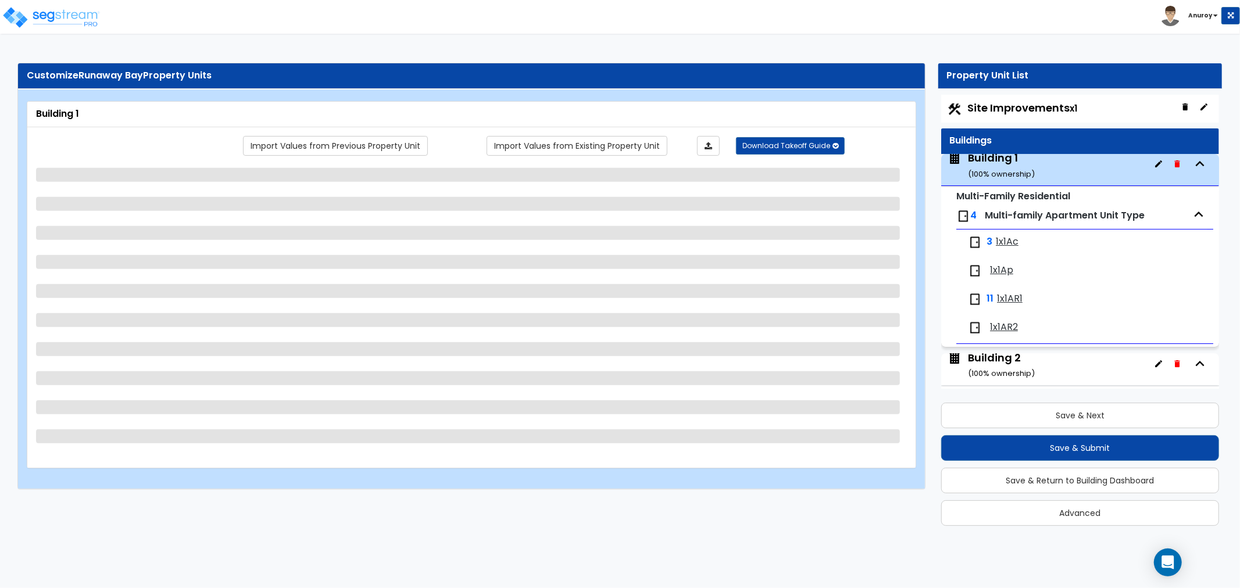
select select "2"
select select "1"
select select "3"
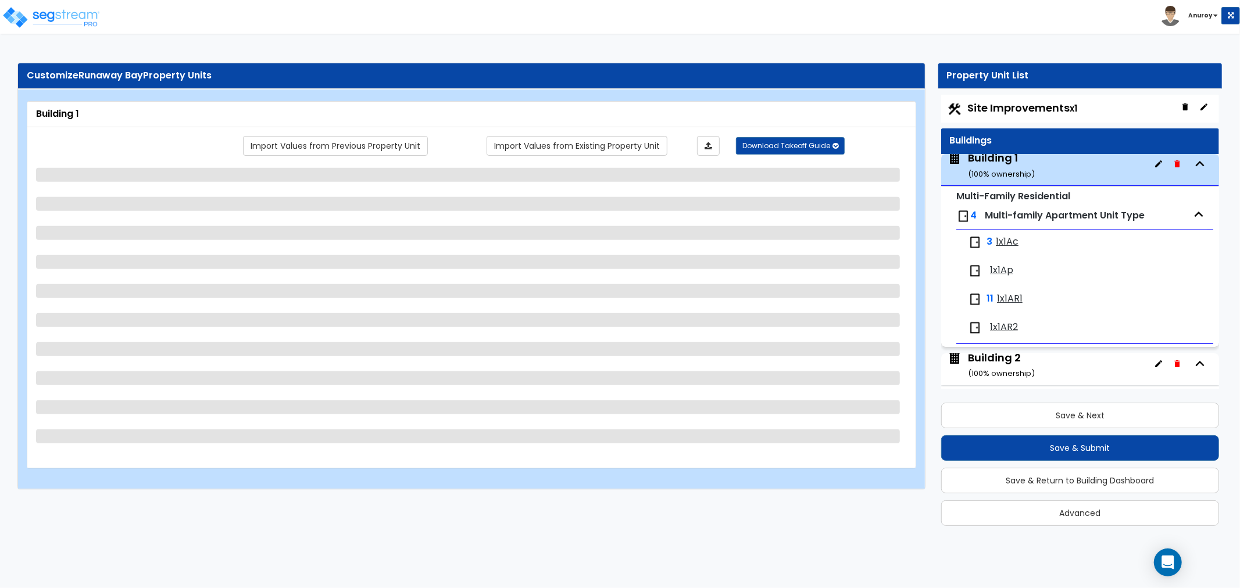
select select "1"
select select "2"
select select "1"
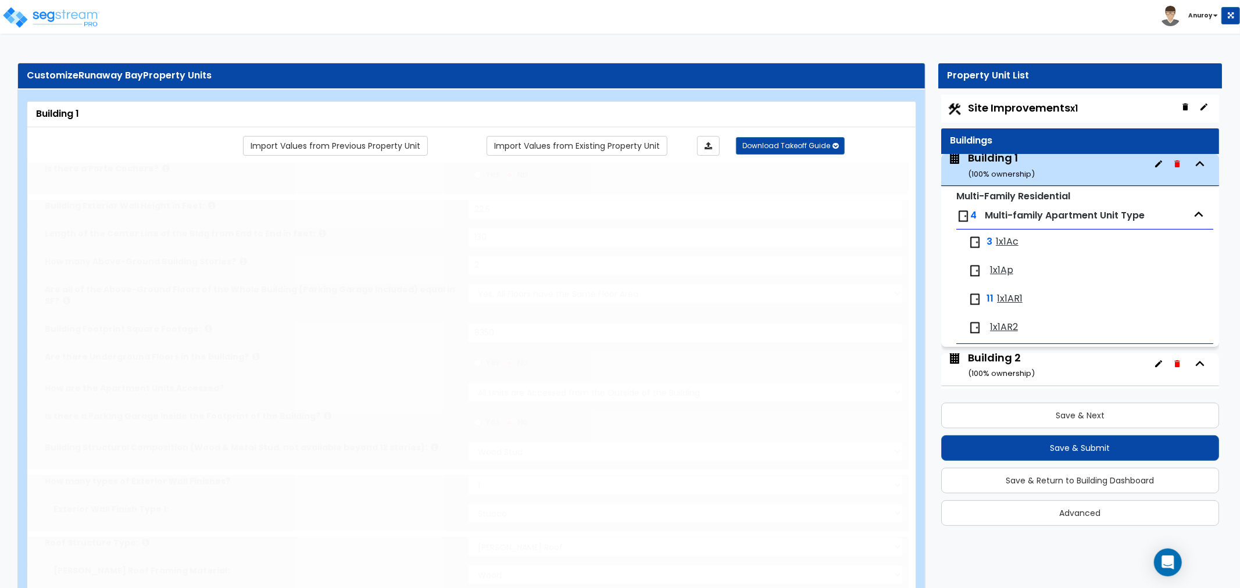
scroll to position [3, 0]
